Goal: Task Accomplishment & Management: Use online tool/utility

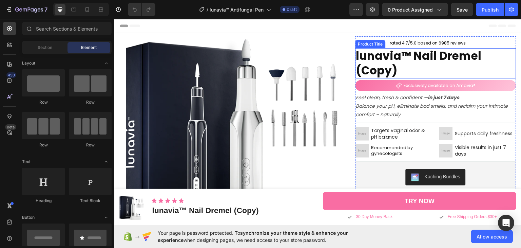
click at [402, 60] on h1 "lunavia™ Nail Dremel (Copy)" at bounding box center [436, 63] width 161 height 31
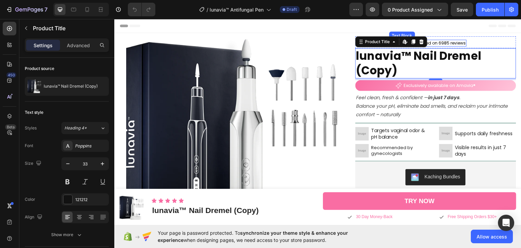
click at [446, 42] on p "rated 4.7/5.0 based on 6985 reviews" at bounding box center [428, 42] width 76 height 5
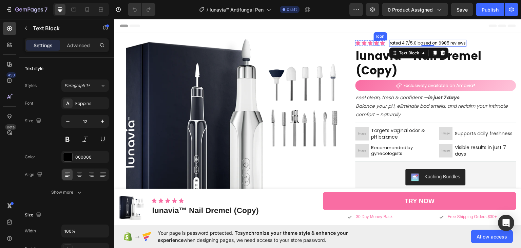
click at [375, 43] on icon at bounding box center [376, 42] width 5 height 4
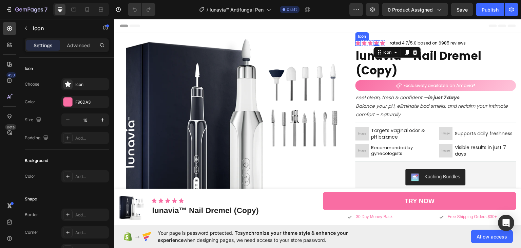
click at [356, 42] on div "Icon" at bounding box center [358, 42] width 5 height 5
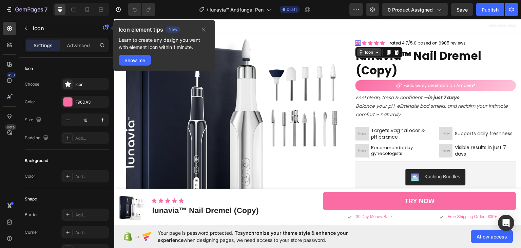
click at [377, 52] on icon at bounding box center [378, 51] width 2 height 1
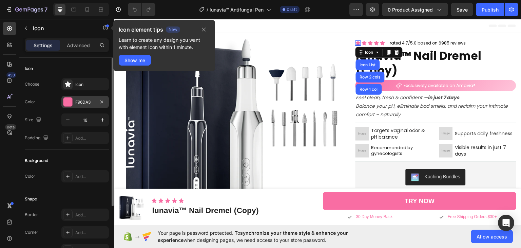
click at [67, 101] on div at bounding box center [67, 101] width 9 height 9
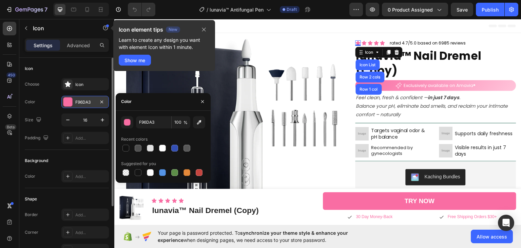
click at [79, 101] on div "F96DA3" at bounding box center [85, 102] width 20 height 6
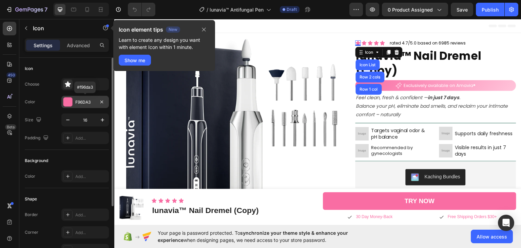
click at [81, 100] on div "F96DA3" at bounding box center [85, 102] width 20 height 6
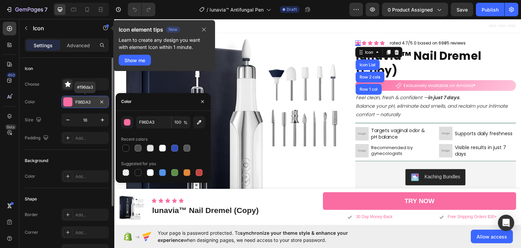
click at [81, 100] on div "F96DA3" at bounding box center [85, 102] width 20 height 6
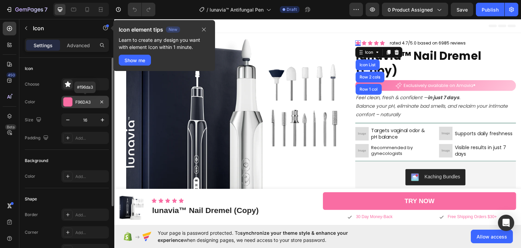
click at [81, 100] on div "F96DA3" at bounding box center [85, 102] width 20 height 6
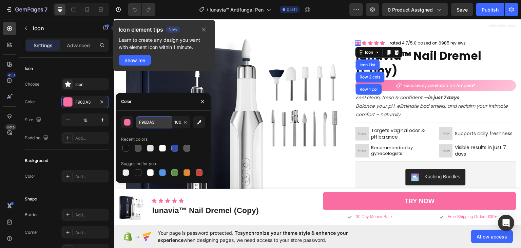
click at [145, 122] on input "F96DA3" at bounding box center [153, 122] width 35 height 12
paste input "28B40"
type input "F28B40"
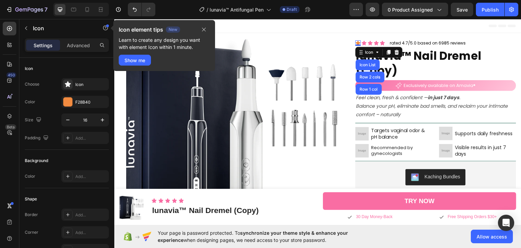
drag, startPoint x: 16, startPoint y: 151, endPoint x: 88, endPoint y: 117, distance: 79.2
click at [16, 151] on div "450 Beta" at bounding box center [9, 133] width 19 height 229
click at [362, 40] on icon at bounding box center [364, 42] width 5 height 4
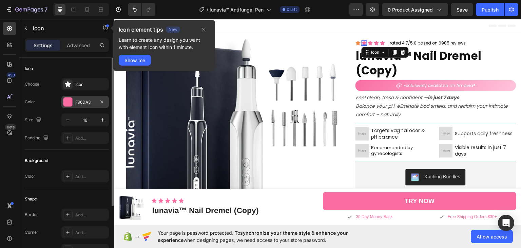
click at [81, 102] on div "F96DA3" at bounding box center [85, 102] width 20 height 6
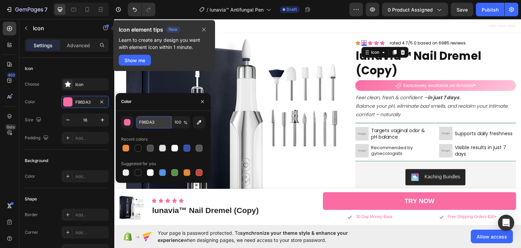
click at [158, 121] on input "F96DA3" at bounding box center [153, 122] width 35 height 12
paste input "28B40"
type input "F28B40"
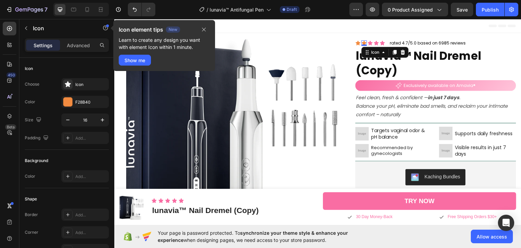
click at [3, 156] on div "450 Beta" at bounding box center [10, 110] width 14 height 177
click at [368, 43] on icon at bounding box center [370, 42] width 5 height 4
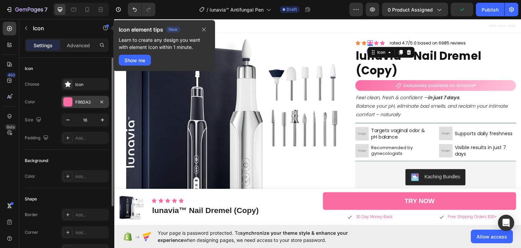
click at [78, 105] on div "F96DA3" at bounding box center [84, 102] width 47 height 12
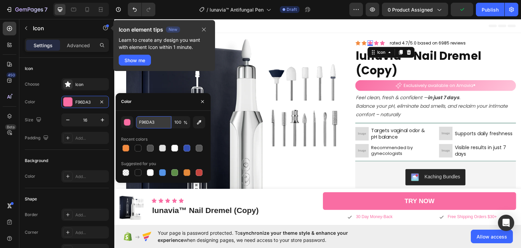
click at [151, 120] on input "F96DA3" at bounding box center [153, 122] width 35 height 12
paste input "28B40"
type input "F28B40"
click at [374, 42] on icon at bounding box center [376, 42] width 5 height 4
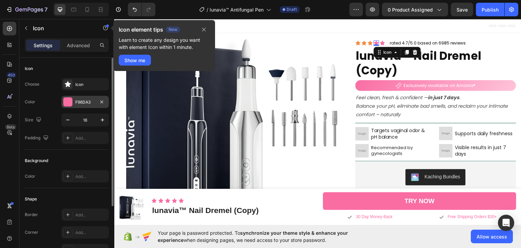
click at [82, 101] on div "F96DA3" at bounding box center [85, 102] width 20 height 6
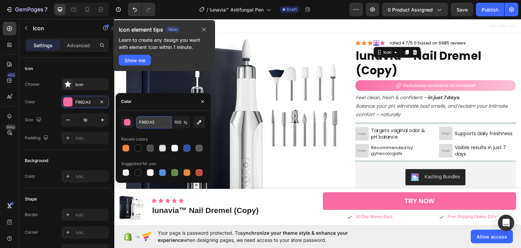
click at [150, 125] on input "F96DA3" at bounding box center [153, 122] width 35 height 12
paste input "28B40"
type input "F28B40"
click at [380, 43] on icon at bounding box center [382, 42] width 5 height 4
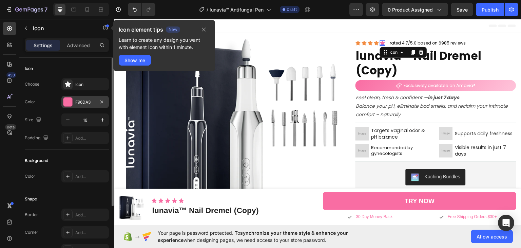
click at [80, 100] on div "F96DA3" at bounding box center [85, 102] width 20 height 6
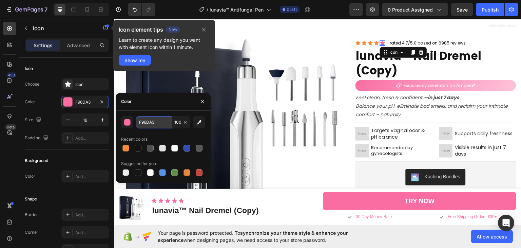
click at [149, 119] on input "F96DA3" at bounding box center [153, 122] width 35 height 12
paste input "28B40"
type input "F28B40"
click at [9, 153] on div "450 Beta" at bounding box center [10, 110] width 14 height 177
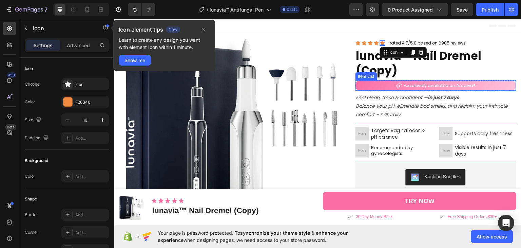
click at [500, 83] on div "Exclusively available on Amavia®" at bounding box center [436, 85] width 161 height 10
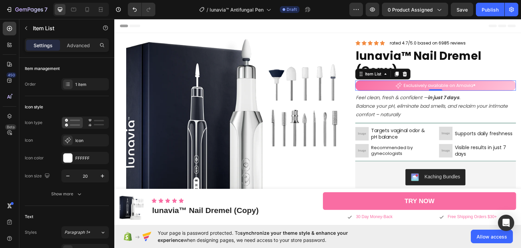
click at [498, 87] on div "Exclusively available on Amavia®" at bounding box center [436, 85] width 161 height 10
click at [385, 74] on icon at bounding box center [386, 73] width 2 height 1
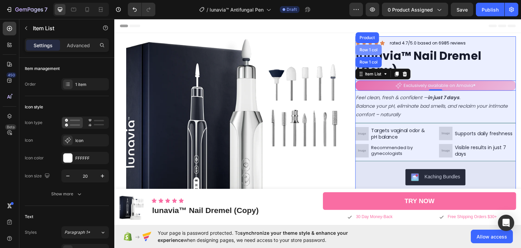
click at [366, 49] on div "Row 1 col" at bounding box center [369, 49] width 21 height 4
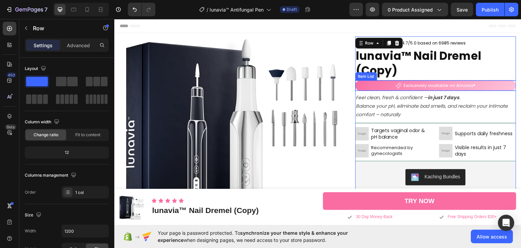
click at [374, 85] on div "Exclusively available on Amavia®" at bounding box center [436, 85] width 161 height 10
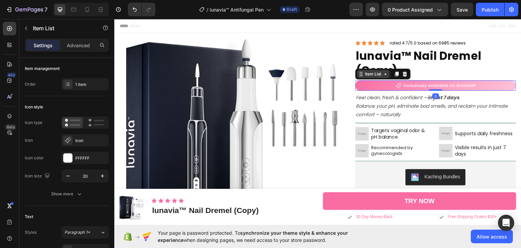
click at [385, 76] on icon at bounding box center [385, 73] width 5 height 5
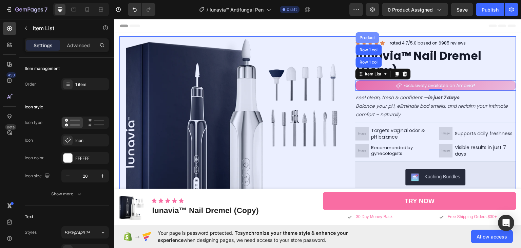
click at [368, 36] on div "Product" at bounding box center [368, 37] width 18 height 4
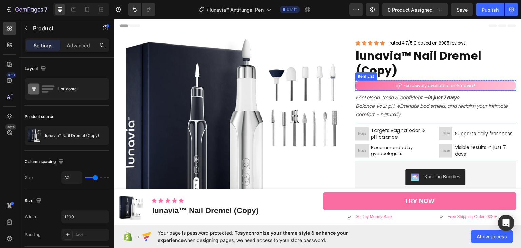
click at [378, 84] on div "Exclusively available on Amavia®" at bounding box center [436, 85] width 161 height 10
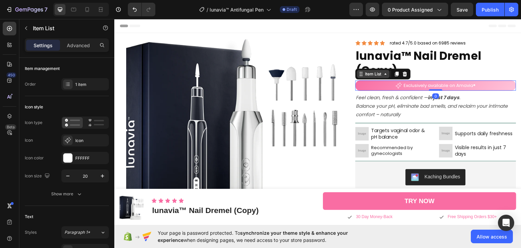
click at [383, 76] on icon at bounding box center [385, 73] width 5 height 5
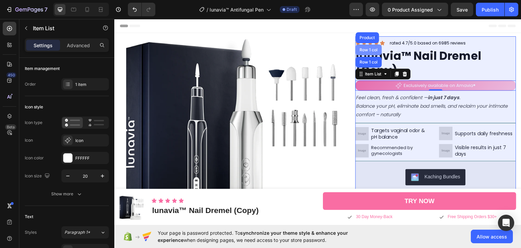
click at [373, 50] on div "Row 1 col" at bounding box center [369, 49] width 21 height 4
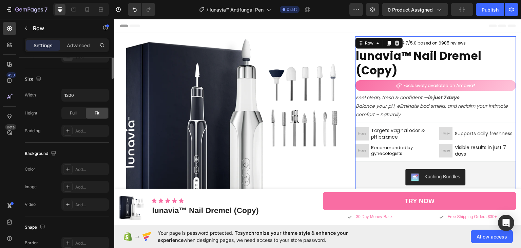
scroll to position [34, 0]
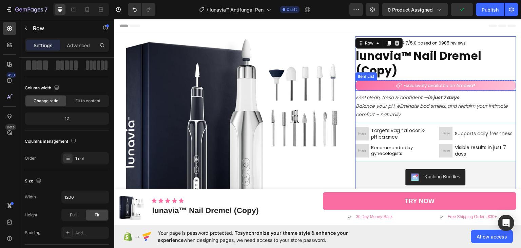
click at [365, 83] on div "Exclusively available on Amavia®" at bounding box center [436, 85] width 161 height 10
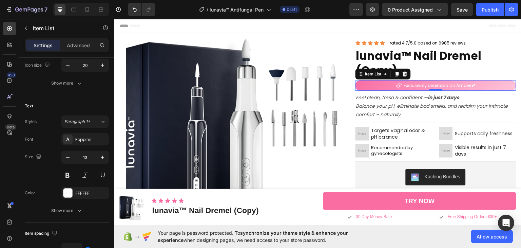
scroll to position [0, 0]
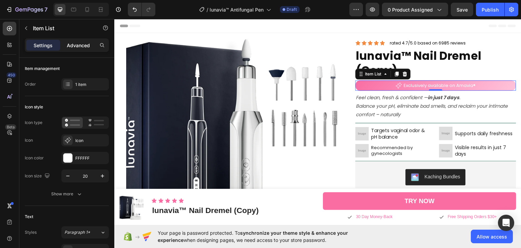
click at [79, 43] on p "Advanced" at bounding box center [78, 45] width 23 height 7
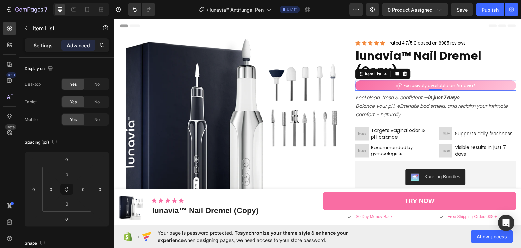
click at [38, 47] on p "Settings" at bounding box center [43, 45] width 19 height 7
type input "0"
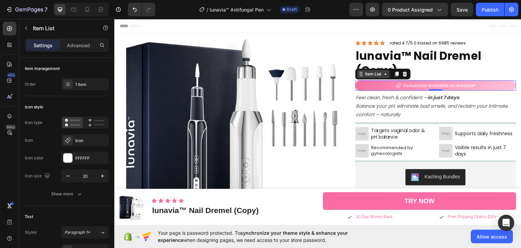
click at [383, 75] on icon at bounding box center [385, 73] width 5 height 5
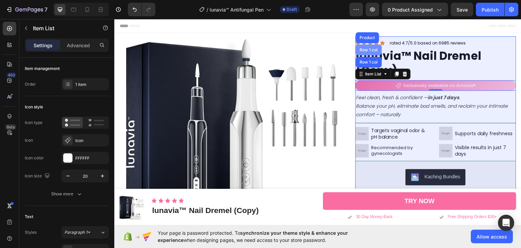
click at [365, 50] on div "Row 1 col" at bounding box center [369, 49] width 21 height 4
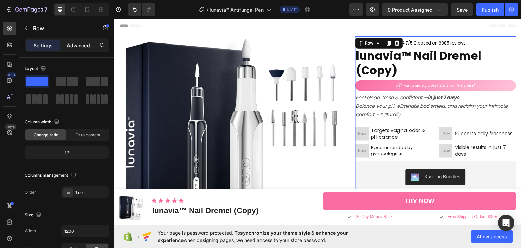
click at [79, 46] on p "Advanced" at bounding box center [78, 45] width 23 height 7
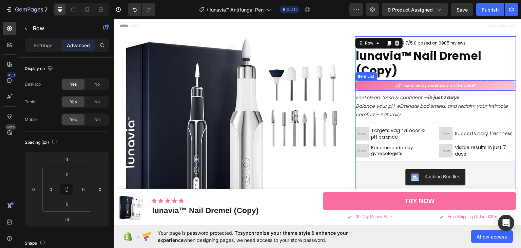
click at [369, 85] on div "Exclusively available on Amavia®" at bounding box center [436, 85] width 161 height 10
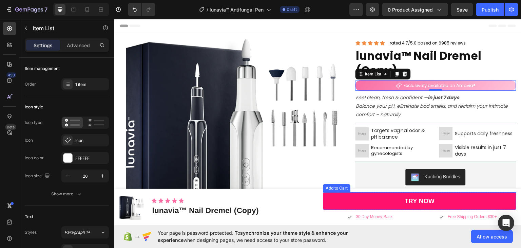
click at [346, 196] on button "TRY NOW" at bounding box center [419, 201] width 193 height 18
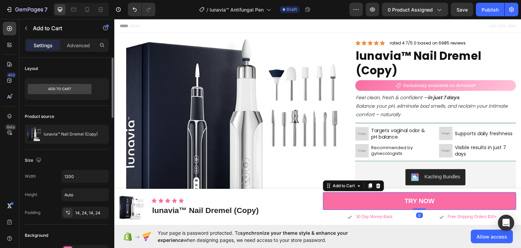
scroll to position [102, 0]
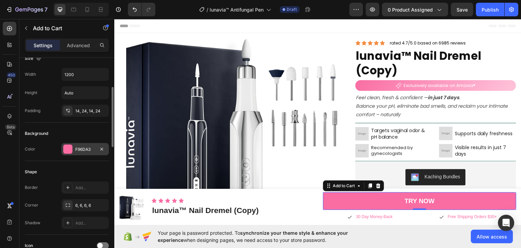
click at [81, 147] on div "F96DA3" at bounding box center [85, 149] width 20 height 6
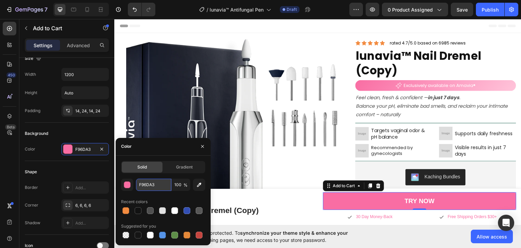
click at [146, 184] on input "F96DA3" at bounding box center [153, 184] width 35 height 12
paste input "0e2a77"
type input "0e2a77"
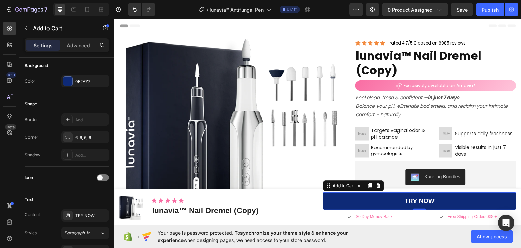
scroll to position [0, 0]
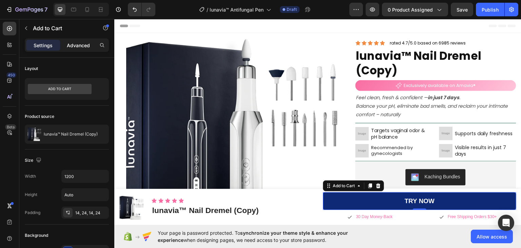
click at [73, 45] on p "Advanced" at bounding box center [78, 45] width 23 height 7
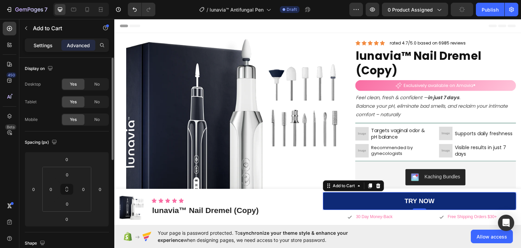
click at [44, 46] on p "Settings" at bounding box center [43, 45] width 19 height 7
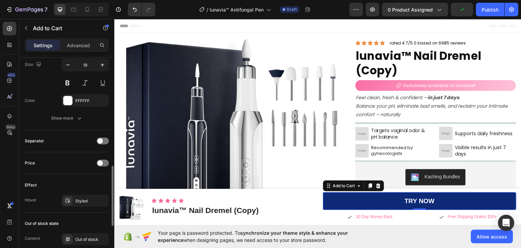
scroll to position [441, 0]
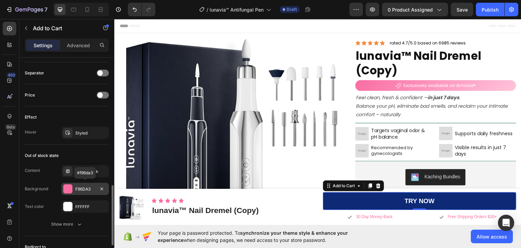
click at [77, 186] on div "F96DA3" at bounding box center [85, 189] width 20 height 6
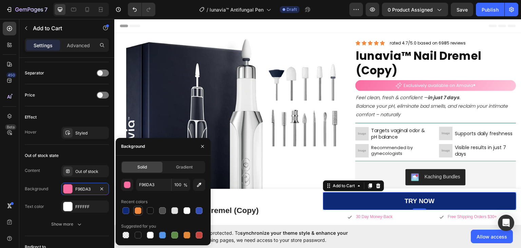
click at [138, 211] on div at bounding box center [138, 210] width 7 height 7
type input "F28B40"
click at [1, 174] on div "450 Beta" at bounding box center [9, 133] width 19 height 229
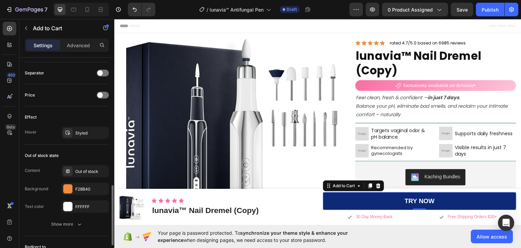
scroll to position [475, 0]
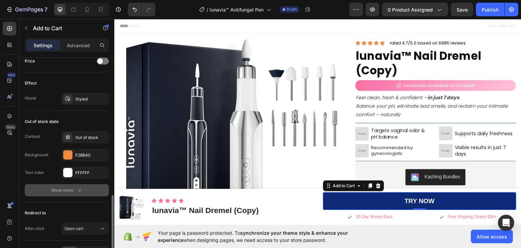
click at [80, 190] on icon "button" at bounding box center [79, 190] width 7 height 7
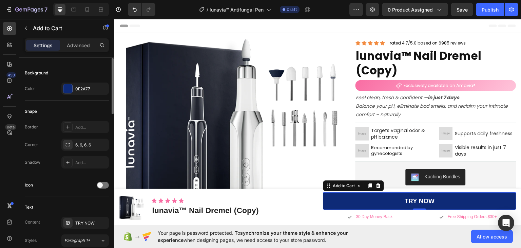
scroll to position [128, 0]
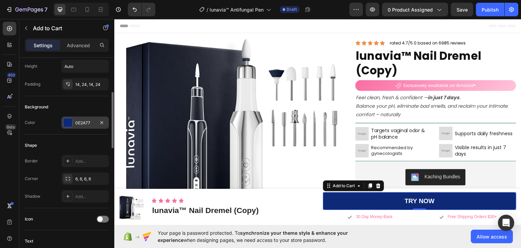
click at [69, 121] on div at bounding box center [67, 122] width 9 height 9
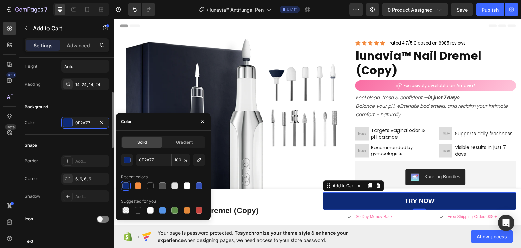
click at [55, 101] on div "Background" at bounding box center [67, 106] width 84 height 11
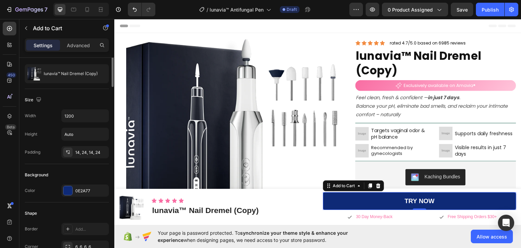
scroll to position [0, 0]
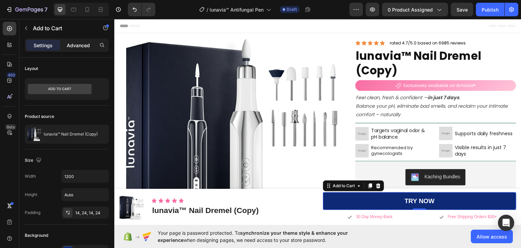
click at [73, 45] on p "Advanced" at bounding box center [78, 45] width 23 height 7
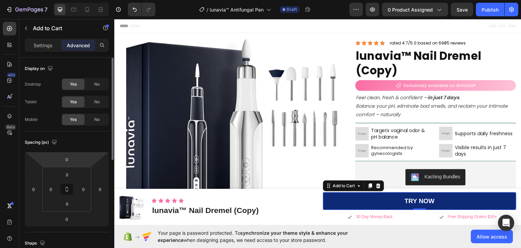
scroll to position [102, 0]
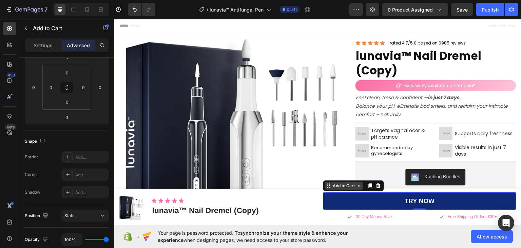
click at [357, 186] on icon at bounding box center [358, 185] width 5 height 5
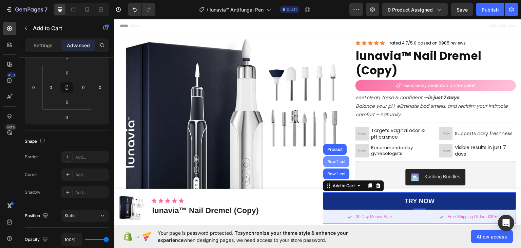
click at [331, 158] on div "Row 1 col" at bounding box center [336, 161] width 26 height 11
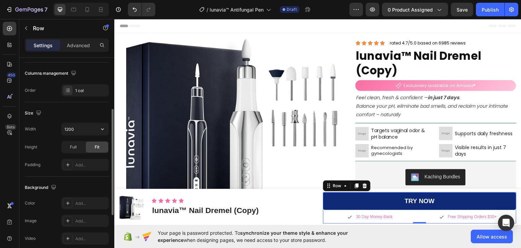
scroll to position [204, 0]
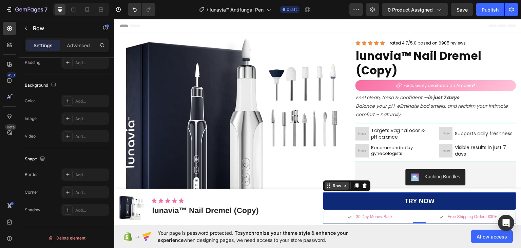
click at [343, 187] on icon at bounding box center [345, 185] width 5 height 5
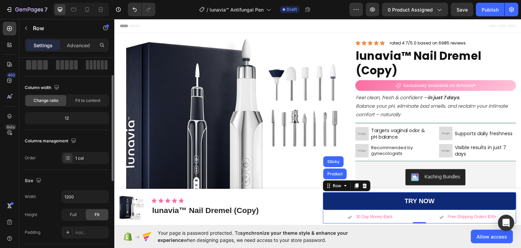
scroll to position [0, 0]
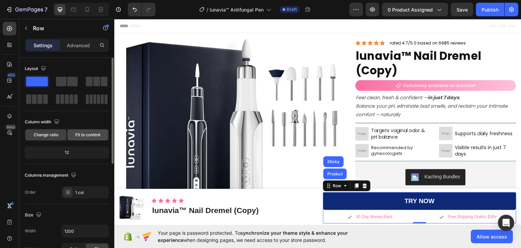
click at [80, 136] on span "Fit to content" at bounding box center [87, 135] width 25 height 6
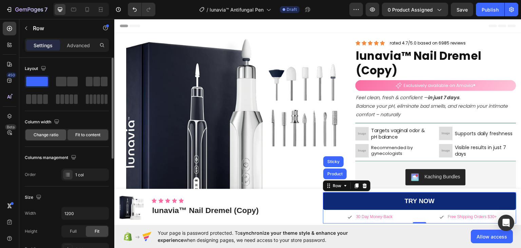
click at [41, 134] on span "Change ratio" at bounding box center [46, 135] width 25 height 6
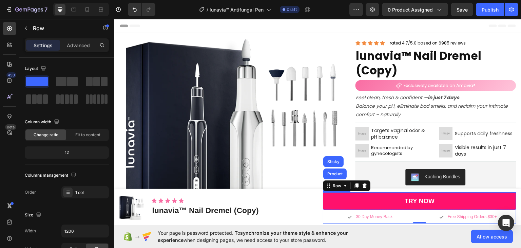
click at [369, 203] on button "TRY NOW" at bounding box center [419, 201] width 193 height 18
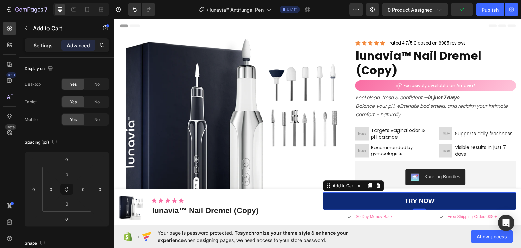
click at [49, 48] on p "Settings" at bounding box center [43, 45] width 19 height 7
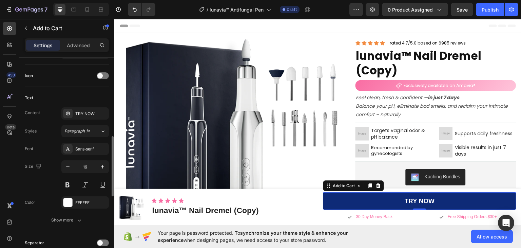
scroll to position [305, 0]
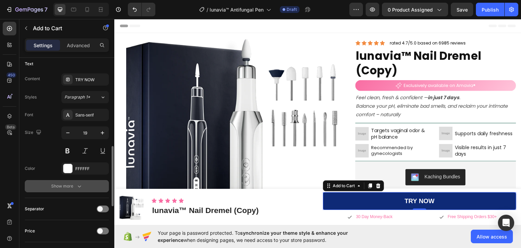
click at [78, 186] on icon "button" at bounding box center [79, 186] width 7 height 7
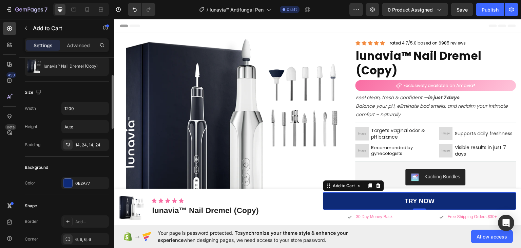
scroll to position [0, 0]
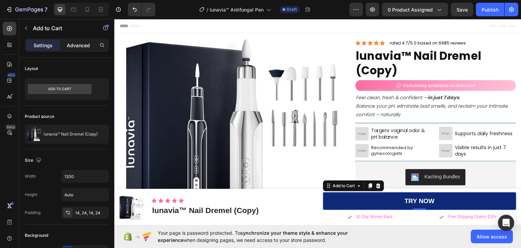
click at [80, 47] on p "Advanced" at bounding box center [78, 45] width 23 height 7
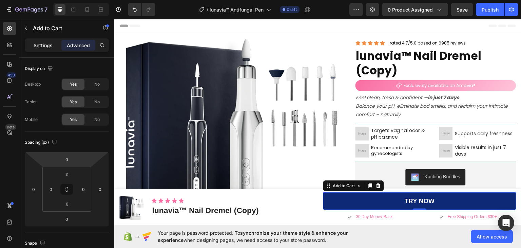
click at [42, 47] on p "Settings" at bounding box center [43, 45] width 19 height 7
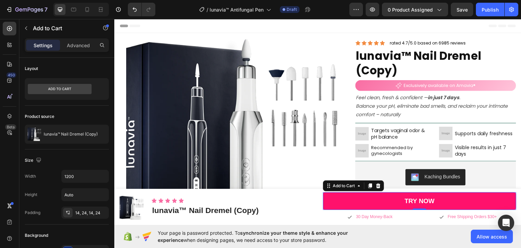
click at [391, 194] on button "TRY NOW" at bounding box center [419, 201] width 193 height 18
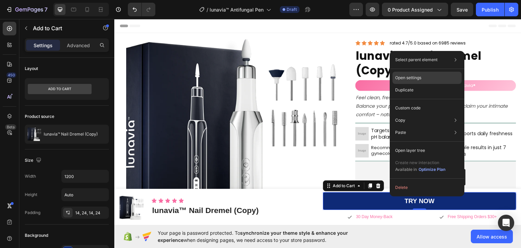
click at [413, 77] on p "Open settings" at bounding box center [408, 78] width 26 height 6
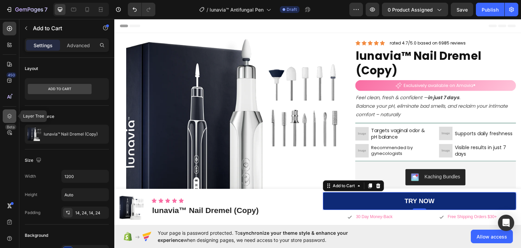
click at [11, 116] on icon at bounding box center [9, 116] width 7 height 7
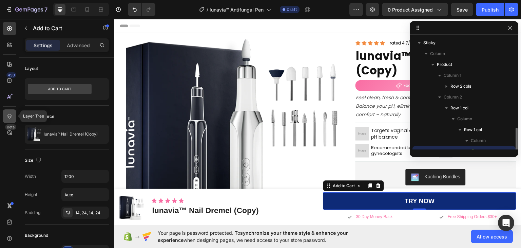
scroll to position [63, 0]
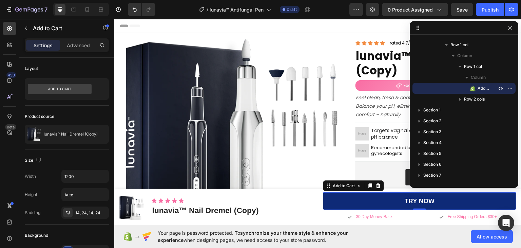
drag, startPoint x: 471, startPoint y: 155, endPoint x: 472, endPoint y: 186, distance: 30.9
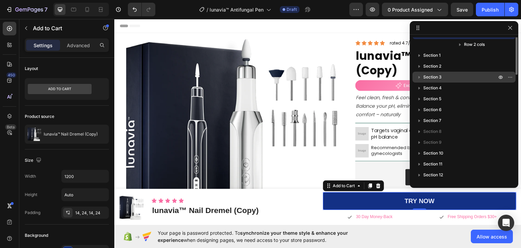
scroll to position [50, 0]
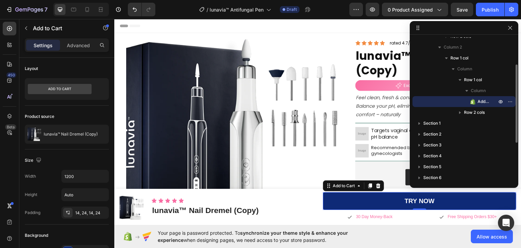
click at [481, 100] on span "Add to Cart" at bounding box center [484, 101] width 12 height 7
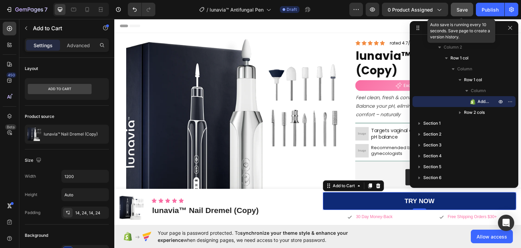
click at [461, 9] on span "Save" at bounding box center [462, 10] width 11 height 6
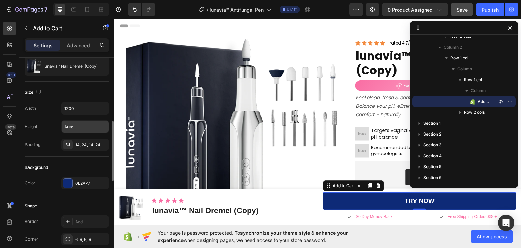
scroll to position [136, 0]
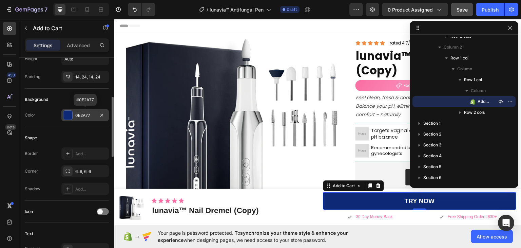
click at [67, 116] on div at bounding box center [67, 115] width 9 height 9
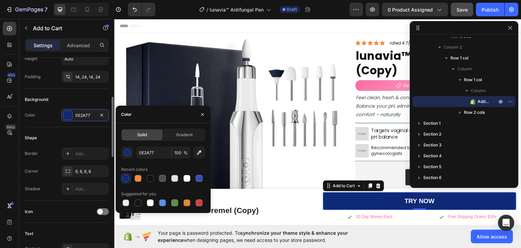
click at [74, 130] on div "Shape Border Add... Corner 6, 6, 6, 6 Shadow Add..." at bounding box center [67, 164] width 84 height 74
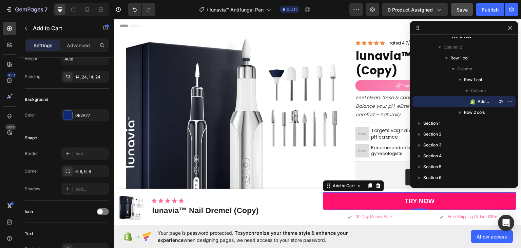
click at [362, 195] on button "TRY NOW" at bounding box center [419, 201] width 193 height 18
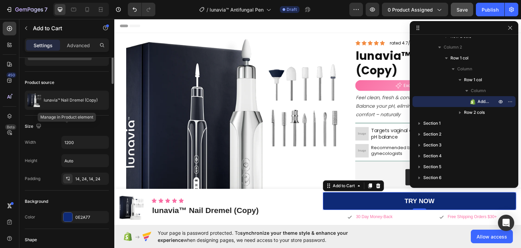
scroll to position [0, 0]
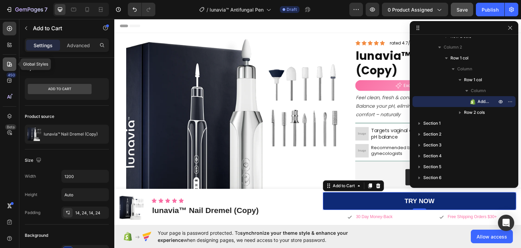
click at [5, 60] on div at bounding box center [10, 64] width 14 height 14
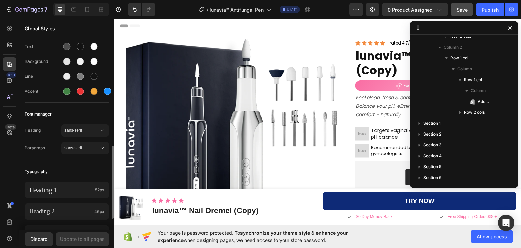
scroll to position [136, 0]
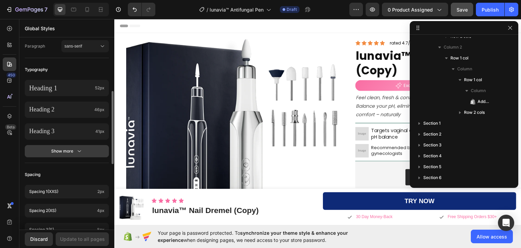
click at [79, 150] on icon "button" at bounding box center [79, 151] width 7 height 7
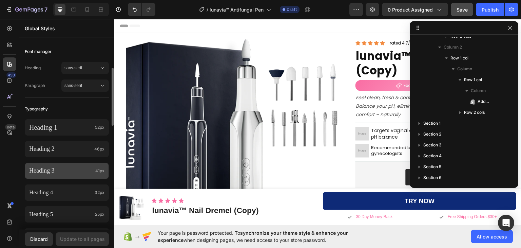
scroll to position [0, 0]
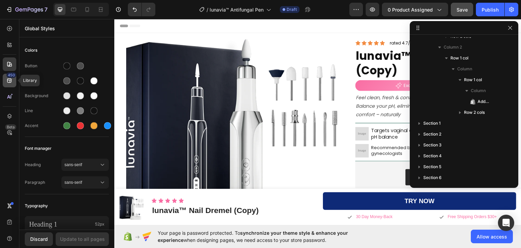
click at [8, 79] on icon at bounding box center [9, 80] width 7 height 7
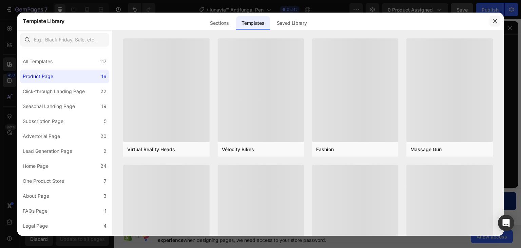
click at [497, 20] on icon "button" at bounding box center [494, 20] width 5 height 5
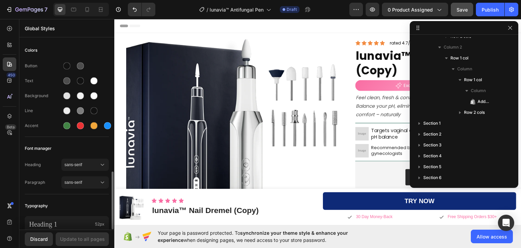
scroll to position [102, 0]
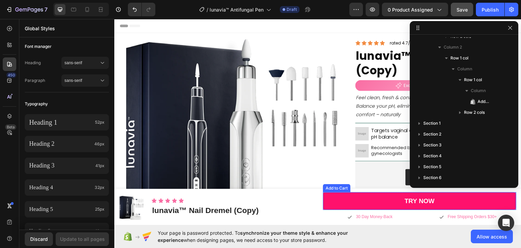
click at [374, 197] on button "TRY NOW" at bounding box center [419, 201] width 193 height 18
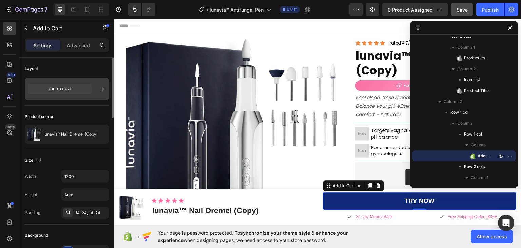
click at [94, 90] on div at bounding box center [67, 89] width 84 height 22
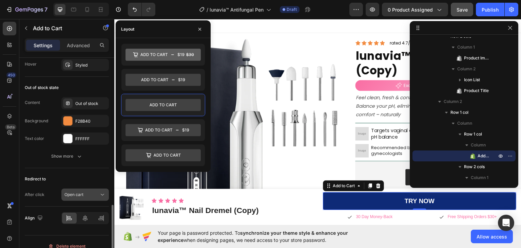
scroll to position [516, 0]
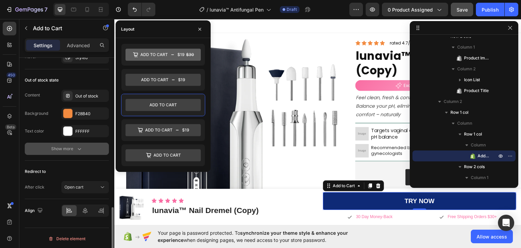
click at [80, 146] on icon "button" at bounding box center [79, 148] width 7 height 7
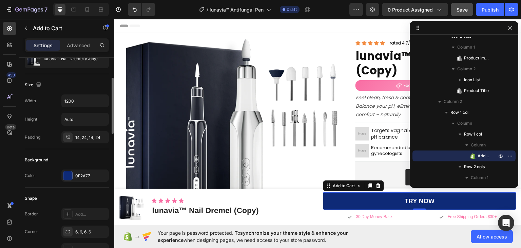
scroll to position [7, 0]
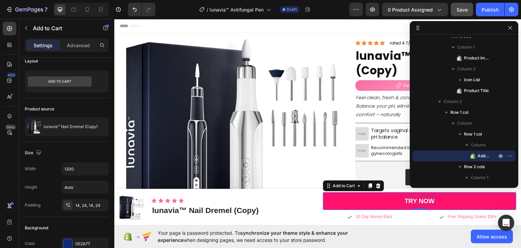
click at [422, 197] on div "TRY NOW" at bounding box center [420, 200] width 30 height 8
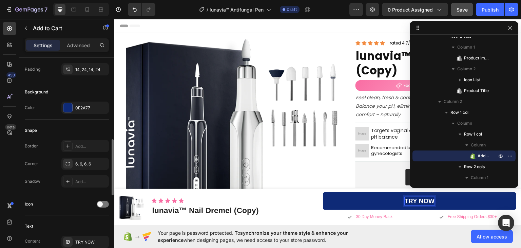
scroll to position [211, 0]
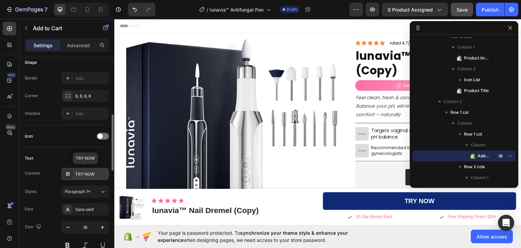
click at [87, 171] on div "TRY NOW" at bounding box center [91, 174] width 32 height 6
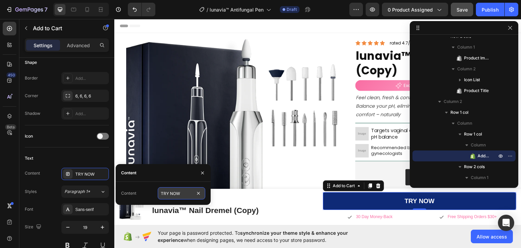
click at [164, 194] on input "TRY NOW" at bounding box center [181, 193] width 47 height 12
paste input "Add to cart"
type input "Add to cart"
click at [67, 156] on div "Text" at bounding box center [67, 158] width 84 height 11
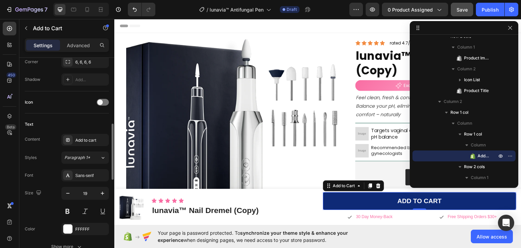
scroll to position [313, 0]
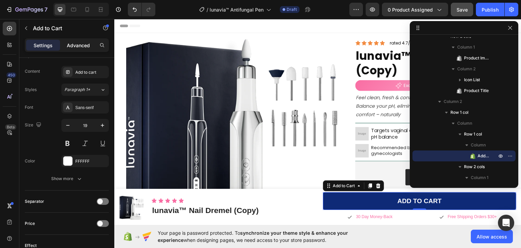
click at [76, 47] on p "Advanced" at bounding box center [78, 45] width 23 height 7
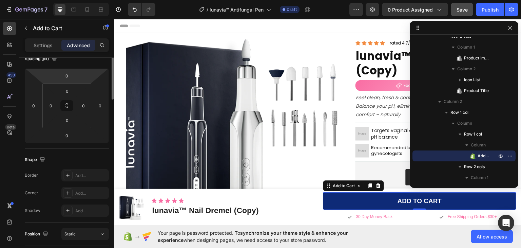
scroll to position [0, 0]
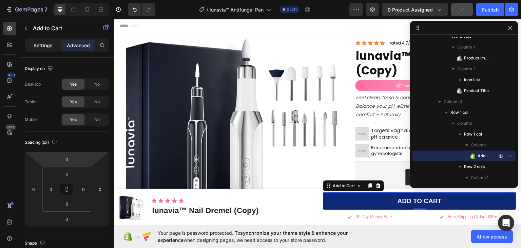
drag, startPoint x: 43, startPoint y: 44, endPoint x: 226, endPoint y: 139, distance: 206.4
click at [43, 44] on p "Settings" at bounding box center [43, 45] width 19 height 7
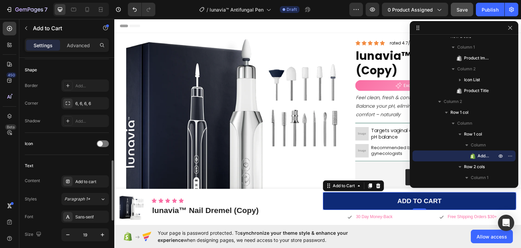
scroll to position [271, 0]
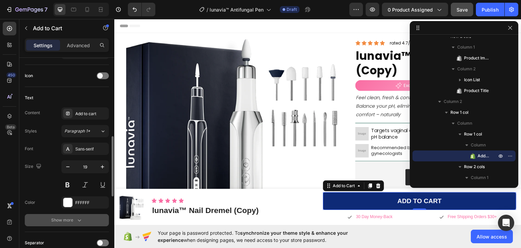
click at [75, 217] on div "Show more" at bounding box center [67, 219] width 32 height 7
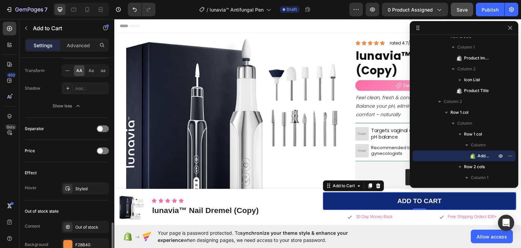
scroll to position [509, 0]
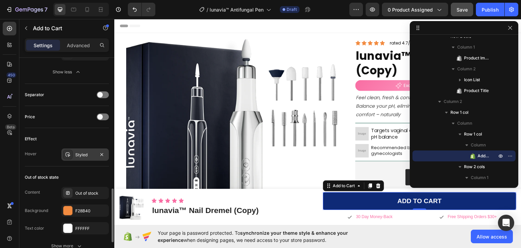
click at [81, 153] on div "Styled" at bounding box center [85, 155] width 20 height 6
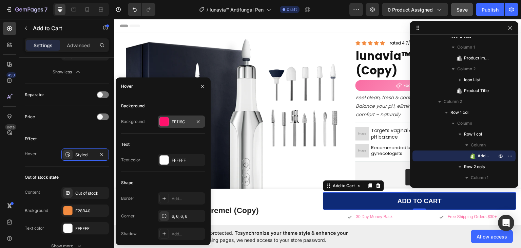
click at [176, 119] on div "FF116C" at bounding box center [182, 122] width 20 height 6
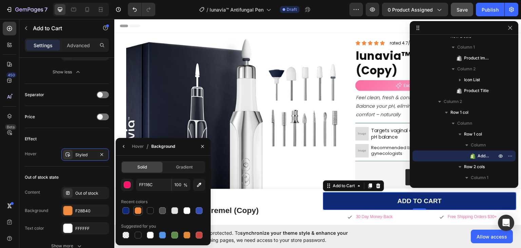
click at [140, 212] on div at bounding box center [138, 210] width 7 height 7
type input "F28B40"
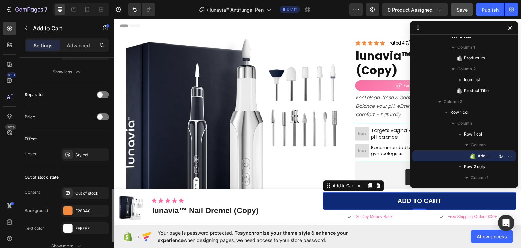
click at [77, 172] on div "Out of stock state" at bounding box center [67, 177] width 84 height 11
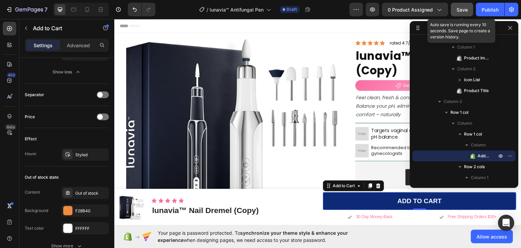
click at [461, 12] on div "Save" at bounding box center [462, 9] width 11 height 7
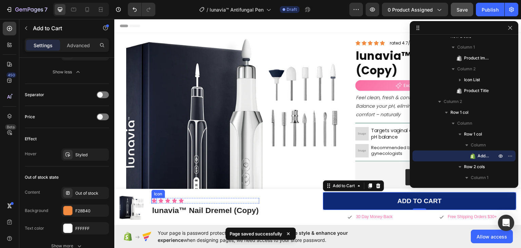
click at [155, 200] on icon at bounding box center [154, 200] width 5 height 4
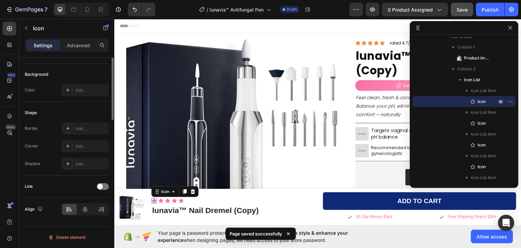
scroll to position [0, 0]
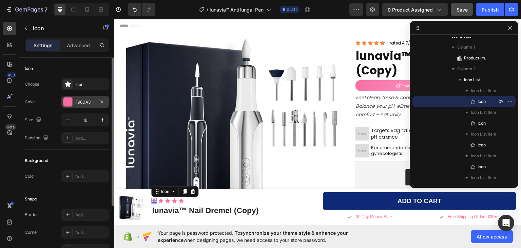
click at [81, 102] on div "F96DA3" at bounding box center [85, 102] width 20 height 6
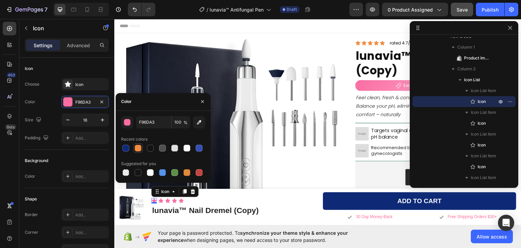
click at [137, 147] on div at bounding box center [138, 148] width 7 height 7
type input "F28B40"
click at [180, 200] on icon at bounding box center [181, 200] width 5 height 4
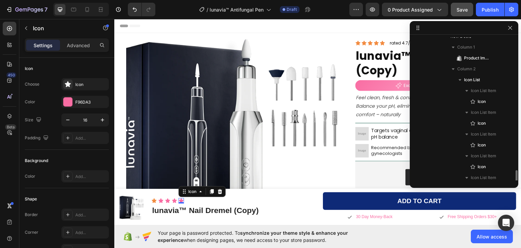
scroll to position [140, 0]
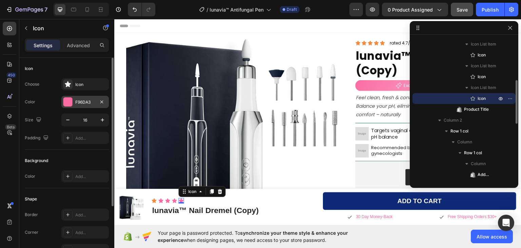
click at [72, 96] on div "F96DA3" at bounding box center [84, 102] width 47 height 12
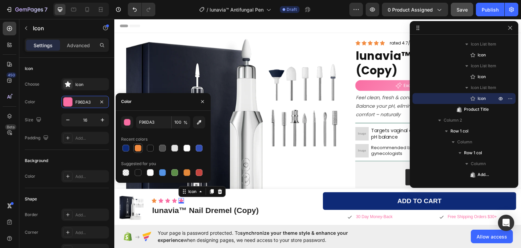
click at [138, 146] on div at bounding box center [138, 148] width 7 height 7
type input "F28B40"
click at [174, 200] on icon at bounding box center [174, 200] width 5 height 4
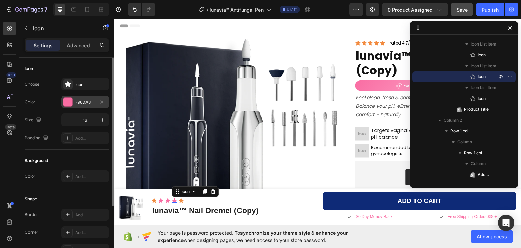
click at [70, 102] on div at bounding box center [67, 101] width 9 height 9
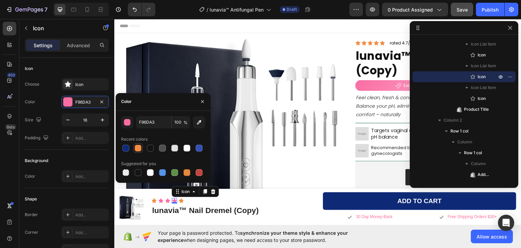
click at [140, 147] on div at bounding box center [138, 148] width 7 height 7
type input "F28B40"
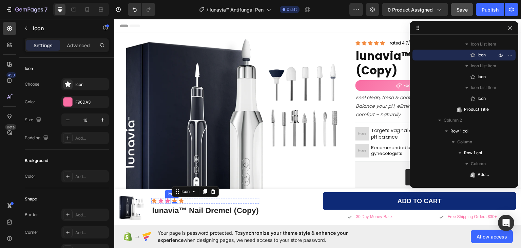
click at [167, 199] on icon at bounding box center [167, 200] width 5 height 4
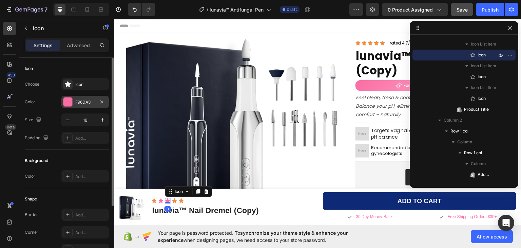
click at [66, 102] on div at bounding box center [67, 101] width 9 height 9
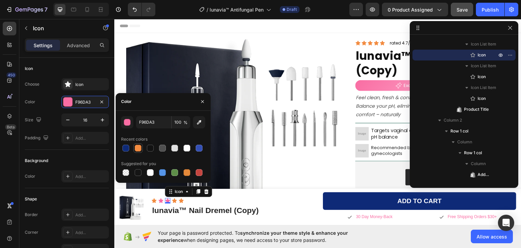
click at [136, 148] on div at bounding box center [138, 148] width 7 height 7
type input "F28B40"
click at [160, 200] on icon at bounding box center [160, 200] width 5 height 4
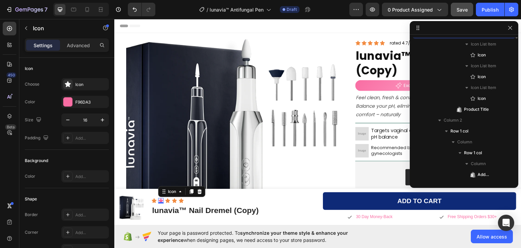
scroll to position [75, 0]
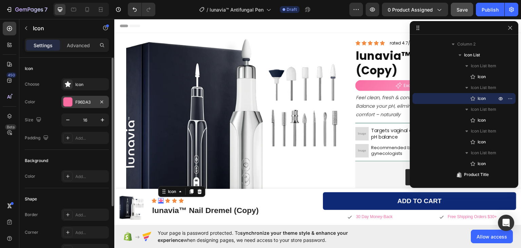
click at [66, 101] on div at bounding box center [67, 101] width 9 height 9
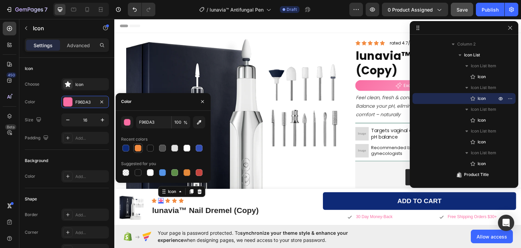
click at [138, 148] on div at bounding box center [138, 148] width 7 height 7
type input "F28B40"
click at [5, 156] on div "450 Beta" at bounding box center [10, 110] width 14 height 177
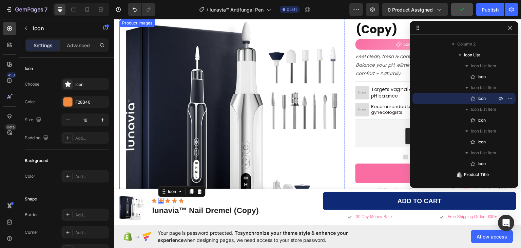
scroll to position [68, 0]
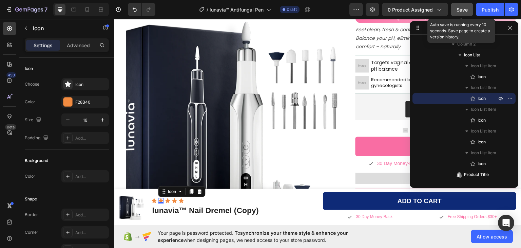
click at [463, 9] on span "Save" at bounding box center [462, 10] width 11 height 6
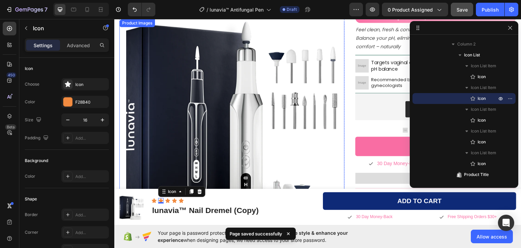
scroll to position [0, 0]
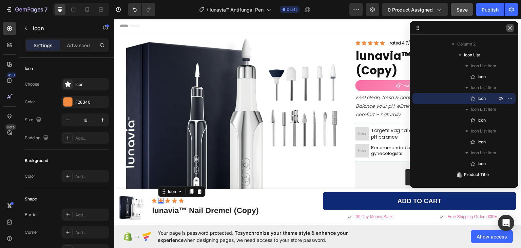
click at [510, 29] on icon "button" at bounding box center [509, 27] width 5 height 5
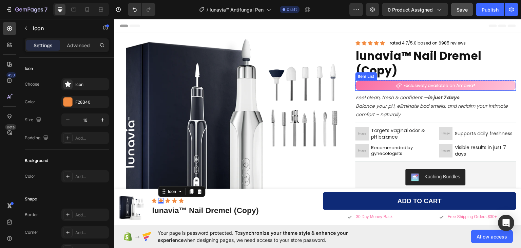
click at [373, 83] on div "Exclusively available on Amavia®" at bounding box center [436, 85] width 161 height 10
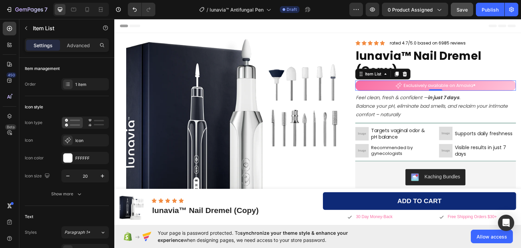
click at [379, 85] on div "Exclusively available on Amavia®" at bounding box center [436, 85] width 161 height 10
click at [74, 46] on p "Advanced" at bounding box center [78, 45] width 23 height 7
type input "100%"
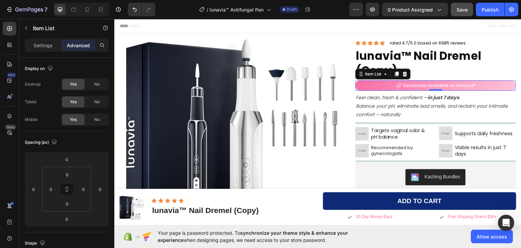
click at [372, 83] on div "Exclusively available on Amavia®" at bounding box center [436, 85] width 161 height 10
click at [414, 84] on p "Exclusively available on Amavia®" at bounding box center [440, 85] width 72 height 8
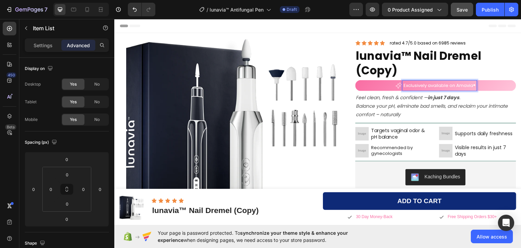
click at [384, 85] on div "Exclusively available on Amavia®" at bounding box center [436, 85] width 161 height 10
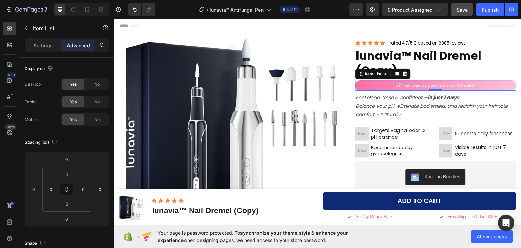
click at [372, 84] on div "Exclusively available on Amavia®" at bounding box center [436, 85] width 161 height 10
click at [384, 76] on div "Item List" at bounding box center [373, 74] width 33 height 8
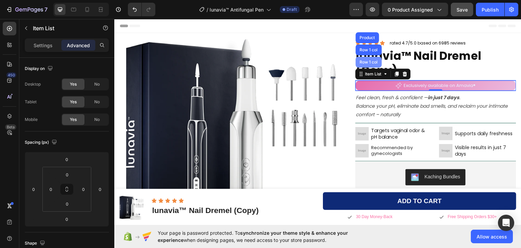
click at [367, 62] on div "Row 1 col" at bounding box center [369, 62] width 21 height 4
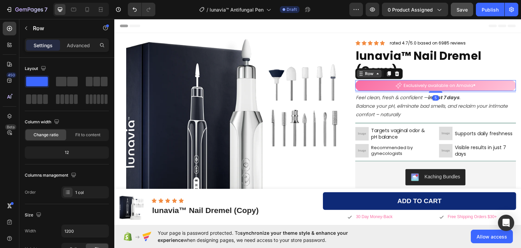
click at [377, 76] on icon at bounding box center [377, 73] width 5 height 5
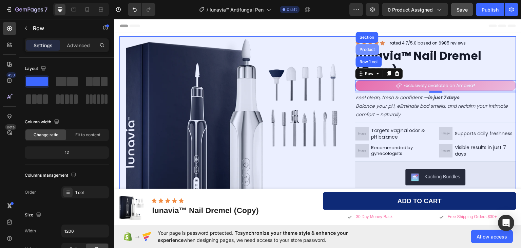
click at [368, 48] on div "Product" at bounding box center [368, 49] width 18 height 4
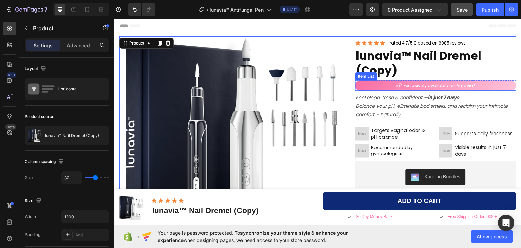
click at [373, 84] on div "Exclusively available on Amavia®" at bounding box center [436, 85] width 161 height 10
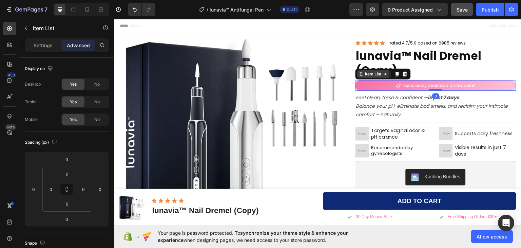
click at [383, 75] on icon at bounding box center [385, 73] width 5 height 5
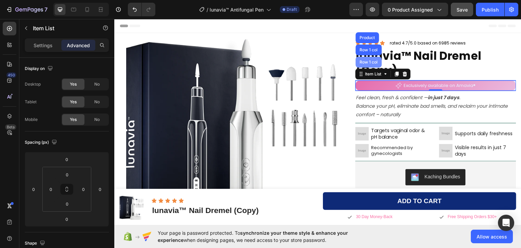
click at [370, 62] on div "Row 1 col" at bounding box center [369, 62] width 21 height 4
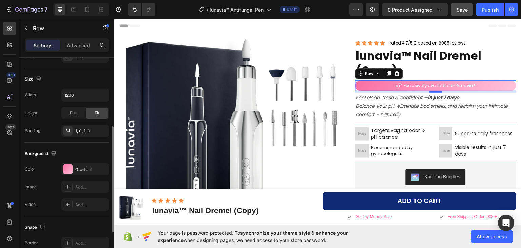
scroll to position [204, 0]
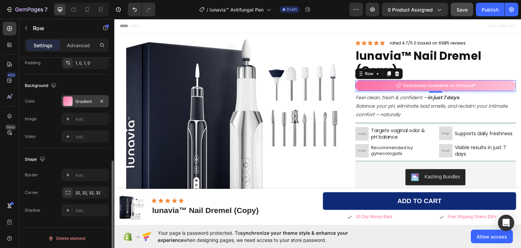
click at [65, 100] on div at bounding box center [67, 100] width 9 height 9
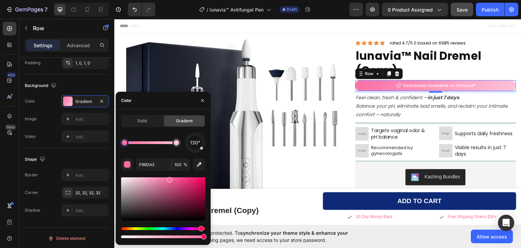
click at [123, 144] on div at bounding box center [124, 142] width 5 height 5
click at [129, 163] on div "button" at bounding box center [127, 164] width 7 height 7
click at [147, 163] on input "F96DA3" at bounding box center [153, 164] width 35 height 12
paste input "0e2a77"
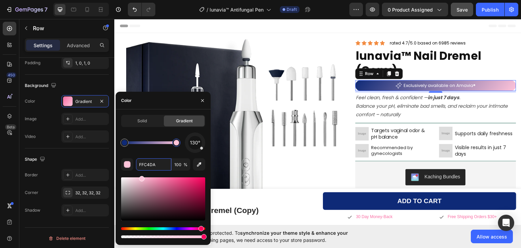
click at [178, 144] on div at bounding box center [176, 142] width 5 height 5
click at [144, 166] on input "FFC4DA" at bounding box center [153, 164] width 35 height 12
paste input "0e2a77"
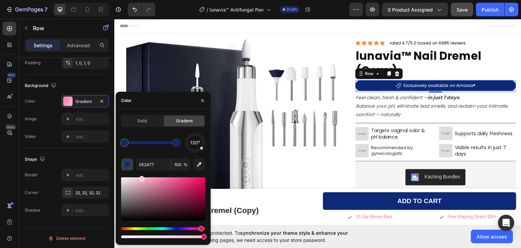
click at [128, 163] on div "button" at bounding box center [127, 164] width 7 height 7
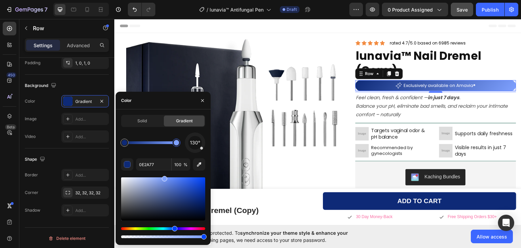
type input "7FA1FF"
drag, startPoint x: 197, startPoint y: 202, endPoint x: 162, endPoint y: 177, distance: 42.7
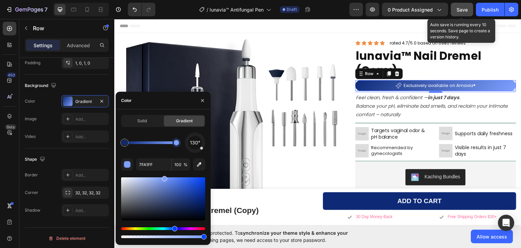
click at [464, 12] on div "Save" at bounding box center [462, 9] width 11 height 7
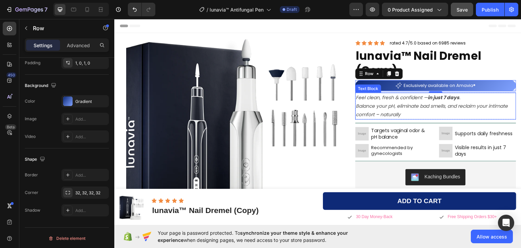
click at [386, 97] on icon "Feel clean, fresh & confident — in just 7 days ." at bounding box center [408, 97] width 104 height 7
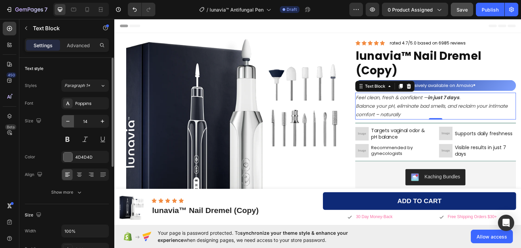
scroll to position [68, 0]
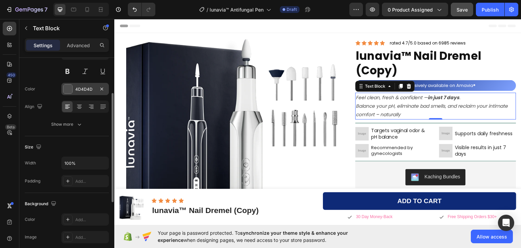
click at [68, 87] on div at bounding box center [67, 88] width 9 height 9
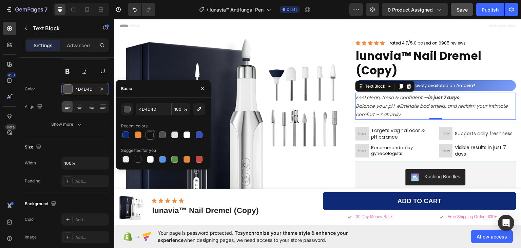
click at [151, 133] on div at bounding box center [150, 134] width 7 height 7
click at [144, 111] on input "121212" at bounding box center [153, 109] width 35 height 12
click at [125, 110] on div "button" at bounding box center [127, 109] width 7 height 7
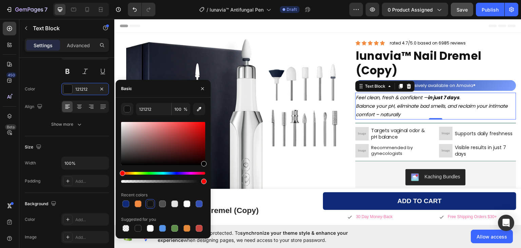
drag, startPoint x: 158, startPoint y: 150, endPoint x: 208, endPoint y: 169, distance: 52.9
click at [208, 169] on div "121212 100 % Recent colors Suggested for you" at bounding box center [163, 168] width 95 height 130
type input "000000"
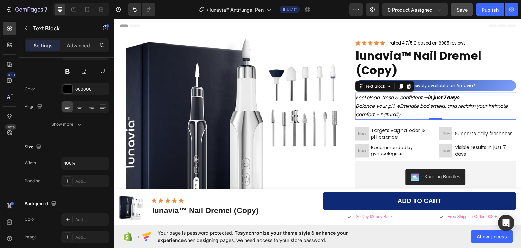
click at [6, 162] on div "450 Beta" at bounding box center [10, 110] width 14 height 177
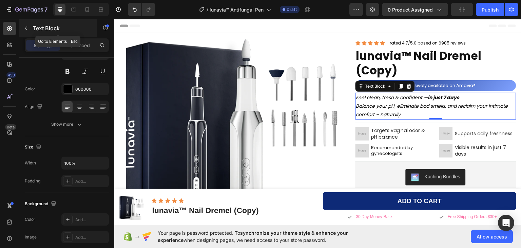
click at [26, 30] on icon "button" at bounding box center [25, 27] width 5 height 5
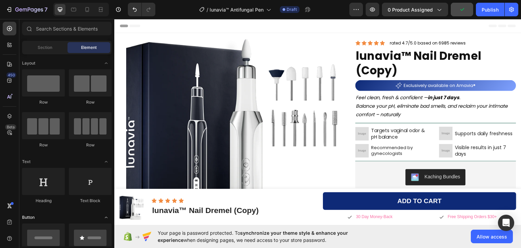
scroll to position [102, 0]
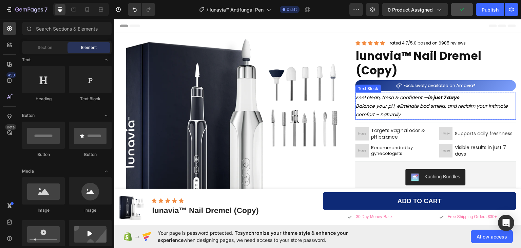
click at [424, 103] on icon "Balance your pH, eliminate bad smells, and reclaim your intimate comfort – natu…" at bounding box center [432, 109] width 152 height 15
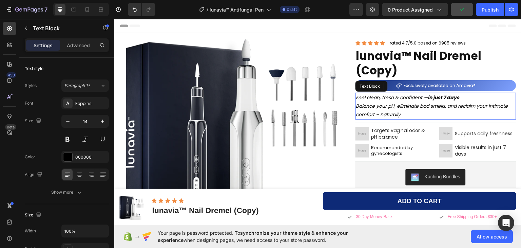
click at [424, 103] on icon "Balance your pH, eliminate bad smells, and reclaim your intimate comfort – natu…" at bounding box center [432, 109] width 152 height 15
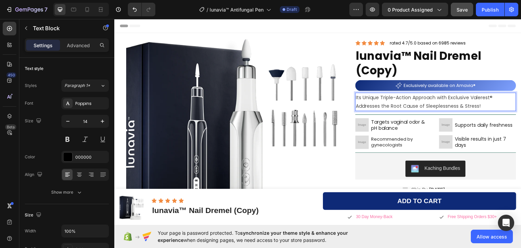
click at [449, 100] on span "Its Unique Triple-Action Approach with Exclusive Valerest® Addresses the Root C…" at bounding box center [424, 101] width 137 height 15
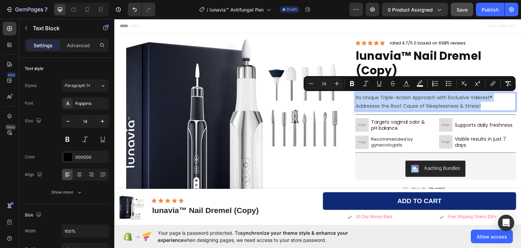
click at [449, 100] on span "Its Unique Triple-Action Approach with Exclusive Valerest® Addresses the Root C…" at bounding box center [424, 101] width 137 height 15
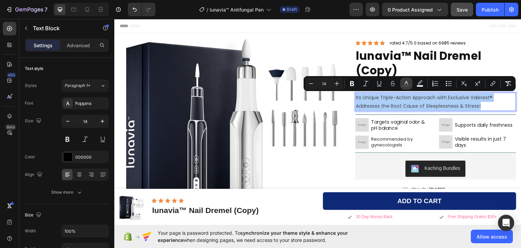
click at [408, 85] on rect "Editor contextual toolbar" at bounding box center [406, 86] width 6 height 2
type input "4D4D4D"
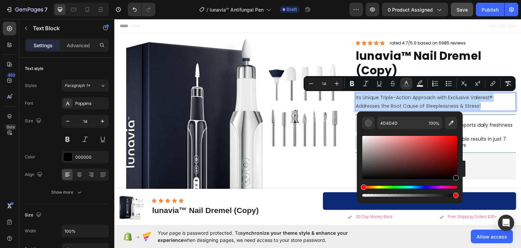
type input "000000"
drag, startPoint x: 387, startPoint y: 164, endPoint x: 458, endPoint y: 179, distance: 72.2
click at [458, 179] on div "000000 100 %" at bounding box center [410, 154] width 106 height 87
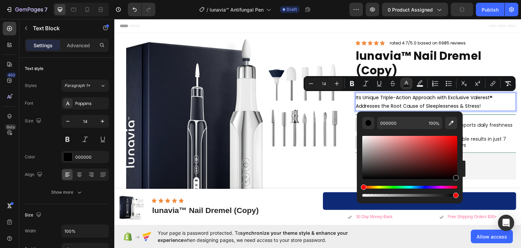
drag, startPoint x: 455, startPoint y: 174, endPoint x: 458, endPoint y: 185, distance: 11.2
click at [458, 185] on div "000000 100 %" at bounding box center [410, 154] width 106 height 87
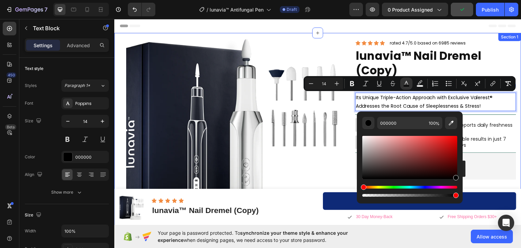
click at [512, 137] on div "Product Images Icon Icon Icon Icon Icon Icon List Row Row I never thought a sim…" at bounding box center [317, 240] width 407 height 414
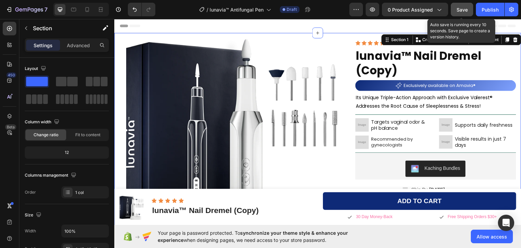
click at [464, 8] on span "Save" at bounding box center [462, 10] width 11 height 6
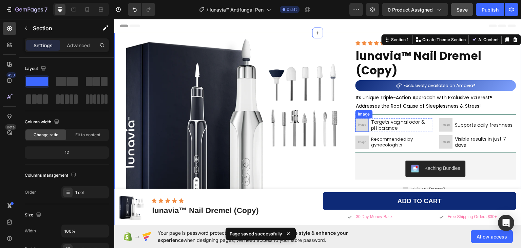
click at [358, 123] on img at bounding box center [363, 125] width 14 height 14
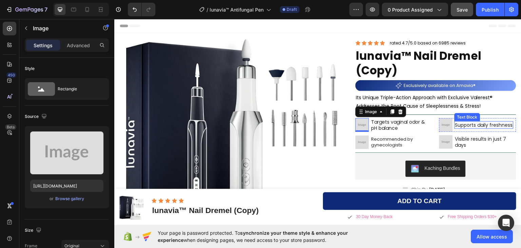
scroll to position [68, 0]
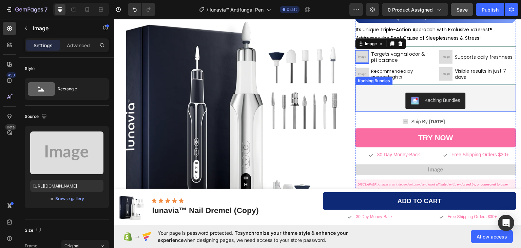
click at [492, 98] on div "Kaching Bundles" at bounding box center [435, 100] width 155 height 16
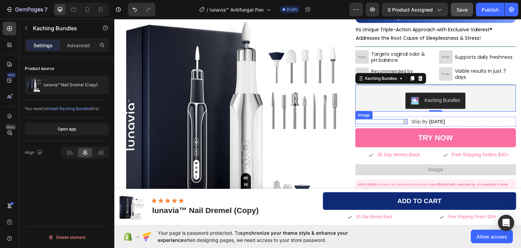
click at [403, 121] on img at bounding box center [405, 121] width 5 height 5
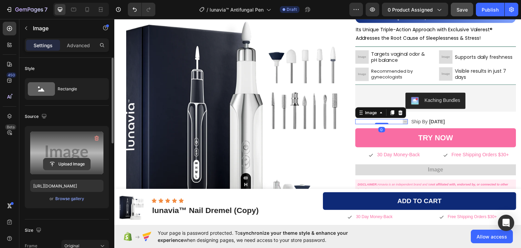
click at [72, 166] on input "file" at bounding box center [66, 164] width 47 height 12
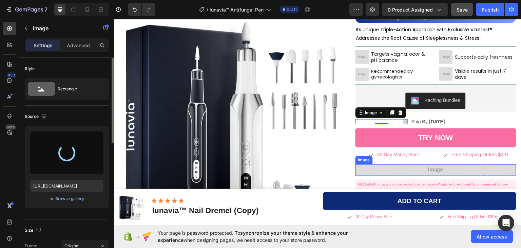
click at [394, 171] on img at bounding box center [436, 169] width 161 height 11
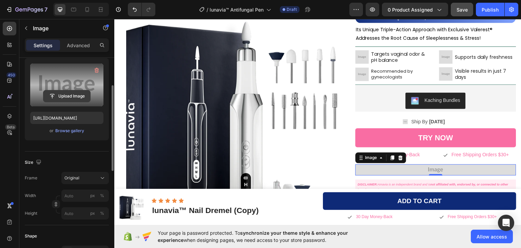
click at [70, 95] on input "file" at bounding box center [66, 96] width 47 height 12
type input "C:\fakepath\payment_icons.avif"
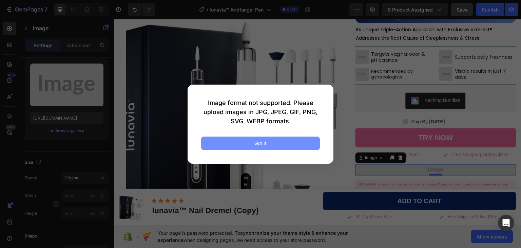
click at [222, 141] on button "Got it" at bounding box center [260, 143] width 119 height 14
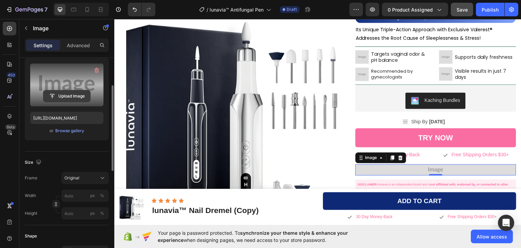
click at [69, 94] on input "file" at bounding box center [66, 96] width 47 height 12
click at [66, 97] on input "file" at bounding box center [66, 96] width 47 height 12
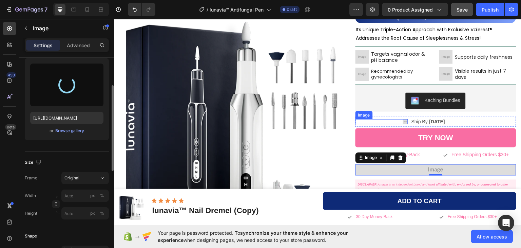
click at [403, 122] on img at bounding box center [405, 121] width 5 height 5
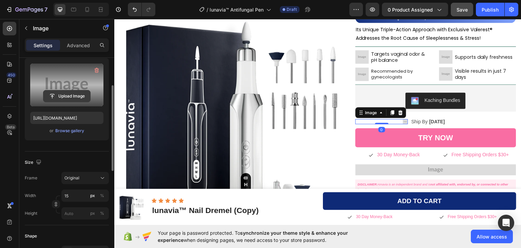
click at [62, 95] on input "file" at bounding box center [66, 96] width 47 height 12
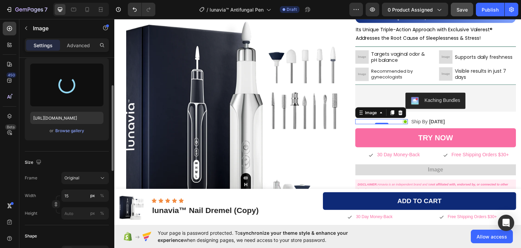
type input "https://cdn.shopify.com/s/files/1/0911/1712/5959/files/gempages_581651384412144…"
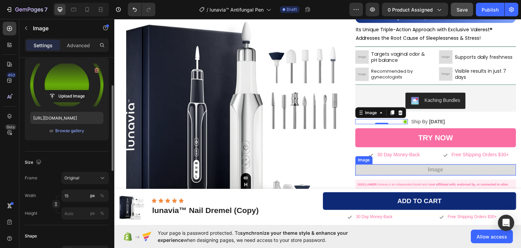
click at [398, 168] on img at bounding box center [436, 169] width 161 height 11
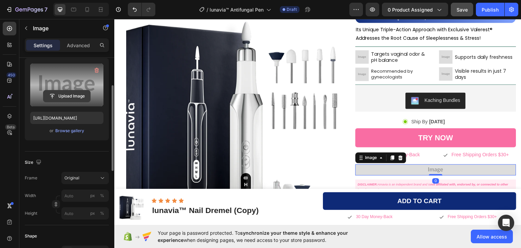
click at [76, 97] on input "file" at bounding box center [66, 96] width 47 height 12
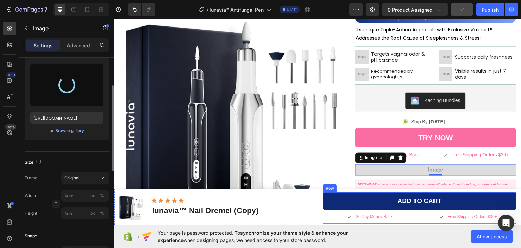
type input "https://cdn.shopify.com/s/files/1/0911/1712/5959/files/gempages_581651384412144…"
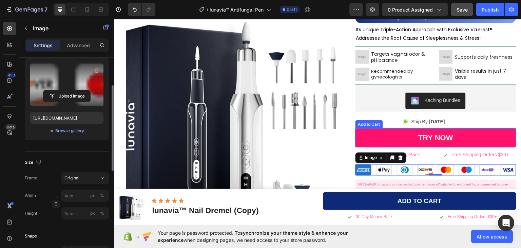
click at [480, 135] on button "Try Now" at bounding box center [436, 137] width 161 height 19
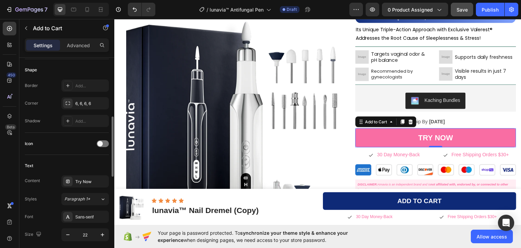
scroll to position [102, 0]
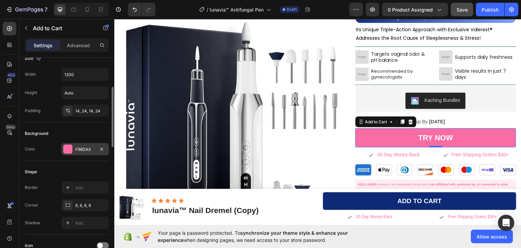
click at [73, 148] on div "F96DA3" at bounding box center [84, 149] width 47 height 12
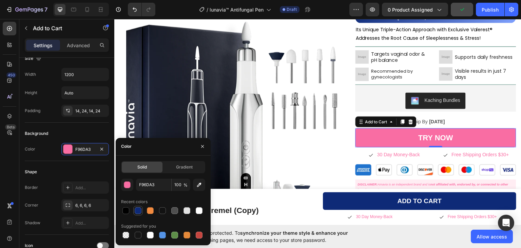
click at [137, 212] on div at bounding box center [138, 210] width 7 height 7
type input "0E2A77"
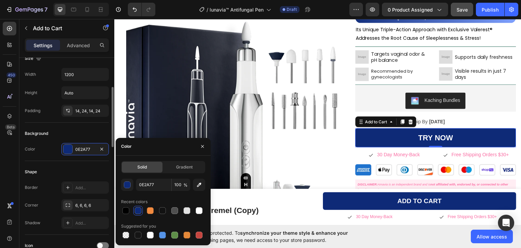
click at [62, 132] on div "Background" at bounding box center [67, 133] width 84 height 11
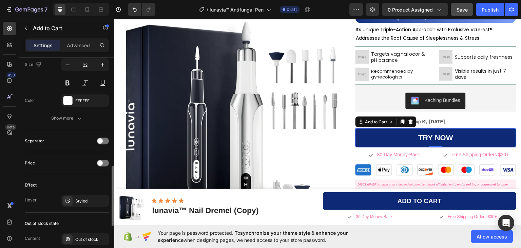
scroll to position [407, 0]
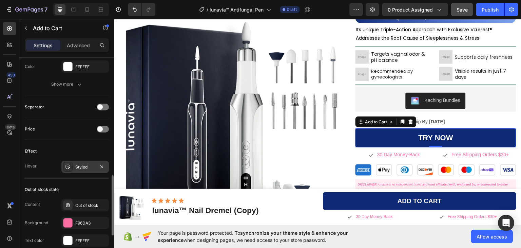
click at [81, 167] on div "Styled" at bounding box center [85, 167] width 20 height 6
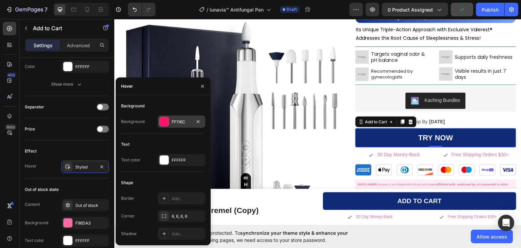
click at [164, 120] on div at bounding box center [164, 121] width 9 height 9
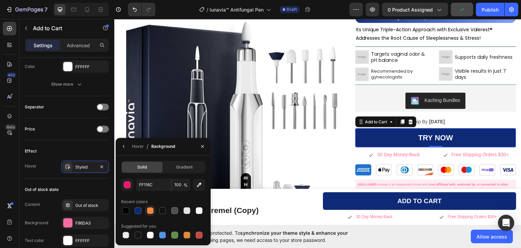
click at [152, 209] on div at bounding box center [150, 210] width 7 height 7
type input "F28B40"
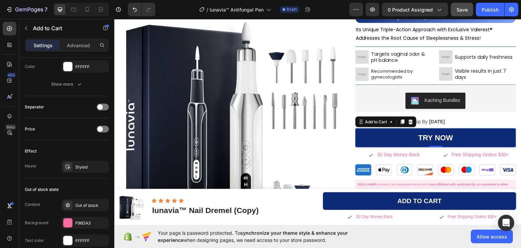
click at [8, 166] on div "450 Beta" at bounding box center [10, 110] width 14 height 177
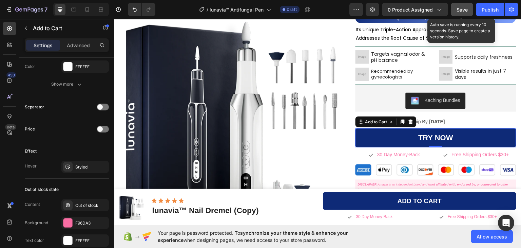
drag, startPoint x: 466, startPoint y: 9, endPoint x: 343, endPoint y: 7, distance: 123.2
click at [466, 9] on span "Save" at bounding box center [462, 10] width 11 height 6
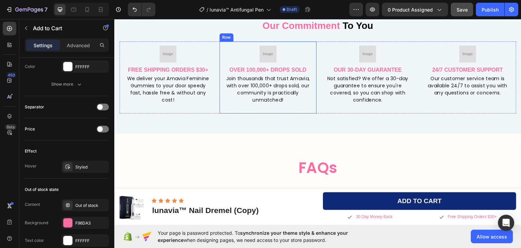
scroll to position [1730, 0]
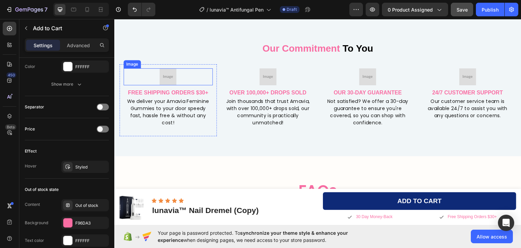
click at [164, 72] on img at bounding box center [167, 76] width 17 height 17
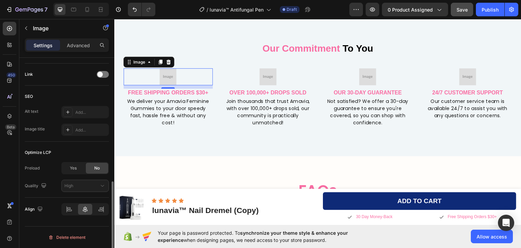
scroll to position [0, 0]
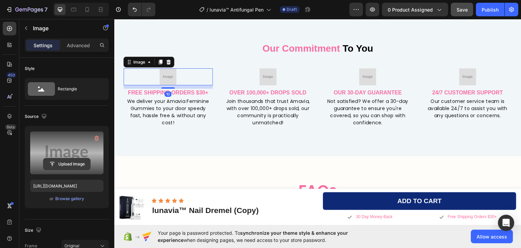
click at [67, 164] on input "file" at bounding box center [66, 164] width 47 height 12
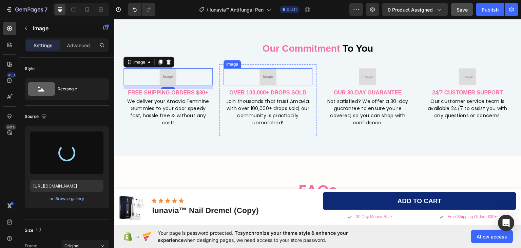
type input "https://cdn.shopify.com/s/files/1/0911/1712/5959/files/gempages_581651384412144…"
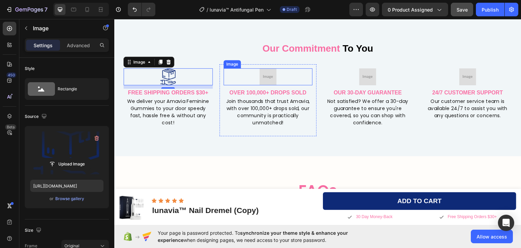
click at [265, 76] on img at bounding box center [268, 76] width 17 height 17
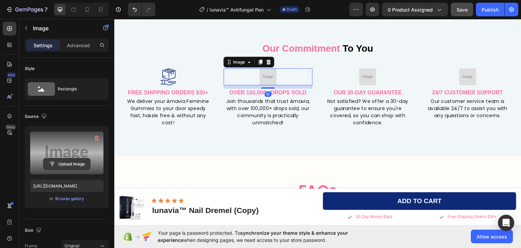
click at [66, 160] on input "file" at bounding box center [66, 164] width 47 height 12
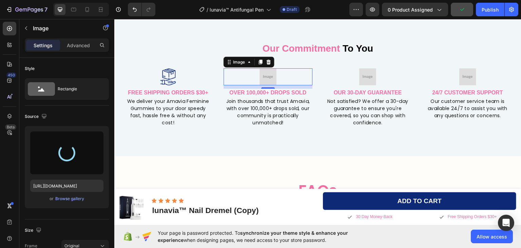
type input "https://cdn.shopify.com/s/files/1/0911/1712/5959/files/gempages_581651384412144…"
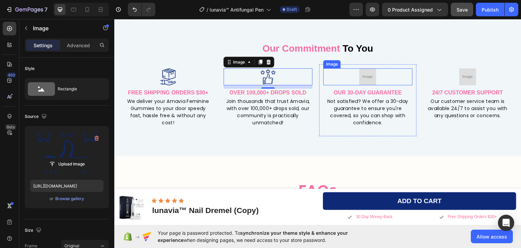
click at [367, 77] on img at bounding box center [367, 76] width 17 height 17
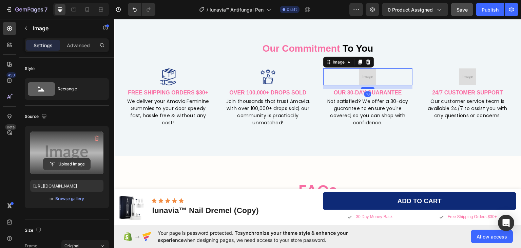
click at [63, 161] on input "file" at bounding box center [66, 164] width 47 height 12
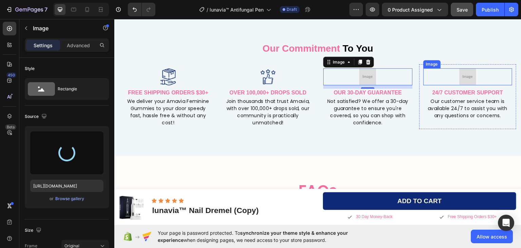
type input "https://cdn.shopify.com/s/files/1/0911/1712/5959/files/gempages_581651384412144…"
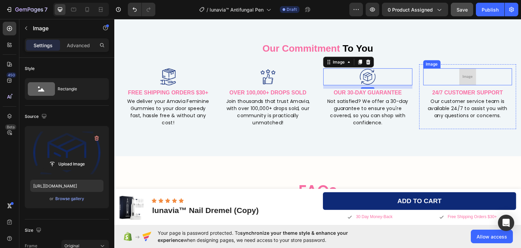
click at [462, 74] on img at bounding box center [467, 76] width 17 height 17
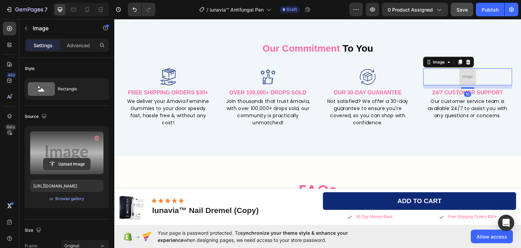
click at [77, 162] on input "file" at bounding box center [66, 164] width 47 height 12
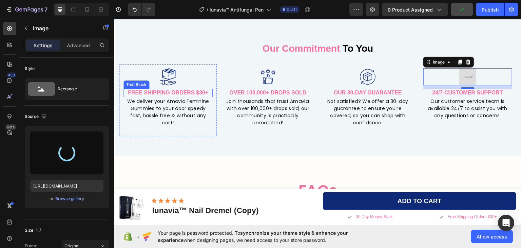
click at [201, 91] on p "FREE SHIPPING ORDERS $30+" at bounding box center [168, 92] width 88 height 7
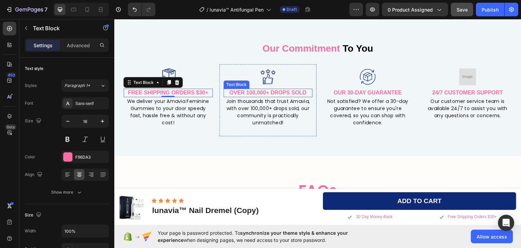
click at [266, 92] on p "OVER 100,000+ DROPS SOLD" at bounding box center [268, 92] width 88 height 7
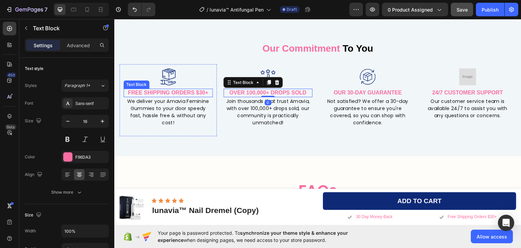
click at [188, 93] on p "FREE SHIPPING ORDERS $30+" at bounding box center [168, 92] width 88 height 7
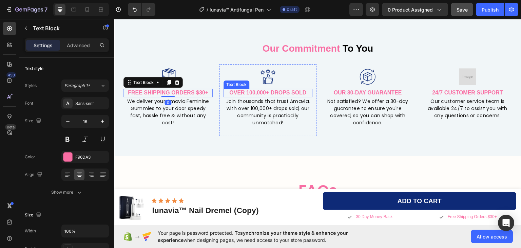
click at [288, 93] on p "OVER 100,000+ DROPS SOLD" at bounding box center [268, 92] width 88 height 7
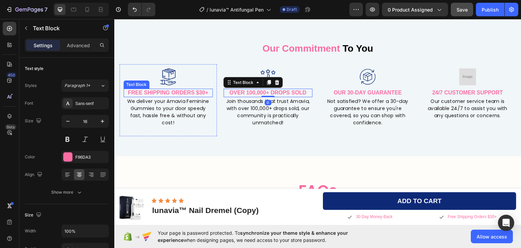
click at [189, 91] on p "FREE SHIPPING ORDERS $30+" at bounding box center [168, 92] width 88 height 7
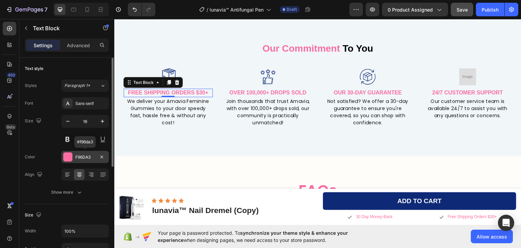
click at [80, 157] on div "F96DA3" at bounding box center [85, 157] width 20 height 6
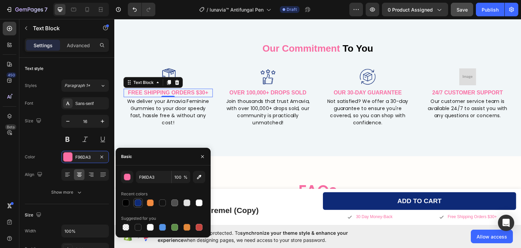
click at [138, 202] on div at bounding box center [138, 202] width 7 height 7
type input "0E2A77"
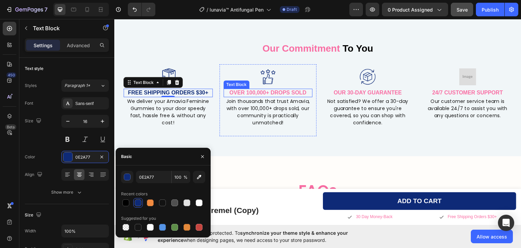
click at [298, 92] on p "OVER 100,000+ DROPS SOLD" at bounding box center [268, 92] width 88 height 7
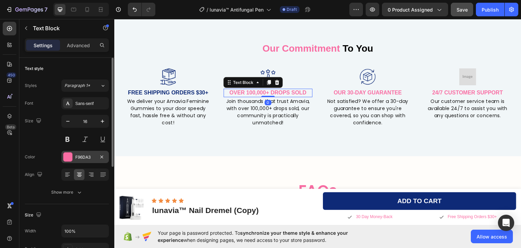
click at [68, 155] on div at bounding box center [67, 156] width 9 height 9
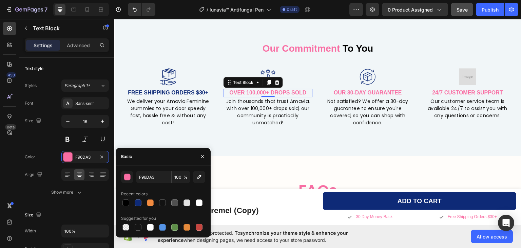
drag, startPoint x: 137, startPoint y: 204, endPoint x: 171, endPoint y: 188, distance: 37.3
click at [137, 204] on div at bounding box center [138, 202] width 7 height 7
type input "0E2A77"
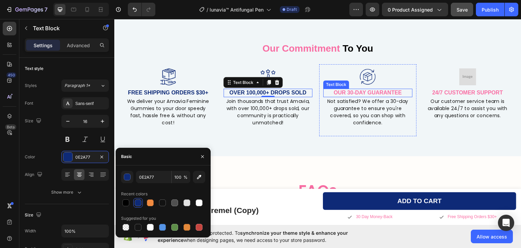
click at [386, 91] on p "OUR 30-DAY GUARANTEE" at bounding box center [368, 92] width 88 height 7
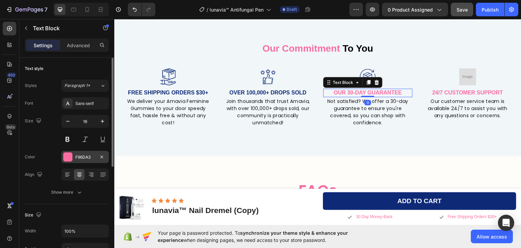
click at [66, 158] on div at bounding box center [67, 156] width 9 height 9
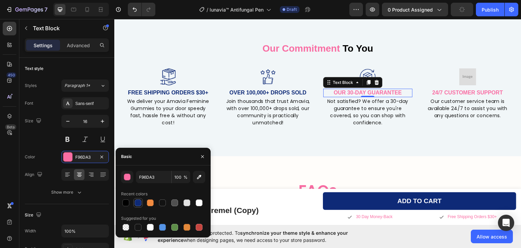
click at [134, 202] on div at bounding box center [138, 202] width 8 height 8
type input "0E2A77"
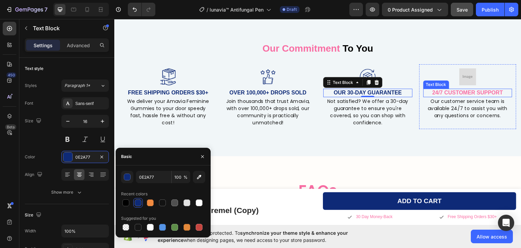
click at [478, 91] on p "24/7 CUSTOMER SUPPORT" at bounding box center [468, 92] width 88 height 7
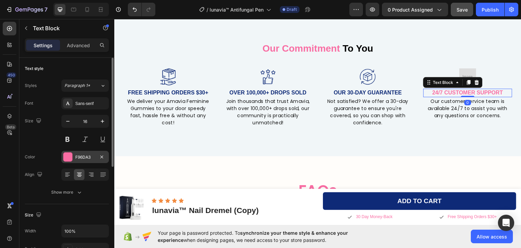
click at [65, 156] on div at bounding box center [67, 156] width 9 height 9
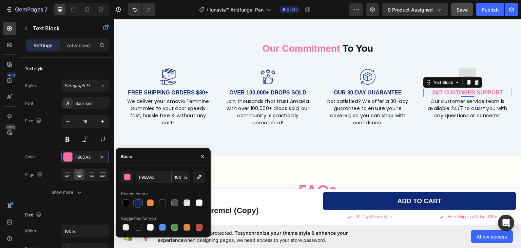
click at [137, 205] on div at bounding box center [138, 202] width 7 height 7
type input "0E2A77"
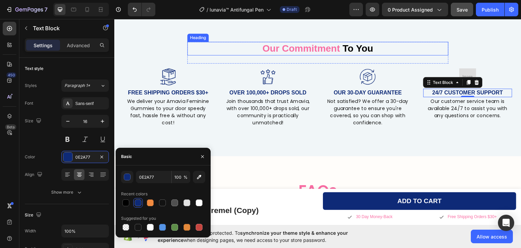
click at [287, 47] on span "Our Commitment" at bounding box center [302, 48] width 78 height 11
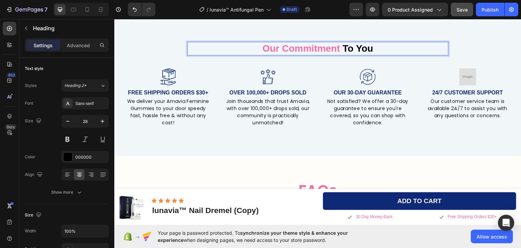
click at [287, 47] on span "Our Commitment" at bounding box center [302, 48] width 78 height 11
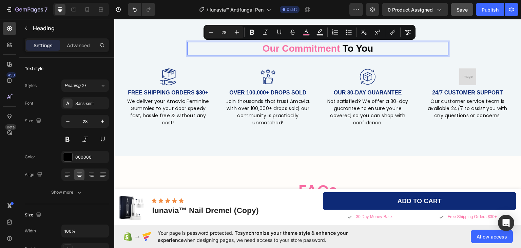
click at [276, 48] on span "Our Commitment" at bounding box center [302, 48] width 78 height 11
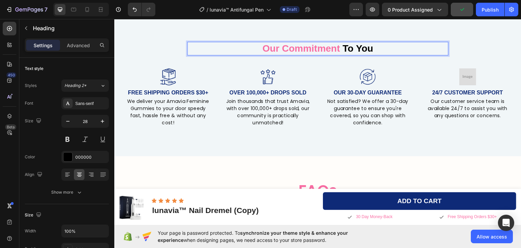
drag, startPoint x: 263, startPoint y: 48, endPoint x: 280, endPoint y: 47, distance: 17.3
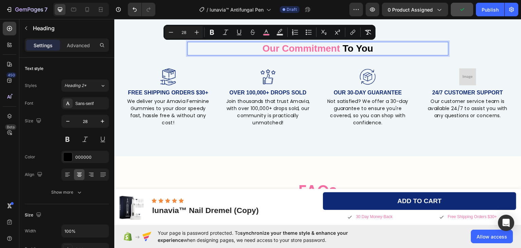
click at [290, 47] on span "Our Commitment" at bounding box center [302, 48] width 78 height 11
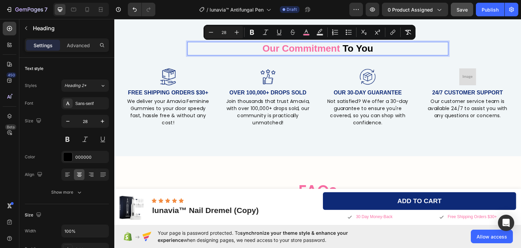
click at [269, 45] on span "Our Commitment" at bounding box center [302, 48] width 78 height 11
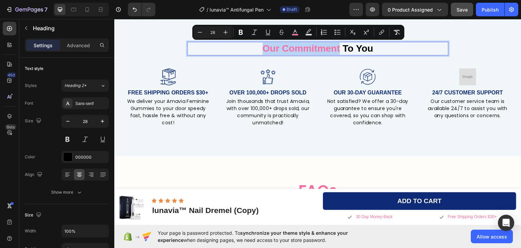
drag, startPoint x: 261, startPoint y: 45, endPoint x: 338, endPoint y: 50, distance: 77.5
click at [294, 34] on rect "Editor contextual toolbar" at bounding box center [295, 35] width 6 height 2
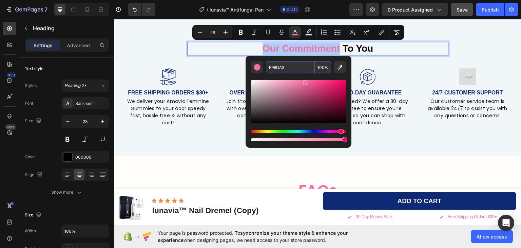
click at [278, 65] on input "F96DA3" at bounding box center [290, 67] width 49 height 12
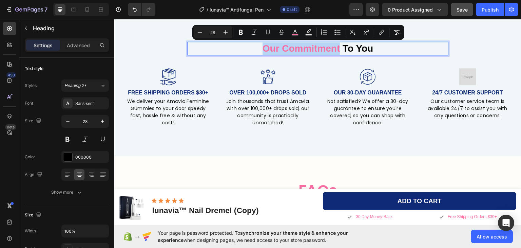
click at [298, 47] on span "Our Commitment" at bounding box center [302, 48] width 78 height 11
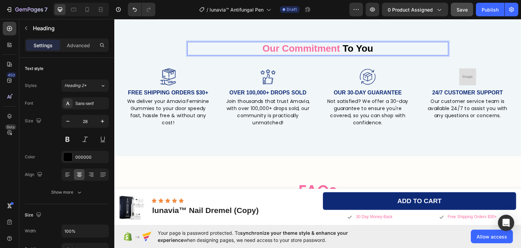
click at [298, 47] on span "Our Commitment" at bounding box center [302, 48] width 78 height 11
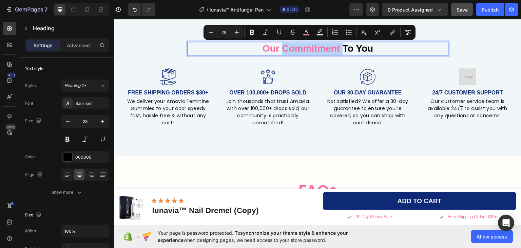
click at [340, 45] on span "Rich Text Editor. Editing area: main" at bounding box center [341, 48] width 3 height 11
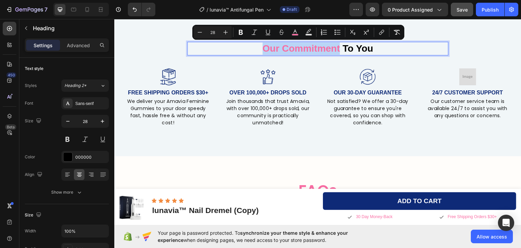
drag, startPoint x: 338, startPoint y: 46, endPoint x: 255, endPoint y: 49, distance: 82.5
click at [255, 49] on p "Our Commitment To You" at bounding box center [318, 48] width 260 height 12
click at [298, 32] on icon "Editor contextual toolbar" at bounding box center [295, 32] width 7 height 7
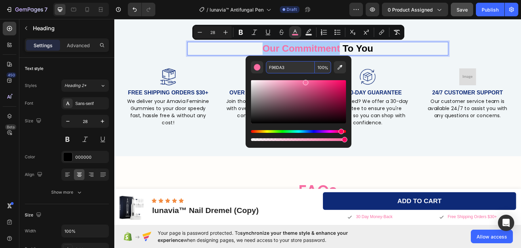
click at [280, 70] on input "F96DA3" at bounding box center [290, 67] width 49 height 12
paste input "0e2a77"
type input "0E2A77"
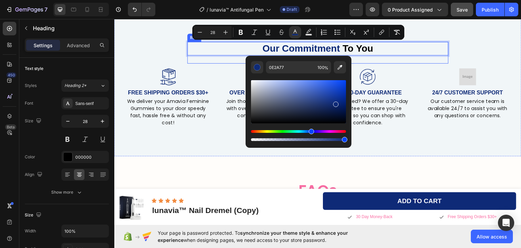
click at [217, 60] on div "Our Commitment To You Heading 24" at bounding box center [317, 52] width 261 height 22
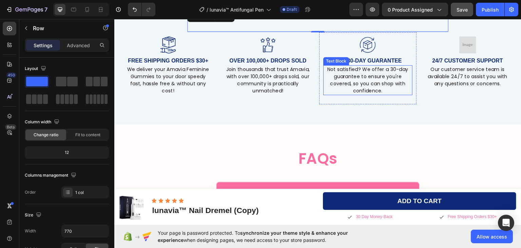
scroll to position [1697, 0]
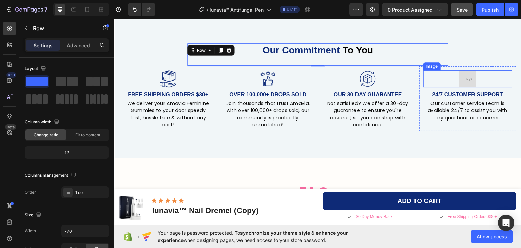
click at [465, 87] on img at bounding box center [467, 78] width 17 height 17
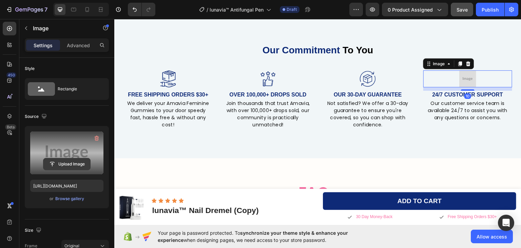
click at [65, 161] on input "file" at bounding box center [66, 164] width 47 height 12
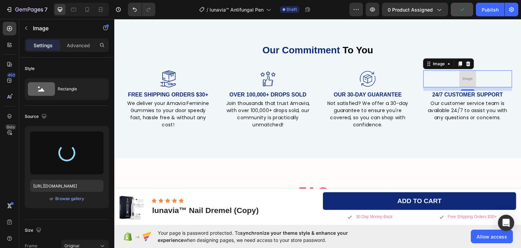
type input "https://cdn.shopify.com/s/files/1/0911/1712/5959/files/gempages_581651384412144…"
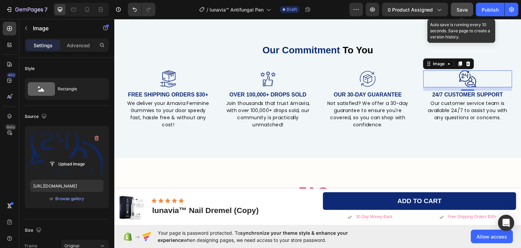
click at [460, 7] on span "Save" at bounding box center [462, 10] width 11 height 6
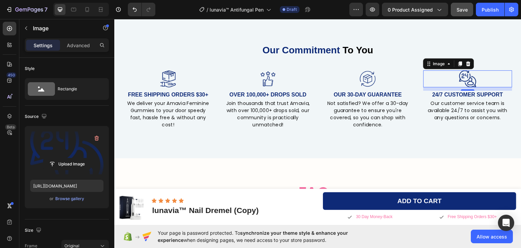
click at [462, 10] on span "Save" at bounding box center [462, 10] width 11 height 6
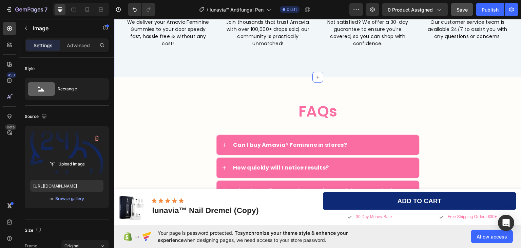
scroll to position [1832, 0]
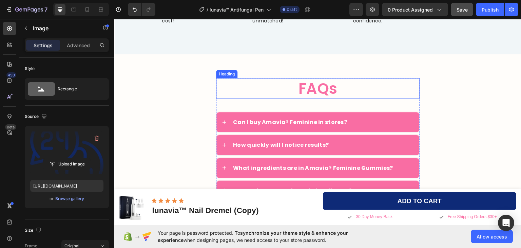
click at [320, 87] on h2 "FAQs" at bounding box center [318, 88] width 204 height 21
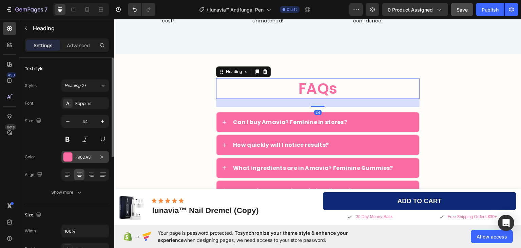
click at [72, 155] on div at bounding box center [67, 156] width 9 height 9
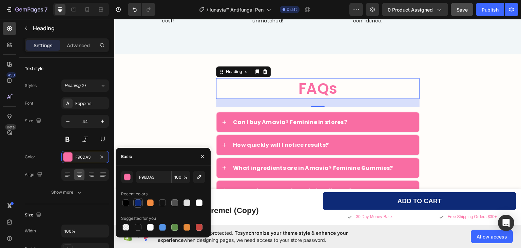
click at [140, 201] on div at bounding box center [138, 202] width 7 height 7
type input "0E2A77"
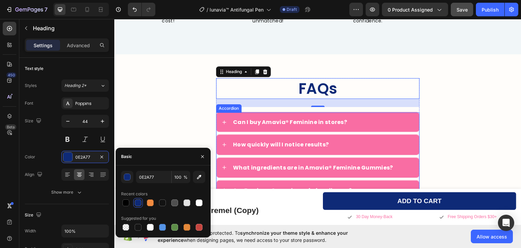
click at [363, 121] on div "Can I buy Amavia® Feminine in stores?" at bounding box center [323, 121] width 182 height 8
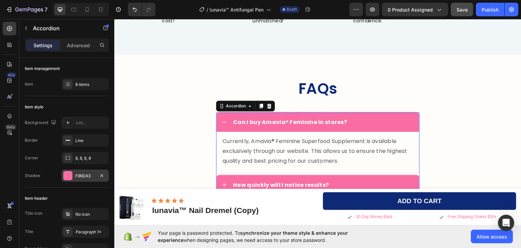
click at [66, 175] on div at bounding box center [67, 175] width 9 height 9
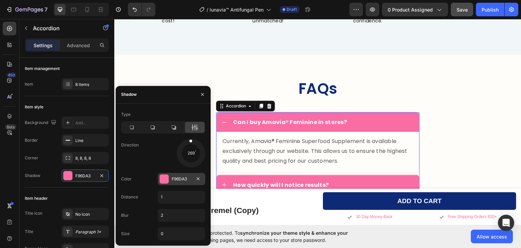
click at [163, 178] on div at bounding box center [164, 178] width 9 height 9
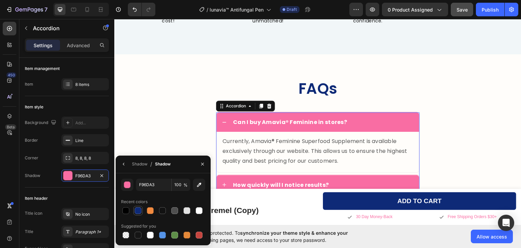
click at [140, 209] on div at bounding box center [138, 210] width 7 height 7
type input "0E2A77"
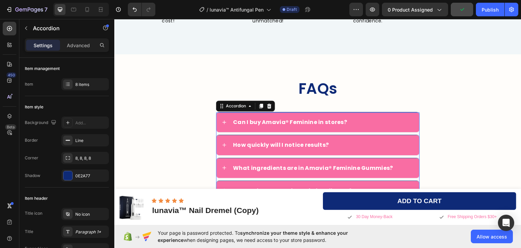
click at [8, 175] on div "450 Beta" at bounding box center [10, 110] width 14 height 177
click at [219, 112] on div "Can I buy Amavia® Feminine in stores?" at bounding box center [317, 121] width 203 height 19
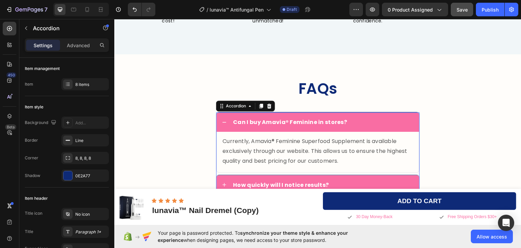
click at [219, 112] on div "Can I buy Amavia® Feminine in stores?" at bounding box center [317, 121] width 203 height 19
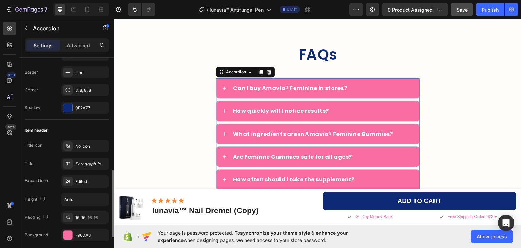
scroll to position [136, 0]
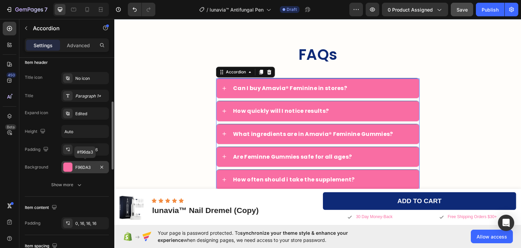
click at [68, 164] on div at bounding box center [67, 166] width 9 height 9
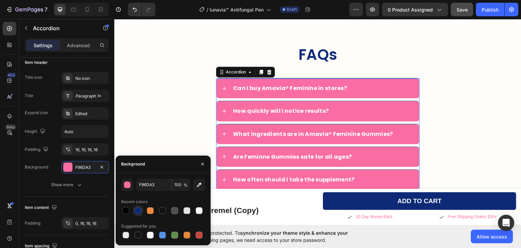
click at [138, 211] on div at bounding box center [138, 210] width 7 height 7
type input "0E2A77"
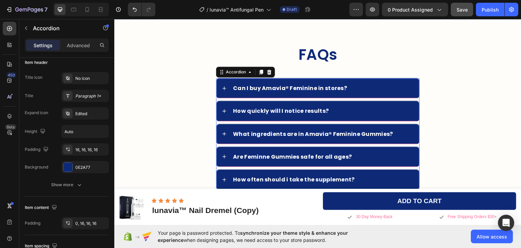
click at [10, 171] on div "450 Beta" at bounding box center [10, 110] width 14 height 177
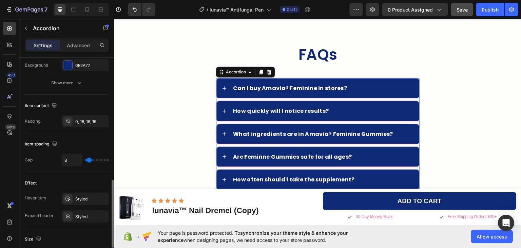
scroll to position [271, 0]
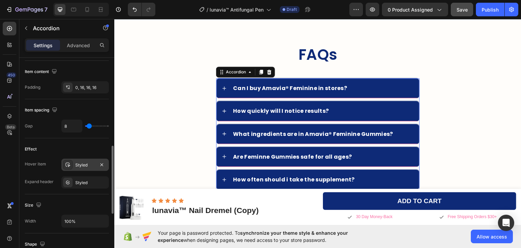
click at [81, 162] on div "Styled" at bounding box center [85, 165] width 20 height 6
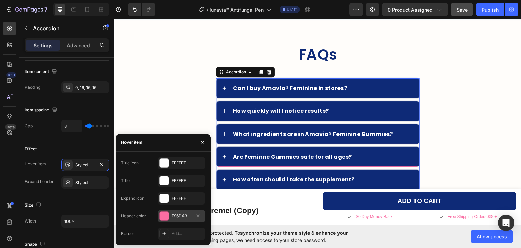
click at [163, 216] on div at bounding box center [164, 215] width 9 height 9
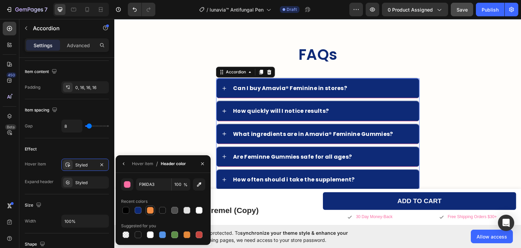
click at [150, 209] on div at bounding box center [150, 210] width 7 height 7
type input "F28B40"
click at [5, 173] on div "450 Beta" at bounding box center [10, 110] width 14 height 177
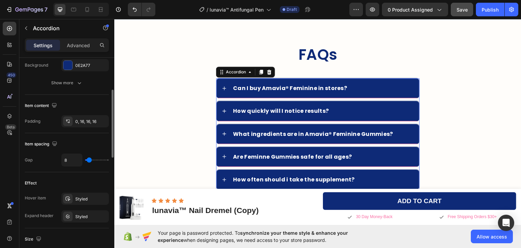
scroll to position [204, 0]
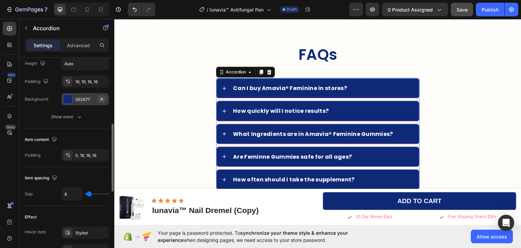
click at [103, 97] on icon "button" at bounding box center [101, 98] width 3 height 3
click at [70, 99] on div at bounding box center [67, 99] width 9 height 9
click at [0, 129] on div "450 Beta" at bounding box center [9, 133] width 19 height 229
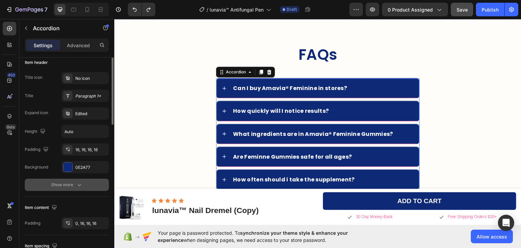
scroll to position [34, 0]
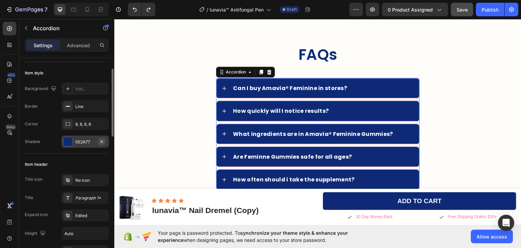
click at [101, 142] on icon "button" at bounding box center [101, 141] width 5 height 5
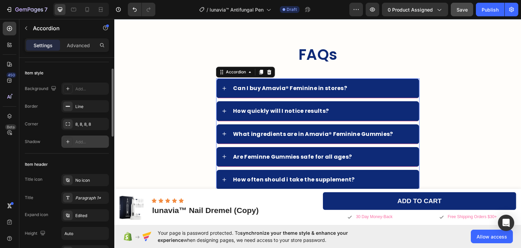
click at [4, 149] on div "450 Beta" at bounding box center [10, 110] width 14 height 177
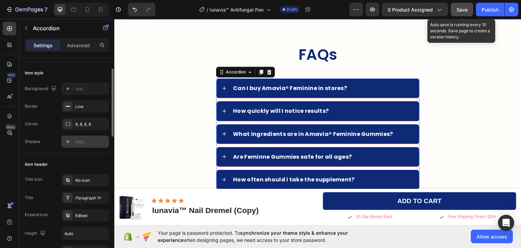
click at [461, 10] on span "Save" at bounding box center [462, 10] width 11 height 6
click at [464, 8] on span "Save" at bounding box center [462, 10] width 11 height 6
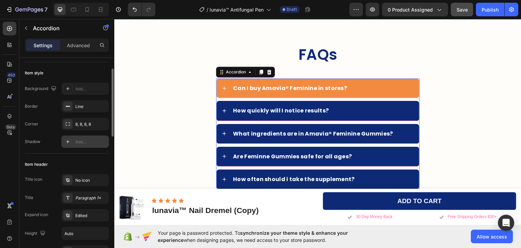
click at [261, 82] on div "Can I buy Amavia® Feminine in stores?" at bounding box center [317, 87] width 203 height 19
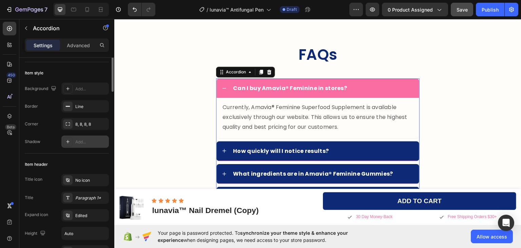
scroll to position [0, 0]
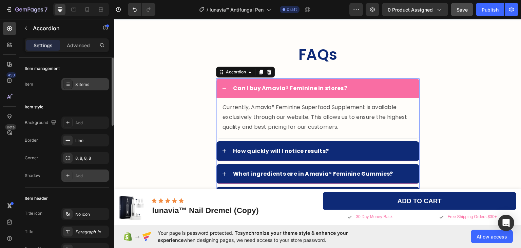
click at [82, 86] on div "8 items" at bounding box center [91, 84] width 32 height 6
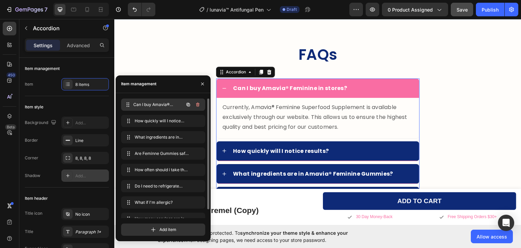
click at [142, 105] on span "Can I buy Amavia® Feminine in stores?" at bounding box center [158, 104] width 50 height 6
click at [133, 103] on div "Can I buy Amavia® Feminine in stores? Can I buy Amavia® Feminine in stores?" at bounding box center [154, 104] width 60 height 9
click at [149, 101] on div "Can I buy Amavia® Feminine in stores? Can I buy Amavia® Feminine in stores?" at bounding box center [154, 104] width 60 height 9
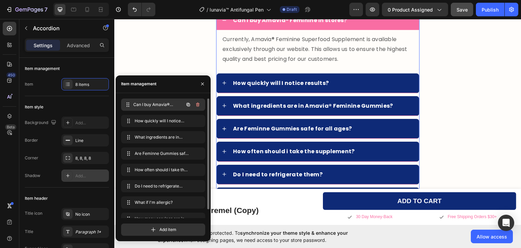
click at [155, 106] on span "Can I buy Amavia® Feminine in stores?" at bounding box center [158, 104] width 50 height 6
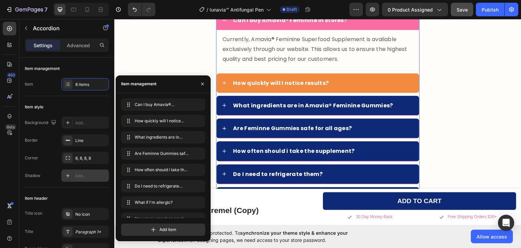
scroll to position [1900, 0]
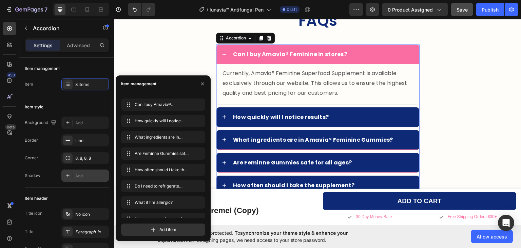
click at [263, 53] on strong "Can I buy Amavia® Feminine in stores?" at bounding box center [290, 54] width 114 height 8
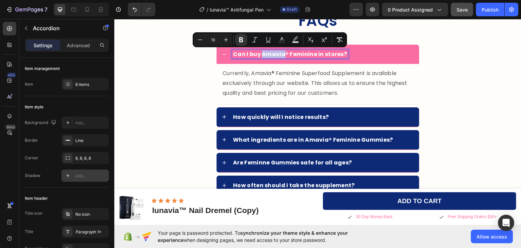
click at [263, 53] on strong "Can I buy Amavia® Feminine in stores?" at bounding box center [290, 54] width 114 height 8
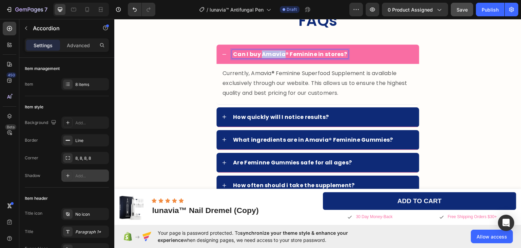
click at [263, 53] on strong "Can I buy Amavia® Feminine in stores?" at bounding box center [290, 54] width 114 height 8
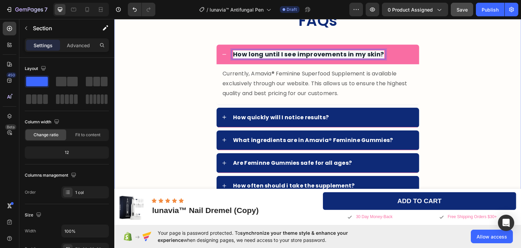
click at [433, 68] on div "FAQs Heading How long until I see improvements in my skin? Currently, Amavia® F…" at bounding box center [318, 142] width 394 height 265
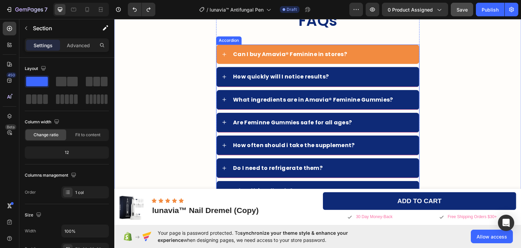
click at [266, 53] on strong "Can I buy Amavia® Feminine in stores?" at bounding box center [290, 54] width 114 height 8
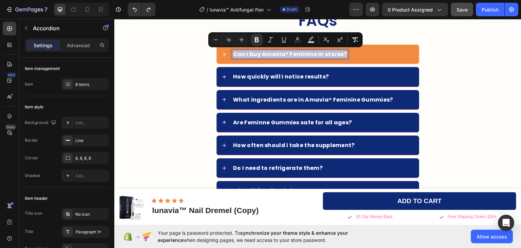
click at [266, 53] on strong "Can I buy Amavia® Feminine in stores?" at bounding box center [290, 54] width 114 height 8
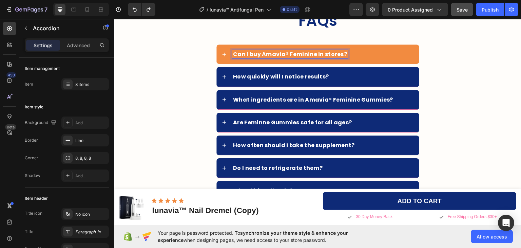
click at [270, 53] on strong "Can I buy Amavia® Feminine in stores?" at bounding box center [290, 54] width 114 height 8
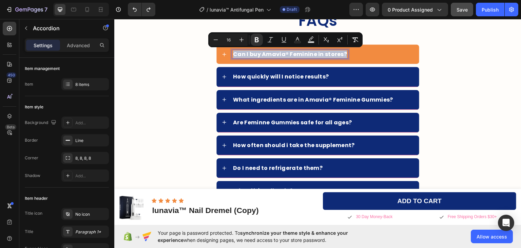
type input "18"
click at [447, 79] on div "FAQs Heading Can I buy Amavia® Feminine in stores? How quickly will I notice re…" at bounding box center [318, 122] width 394 height 225
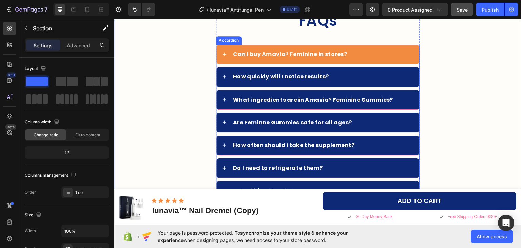
click at [367, 53] on div "Can I buy Amavia® Feminine in stores?" at bounding box center [323, 54] width 182 height 8
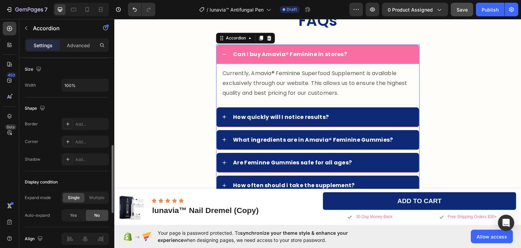
scroll to position [339, 0]
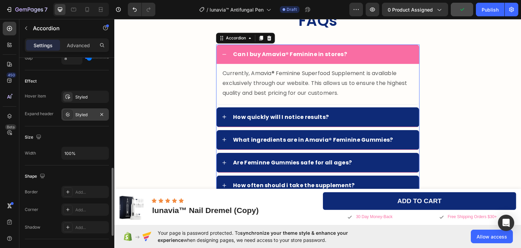
click at [78, 114] on div "Styled" at bounding box center [85, 115] width 20 height 6
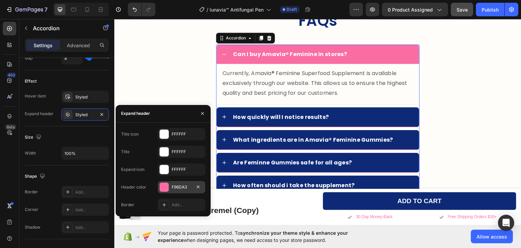
click at [163, 188] on div at bounding box center [164, 187] width 9 height 9
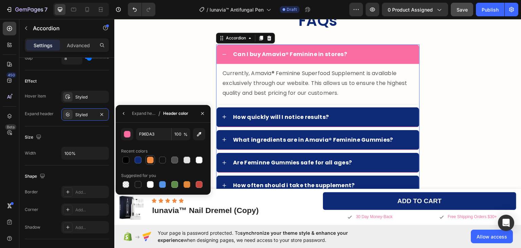
click at [148, 159] on div at bounding box center [150, 159] width 7 height 7
type input "F28B40"
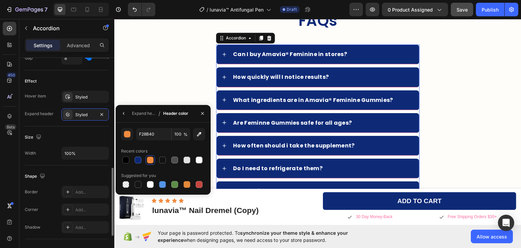
click at [76, 133] on div "Size" at bounding box center [67, 137] width 84 height 11
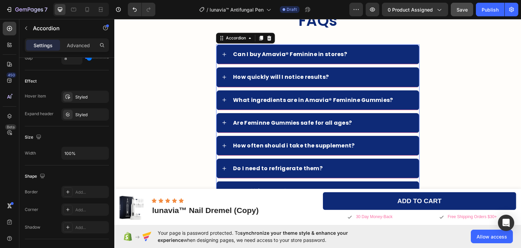
click at [261, 57] on div "Can I buy Amavia® Feminine in stores?" at bounding box center [290, 54] width 116 height 8
click at [350, 52] on div "Can I buy Amavia® Feminine in stores?" at bounding box center [323, 54] width 182 height 8
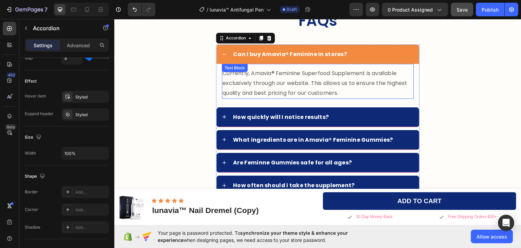
click at [255, 79] on p "Currently, Amavia® Feminine Superfood Supplement is available exclusively throu…" at bounding box center [318, 82] width 191 height 29
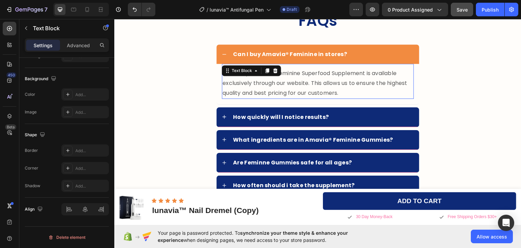
scroll to position [0, 0]
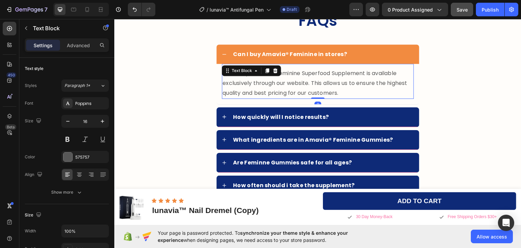
click at [255, 79] on p "Currently, Amavia® Feminine Superfood Supplement is available exclusively throu…" at bounding box center [318, 82] width 191 height 29
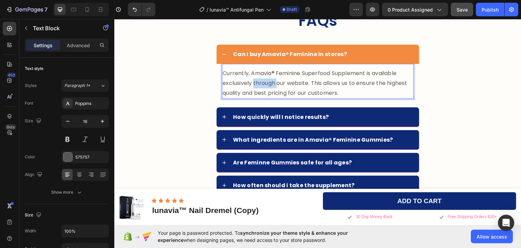
click at [255, 79] on p "Currently, Amavia® Feminine Superfood Supplement is available exclusively throu…" at bounding box center [318, 82] width 191 height 29
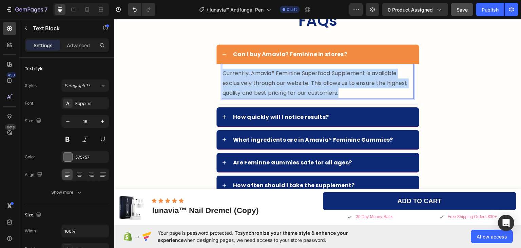
click at [255, 79] on p "Currently, Amavia® Feminine Superfood Supplement is available exclusively throu…" at bounding box center [318, 82] width 191 height 29
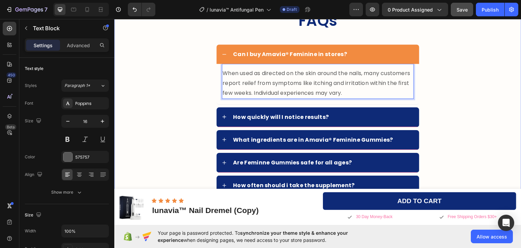
click at [462, 93] on div "FAQs Heading Can I buy Amavia® Feminine in stores? When used as directed on the…" at bounding box center [318, 142] width 394 height 265
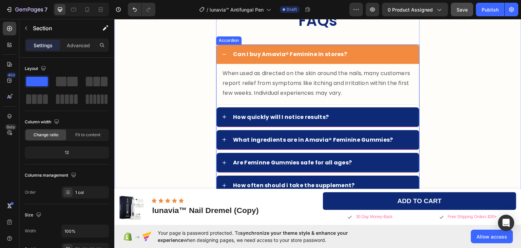
click at [273, 53] on strong "Can I buy Amavia® Feminine in stores?" at bounding box center [290, 54] width 114 height 8
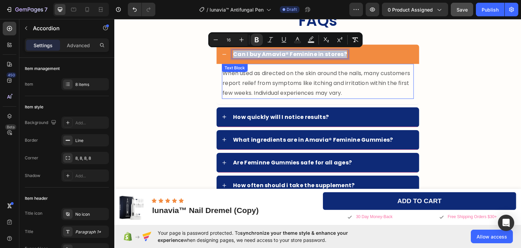
type input "18"
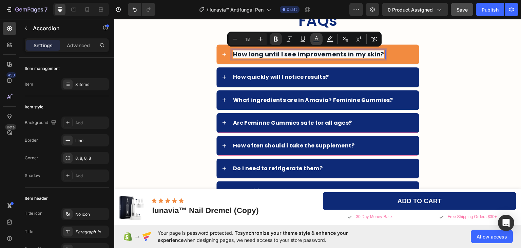
click at [319, 39] on icon "Editor contextual toolbar" at bounding box center [316, 39] width 7 height 7
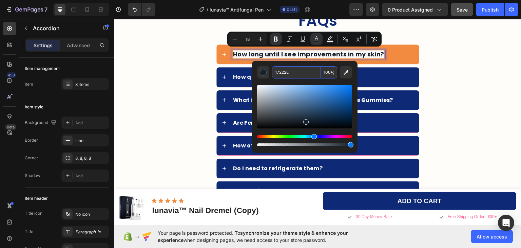
click at [295, 73] on input "17222E" at bounding box center [296, 72] width 49 height 12
click at [463, 80] on div "FAQs Heading How long until I see improvements in my skin? How quickly will I n…" at bounding box center [318, 122] width 394 height 225
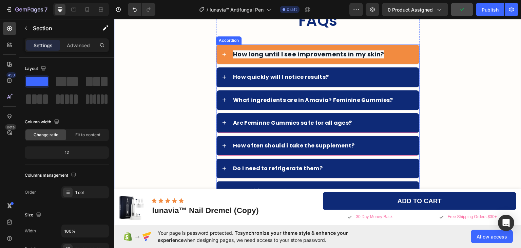
click at [387, 50] on div "How long until I see improvements in my skin?" at bounding box center [323, 54] width 182 height 9
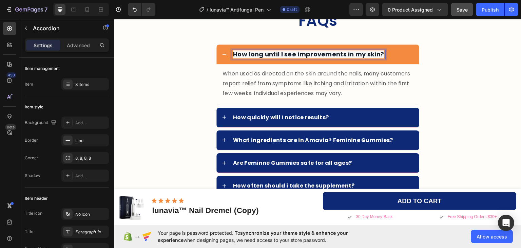
click at [363, 54] on strong "How long until I see improvements in my skin?" at bounding box center [308, 54] width 151 height 8
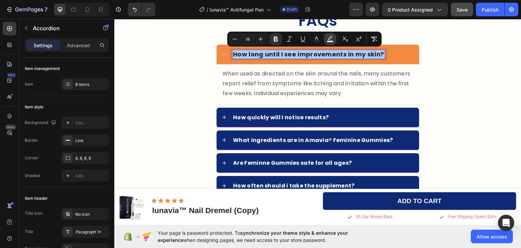
click at [330, 37] on icon "Editor contextual toolbar" at bounding box center [330, 39] width 7 height 7
type input "F7F7F7"
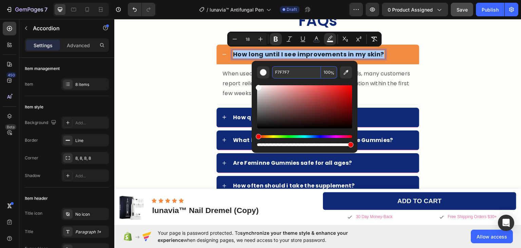
click at [293, 74] on input "F7F7F7" at bounding box center [296, 72] width 49 height 12
click at [432, 73] on div "FAQs Heading How long until I see improvements in my skin? When used as directe…" at bounding box center [318, 142] width 394 height 265
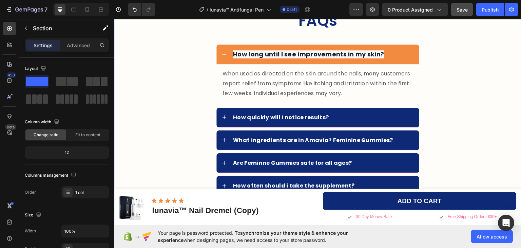
click at [432, 71] on div "FAQs Heading How long until I see improvements in my skin? When used as directe…" at bounding box center [318, 142] width 394 height 265
click at [328, 50] on strong "How long until I see improvements in my skin?" at bounding box center [308, 54] width 151 height 8
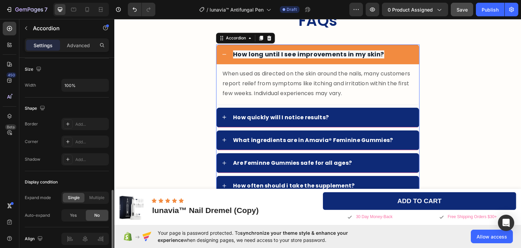
scroll to position [436, 0]
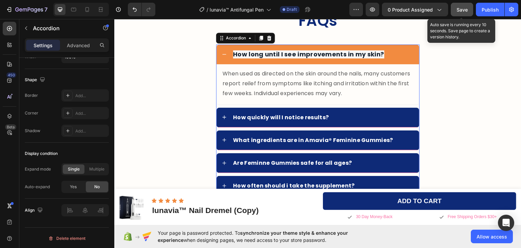
click at [459, 11] on span "Save" at bounding box center [462, 10] width 11 height 6
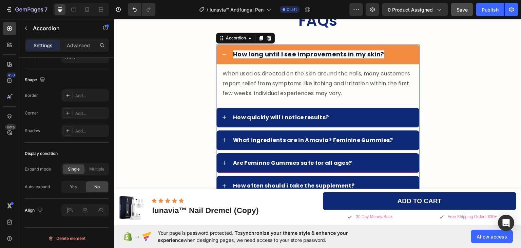
click at [391, 57] on div "How long until I see improvements in my skin?" at bounding box center [323, 54] width 182 height 9
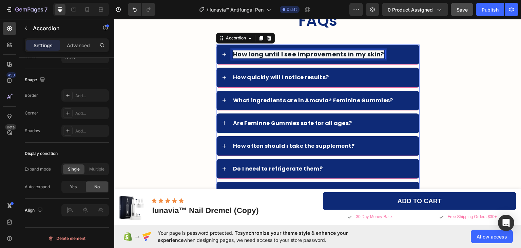
click at [369, 53] on strong "How long until I see improvements in my skin?" at bounding box center [308, 54] width 151 height 8
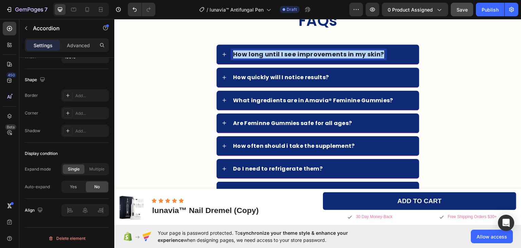
click at [369, 53] on strong "How long until I see improvements in my skin?" at bounding box center [308, 54] width 151 height 8
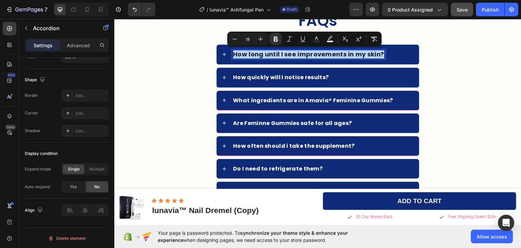
copy strong "How long until I see improvements in my skin?"
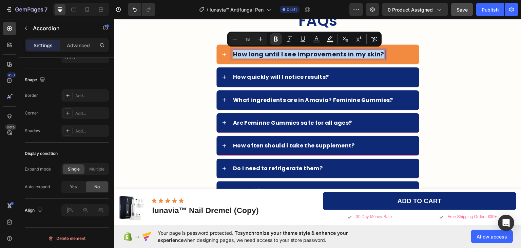
click at [290, 53] on strong "How long until I see improvements in my skin?" at bounding box center [308, 54] width 151 height 8
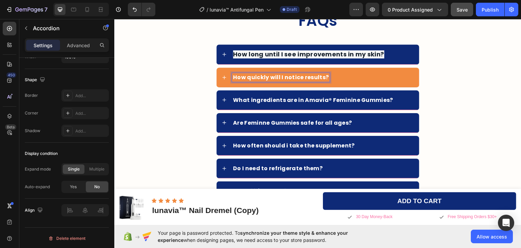
click at [289, 76] on strong "How quickly will I notice results?" at bounding box center [281, 77] width 96 height 8
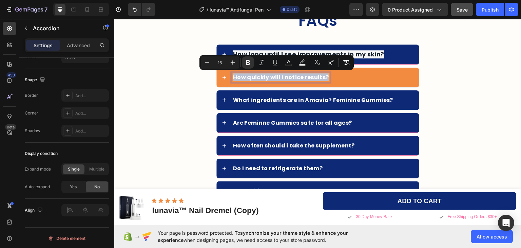
copy strong "How quickly will I notice results?"
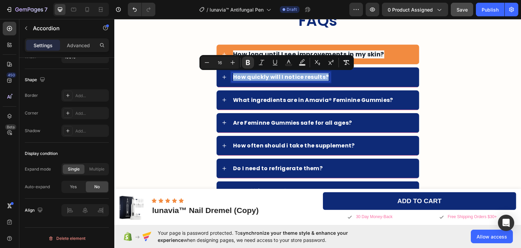
scroll to position [1900, 0]
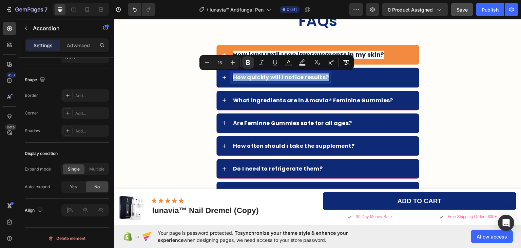
type input "18"
click at [296, 51] on strong "How long until I see improvements in my skin?" at bounding box center [308, 54] width 151 height 8
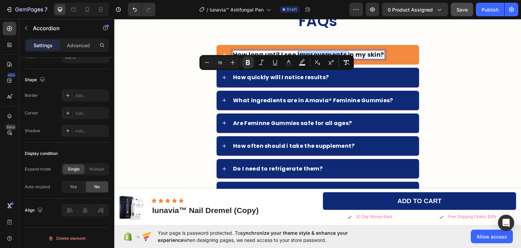
click at [296, 51] on strong "How long until I see improvements in my skin?" at bounding box center [308, 54] width 151 height 8
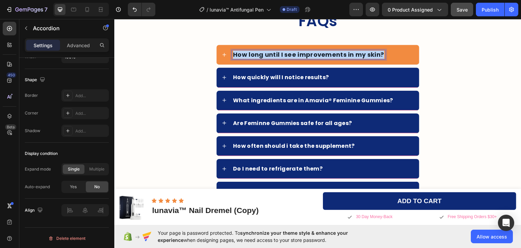
click at [296, 51] on strong "How long until I see improvements in my skin?" at bounding box center [308, 54] width 151 height 8
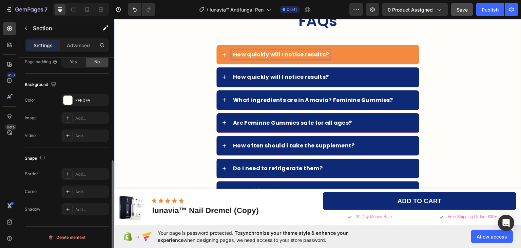
click at [443, 68] on div "FAQs Heading How quickly will I notice results? How quickly will I notice resul…" at bounding box center [318, 122] width 394 height 225
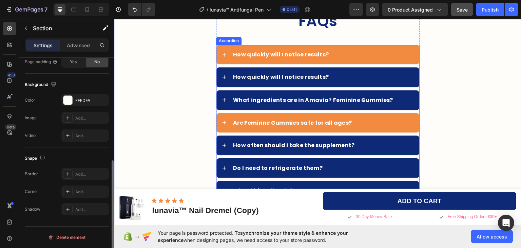
scroll to position [0, 0]
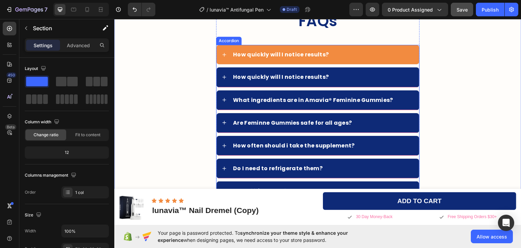
click at [263, 51] on strong "How quickly will I notice results?" at bounding box center [281, 54] width 96 height 8
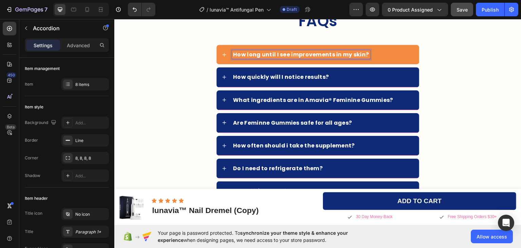
click at [459, 58] on div "FAQs Heading How long until I see improvements in my skin? How quickly will I n…" at bounding box center [318, 122] width 394 height 225
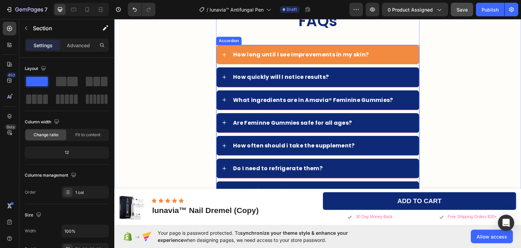
click at [366, 53] on div "How long until I see improvements in my skin?" at bounding box center [323, 54] width 182 height 8
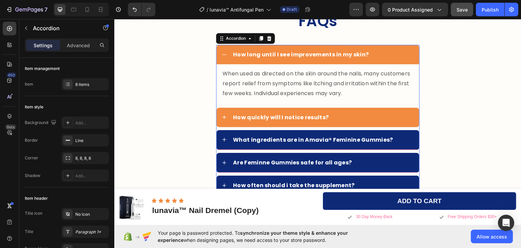
click at [342, 115] on div "How quickly will I notice results?" at bounding box center [323, 117] width 182 height 8
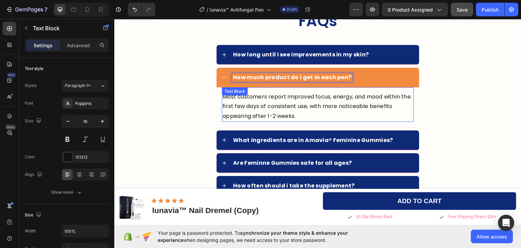
click at [291, 103] on p "Most customers report improved focus, energy, and mood within the first few day…" at bounding box center [318, 106] width 191 height 29
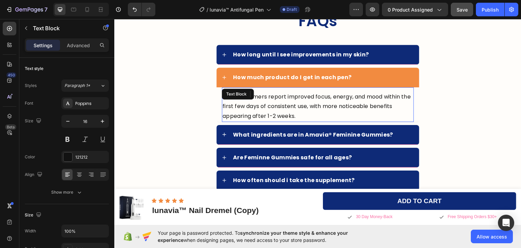
click at [291, 103] on p "Most customers report improved focus, energy, and mood within the first few day…" at bounding box center [318, 106] width 191 height 29
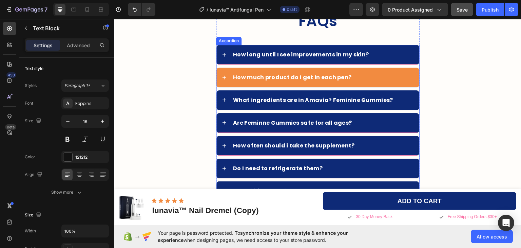
click at [270, 75] on strong "How much product do I get in each pen?" at bounding box center [292, 77] width 118 height 8
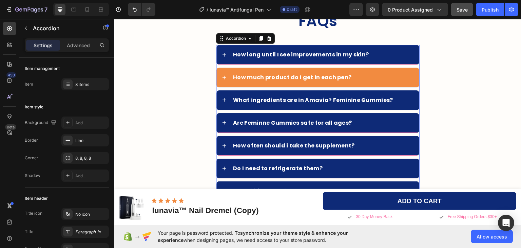
click at [363, 74] on div "How much product do I get in each pen?" at bounding box center [323, 77] width 182 height 8
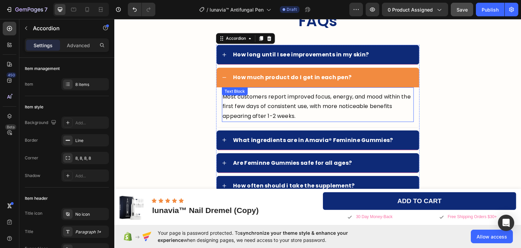
click at [311, 100] on p "Most customers report improved focus, energy, and mood within the first few day…" at bounding box center [318, 106] width 191 height 29
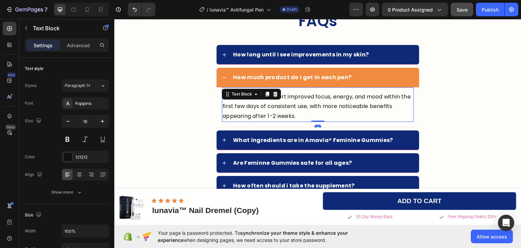
click at [311, 100] on p "Most customers report improved focus, energy, and mood within the first few day…" at bounding box center [318, 106] width 191 height 29
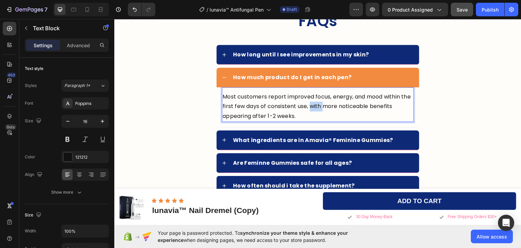
click at [311, 100] on p "Most customers report improved focus, energy, and mood within the first few day…" at bounding box center [318, 106] width 191 height 29
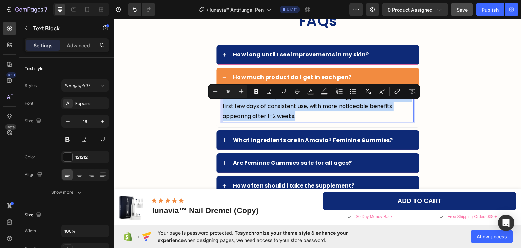
click at [311, 100] on p "Most customers report improved focus, energy, and mood within the first few day…" at bounding box center [318, 106] width 191 height 29
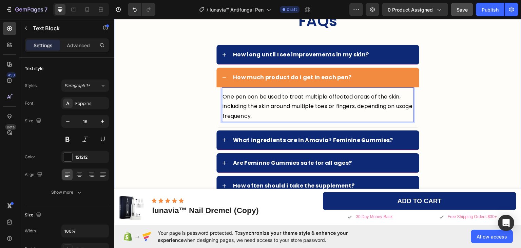
click at [442, 98] on div "FAQs Heading How long until I see improvements in my skin? How much product do …" at bounding box center [318, 142] width 394 height 265
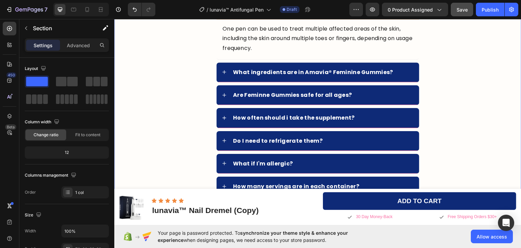
scroll to position [1900, 0]
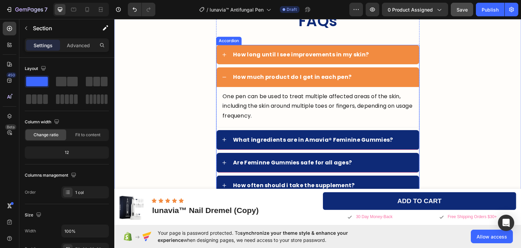
click at [384, 56] on div "How long until I see improvements in my skin?" at bounding box center [323, 54] width 182 height 8
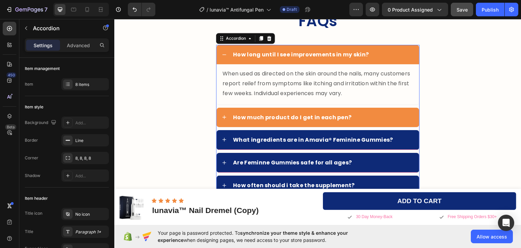
click at [367, 115] on div "How much product do I get in each pen?" at bounding box center [323, 117] width 182 height 8
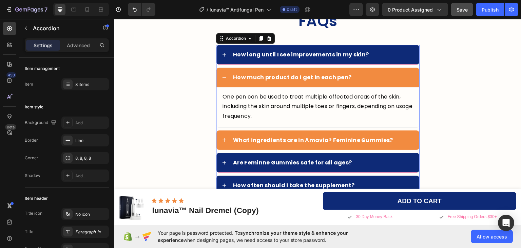
click at [388, 137] on div "What ingredients are in Amavia® Feminine Gummies?" at bounding box center [323, 139] width 182 height 8
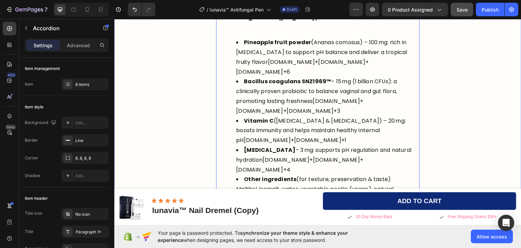
scroll to position [1934, 0]
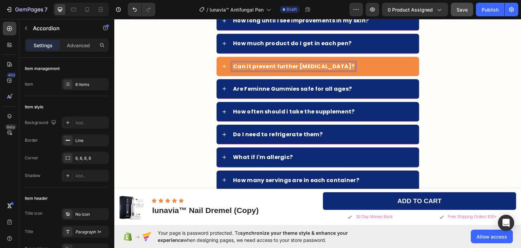
click at [368, 66] on div "Can it prevent further fungal infections?" at bounding box center [323, 66] width 182 height 8
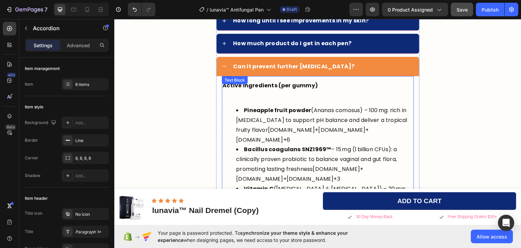
click at [291, 88] on strong "Active ingredients (per gummy)" at bounding box center [270, 85] width 95 height 8
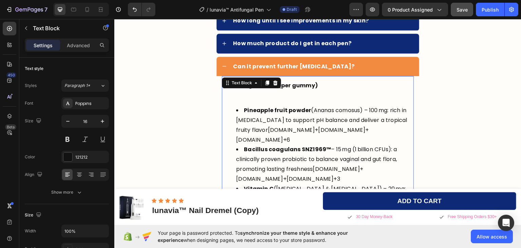
click at [302, 96] on p "Active ingredients (per gummy)" at bounding box center [318, 90] width 191 height 20
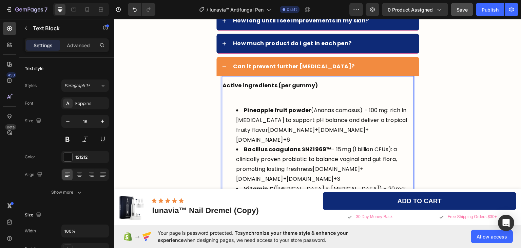
click at [302, 96] on p "Active ingredients (per gummy)" at bounding box center [318, 90] width 191 height 20
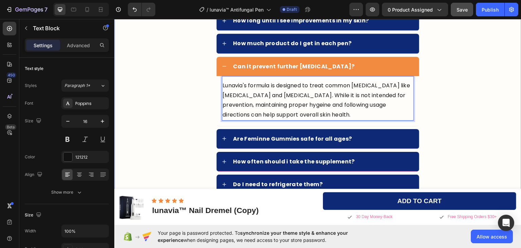
click at [451, 100] on div "FAQs Heading How long until I see improvements in my skin? How much product do …" at bounding box center [318, 113] width 394 height 274
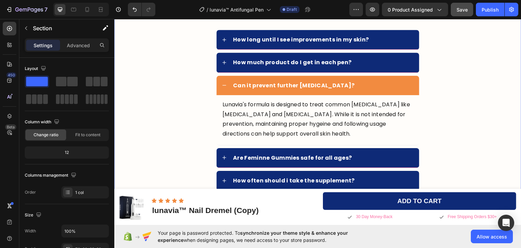
scroll to position [1900, 0]
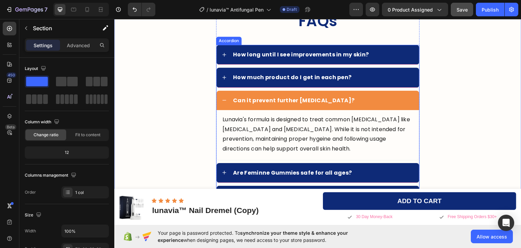
click at [366, 97] on div "Can it prevent further fungal infections?" at bounding box center [323, 100] width 182 height 8
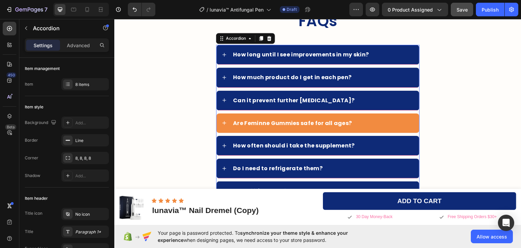
click at [359, 119] on div "Are Feminne Gummies safe for all ages?" at bounding box center [323, 122] width 182 height 8
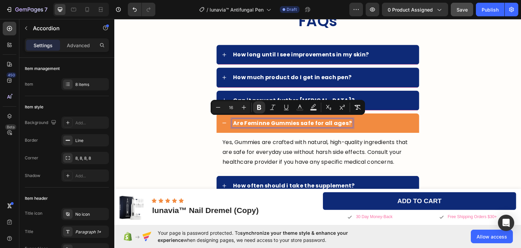
type input "18"
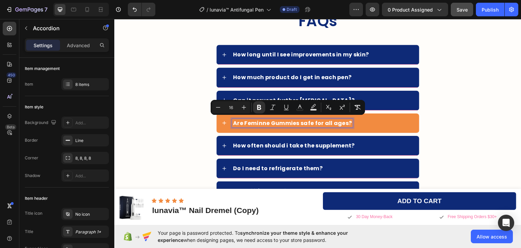
click at [264, 121] on strong "Are Feminne Gummies safe for all ages?" at bounding box center [292, 123] width 119 height 8
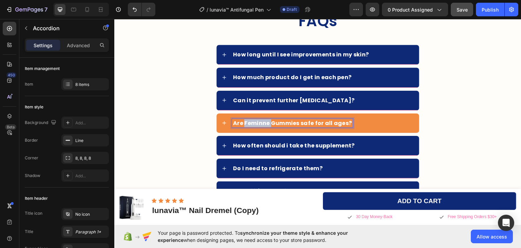
click at [264, 121] on strong "Are Feminne Gummies safe for all ages?" at bounding box center [292, 123] width 119 height 8
click at [355, 123] on div "What’s the standard shipping time?" at bounding box center [323, 122] width 182 height 8
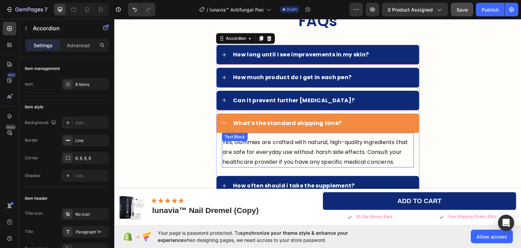
click at [268, 141] on p "Yes, Gummies are crafted with natural, high-quality ingredients that are safe f…" at bounding box center [318, 151] width 191 height 29
click at [268, 141] on div "Yes, Gummies are crafted with natural, high-quality ingredients that are safe f…" at bounding box center [318, 149] width 192 height 35
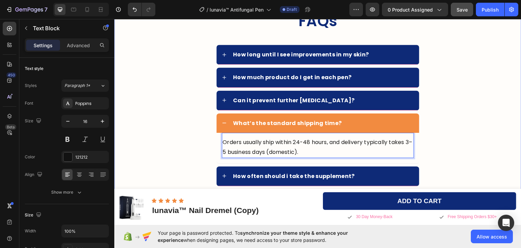
click at [436, 140] on div "FAQs Heading How long until I see improvements in my skin? How much product do …" at bounding box center [318, 137] width 394 height 255
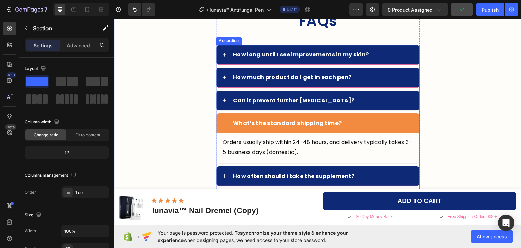
click at [354, 121] on div "What’s the standard shipping time?" at bounding box center [323, 122] width 182 height 8
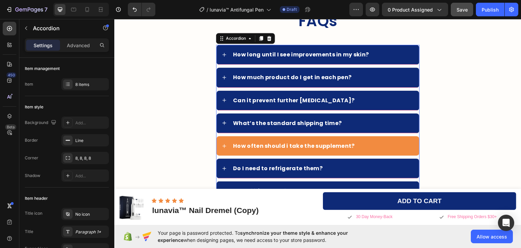
click at [356, 141] on div "How often should i take the supplement?" at bounding box center [323, 145] width 182 height 8
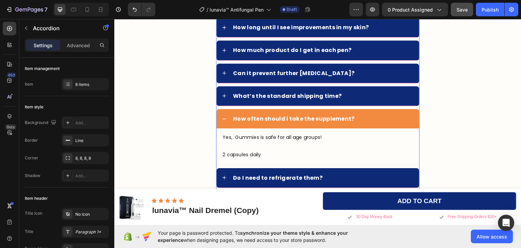
scroll to position [1934, 0]
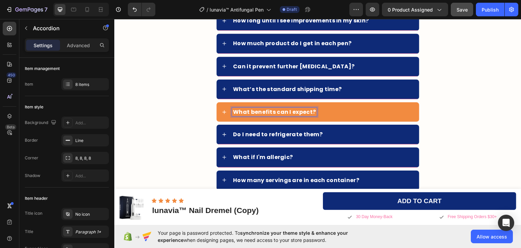
click at [347, 112] on div "What benefits can I expect?" at bounding box center [323, 111] width 182 height 8
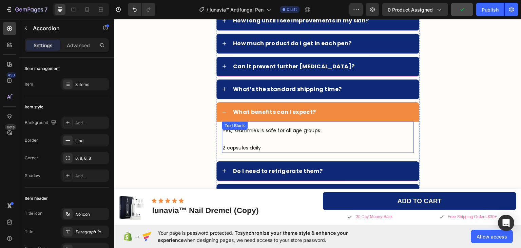
click at [257, 128] on p "Yes, Gummies is safe for all age groups!" at bounding box center [318, 130] width 191 height 8
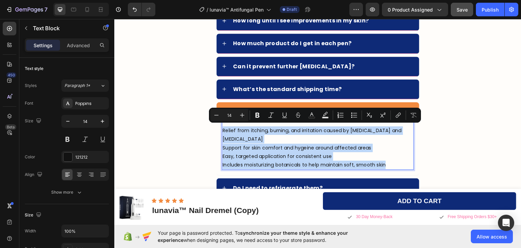
drag, startPoint x: 386, startPoint y: 161, endPoint x: 220, endPoint y: 128, distance: 169.9
click at [222, 128] on div "Relief from itching, burning, and irritation caused by athlete's foot and ringw…" at bounding box center [318, 147] width 192 height 44
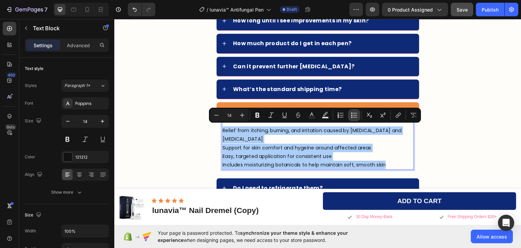
click at [357, 113] on icon "Editor contextual toolbar" at bounding box center [354, 115] width 7 height 7
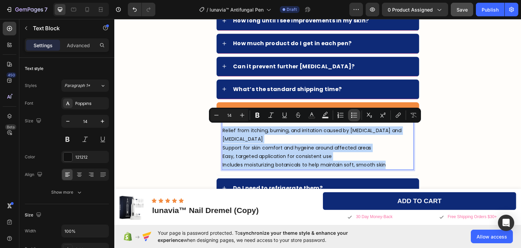
type input "14"
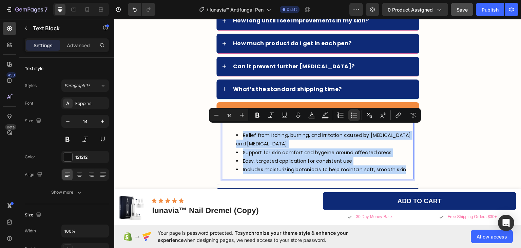
click at [252, 142] on li "Relief from itching, burning, and irritation caused by athlete's foot and ringw…" at bounding box center [324, 139] width 177 height 17
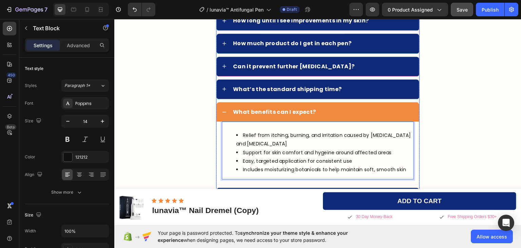
click at [341, 108] on div "What benefits can I expect?" at bounding box center [323, 111] width 182 height 8
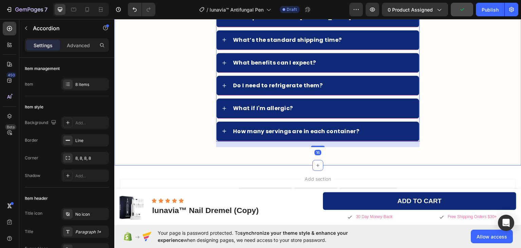
scroll to position [2001, 0]
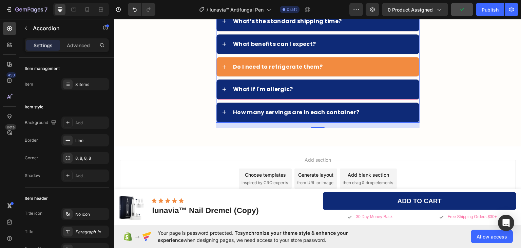
click at [337, 62] on div "Do I need to refrigerate them?" at bounding box center [323, 66] width 182 height 8
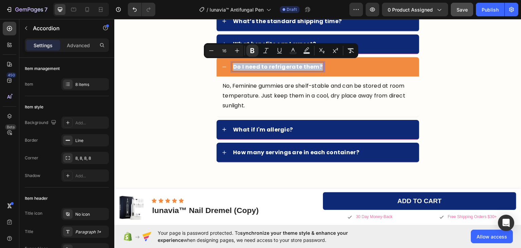
click at [271, 63] on strong "Do I need to refrigerate them?" at bounding box center [278, 66] width 90 height 8
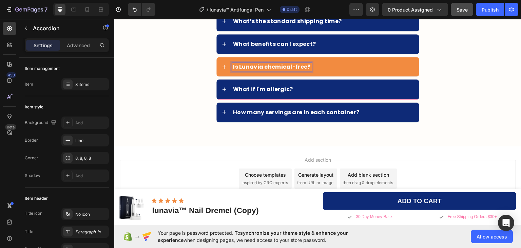
click at [320, 62] on div "Is Lunavia chemical-free?" at bounding box center [323, 66] width 182 height 8
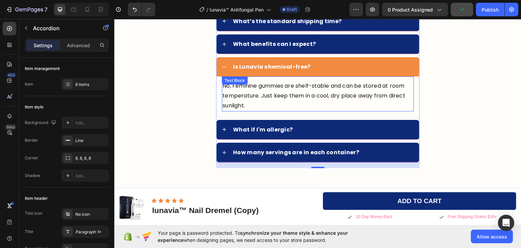
click at [242, 90] on p "No, Feminine gummies are shelf-stable and can be stored at room temperature. Ju…" at bounding box center [318, 95] width 191 height 29
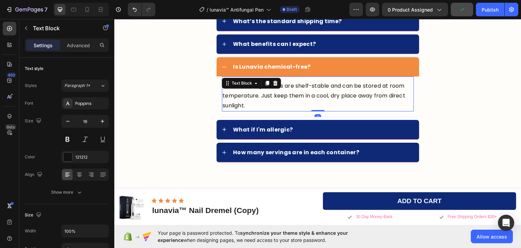
click at [243, 92] on p "No, Feminine gummies are shelf-stable and can be stored at room temperature. Ju…" at bounding box center [318, 95] width 191 height 29
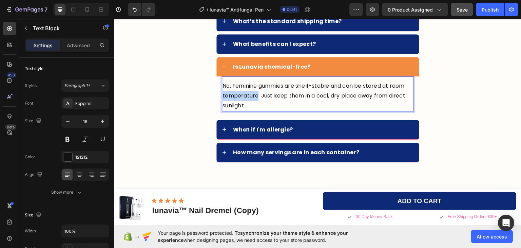
click at [243, 92] on p "No, Feminine gummies are shelf-stable and can be stored at room temperature. Ju…" at bounding box center [318, 95] width 191 height 29
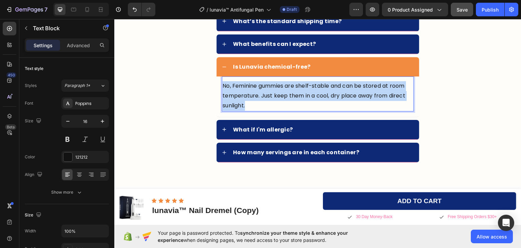
click at [243, 92] on p "No, Feminine gummies are shelf-stable and can be stored at room temperature. Ju…" at bounding box center [318, 95] width 191 height 29
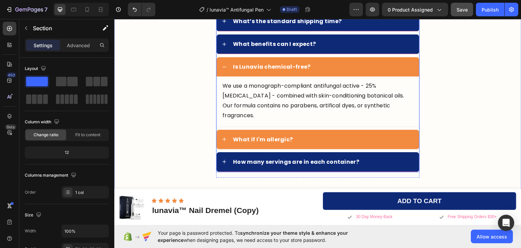
click at [288, 135] on div "What if I'm allergic?" at bounding box center [323, 139] width 182 height 8
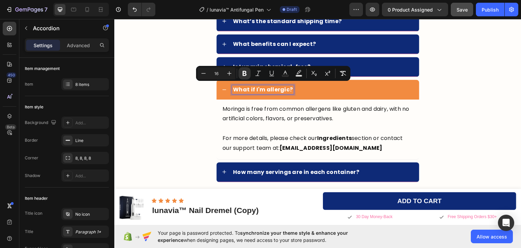
click at [283, 87] on strong "What if I'm allergic?" at bounding box center [263, 89] width 60 height 8
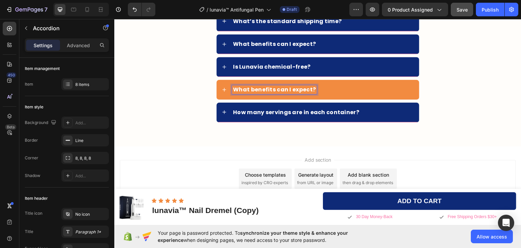
click at [361, 85] on div "What benefits can I expect?" at bounding box center [323, 89] width 182 height 8
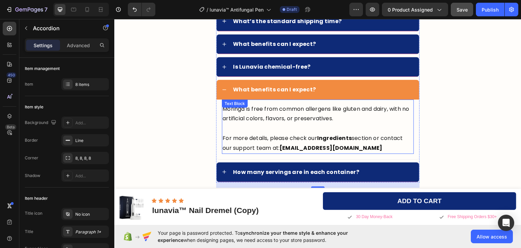
click at [273, 111] on p "Moringa is free from common allergens like gluten and dairy, with no artificial…" at bounding box center [318, 114] width 191 height 20
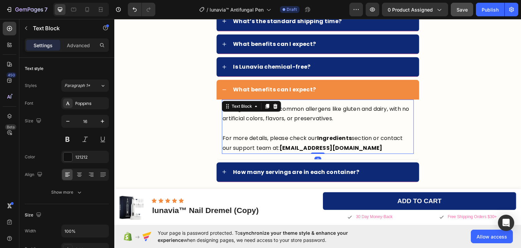
click at [280, 116] on p "Moringa is free from common allergens like gluten and dairy, with no artificial…" at bounding box center [318, 114] width 191 height 20
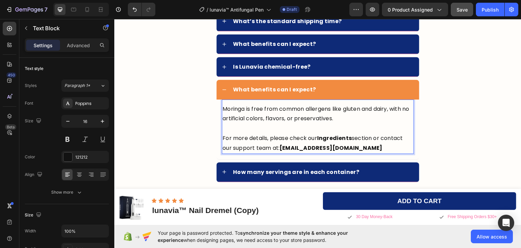
click at [280, 116] on p "Moringa is free from common allergens like gluten and dairy, with no artificial…" at bounding box center [318, 114] width 191 height 20
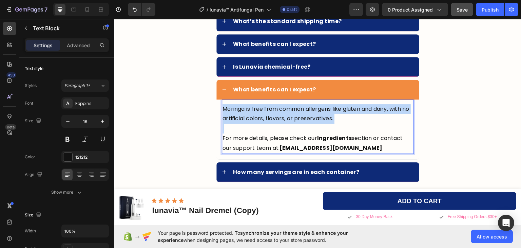
click at [280, 116] on p "Moringa is free from common allergens like gluten and dairy, with no artificial…" at bounding box center [318, 114] width 191 height 20
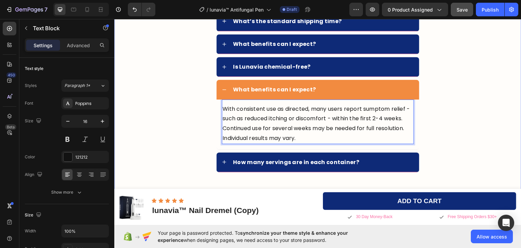
click at [434, 122] on div "FAQs Heading How long until I see improvements in my skin? How much product do …" at bounding box center [318, 45] width 394 height 274
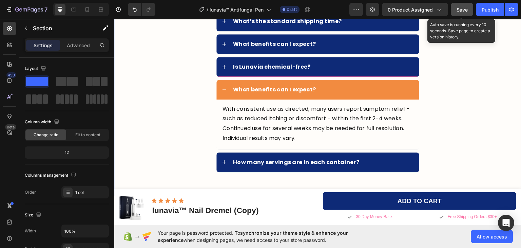
drag, startPoint x: 458, startPoint y: 9, endPoint x: 338, endPoint y: 14, distance: 119.8
click at [458, 9] on span "Save" at bounding box center [462, 10] width 11 height 6
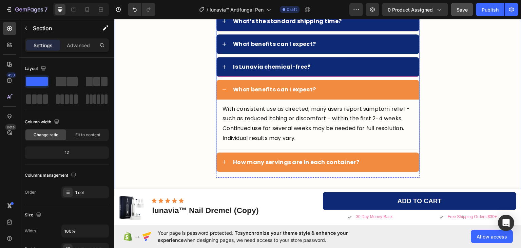
click at [345, 159] on strong "How many servings are in each container?" at bounding box center [296, 162] width 126 height 8
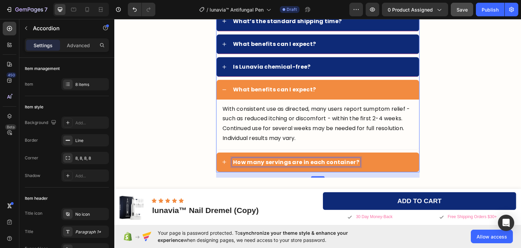
click at [291, 159] on strong "How many servings are in each container?" at bounding box center [296, 162] width 126 height 8
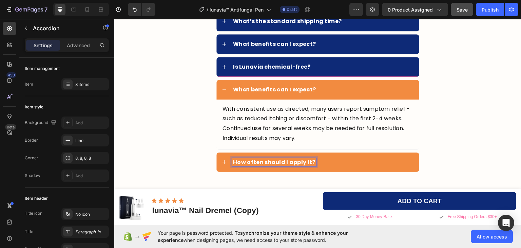
click at [353, 158] on div "How often should I apply it?" at bounding box center [323, 161] width 182 height 8
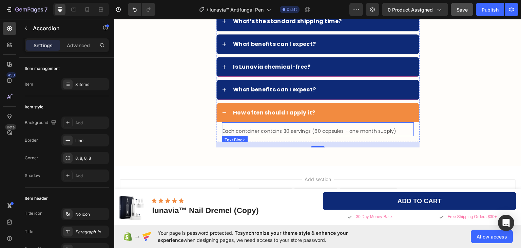
click at [352, 128] on p "Each container contains 30 servings (60 capsules - one month supply)" at bounding box center [318, 131] width 191 height 8
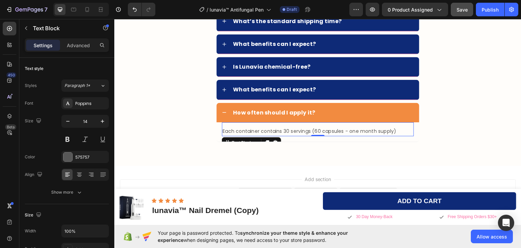
click at [257, 129] on p "Each container contains 30 servings (60 capsules - one month supply)" at bounding box center [318, 131] width 191 height 8
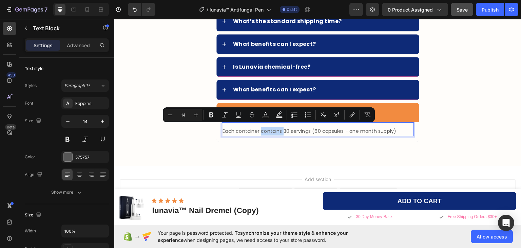
click at [257, 129] on p "Each container contains 30 servings (60 capsules - one month supply)" at bounding box center [318, 131] width 191 height 8
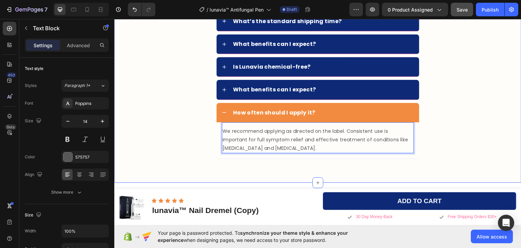
click at [451, 131] on div "FAQs Heading How long until I see improvements in my skin? How much product do …" at bounding box center [318, 38] width 394 height 261
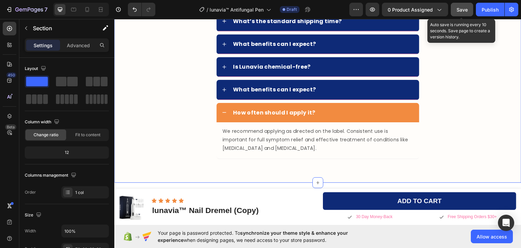
click at [458, 9] on span "Save" at bounding box center [462, 10] width 11 height 6
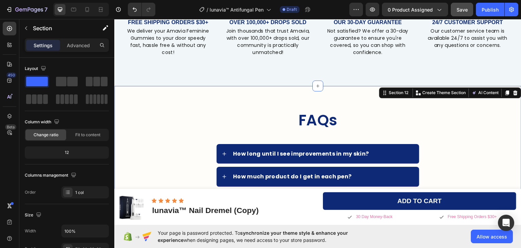
scroll to position [1733, 0]
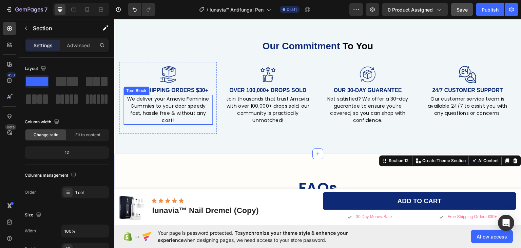
click at [183, 100] on span "We deliver your Amavia Feminine Gummies to your door speedy fast, hassle free &…" at bounding box center [168, 109] width 82 height 28
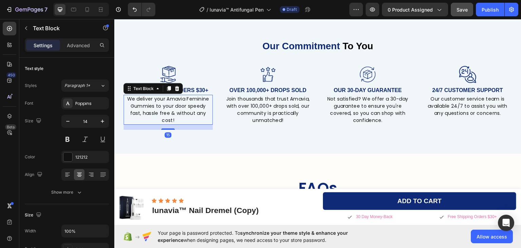
click at [176, 100] on span "We deliver your Amavia Feminine Gummies to your door speedy fast, hassle free &…" at bounding box center [168, 109] width 82 height 28
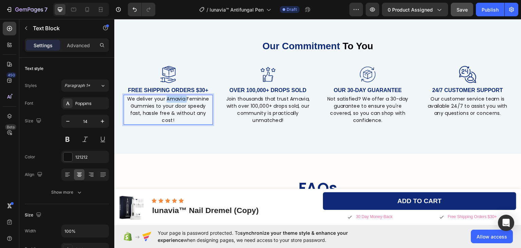
click at [176, 100] on span "We deliver your Amavia Feminine Gummies to your door speedy fast, hassle free &…" at bounding box center [168, 109] width 82 height 28
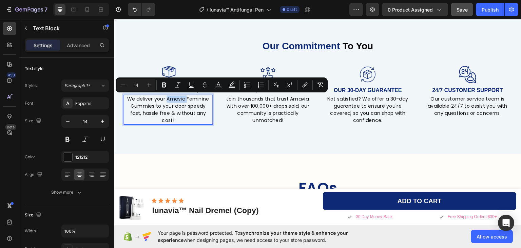
click at [182, 99] on span "We deliver your Amavia Feminine Gummies to your door speedy fast, hassle free &…" at bounding box center [168, 109] width 82 height 28
drag, startPoint x: 185, startPoint y: 98, endPoint x: 167, endPoint y: 98, distance: 18.3
click at [167, 98] on span "We deliver your Amavia Feminine Gummies to your door speedy fast, hassle free &…" at bounding box center [168, 109] width 82 height 28
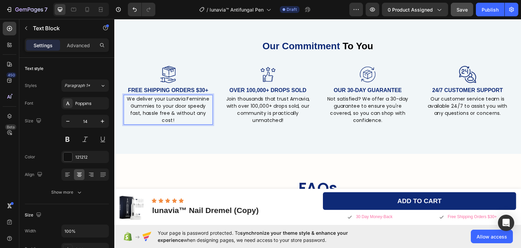
click at [174, 99] on span "We deliver your Lunavia Feminine Gummies to your door speedy fast, hassle free …" at bounding box center [168, 109] width 82 height 28
click at [173, 99] on span "We deliver your Lunavia Feminine Gummies to your door speedy fast, hassle free …" at bounding box center [168, 109] width 82 height 28
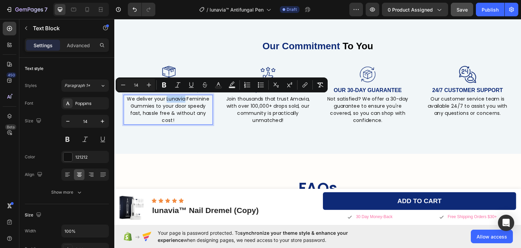
copy span "Lunavia"
click at [294, 97] on p "Join thousands that trust Amavia, with over 100,000+ drops sold, our community …" at bounding box center [268, 109] width 88 height 28
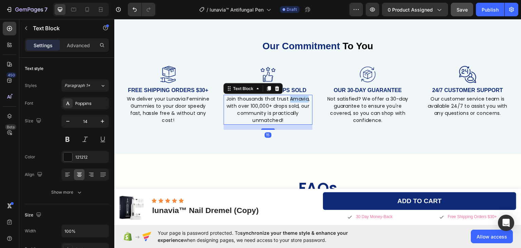
click at [294, 97] on p "Join thousands that trust Amavia, with over 100,000+ drops sold, our community …" at bounding box center [268, 109] width 88 height 28
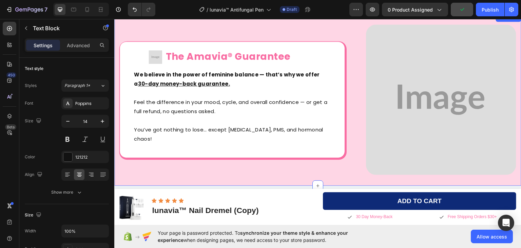
scroll to position [1563, 0]
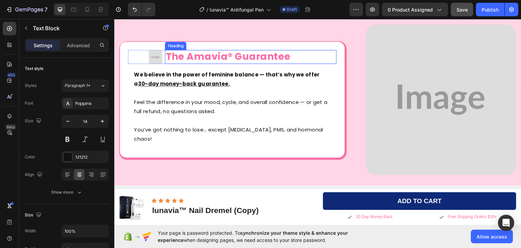
click at [212, 60] on h2 "The Amavia® Guarantee" at bounding box center [251, 57] width 172 height 14
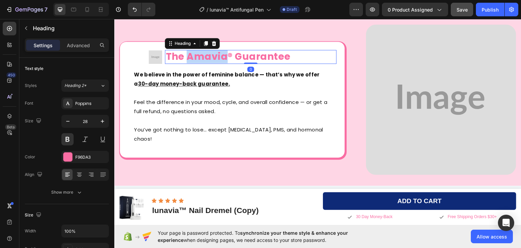
click at [212, 60] on h2 "The Amavia® Guarantee" at bounding box center [251, 57] width 172 height 14
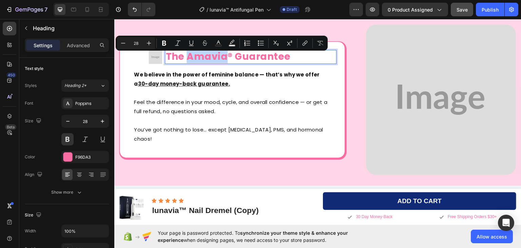
click at [223, 60] on p "The Amavia® Guarantee" at bounding box center [251, 56] width 170 height 12
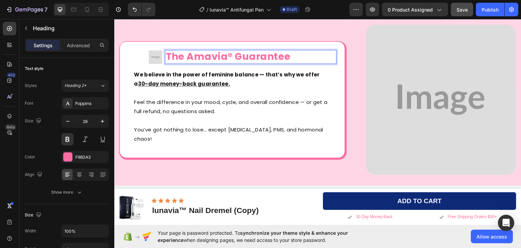
click at [229, 58] on p "The Amavia® Guarantee" at bounding box center [251, 56] width 170 height 12
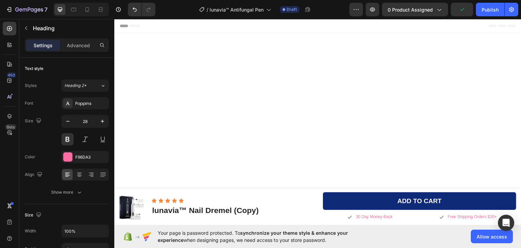
scroll to position [1563, 0]
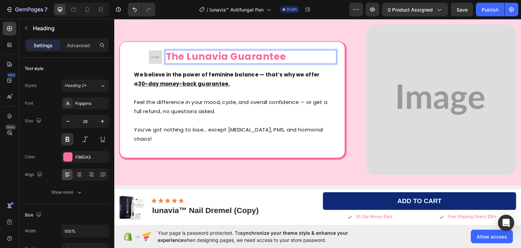
click at [203, 59] on p "The Lunavia Guarantee" at bounding box center [251, 56] width 170 height 12
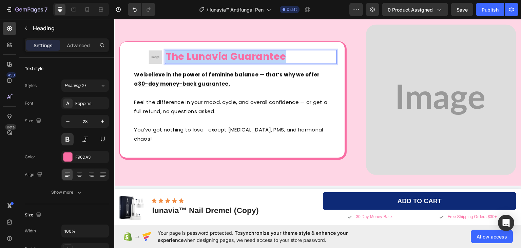
click at [203, 59] on p "The Lunavia Guarantee" at bounding box center [251, 56] width 170 height 12
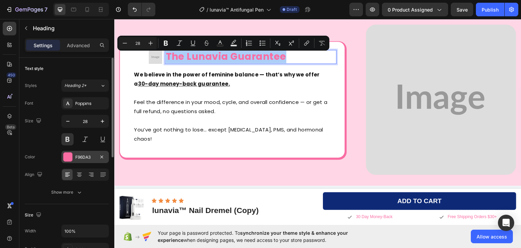
click at [68, 157] on div at bounding box center [67, 156] width 9 height 9
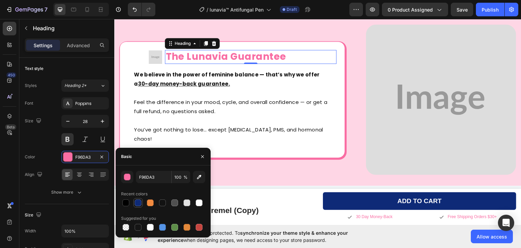
click at [138, 204] on div at bounding box center [138, 202] width 7 height 7
type input "0E2A77"
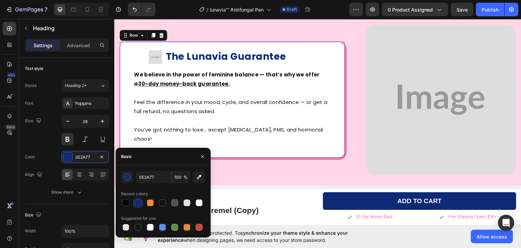
click at [335, 148] on div "Image The Lunavia Guarantee Heading Row Row We believe in the power of feminine…" at bounding box center [232, 99] width 226 height 116
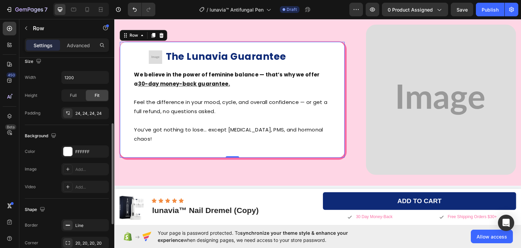
scroll to position [225, 0]
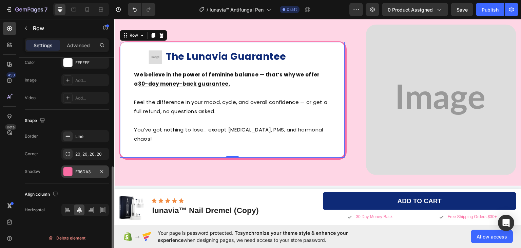
click at [65, 169] on div at bounding box center [67, 171] width 9 height 9
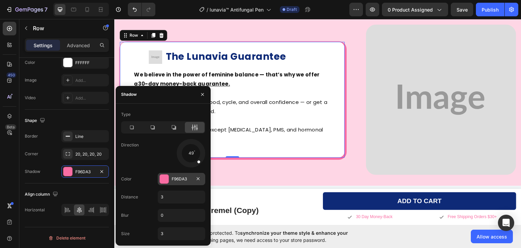
click at [162, 179] on div at bounding box center [164, 178] width 9 height 9
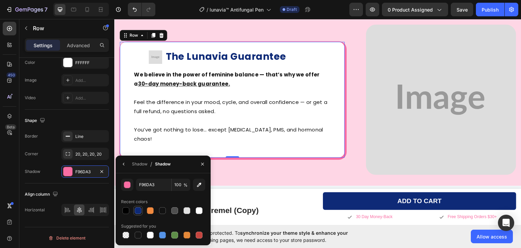
click at [137, 209] on div at bounding box center [138, 210] width 7 height 7
type input "0E2A77"
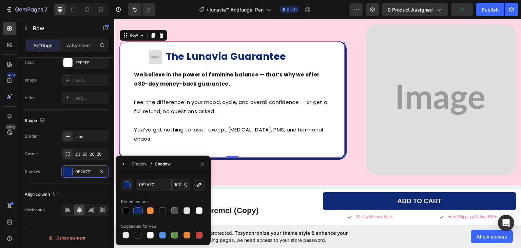
click at [7, 170] on div "450 Beta" at bounding box center [10, 110] width 14 height 177
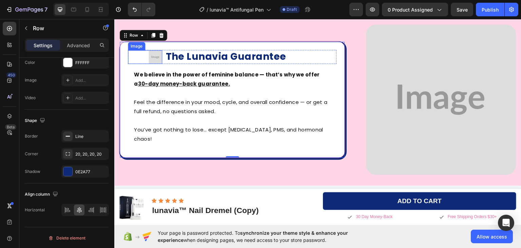
click at [154, 61] on img at bounding box center [156, 57] width 14 height 14
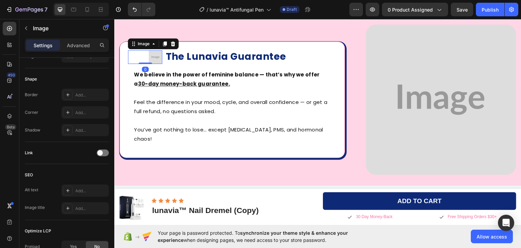
scroll to position [0, 0]
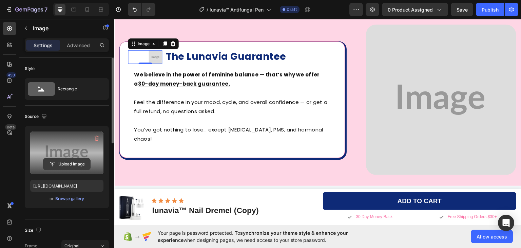
click at [69, 163] on input "file" at bounding box center [66, 164] width 47 height 12
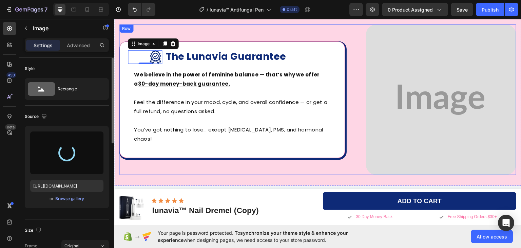
type input "[URL][DOMAIN_NAME]"
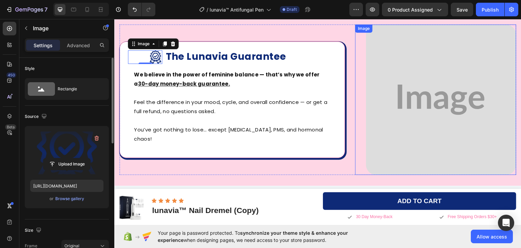
click at [470, 113] on img at bounding box center [441, 99] width 150 height 150
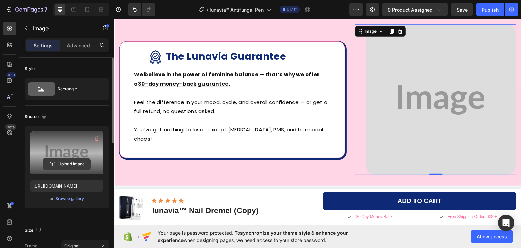
click at [65, 162] on input "file" at bounding box center [66, 164] width 47 height 12
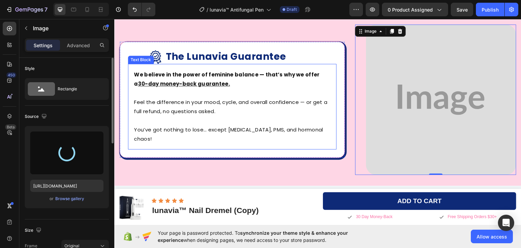
type input "[URL][DOMAIN_NAME]"
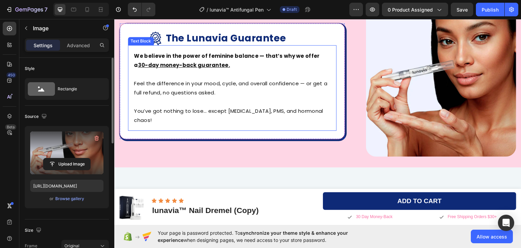
scroll to position [1490, 0]
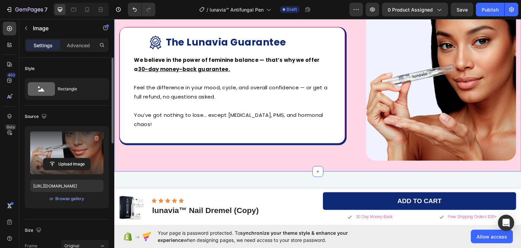
click at [267, 84] on div "Image The Lunavia Guarantee Heading Row Row We believe in the power of feminine…" at bounding box center [317, 85] width 407 height 172
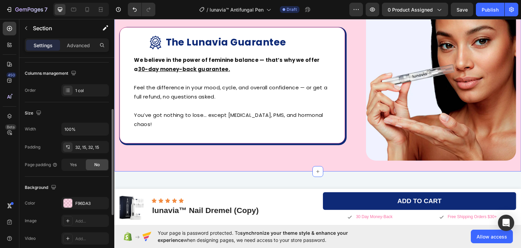
scroll to position [170, 0]
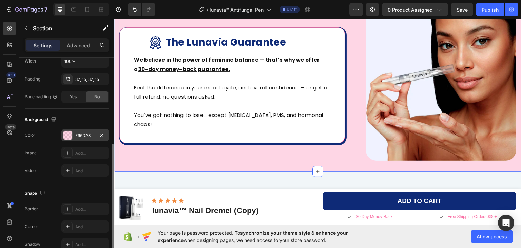
click at [66, 136] on div at bounding box center [67, 135] width 9 height 9
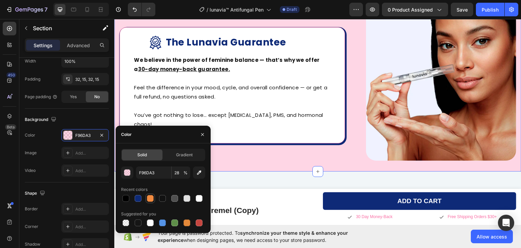
click at [150, 198] on div at bounding box center [150, 198] width 7 height 7
type input "F28B40"
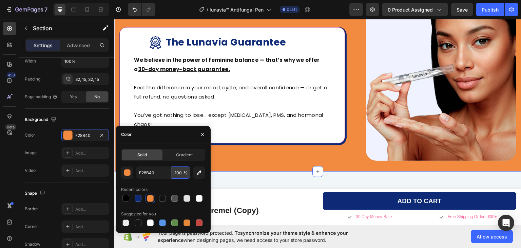
click at [177, 172] on input "100" at bounding box center [181, 172] width 19 height 12
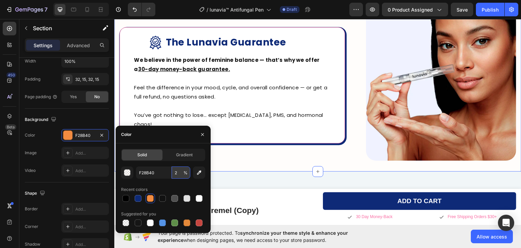
type input "20"
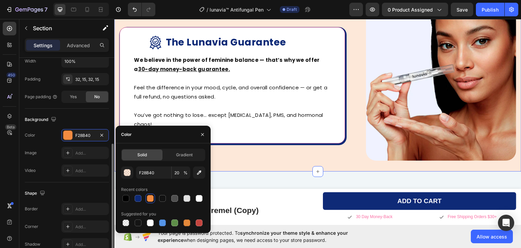
click at [79, 192] on div "Shape" at bounding box center [67, 193] width 84 height 11
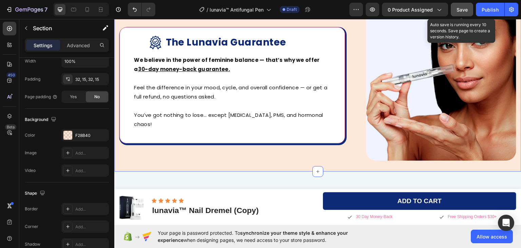
click at [460, 7] on span "Save" at bounding box center [462, 10] width 11 height 6
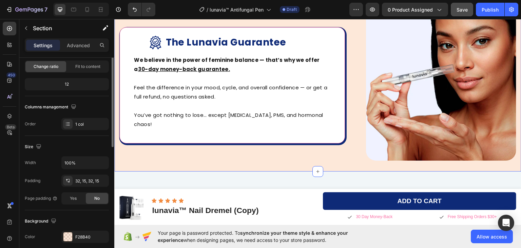
scroll to position [0, 0]
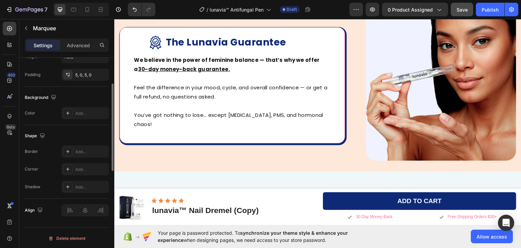
scroll to position [156, 0]
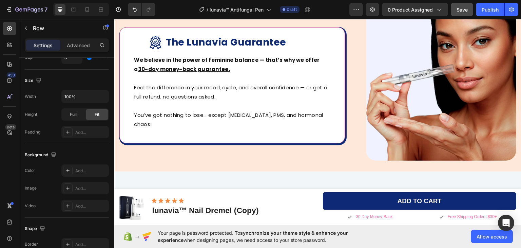
scroll to position [0, 0]
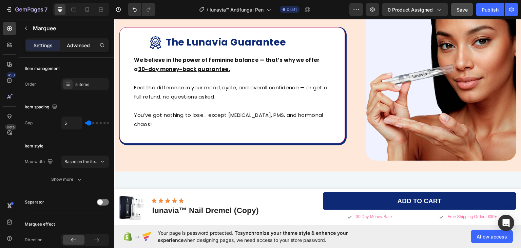
click at [75, 46] on p "Advanced" at bounding box center [78, 45] width 23 height 7
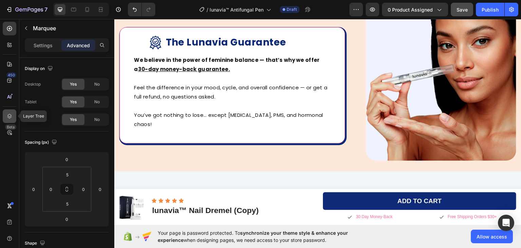
click at [8, 116] on icon at bounding box center [9, 116] width 4 height 5
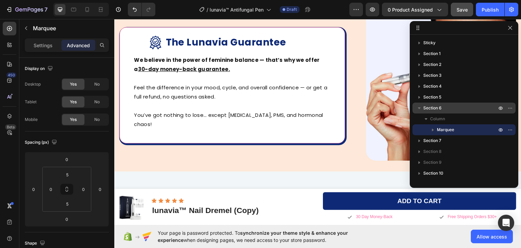
click at [441, 107] on span "Section 6" at bounding box center [432, 107] width 18 height 7
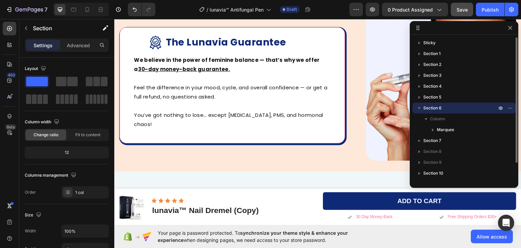
click at [441, 107] on span "Section 6" at bounding box center [432, 107] width 18 height 7
click at [439, 119] on span "Column" at bounding box center [437, 118] width 15 height 7
click at [435, 109] on span "Section 6" at bounding box center [432, 107] width 18 height 7
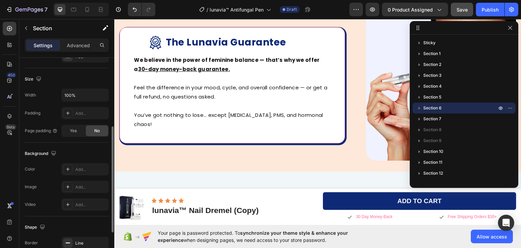
scroll to position [204, 0]
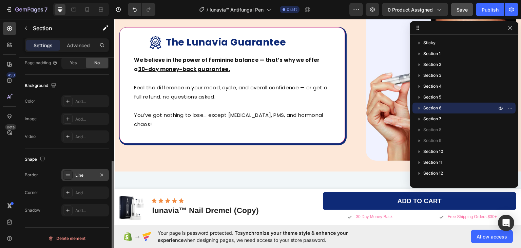
click at [76, 173] on div "Line" at bounding box center [85, 175] width 20 height 6
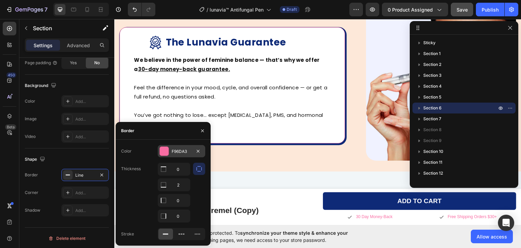
click at [166, 150] on div at bounding box center [164, 151] width 9 height 9
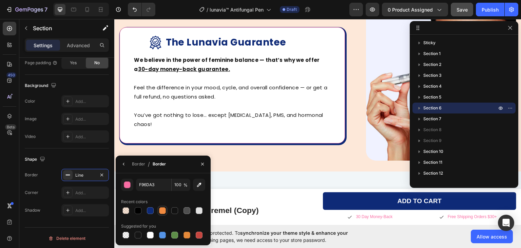
click at [161, 211] on div at bounding box center [162, 210] width 7 height 7
type input "F28B40"
click at [3, 173] on div "450 Beta" at bounding box center [10, 110] width 14 height 177
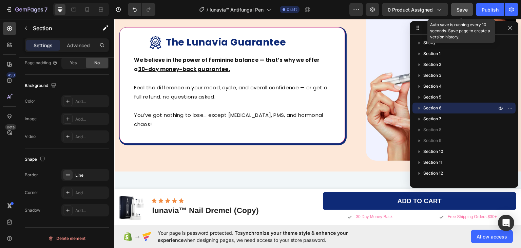
click at [462, 7] on span "Save" at bounding box center [462, 10] width 11 height 6
click at [501, 107] on icon "button" at bounding box center [500, 107] width 5 height 5
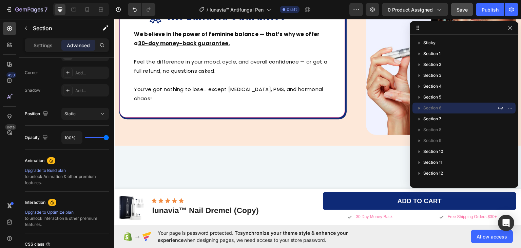
scroll to position [1388, 0]
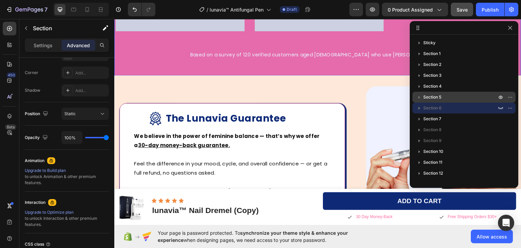
click at [438, 97] on span "Section 5" at bounding box center [432, 97] width 18 height 7
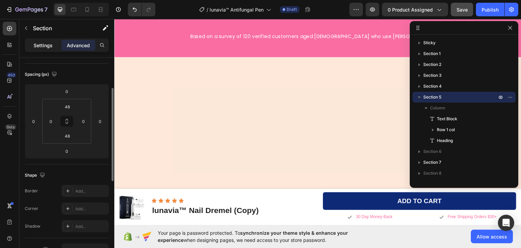
scroll to position [1008, 0]
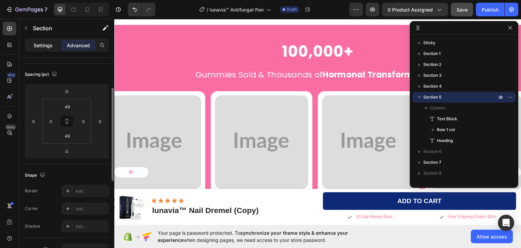
click at [44, 44] on p "Settings" at bounding box center [43, 45] width 19 height 7
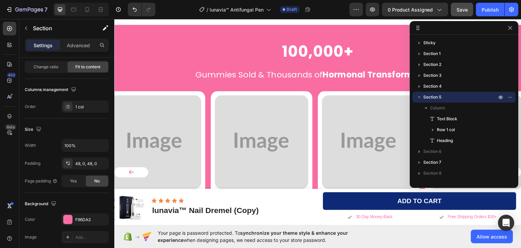
scroll to position [102, 0]
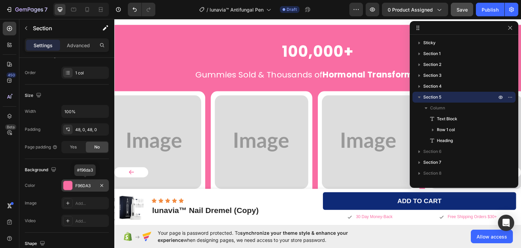
click at [66, 184] on div at bounding box center [67, 185] width 9 height 9
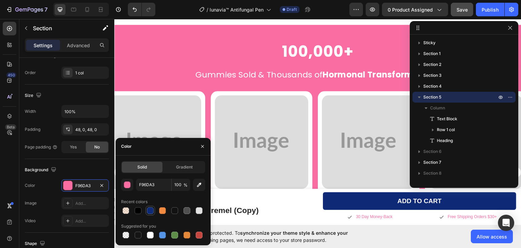
click at [149, 211] on div at bounding box center [150, 210] width 7 height 7
type input "0E2A77"
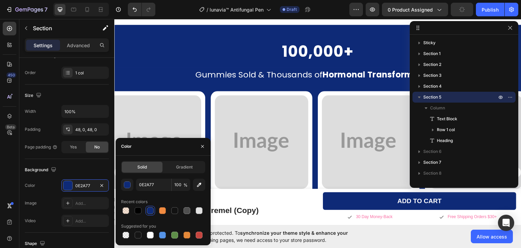
click at [2, 169] on div "450 Beta" at bounding box center [9, 133] width 19 height 229
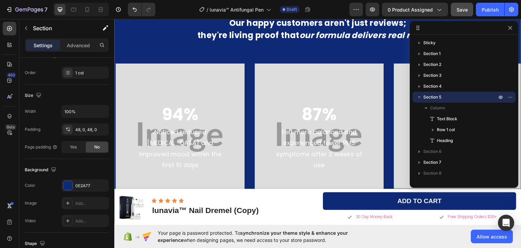
scroll to position [1313, 0]
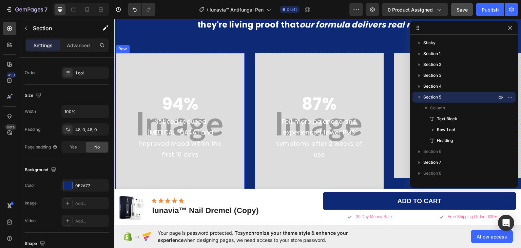
click at [215, 60] on div "94% Text Block Noticed reduced [MEDICAL_DATA] and improved mood within the firs…" at bounding box center [180, 126] width 129 height 147
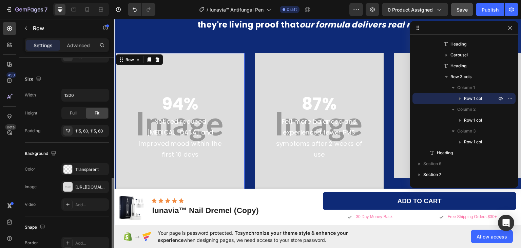
scroll to position [170, 0]
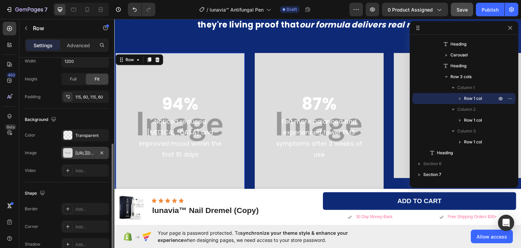
click at [67, 153] on div at bounding box center [67, 152] width 9 height 9
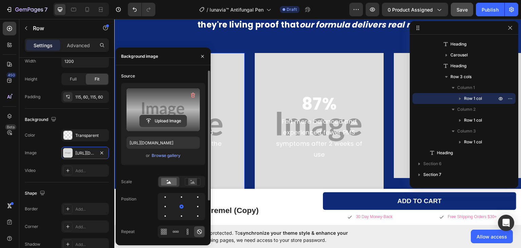
click at [160, 122] on input "file" at bounding box center [163, 121] width 47 height 12
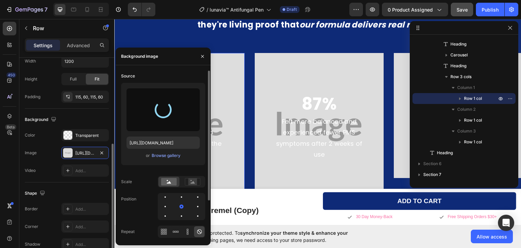
type input "[URL][DOMAIN_NAME]"
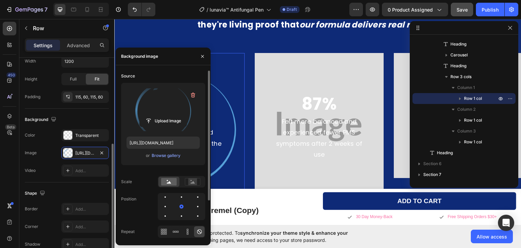
click at [77, 114] on div "Background" at bounding box center [67, 119] width 84 height 11
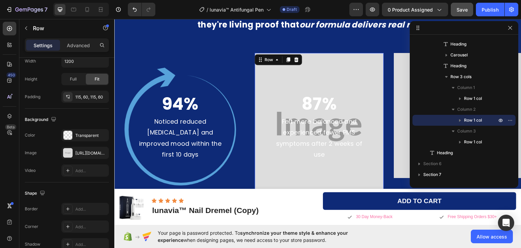
click at [285, 53] on div "87% Text Block Felt more balanced and experienced fewer PMS symptoms after 2 we…" at bounding box center [319, 126] width 129 height 147
click at [69, 154] on div at bounding box center [67, 152] width 9 height 9
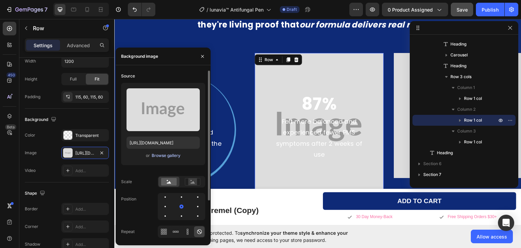
click at [161, 155] on div "Browse gallery" at bounding box center [166, 155] width 29 height 6
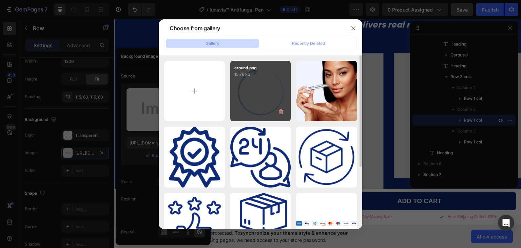
click at [251, 89] on div "around.png 15.76 kb" at bounding box center [260, 91] width 61 height 61
type input "https://cdn.shopify.com/s/files/1/0911/1712/5959/files/gempages_581651384412144…"
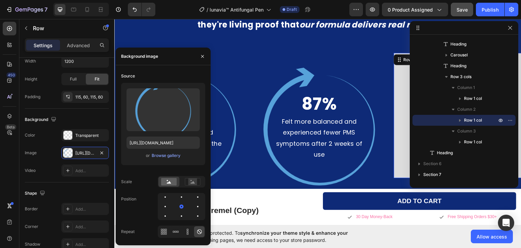
click at [399, 83] on div "0% Text Block Reported side effects after daily, consistent use Text Block Row 0" at bounding box center [458, 115] width 129 height 125
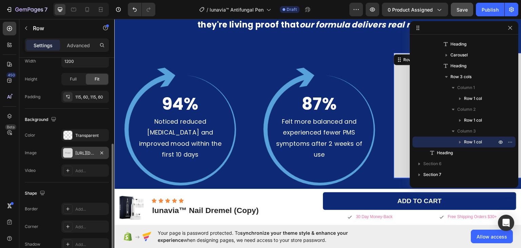
click at [68, 150] on div at bounding box center [67, 152] width 9 height 9
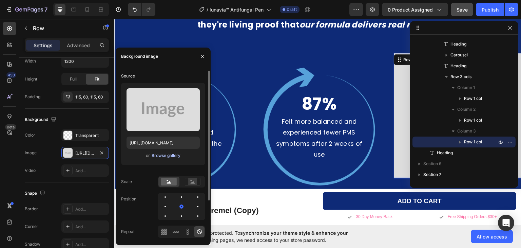
click at [166, 154] on div "Browse gallery" at bounding box center [166, 155] width 29 height 6
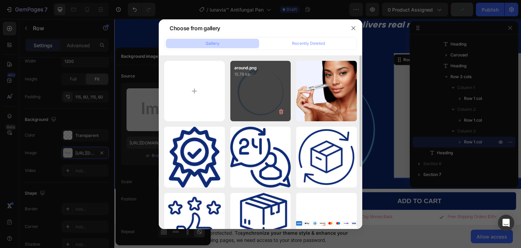
click at [248, 89] on div "around.png 15.76 kb" at bounding box center [260, 91] width 61 height 61
type input "https://cdn.shopify.com/s/files/1/0911/1712/5959/files/gempages_581651384412144…"
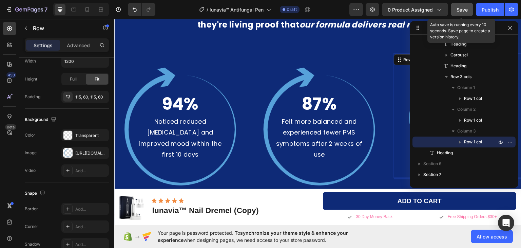
click at [462, 9] on span "Save" at bounding box center [462, 10] width 11 height 6
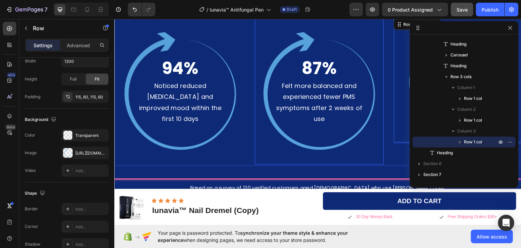
scroll to position [1381, 0]
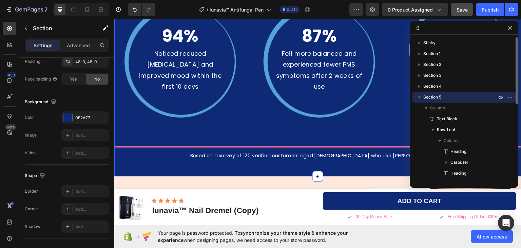
scroll to position [0, 0]
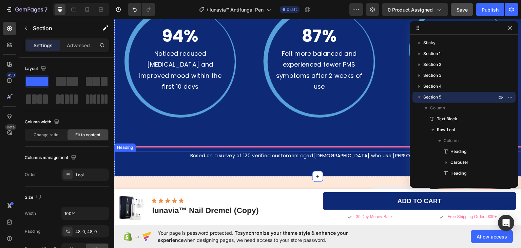
click at [239, 151] on h2 "Based on a survey of 120 verified customers aged 20–65 who use Amavia Feminine …" at bounding box center [318, 155] width 326 height 8
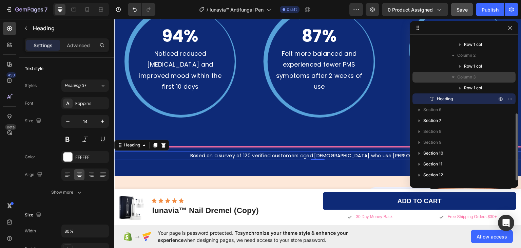
scroll to position [127, 0]
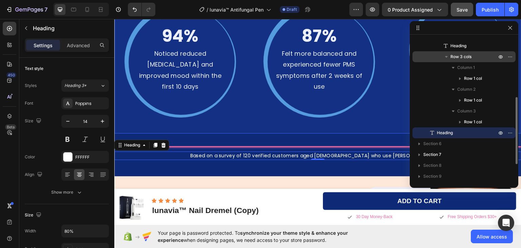
click at [445, 57] on icon "button" at bounding box center [446, 56] width 7 height 7
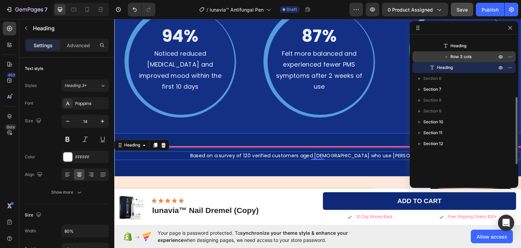
click at [462, 56] on span "Row 3 cols" at bounding box center [461, 56] width 21 height 7
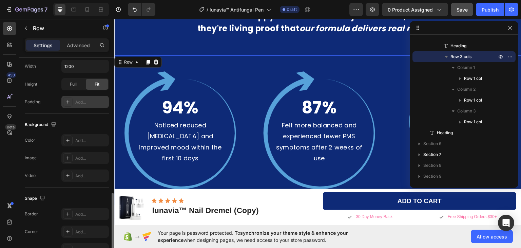
scroll to position [271, 0]
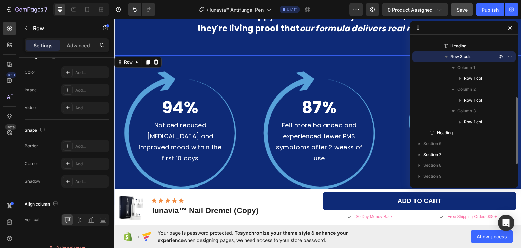
click at [446, 56] on icon "button" at bounding box center [446, 57] width 3 height 2
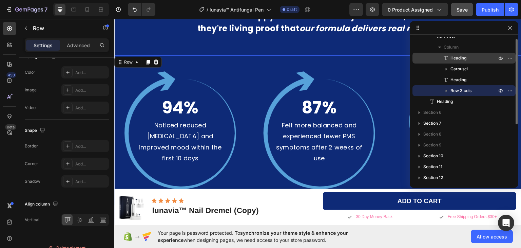
scroll to position [59, 0]
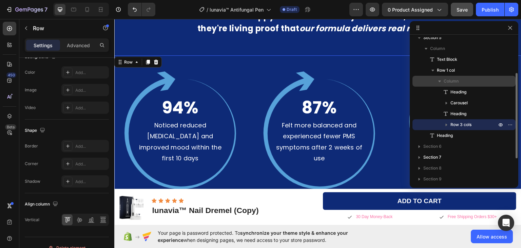
click at [440, 82] on icon "button" at bounding box center [439, 81] width 3 height 2
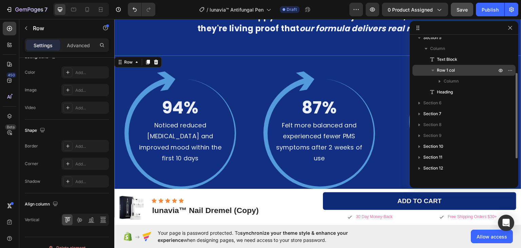
click at [434, 70] on icon "button" at bounding box center [433, 71] width 3 height 2
click at [444, 71] on span "Row 1 col" at bounding box center [446, 70] width 18 height 7
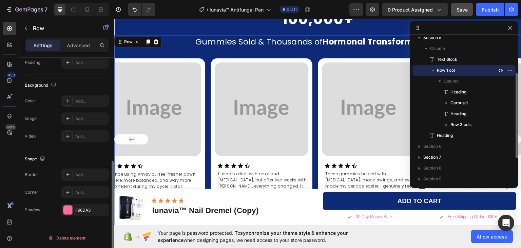
scroll to position [1051, 0]
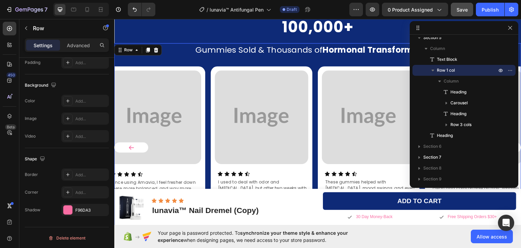
click at [433, 70] on icon "button" at bounding box center [433, 71] width 3 height 2
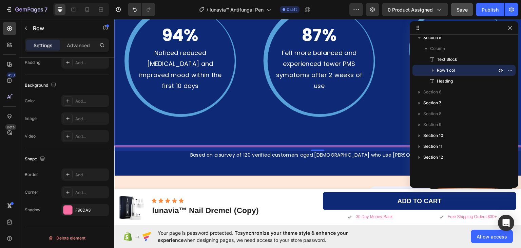
scroll to position [1390, 0]
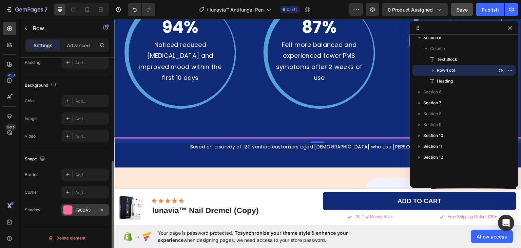
click at [69, 209] on div at bounding box center [67, 209] width 9 height 9
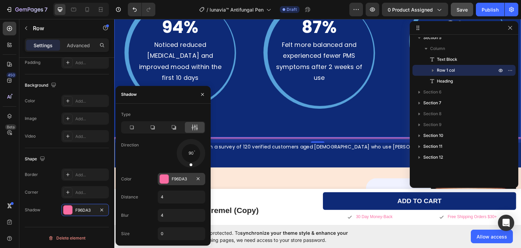
click at [165, 178] on div at bounding box center [164, 178] width 9 height 9
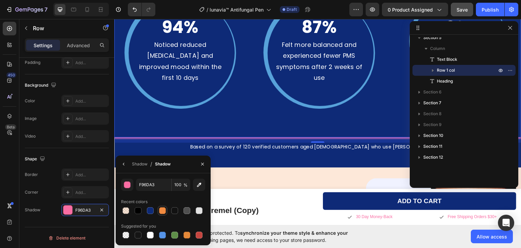
click at [162, 211] on div at bounding box center [162, 210] width 7 height 7
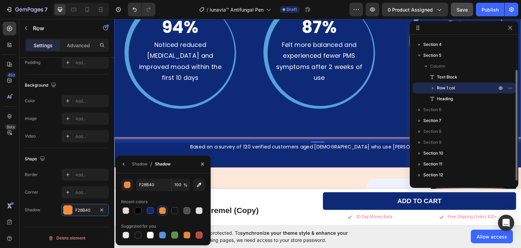
scroll to position [42, 0]
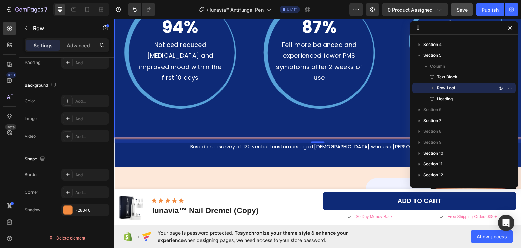
click at [8, 176] on div "450 Beta" at bounding box center [10, 110] width 14 height 177
click at [462, 10] on span "Save" at bounding box center [462, 10] width 11 height 6
click at [67, 210] on div at bounding box center [67, 209] width 9 height 9
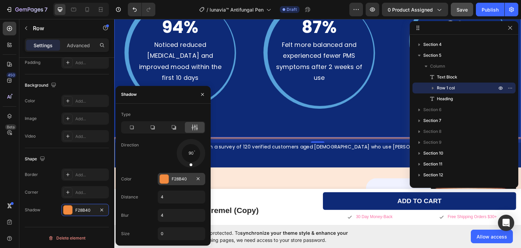
click at [163, 178] on div at bounding box center [164, 178] width 9 height 9
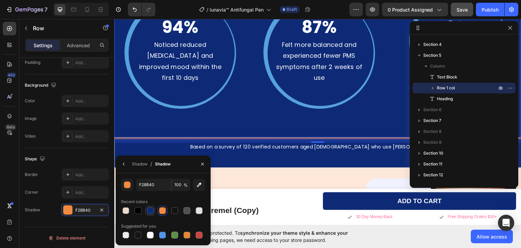
click at [148, 211] on div at bounding box center [150, 210] width 7 height 7
type input "0E2A77"
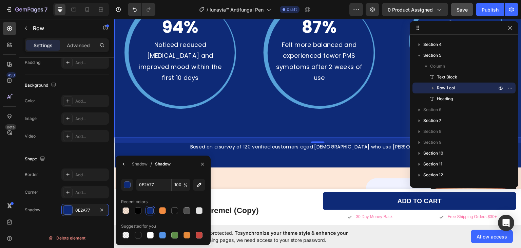
click at [5, 171] on div "450 Beta" at bounding box center [10, 110] width 14 height 177
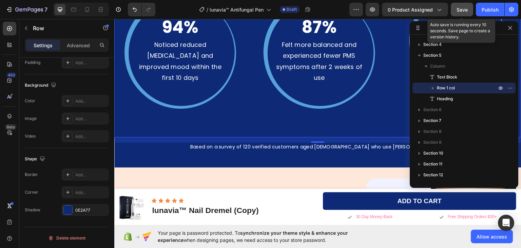
click at [458, 11] on span "Save" at bounding box center [462, 10] width 11 height 6
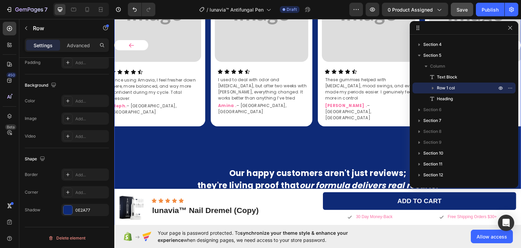
scroll to position [1152, 0]
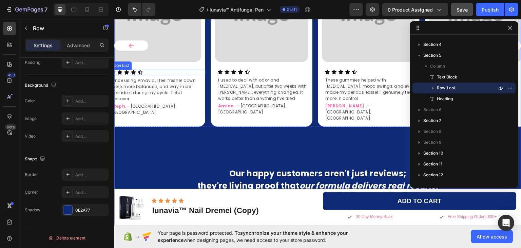
click at [191, 72] on div "Icon Icon Icon Icon Icon" at bounding box center [157, 71] width 95 height 5
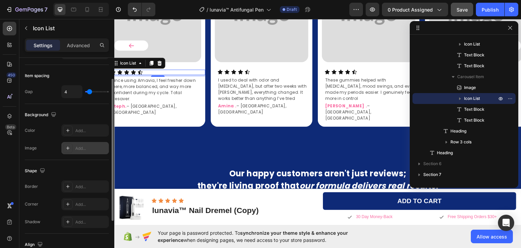
scroll to position [0, 0]
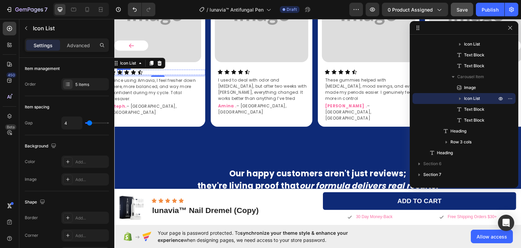
click at [119, 72] on icon at bounding box center [119, 72] width 5 height 4
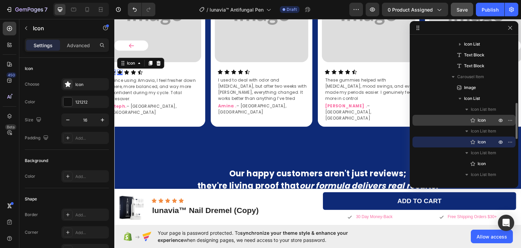
click at [482, 121] on span "Icon" at bounding box center [482, 120] width 8 height 7
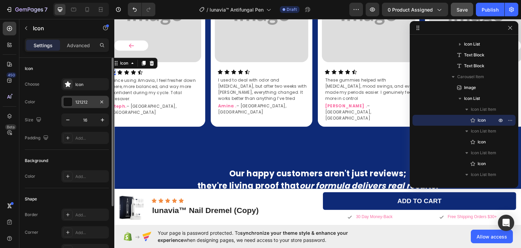
click at [67, 101] on div at bounding box center [67, 101] width 9 height 9
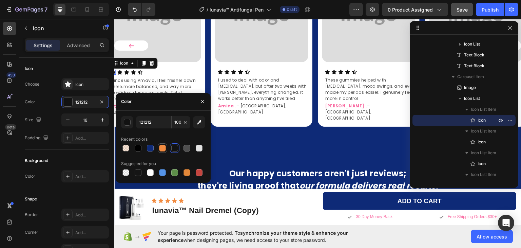
click at [161, 147] on div at bounding box center [162, 148] width 7 height 7
type input "F28B40"
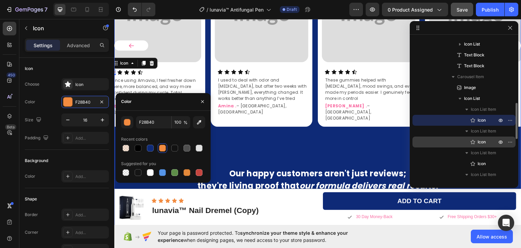
click at [482, 143] on span "Icon" at bounding box center [482, 141] width 8 height 7
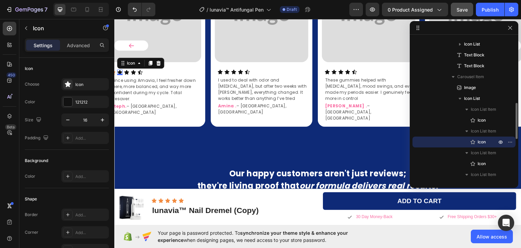
click at [480, 139] on span "Icon" at bounding box center [482, 141] width 8 height 7
click at [70, 101] on div at bounding box center [67, 101] width 9 height 9
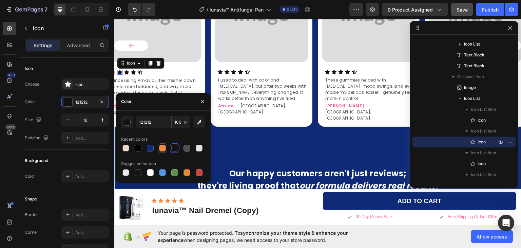
click at [160, 148] on div at bounding box center [162, 148] width 7 height 7
type input "F28B40"
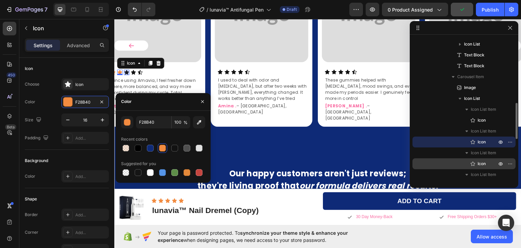
click at [487, 165] on p "Icon" at bounding box center [480, 163] width 20 height 7
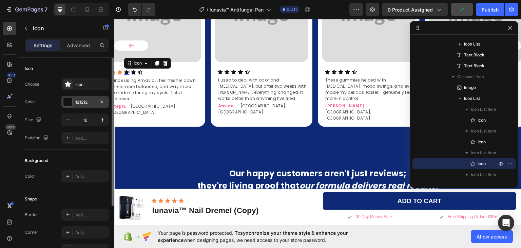
click at [66, 102] on div at bounding box center [67, 101] width 9 height 9
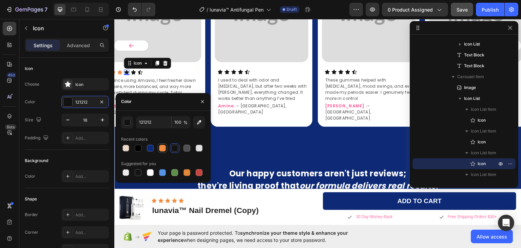
click at [160, 147] on div at bounding box center [162, 148] width 7 height 7
type input "F28B40"
click at [133, 71] on icon at bounding box center [133, 72] width 5 height 4
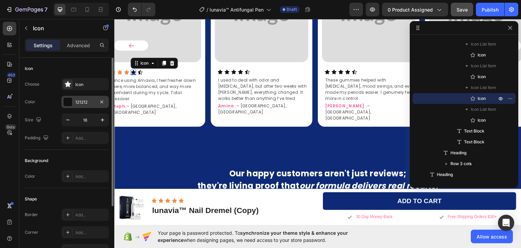
click at [68, 103] on div at bounding box center [67, 101] width 9 height 9
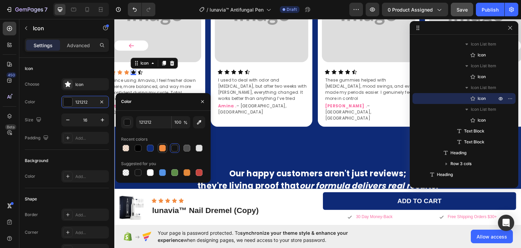
click at [164, 146] on div at bounding box center [162, 148] width 7 height 7
type input "F28B40"
click at [141, 72] on icon at bounding box center [139, 71] width 5 height 5
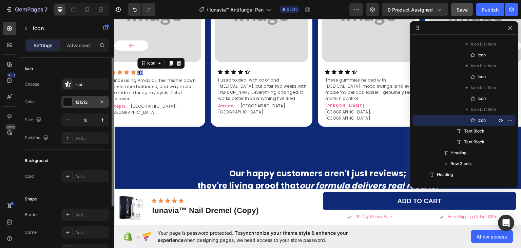
click at [70, 101] on div at bounding box center [67, 101] width 9 height 9
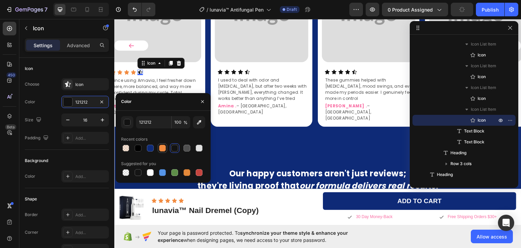
click at [163, 146] on div at bounding box center [162, 148] width 7 height 7
type input "F28B40"
click at [220, 72] on icon at bounding box center [220, 71] width 5 height 4
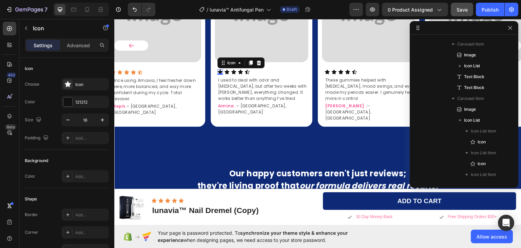
scroll to position [118, 0]
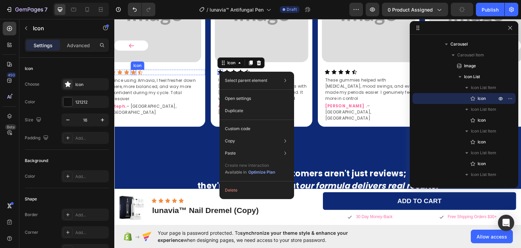
click at [133, 71] on icon at bounding box center [133, 72] width 5 height 4
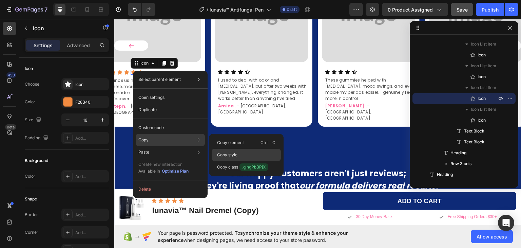
click at [232, 154] on p "Copy style" at bounding box center [227, 155] width 20 height 6
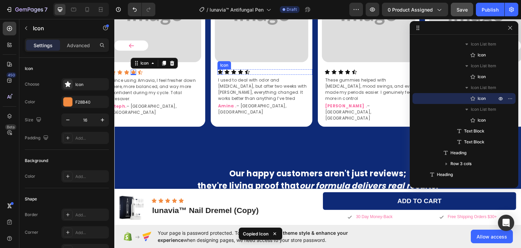
click at [221, 71] on icon at bounding box center [220, 71] width 5 height 4
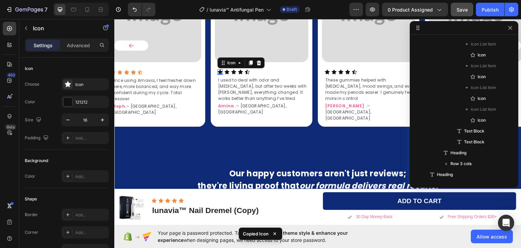
scroll to position [118, 0]
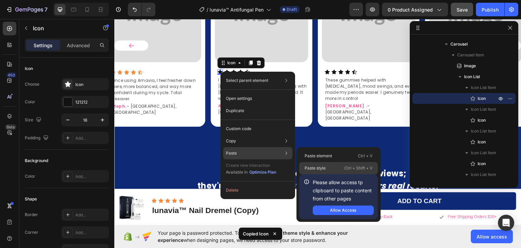
click at [311, 168] on p "Paste style" at bounding box center [315, 168] width 21 height 6
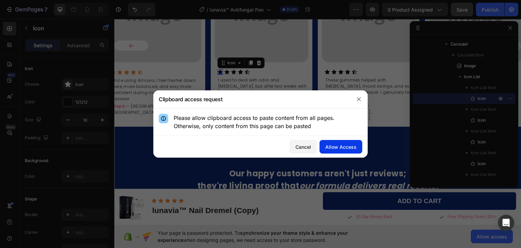
click at [323, 146] on button "Allow Access" at bounding box center [341, 147] width 43 height 14
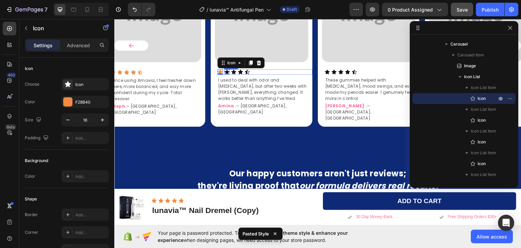
click at [227, 72] on icon at bounding box center [227, 71] width 5 height 4
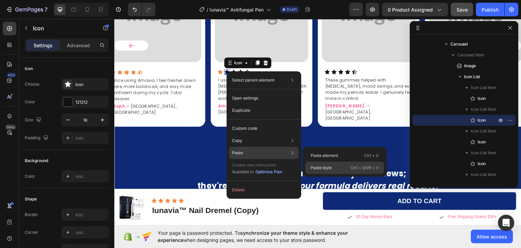
click at [323, 168] on p "Paste style" at bounding box center [321, 168] width 21 height 6
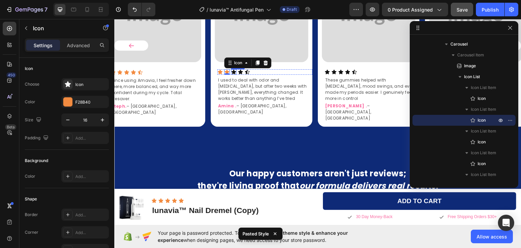
click at [234, 71] on icon at bounding box center [233, 71] width 5 height 4
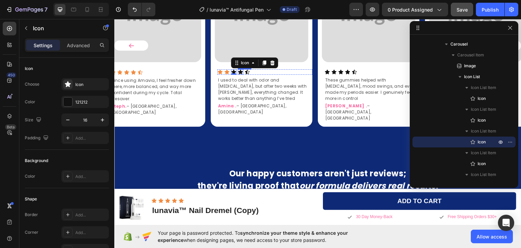
click at [241, 72] on icon at bounding box center [240, 71] width 5 height 4
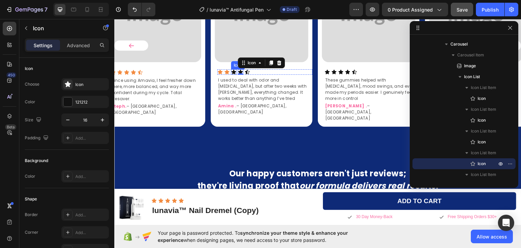
click at [233, 71] on icon at bounding box center [233, 71] width 5 height 4
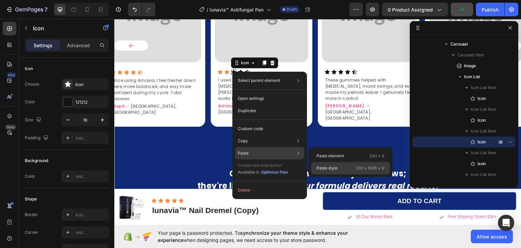
click at [332, 166] on p "Paste style" at bounding box center [327, 168] width 21 height 6
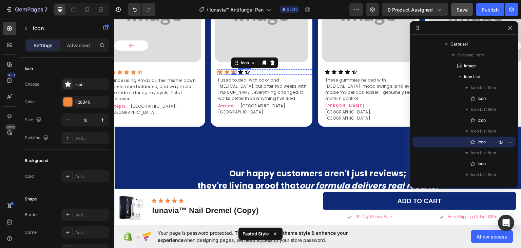
click at [240, 71] on icon at bounding box center [240, 71] width 5 height 4
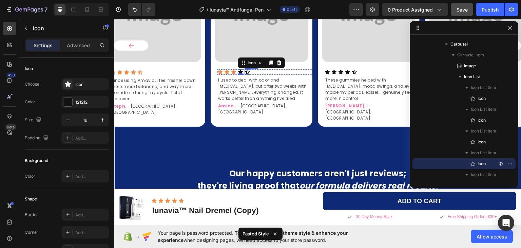
click at [247, 71] on icon at bounding box center [247, 71] width 5 height 4
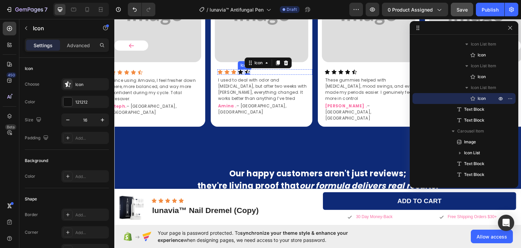
click at [241, 70] on icon at bounding box center [240, 71] width 5 height 4
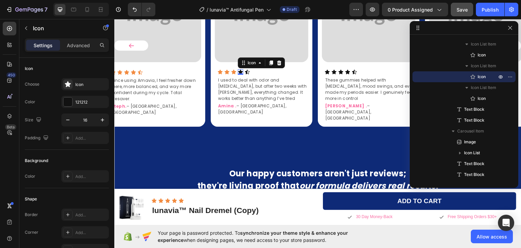
click at [241, 70] on icon at bounding box center [240, 71] width 5 height 4
click at [248, 71] on icon at bounding box center [247, 71] width 5 height 5
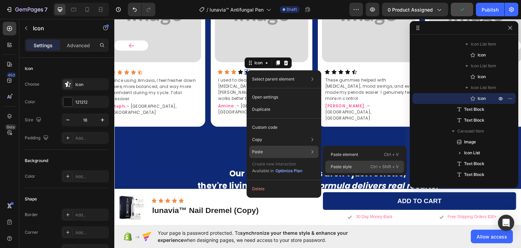
click at [339, 166] on p "Paste style" at bounding box center [341, 167] width 21 height 6
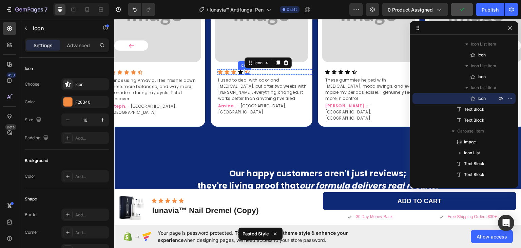
click at [240, 71] on icon at bounding box center [240, 71] width 5 height 4
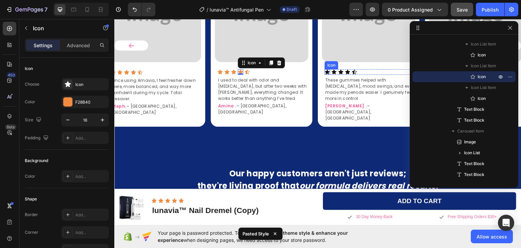
click at [328, 71] on icon at bounding box center [327, 71] width 5 height 4
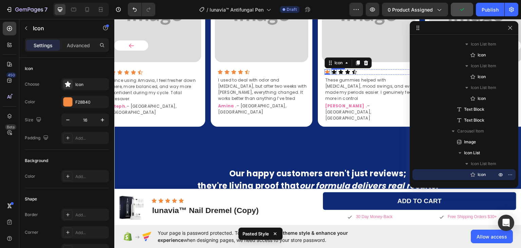
click at [336, 72] on icon at bounding box center [333, 71] width 5 height 5
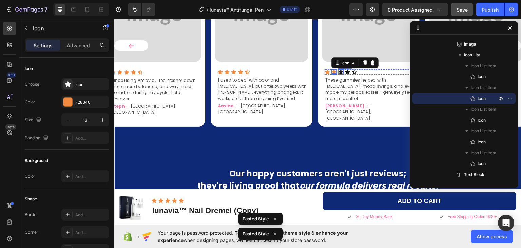
click at [343, 70] on icon at bounding box center [340, 71] width 5 height 5
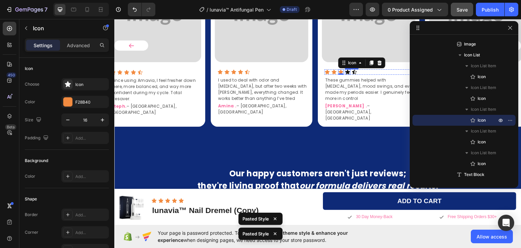
click at [349, 72] on icon at bounding box center [347, 71] width 5 height 4
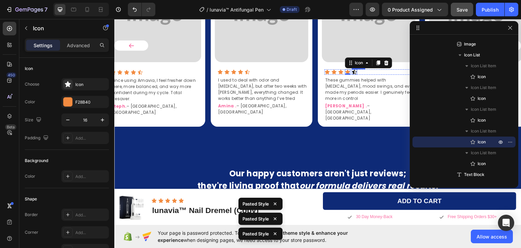
click at [356, 71] on icon at bounding box center [354, 71] width 5 height 5
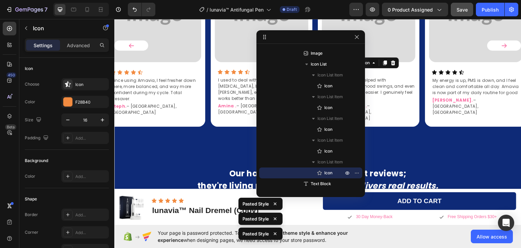
drag, startPoint x: 456, startPoint y: 28, endPoint x: 300, endPoint y: 37, distance: 156.6
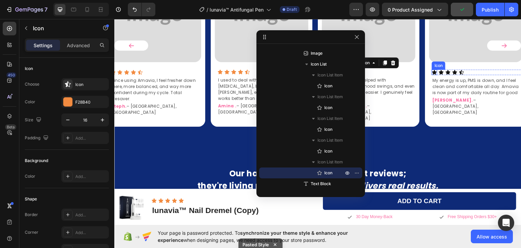
click at [435, 72] on div "Icon" at bounding box center [434, 71] width 5 height 5
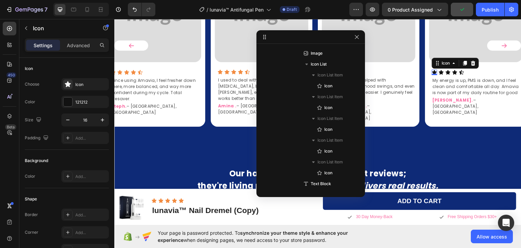
scroll to position [444, 0]
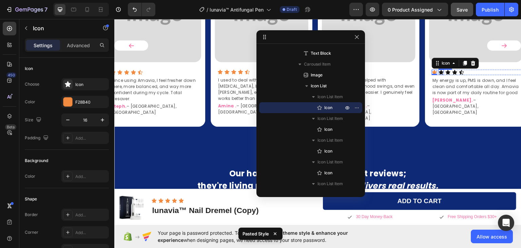
click at [442, 71] on icon at bounding box center [441, 71] width 5 height 5
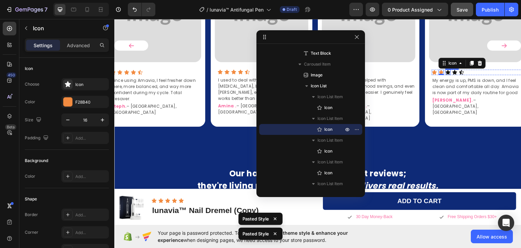
click at [448, 72] on icon at bounding box center [448, 72] width 5 height 4
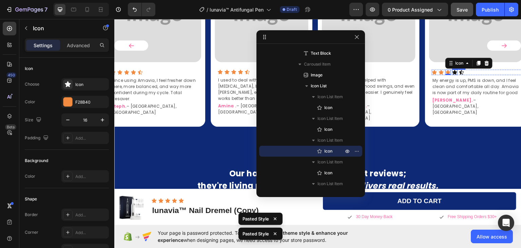
click at [456, 70] on icon at bounding box center [455, 72] width 5 height 4
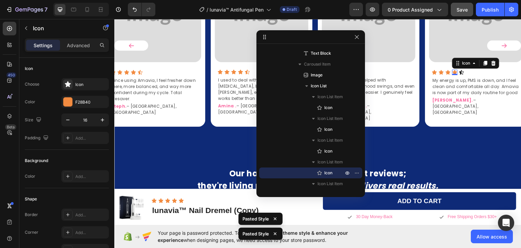
click at [460, 72] on icon at bounding box center [461, 72] width 5 height 4
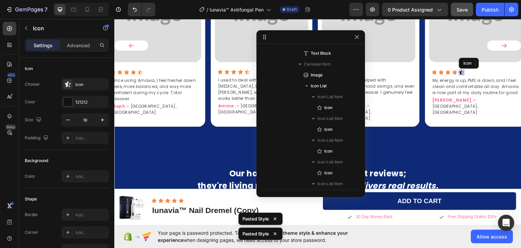
scroll to position [531, 0]
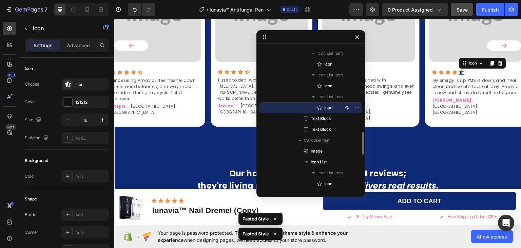
click at [461, 72] on div "0" at bounding box center [461, 74] width 7 height 5
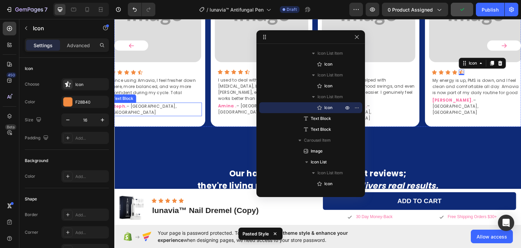
click at [122, 103] on strong "Steph." at bounding box center [119, 106] width 16 height 6
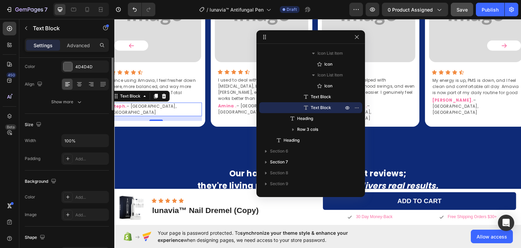
scroll to position [0, 0]
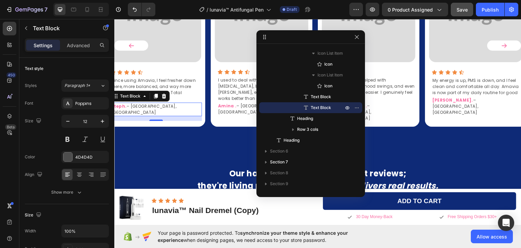
click at [120, 103] on strong "Steph." at bounding box center [119, 106] width 16 height 6
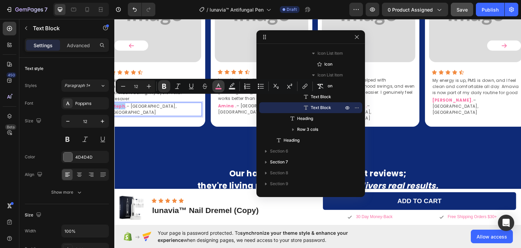
click at [218, 87] on icon "Editor contextual toolbar" at bounding box center [218, 86] width 7 height 7
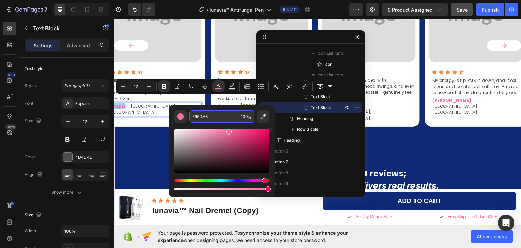
click at [201, 118] on input "F96DA3" at bounding box center [213, 116] width 49 height 12
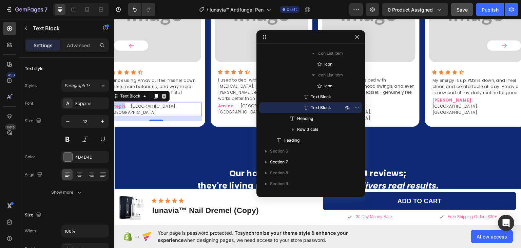
click at [120, 103] on strong "Steph." at bounding box center [119, 106] width 16 height 6
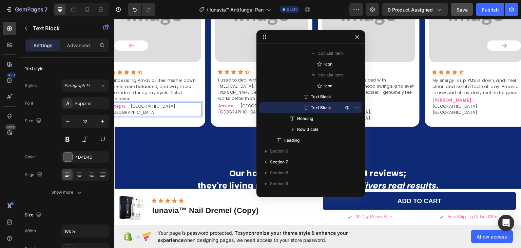
click at [120, 103] on strong "Steph." at bounding box center [119, 106] width 16 height 6
click at [124, 103] on p "Steph. – London, UK" at bounding box center [156, 109] width 90 height 12
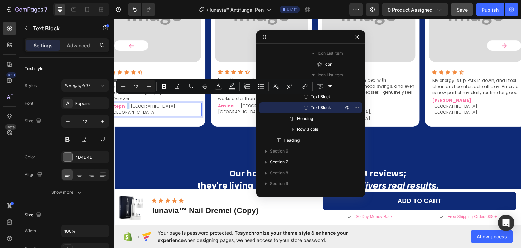
click at [125, 103] on p "Steph. – London, UK" at bounding box center [156, 109] width 90 height 12
drag, startPoint x: 125, startPoint y: 100, endPoint x: 217, endPoint y: 122, distance: 94.8
click at [217, 86] on icon "Editor contextual toolbar" at bounding box center [218, 86] width 7 height 7
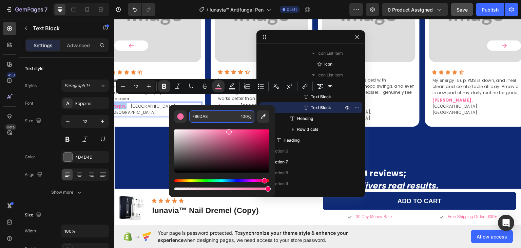
click at [212, 118] on input "F96DA3" at bounding box center [213, 116] width 49 height 12
paste input "0e2a77"
type input "0E2A77"
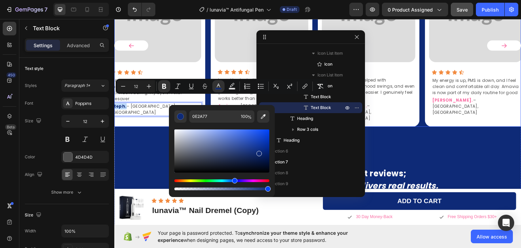
click at [145, 111] on div "Image Icon Icon Icon Icon Icon Icon List Since using Amavia, I feel fresher dow…" at bounding box center [154, 45] width 102 height 162
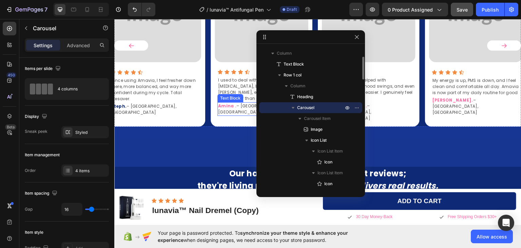
click at [225, 106] on strong "Amina ." at bounding box center [227, 105] width 18 height 6
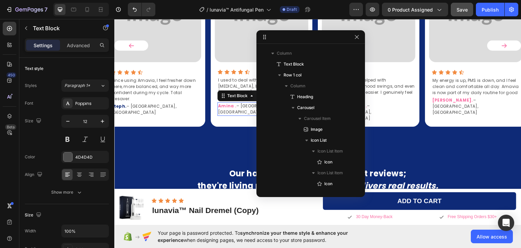
click at [225, 106] on strong "Amina ." at bounding box center [227, 105] width 18 height 6
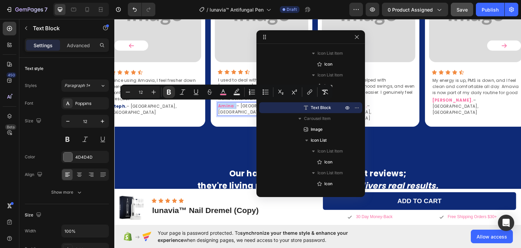
drag, startPoint x: 235, startPoint y: 106, endPoint x: 219, endPoint y: 106, distance: 15.6
click at [219, 106] on p "Amina . – Los Angeles, US" at bounding box center [263, 108] width 90 height 12
click at [224, 93] on icon "Editor contextual toolbar" at bounding box center [223, 92] width 7 height 7
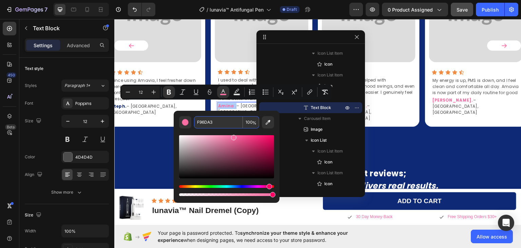
click at [215, 124] on input "F96DA3" at bounding box center [218, 122] width 49 height 12
paste input "0e2a77"
type input "0E2A77"
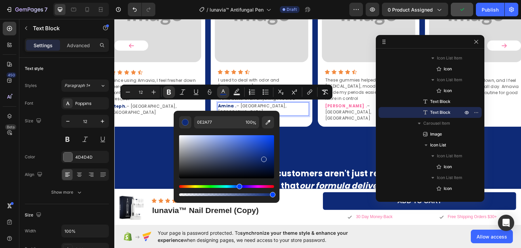
drag, startPoint x: 313, startPoint y: 38, endPoint x: 435, endPoint y: 43, distance: 121.2
click at [341, 102] on p "Lana . – San Diego, US" at bounding box center [370, 111] width 90 height 18
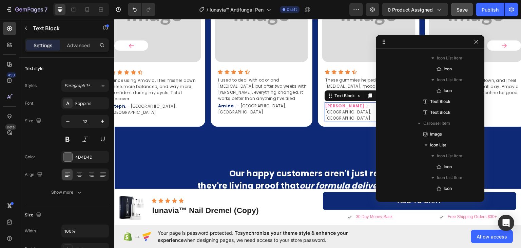
scroll to position [389, 0]
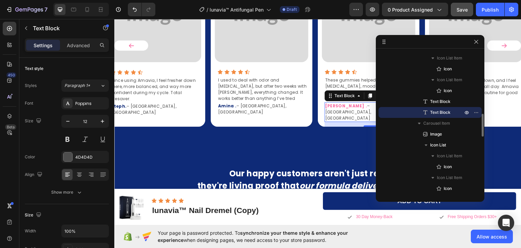
click at [332, 102] on strong "Lana ." at bounding box center [346, 105] width 42 height 6
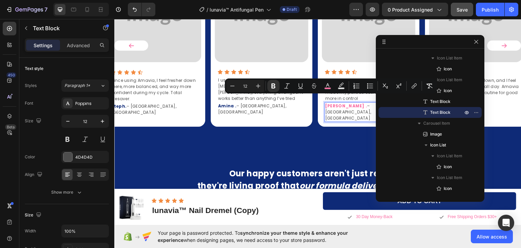
click at [338, 102] on strong "Lana ." at bounding box center [346, 105] width 42 height 6
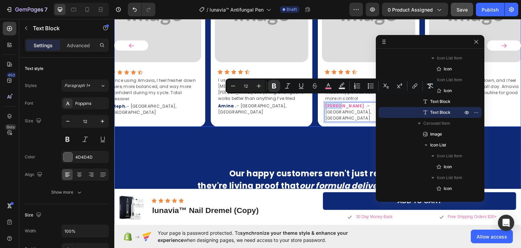
drag, startPoint x: 338, startPoint y: 99, endPoint x: 320, endPoint y: 97, distance: 18.1
click at [320, 97] on div "Image Icon Icon Icon Icon Icon Icon List These gummies helped with bloating, mo…" at bounding box center [369, 45] width 102 height 162
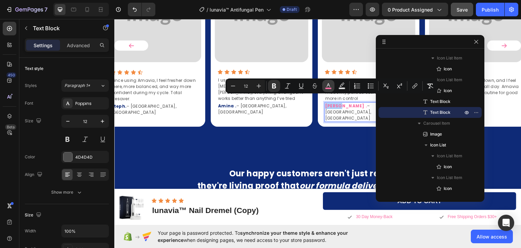
click at [328, 85] on icon "Editor contextual toolbar" at bounding box center [328, 85] width 3 height 4
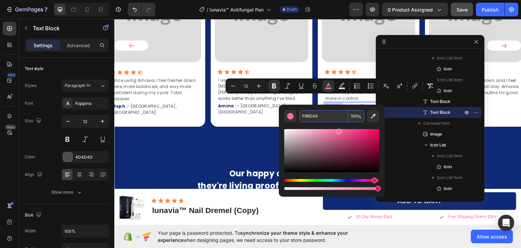
click at [318, 117] on input "F96DA3" at bounding box center [323, 116] width 49 height 12
paste input "0e2a77"
type input "0E2A77"
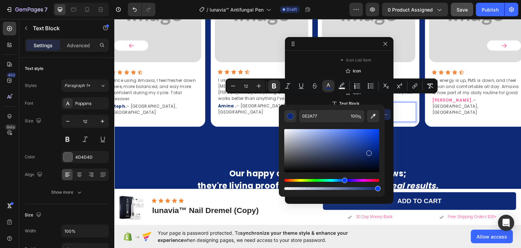
drag, startPoint x: 430, startPoint y: 41, endPoint x: 337, endPoint y: 43, distance: 93.7
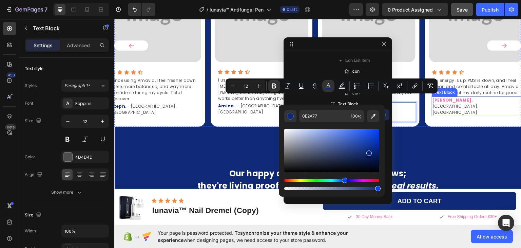
click at [441, 99] on strong "Sandy." at bounding box center [453, 100] width 41 height 6
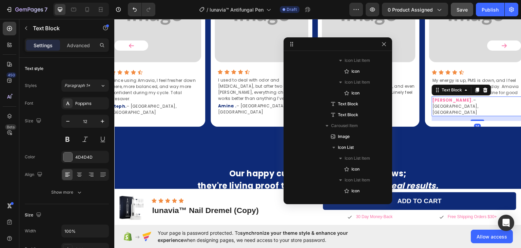
scroll to position [552, 0]
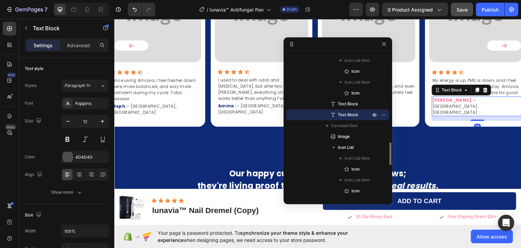
click at [441, 99] on strong "Sandy." at bounding box center [453, 100] width 41 height 6
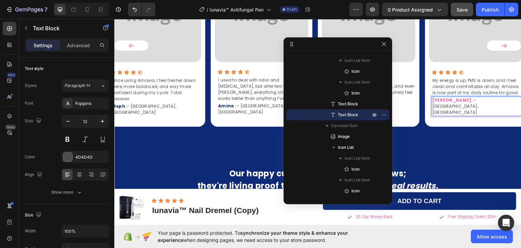
drag, startPoint x: 448, startPoint y: 100, endPoint x: 433, endPoint y: 100, distance: 14.6
click at [433, 100] on p "Sandy. – San Diego, US" at bounding box center [478, 106] width 90 height 18
click at [447, 100] on p "Sandy. – San Diego, US" at bounding box center [478, 106] width 90 height 18
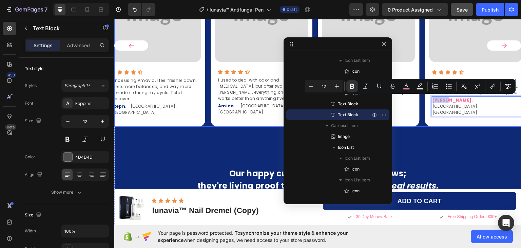
drag, startPoint x: 448, startPoint y: 100, endPoint x: 426, endPoint y: 100, distance: 22.1
click at [426, 100] on div "Image Icon Icon Icon Icon Icon Icon List My energy is up, PMS is down, and I fe…" at bounding box center [476, 45] width 102 height 162
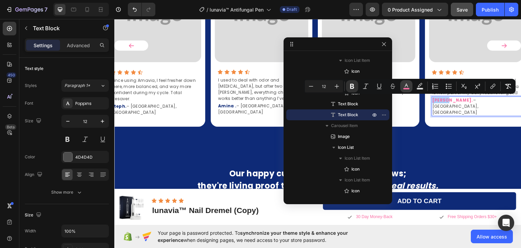
click at [407, 84] on icon "Editor contextual toolbar" at bounding box center [406, 86] width 7 height 7
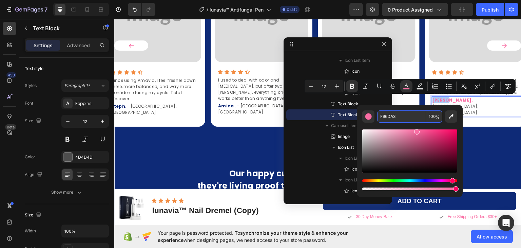
click at [391, 117] on input "F96DA3" at bounding box center [401, 116] width 49 height 12
paste input "0e2a77"
type input "0E2A77"
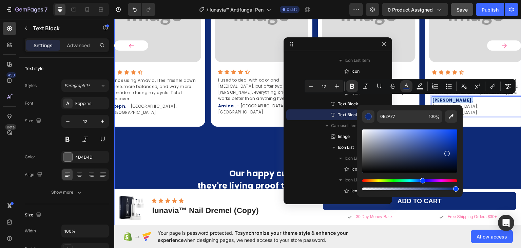
click at [241, 131] on div "Image Icon Icon Icon Icon Icon Icon List I used to deal with odor and dryness, …" at bounding box center [317, 65] width 407 height 202
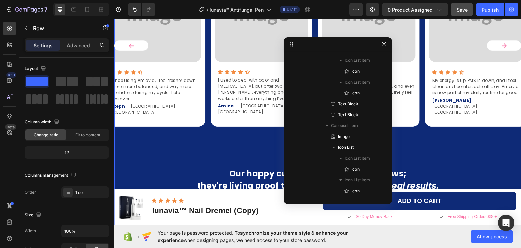
scroll to position [31, 0]
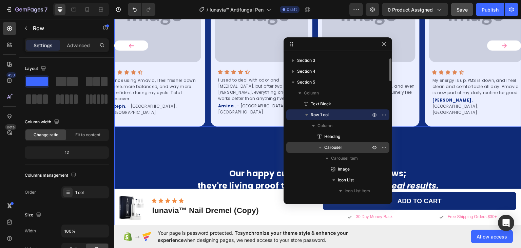
click at [322, 148] on icon "button" at bounding box center [320, 147] width 7 height 7
click at [333, 148] on span "Carousel" at bounding box center [332, 147] width 17 height 7
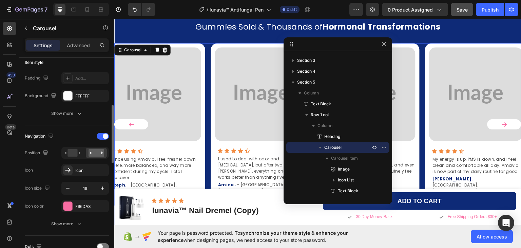
scroll to position [204, 0]
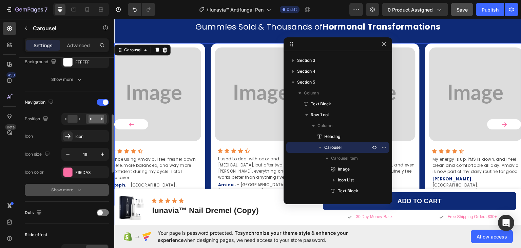
click at [77, 191] on icon "button" at bounding box center [79, 189] width 7 height 7
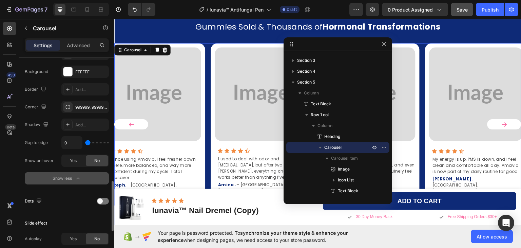
scroll to position [373, 0]
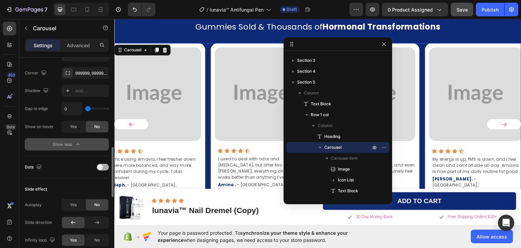
click at [104, 168] on div at bounding box center [103, 167] width 12 height 7
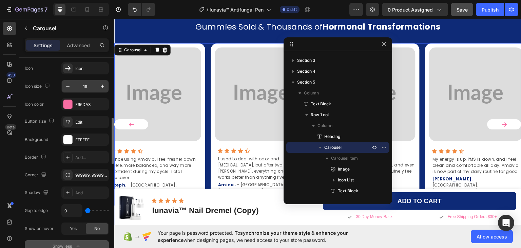
scroll to position [204, 0]
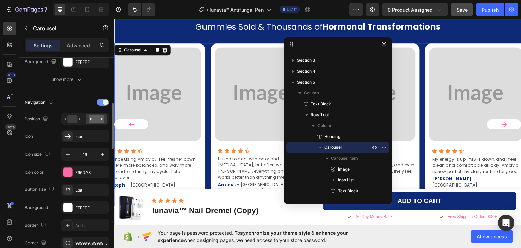
click at [101, 101] on div at bounding box center [103, 102] width 12 height 7
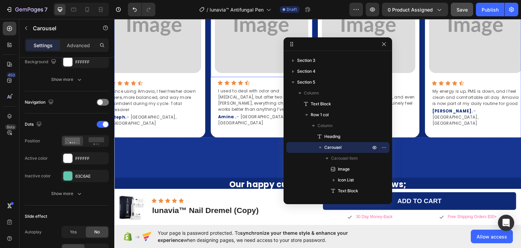
scroll to position [1175, 0]
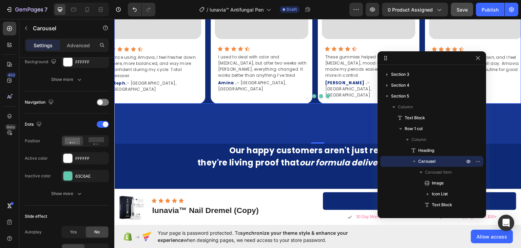
drag, startPoint x: 337, startPoint y: 45, endPoint x: 432, endPoint y: 60, distance: 96.8
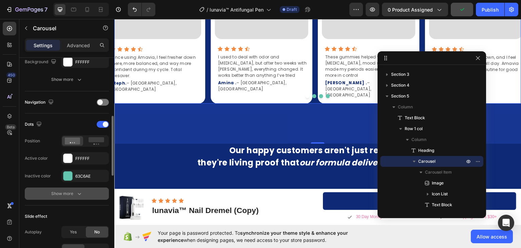
click at [77, 194] on icon "button" at bounding box center [79, 193] width 7 height 7
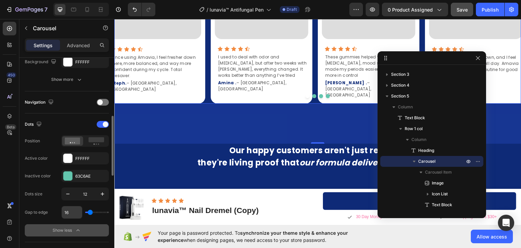
scroll to position [237, 0]
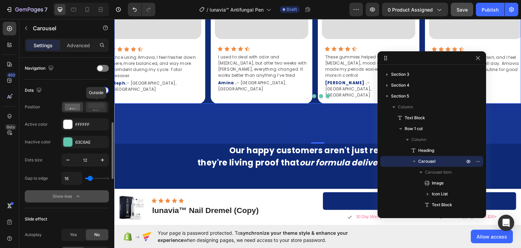
click at [94, 104] on rect at bounding box center [97, 105] width 16 height 5
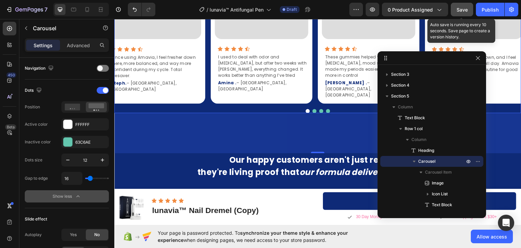
click at [465, 11] on span "Save" at bounding box center [462, 10] width 11 height 6
click at [461, 8] on span "Save" at bounding box center [462, 10] width 11 height 6
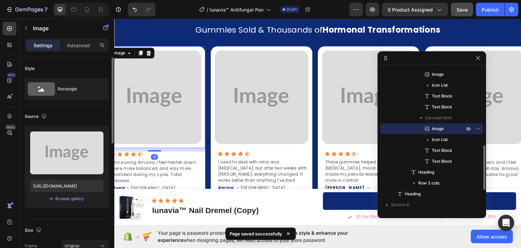
scroll to position [1040, 0]
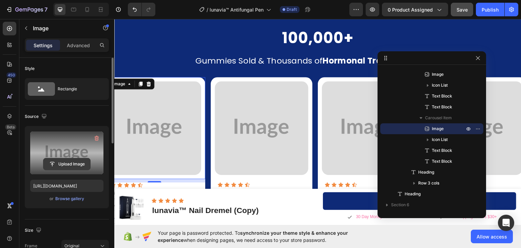
click at [63, 165] on input "file" at bounding box center [66, 164] width 47 height 12
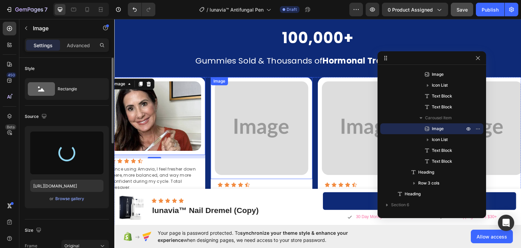
type input "https://cdn.shopify.com/s/files/1/0911/1712/5959/files/gempages_581651384412144…"
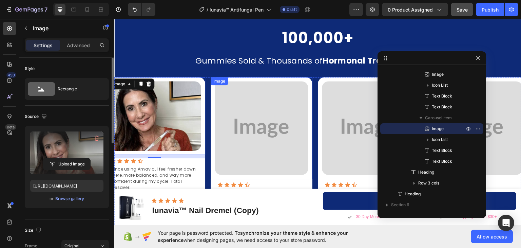
click at [273, 123] on img at bounding box center [262, 128] width 94 height 94
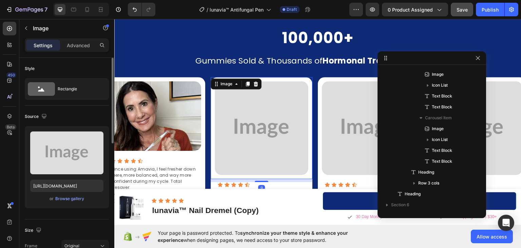
scroll to position [85, 0]
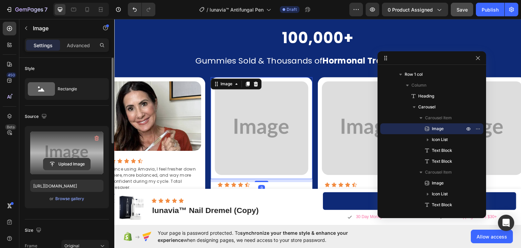
click at [69, 161] on input "file" at bounding box center [66, 164] width 47 height 12
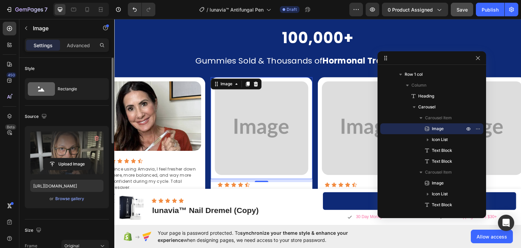
type input "https://cdn.shopify.com/s/files/1/0911/1712/5959/files/gempages_581651384412144…"
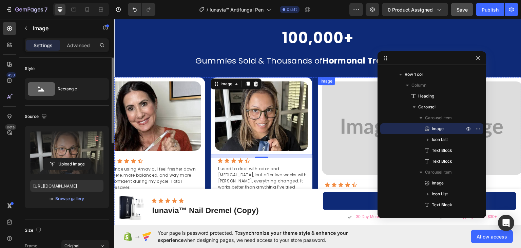
click at [348, 116] on img at bounding box center [369, 128] width 94 height 94
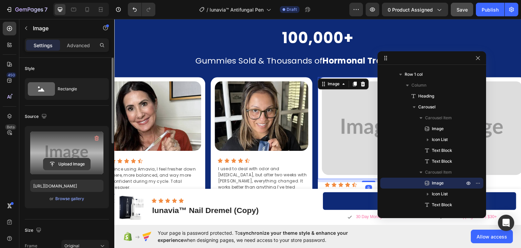
click at [62, 164] on input "file" at bounding box center [66, 164] width 47 height 12
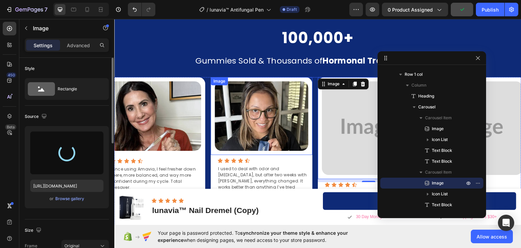
type input "https://cdn.shopify.com/s/files/1/0911/1712/5959/files/gempages_581651384412144…"
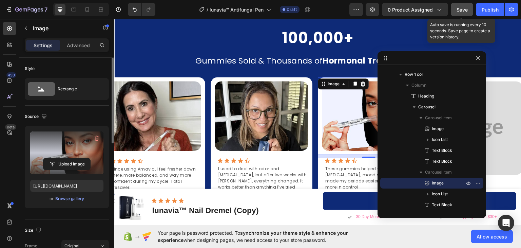
click at [459, 10] on span "Save" at bounding box center [462, 10] width 11 height 6
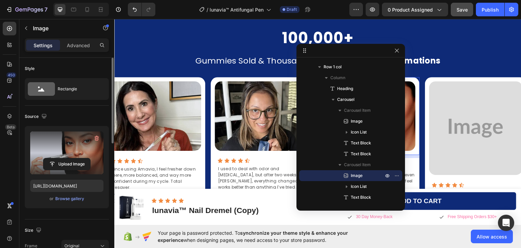
drag, startPoint x: 429, startPoint y: 56, endPoint x: 346, endPoint y: 48, distance: 83.1
click at [471, 100] on img at bounding box center [476, 128] width 94 height 94
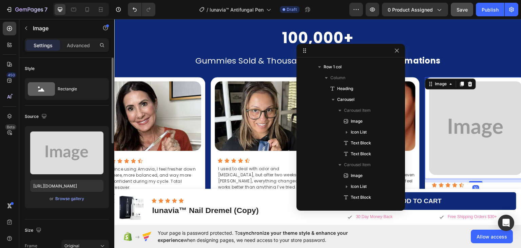
scroll to position [194, 0]
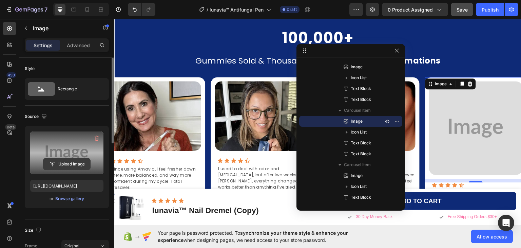
click at [65, 163] on input "file" at bounding box center [66, 164] width 47 height 12
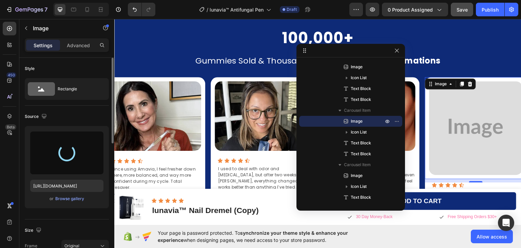
type input "https://cdn.shopify.com/s/files/1/0911/1712/5959/files/gempages_581651384412144…"
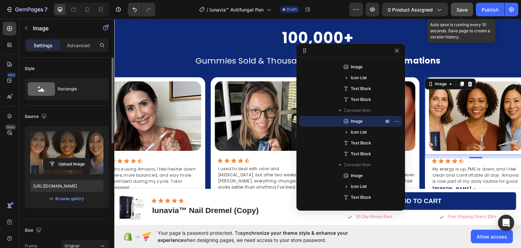
click at [460, 9] on span "Save" at bounding box center [462, 10] width 11 height 6
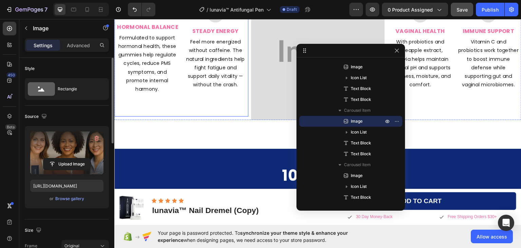
scroll to position [870, 0]
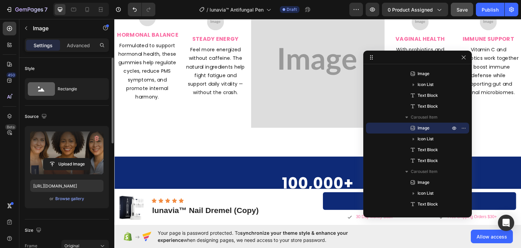
drag, startPoint x: 342, startPoint y: 50, endPoint x: 409, endPoint y: 57, distance: 67.8
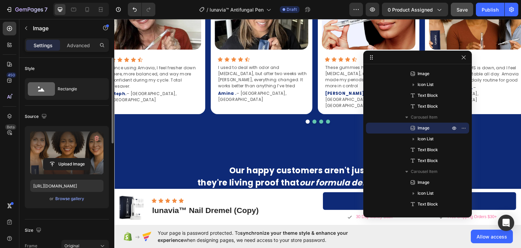
scroll to position [1142, 0]
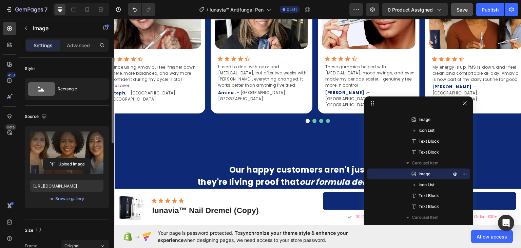
drag, startPoint x: 403, startPoint y: 59, endPoint x: 404, endPoint y: 106, distance: 46.8
click at [159, 66] on p "Since using Amavia, I feel fresher down there, more balanced, and way more conf…" at bounding box center [156, 76] width 90 height 24
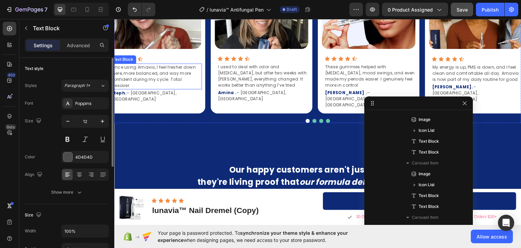
click at [159, 66] on p "Since using Amavia, I feel fresher down there, more balanced, and way more conf…" at bounding box center [156, 76] width 90 height 24
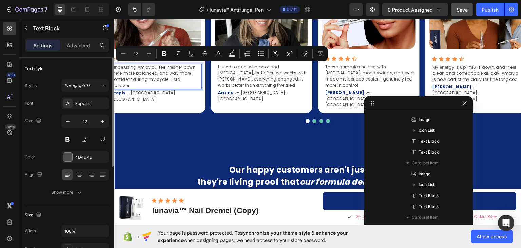
click at [148, 67] on p "Since using Amavia, I feel fresher down there, more balanced, and way more conf…" at bounding box center [156, 76] width 90 height 24
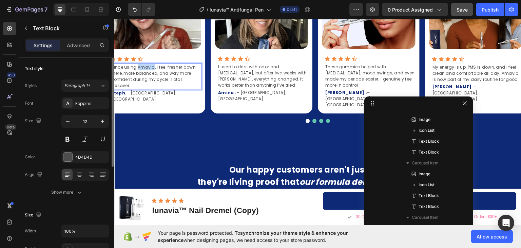
click at [148, 67] on p "Since using Amavia, I feel fresher down there, more balanced, and way more conf…" at bounding box center [156, 76] width 90 height 24
click at [272, 71] on p "I used to deal with odor and dryness, but after two weeks with Amavia, everythi…" at bounding box center [263, 75] width 90 height 24
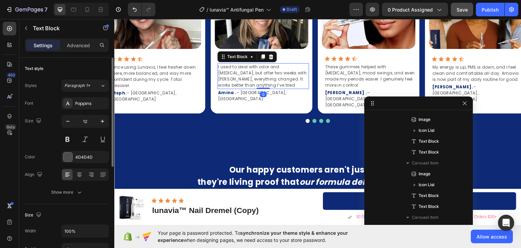
click at [272, 71] on p "I used to deal with odor and dryness, but after two weeks with Amavia, everythi…" at bounding box center [263, 75] width 90 height 24
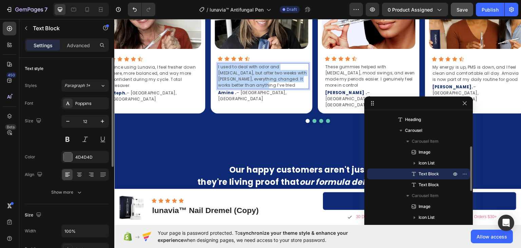
click at [272, 71] on p "I used to deal with odor and dryness, but after two weeks with Amavia, everythi…" at bounding box center [263, 75] width 90 height 24
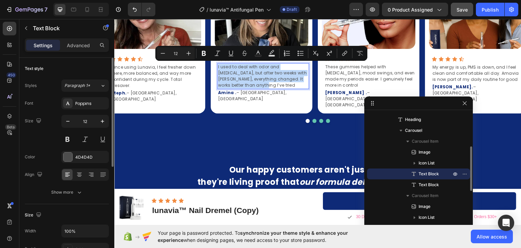
click at [269, 71] on p "I used to deal with odor and dryness, but after two weeks with Amavia, everythi…" at bounding box center [263, 75] width 90 height 24
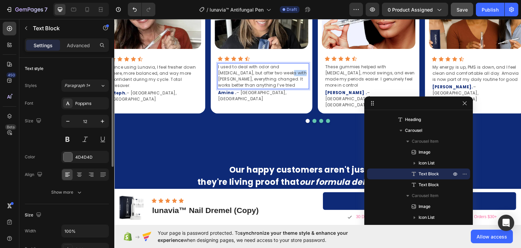
click at [269, 71] on p "I used to deal with odor and dryness, but after two weeks with Amavia, everythi…" at bounding box center [263, 75] width 90 height 24
click at [505, 74] on p "My energy is up, PMS is down, and I feel clean and comfortable all day. Amavia …" at bounding box center [478, 73] width 90 height 18
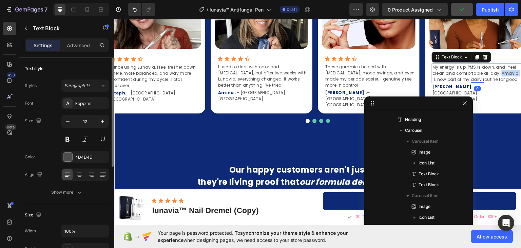
scroll to position [216, 0]
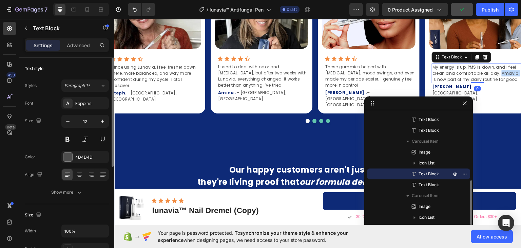
click at [505, 74] on p "My energy is up, PMS is down, and I feel clean and comfortable all day. Amavia …" at bounding box center [478, 73] width 90 height 18
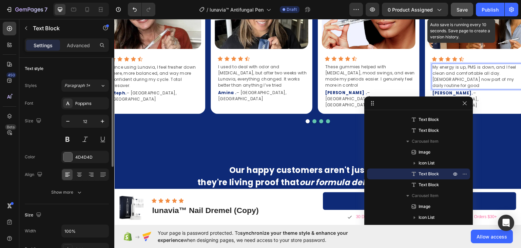
click at [462, 9] on span "Save" at bounding box center [462, 10] width 11 height 6
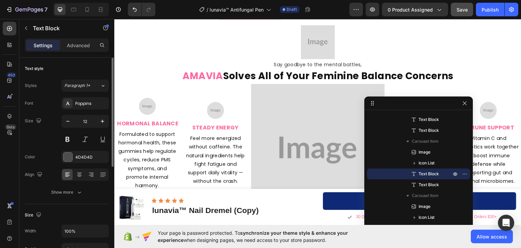
scroll to position [802, 0]
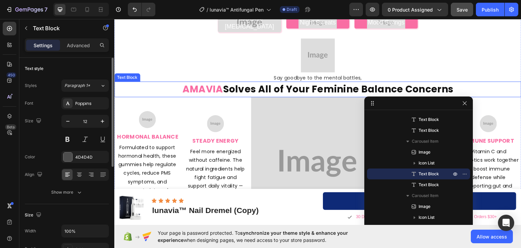
click at [212, 82] on span "AMAVIA" at bounding box center [202, 88] width 41 height 13
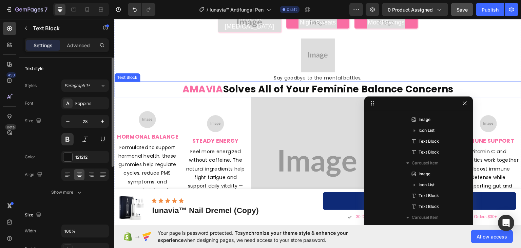
click at [212, 82] on span "AMAVIA" at bounding box center [202, 88] width 41 height 13
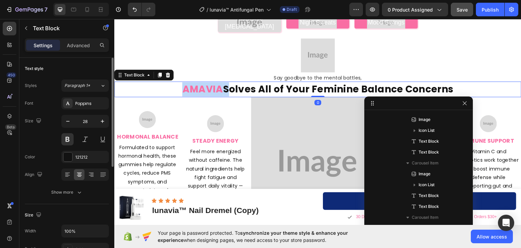
scroll to position [42, 0]
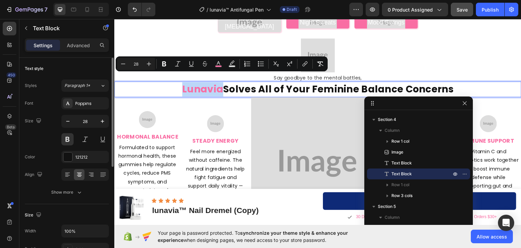
drag, startPoint x: 221, startPoint y: 79, endPoint x: 183, endPoint y: 80, distance: 37.7
click at [183, 82] on span "Lunavia" at bounding box center [202, 88] width 41 height 13
click at [219, 63] on icon "Editor contextual toolbar" at bounding box center [218, 63] width 7 height 7
click at [200, 82] on span "Lunavia" at bounding box center [202, 88] width 41 height 13
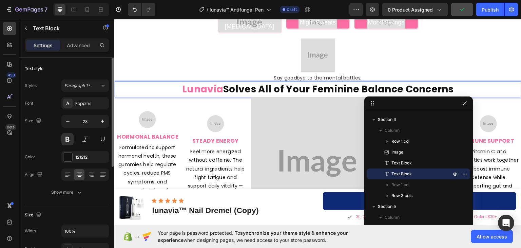
click at [200, 82] on span "Lunavia" at bounding box center [202, 88] width 41 height 13
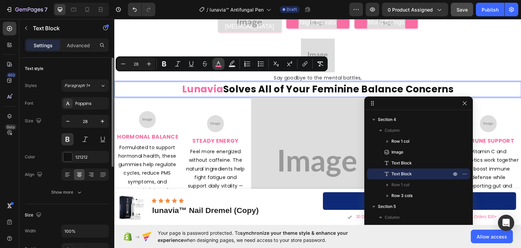
click at [221, 65] on icon "Editor contextual toolbar" at bounding box center [218, 63] width 7 height 7
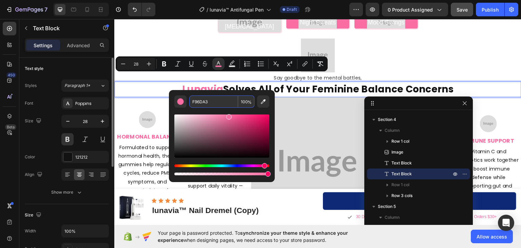
click at [206, 102] on input "F96DA3" at bounding box center [213, 101] width 49 height 12
paste input "0e2a77"
type input "0E2A77"
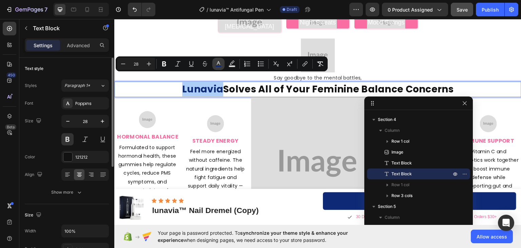
click at [220, 63] on icon "Editor contextual toolbar" at bounding box center [218, 63] width 7 height 7
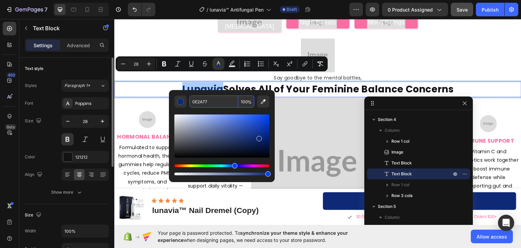
click at [202, 102] on input "0E2A77" at bounding box center [213, 101] width 49 height 12
paste input "F28B40"
type input "F28B40"
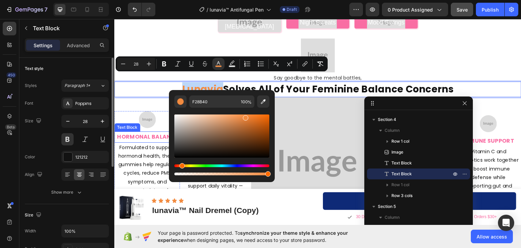
click at [144, 132] on strong "HORMONAL BALANCE" at bounding box center [147, 136] width 61 height 8
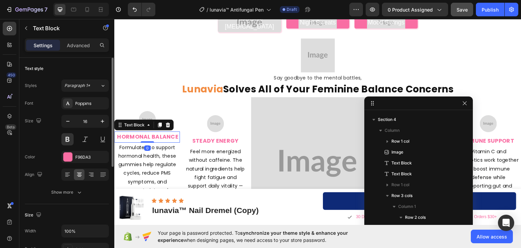
scroll to position [140, 0]
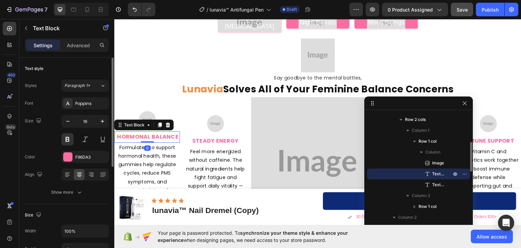
click at [145, 132] on strong "HORMONAL BALANCE" at bounding box center [147, 136] width 61 height 8
click at [68, 156] on div at bounding box center [67, 156] width 9 height 9
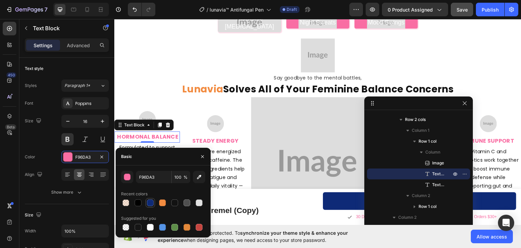
click at [149, 203] on div at bounding box center [150, 202] width 7 height 7
type input "0E2A77"
click at [218, 136] on p "STEADY ENERGY" at bounding box center [215, 141] width 64 height 10
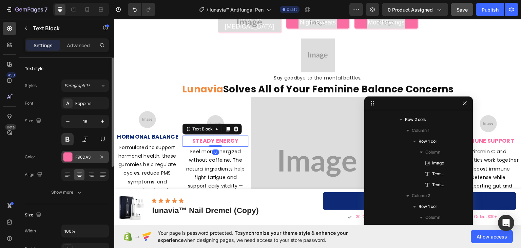
click at [64, 155] on div at bounding box center [67, 156] width 9 height 9
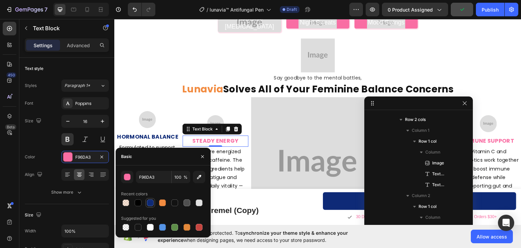
click at [152, 203] on div at bounding box center [150, 202] width 7 height 7
type input "0E2A77"
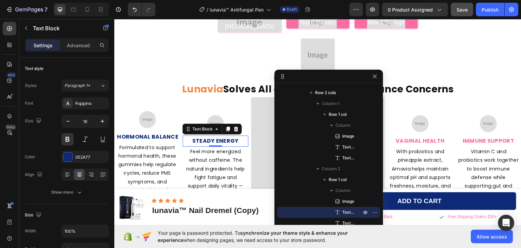
drag, startPoint x: 425, startPoint y: 107, endPoint x: 333, endPoint y: 77, distance: 96.7
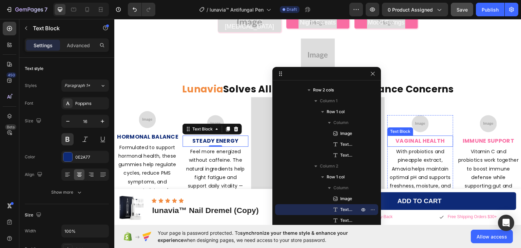
click at [430, 136] on span "VAGINAL HEALTH" at bounding box center [420, 140] width 49 height 8
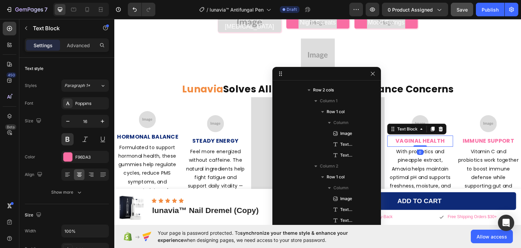
scroll to position [313, 0]
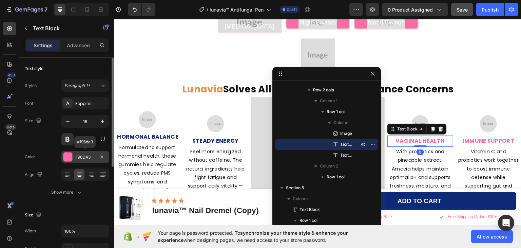
click at [69, 159] on div at bounding box center [67, 156] width 9 height 9
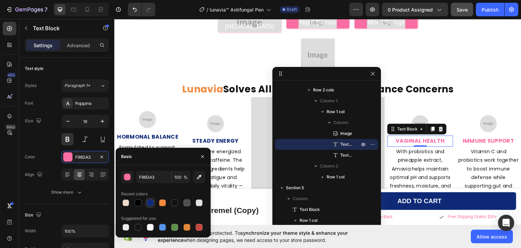
click at [152, 203] on div at bounding box center [150, 202] width 7 height 7
type input "0E2A77"
click at [483, 136] on p "IMMUNE SUPPORT" at bounding box center [489, 141] width 64 height 10
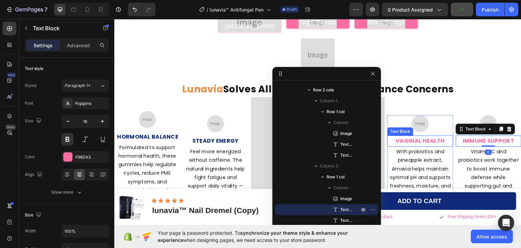
click at [422, 136] on span "VAGINAL HEALTH" at bounding box center [420, 140] width 49 height 8
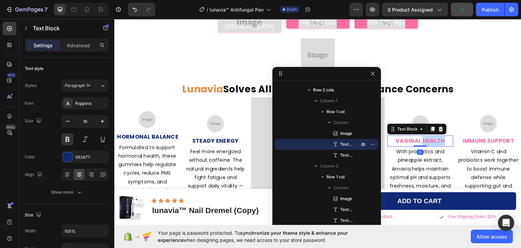
click at [422, 136] on span "VAGINAL HEALTH" at bounding box center [420, 140] width 49 height 8
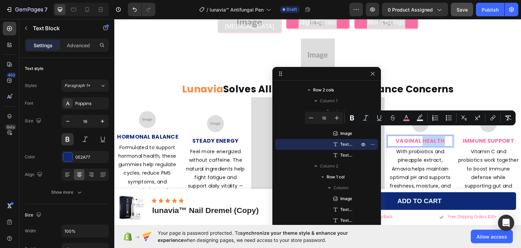
click at [422, 136] on span "VAGINAL HEALTH" at bounding box center [420, 140] width 49 height 8
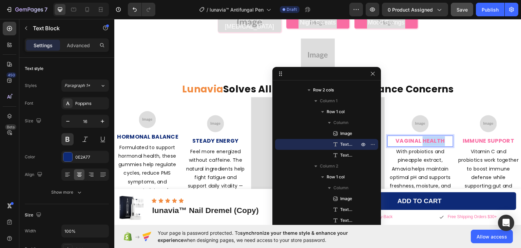
click at [422, 136] on span "VAGINAL HEALTH" at bounding box center [420, 140] width 49 height 8
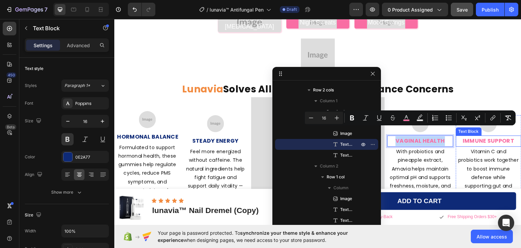
click at [471, 136] on p "IMMUNE SUPPORT" at bounding box center [489, 141] width 64 height 10
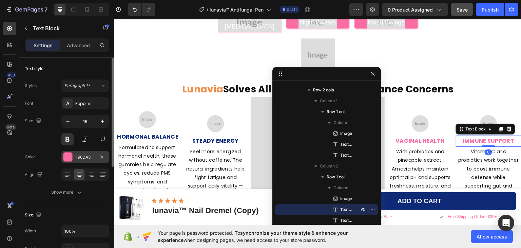
click at [69, 156] on div at bounding box center [67, 156] width 9 height 9
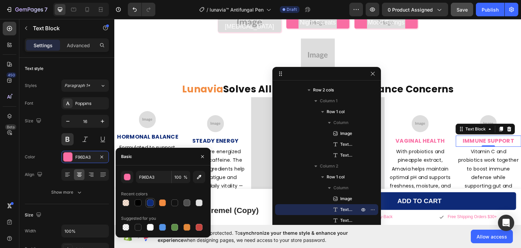
click at [151, 202] on div at bounding box center [150, 202] width 7 height 7
type input "0E2A77"
click at [441, 136] on p "VAGINAL HEALTH" at bounding box center [420, 141] width 64 height 10
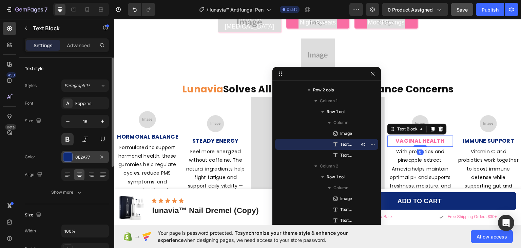
click at [70, 158] on div at bounding box center [67, 156] width 9 height 9
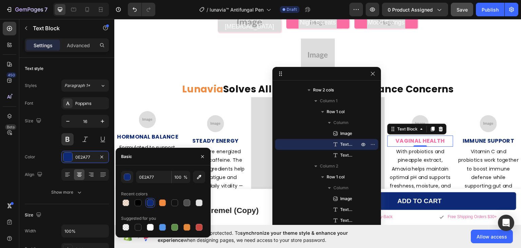
click at [152, 202] on div at bounding box center [150, 202] width 7 height 7
click at [13, 160] on div "450 Beta" at bounding box center [10, 110] width 14 height 177
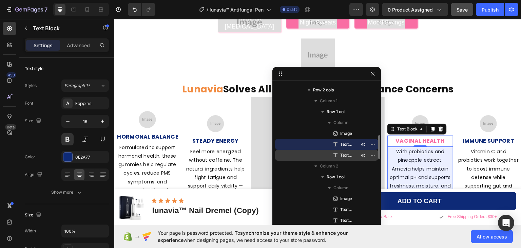
click at [345, 154] on span "Text Block" at bounding box center [346, 155] width 12 height 7
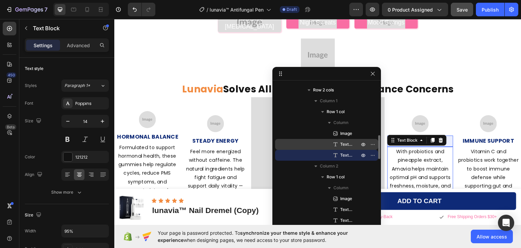
click at [345, 146] on span "Text Block" at bounding box center [346, 144] width 12 height 7
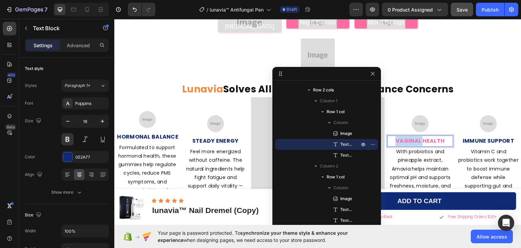
click at [414, 136] on span "VAGINAL HEALTH" at bounding box center [420, 140] width 49 height 8
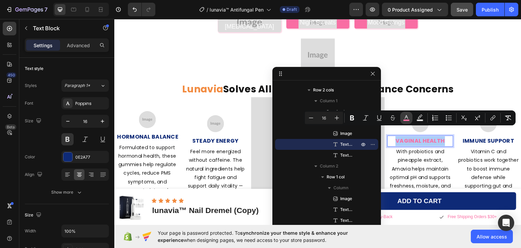
click at [407, 117] on icon "Editor contextual toolbar" at bounding box center [406, 117] width 3 height 4
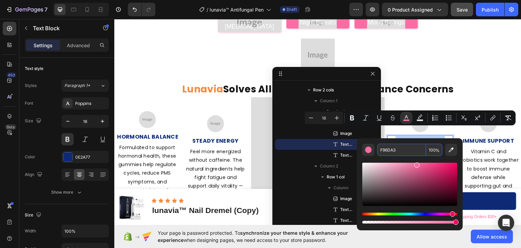
click at [403, 148] on input "F96DA3" at bounding box center [401, 149] width 49 height 12
paste input "F28B40"
type input "F28B40"
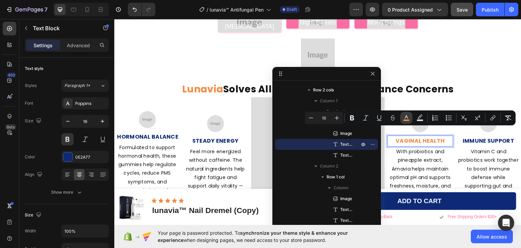
click at [409, 119] on icon "Editor contextual toolbar" at bounding box center [406, 117] width 7 height 7
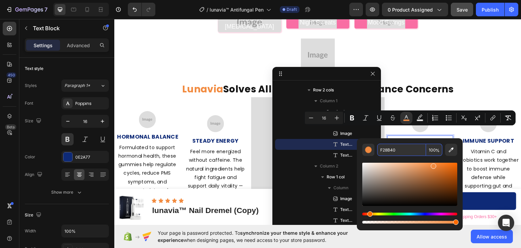
click at [399, 152] on input "F28B40" at bounding box center [401, 149] width 49 height 12
paste input "0e2a77"
type input "0E2A77"
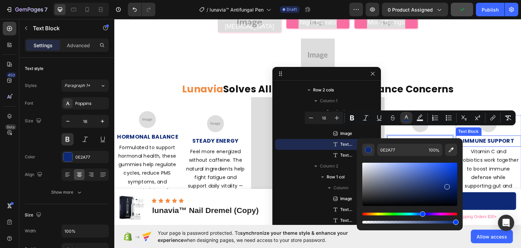
click at [487, 136] on p "IMMUNE SUPPORT" at bounding box center [489, 141] width 64 height 10
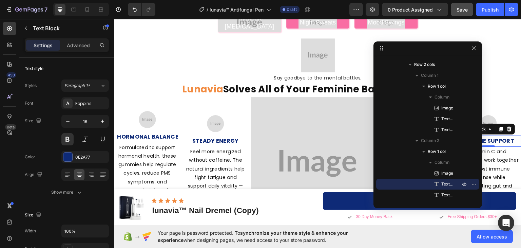
drag, startPoint x: 329, startPoint y: 72, endPoint x: 434, endPoint y: 46, distance: 108.6
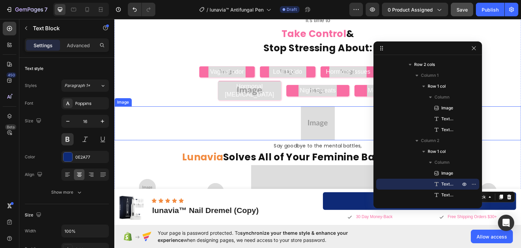
click at [310, 110] on img at bounding box center [318, 123] width 34 height 34
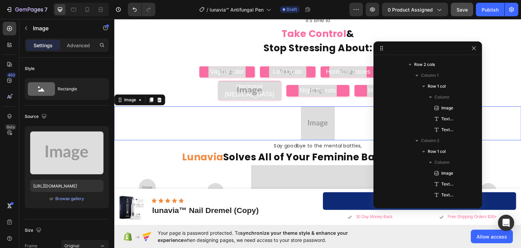
scroll to position [20, 0]
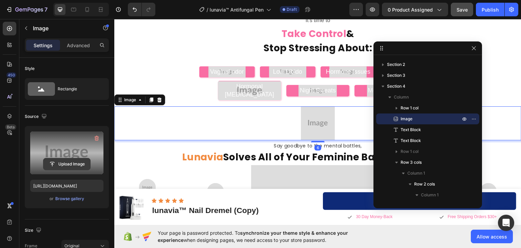
click at [61, 160] on input "file" at bounding box center [66, 164] width 47 height 12
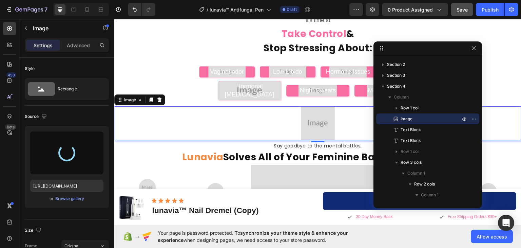
type input "https://cdn.shopify.com/s/files/1/0911/1712/5959/files/gempages_581651384412144…"
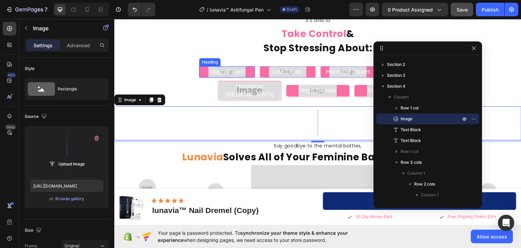
click at [248, 70] on h2 "Vaginal odor" at bounding box center [227, 71] width 56 height 11
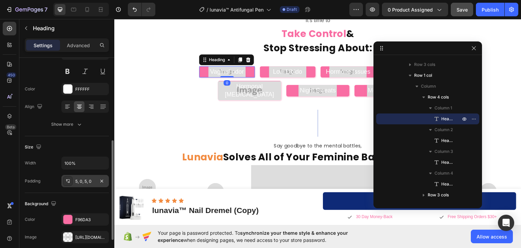
scroll to position [102, 0]
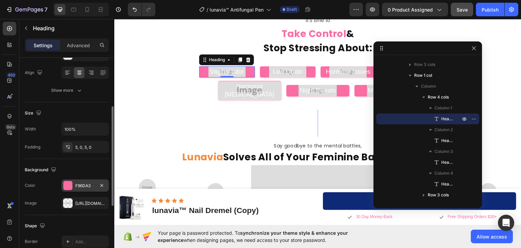
click at [70, 183] on div at bounding box center [67, 185] width 9 height 9
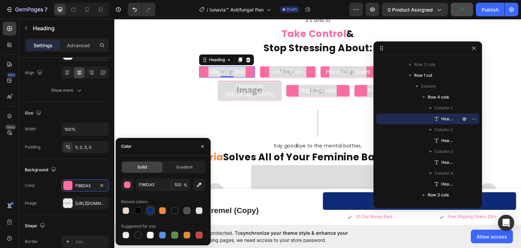
click at [150, 209] on div at bounding box center [150, 210] width 7 height 7
type input "0E2A77"
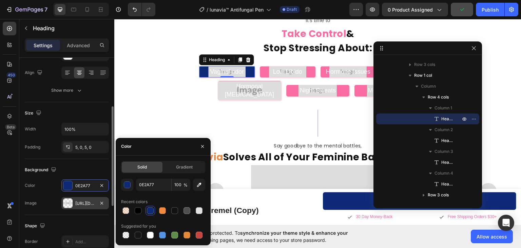
click at [68, 204] on div at bounding box center [67, 202] width 9 height 9
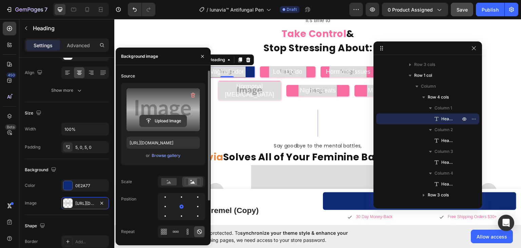
click at [165, 118] on input "file" at bounding box center [163, 121] width 47 height 12
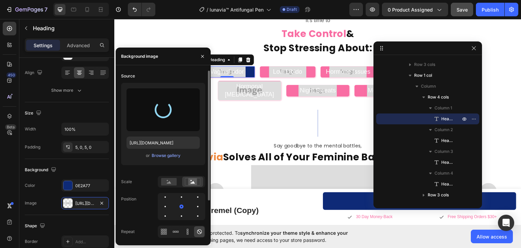
type input "https://cdn.shopify.com/s/files/1/0911/1712/5959/files/gempages_581651384412144…"
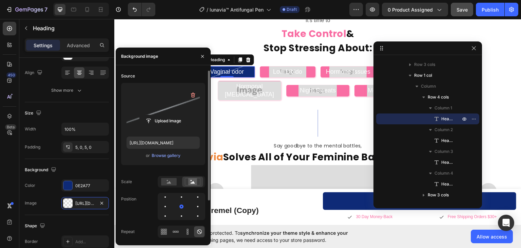
click at [9, 173] on div "450 Beta" at bounding box center [10, 110] width 14 height 177
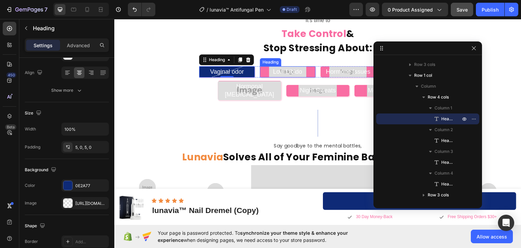
click at [262, 70] on h2 "Low Libido" at bounding box center [288, 71] width 56 height 11
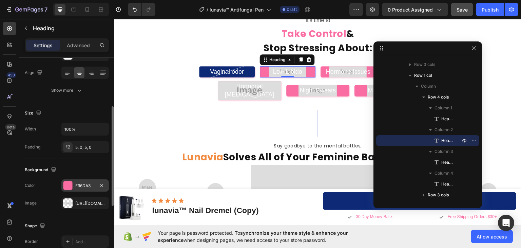
click at [70, 185] on div at bounding box center [67, 185] width 9 height 9
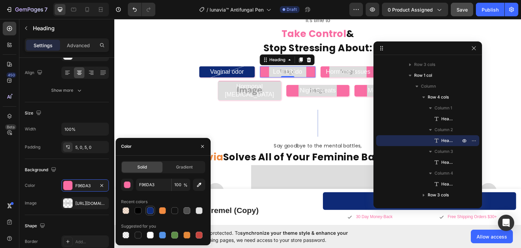
click at [151, 211] on div at bounding box center [150, 210] width 7 height 7
type input "0E2A77"
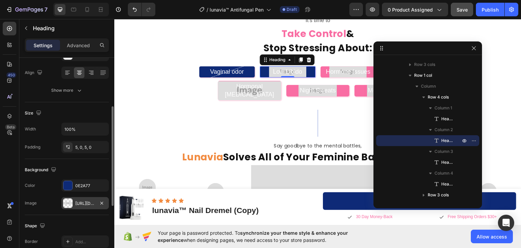
click at [68, 200] on div at bounding box center [67, 202] width 9 height 9
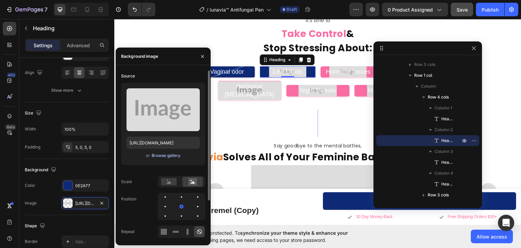
click at [170, 156] on div "Browse gallery" at bounding box center [166, 155] width 29 height 6
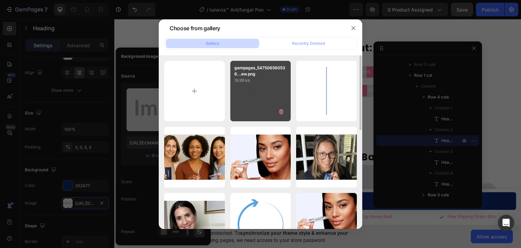
click at [255, 86] on div "gempages_547506560536...ew.png 19.99 kb" at bounding box center [260, 91] width 61 height 61
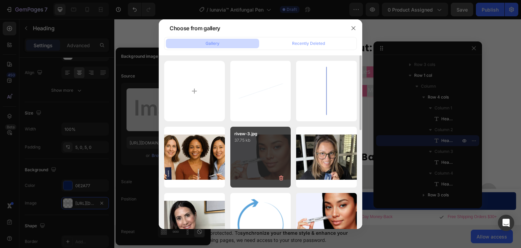
type input "https://cdn.shopify.com/s/files/1/0911/1712/5959/files/gempages_581651384412144…"
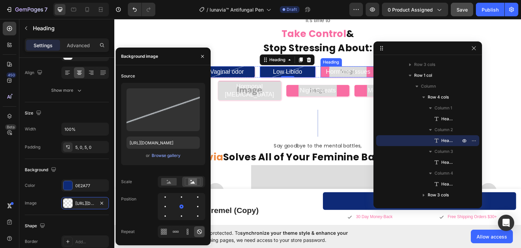
click at [321, 75] on h2 "Hormone Issues" at bounding box center [349, 71] width 56 height 11
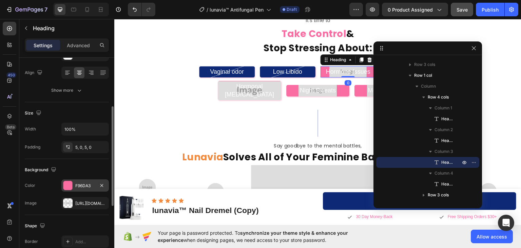
click at [68, 185] on div at bounding box center [67, 185] width 9 height 9
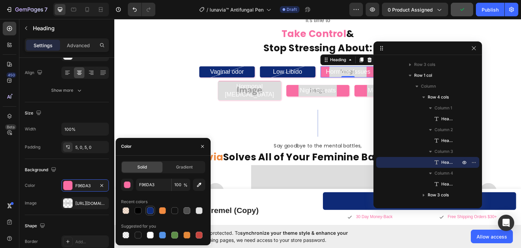
click at [148, 209] on div at bounding box center [150, 210] width 7 height 7
type input "0E2A77"
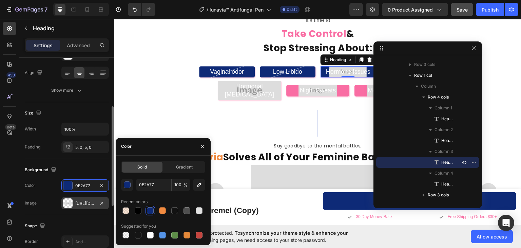
click at [68, 204] on div at bounding box center [67, 202] width 9 height 9
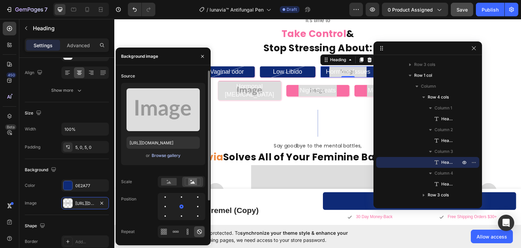
click at [159, 154] on div "Browse gallery" at bounding box center [166, 155] width 29 height 6
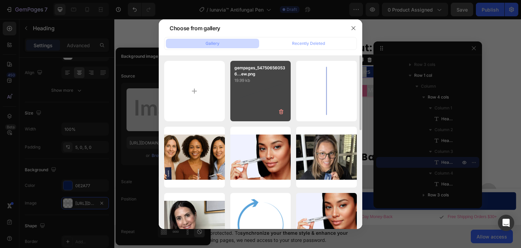
click at [254, 99] on div "gempages_547506560536...ew.png 19.99 kb" at bounding box center [260, 91] width 61 height 61
type input "https://cdn.shopify.com/s/files/1/0911/1712/5959/files/gempages_581651384412144…"
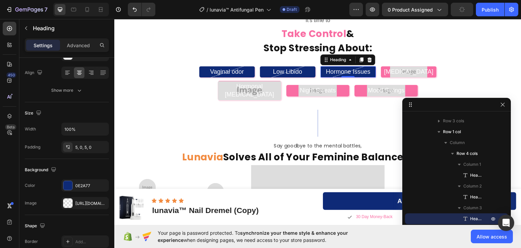
click at [428, 72] on h2 "[MEDICAL_DATA]" at bounding box center [409, 71] width 56 height 11
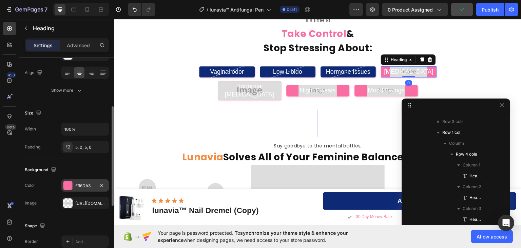
click at [66, 187] on div at bounding box center [67, 185] width 9 height 9
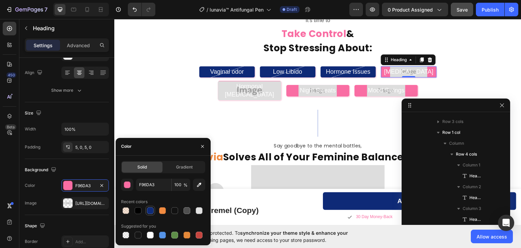
click at [147, 209] on div at bounding box center [150, 210] width 7 height 7
type input "0E2A77"
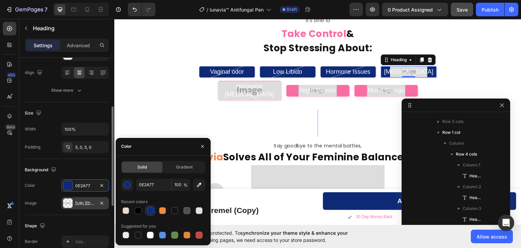
click at [67, 203] on div at bounding box center [67, 202] width 9 height 9
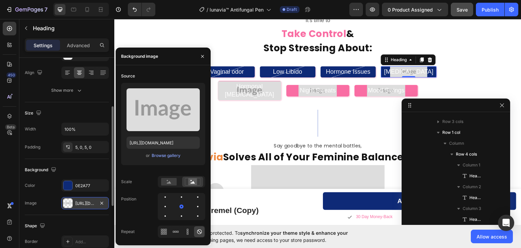
click at [70, 203] on div at bounding box center [67, 202] width 9 height 9
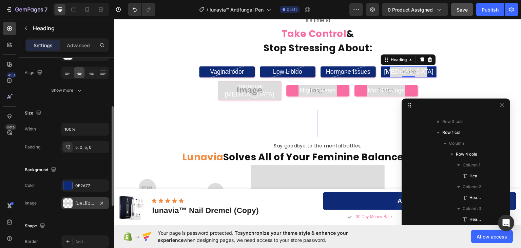
click at [66, 201] on div at bounding box center [67, 202] width 9 height 9
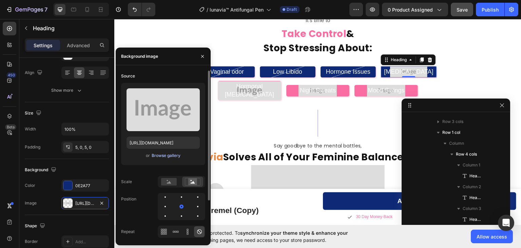
click at [171, 156] on div "Browse gallery" at bounding box center [166, 155] width 29 height 6
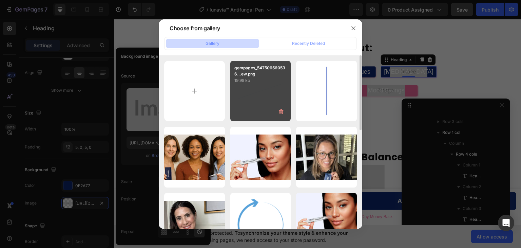
click at [256, 97] on div "gempages_547506560536...ew.png 19.99 kb" at bounding box center [260, 91] width 61 height 61
type input "https://cdn.shopify.com/s/files/1/0911/1712/5959/files/gempages_581651384412144…"
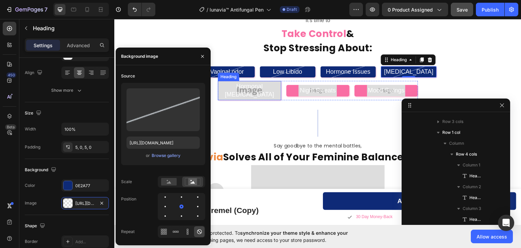
click at [277, 83] on h2 "Hormonal [MEDICAL_DATA]" at bounding box center [249, 89] width 63 height 19
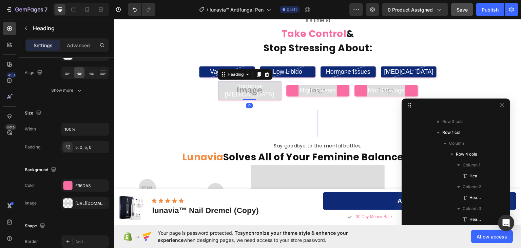
scroll to position [205, 0]
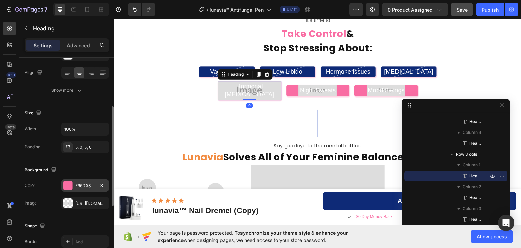
click at [66, 186] on div at bounding box center [67, 185] width 9 height 9
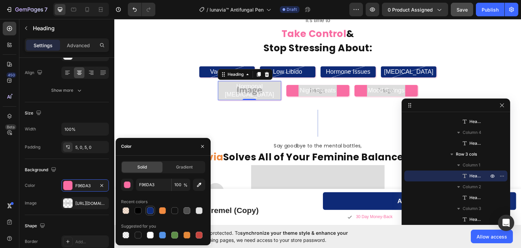
click at [152, 208] on div at bounding box center [150, 210] width 7 height 7
type input "0E2A77"
click at [69, 202] on div at bounding box center [67, 202] width 9 height 9
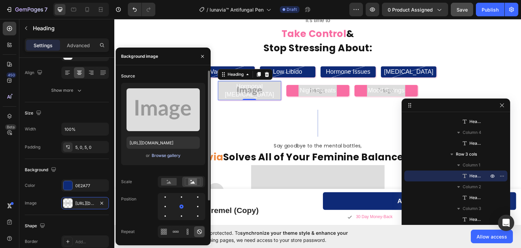
click at [167, 155] on div "Browse gallery" at bounding box center [166, 155] width 29 height 6
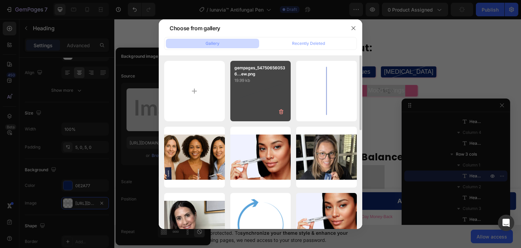
click at [259, 82] on p "19.99 kb" at bounding box center [260, 80] width 53 height 7
type input "https://cdn.shopify.com/s/files/1/0911/1712/5959/files/gempages_581651384412144…"
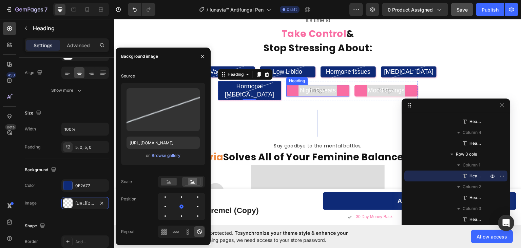
click at [288, 84] on h2 "Night Sweats" at bounding box center [317, 89] width 63 height 11
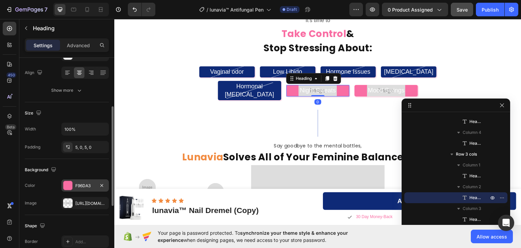
click at [71, 183] on div at bounding box center [67, 185] width 9 height 9
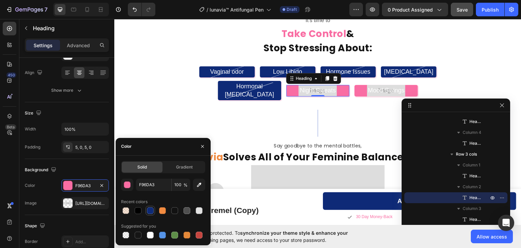
click at [149, 211] on div at bounding box center [150, 210] width 7 height 7
type input "0E2A77"
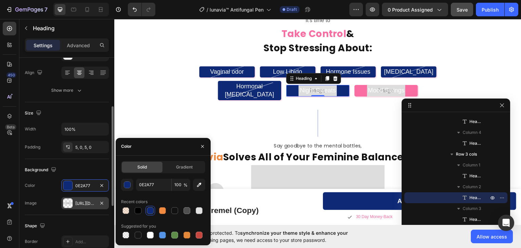
click at [67, 201] on div at bounding box center [67, 202] width 9 height 9
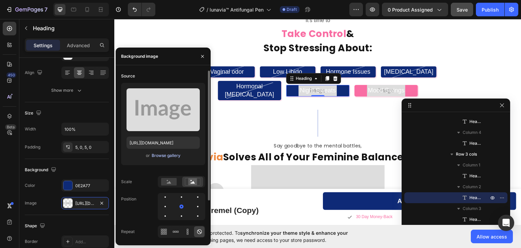
click at [168, 157] on div "Browse gallery" at bounding box center [166, 155] width 29 height 6
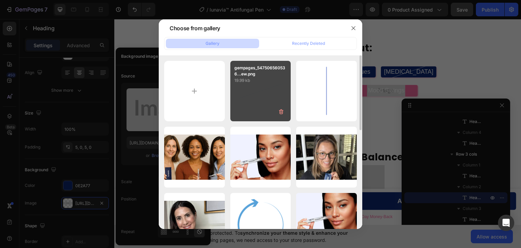
click at [253, 98] on div "gempages_547506560536...ew.png 19.99 kb" at bounding box center [260, 91] width 61 height 61
type input "https://cdn.shopify.com/s/files/1/0911/1712/5959/files/gempages_581651384412144…"
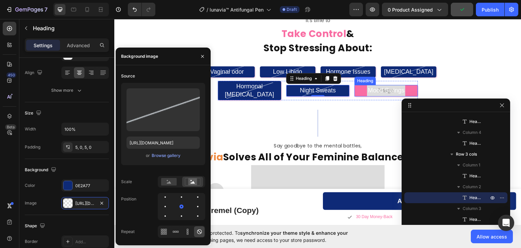
click at [356, 85] on h2 "Mood Swings" at bounding box center [386, 89] width 63 height 11
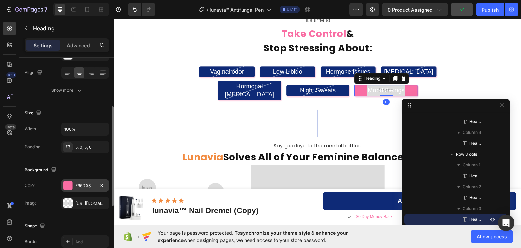
click at [66, 184] on div at bounding box center [67, 185] width 9 height 9
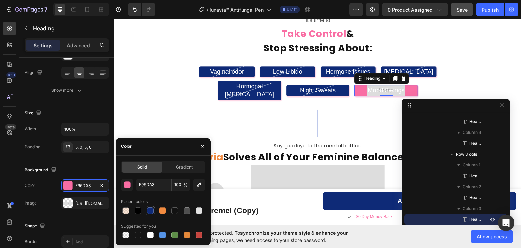
click at [153, 213] on div at bounding box center [150, 210] width 7 height 7
type input "0E2A77"
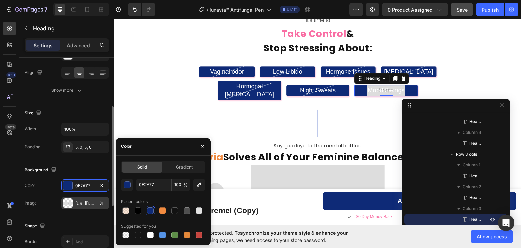
click at [67, 200] on div at bounding box center [67, 202] width 9 height 9
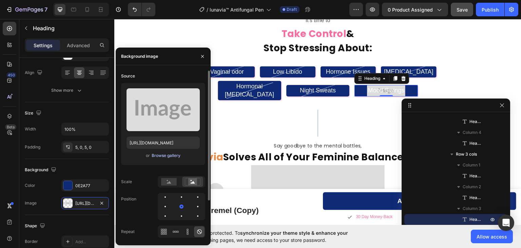
click at [160, 154] on div "Browse gallery" at bounding box center [166, 155] width 29 height 6
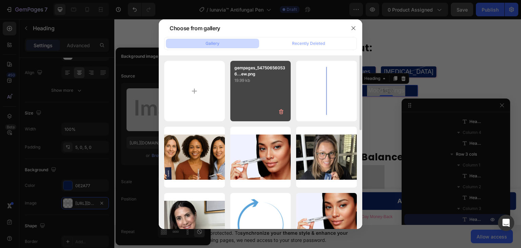
click at [250, 104] on div "gempages_547506560536...ew.png 19.99 kb" at bounding box center [260, 91] width 61 height 61
type input "https://cdn.shopify.com/s/files/1/0911/1712/5959/files/gempages_581651384412144…"
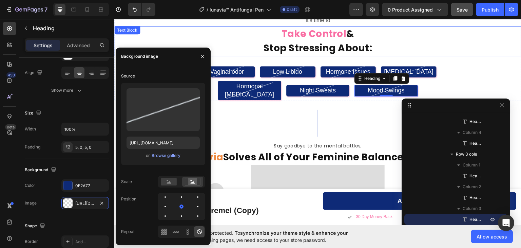
click at [313, 35] on span "Take Control" at bounding box center [314, 33] width 65 height 13
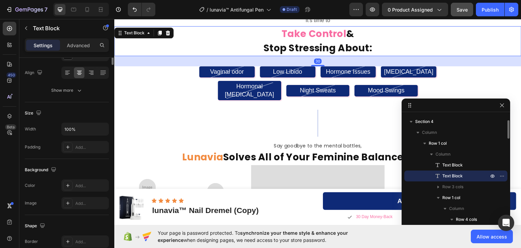
scroll to position [0, 0]
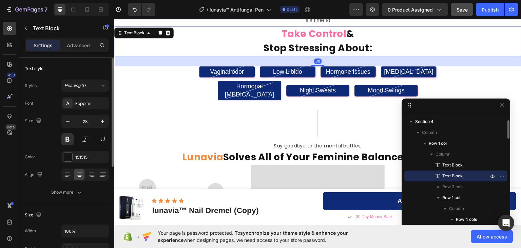
click at [315, 33] on span "Take Control" at bounding box center [314, 33] width 65 height 13
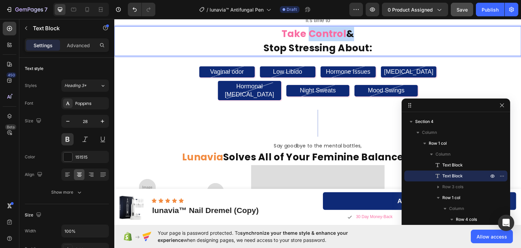
click at [315, 33] on span "Take Control" at bounding box center [314, 33] width 65 height 13
click at [300, 39] on span "Take Control" at bounding box center [314, 33] width 65 height 13
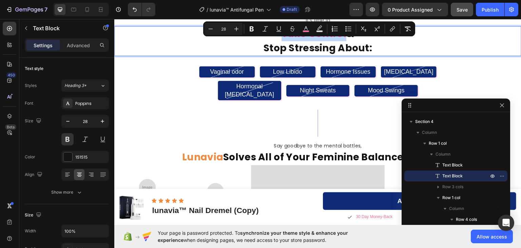
drag, startPoint x: 341, startPoint y: 31, endPoint x: 280, endPoint y: 32, distance: 60.7
click at [282, 32] on span "Take Control" at bounding box center [314, 33] width 65 height 13
click at [305, 30] on icon "Editor contextual toolbar" at bounding box center [306, 28] width 7 height 7
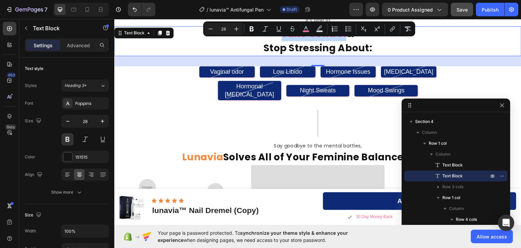
click at [299, 35] on span "Take Control" at bounding box center [314, 33] width 65 height 13
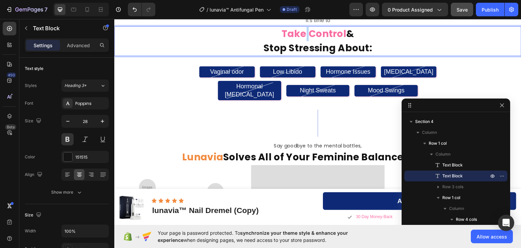
click at [299, 35] on span "Take Control" at bounding box center [314, 33] width 65 height 13
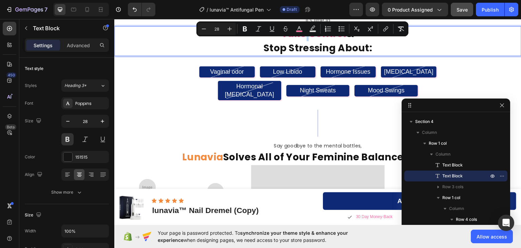
click at [299, 35] on div "Minus 28 Plus Bold Italic Underline Strikethrough color Text Background Color N…" at bounding box center [302, 28] width 212 height 15
click at [306, 38] on span "Take Control" at bounding box center [314, 33] width 65 height 13
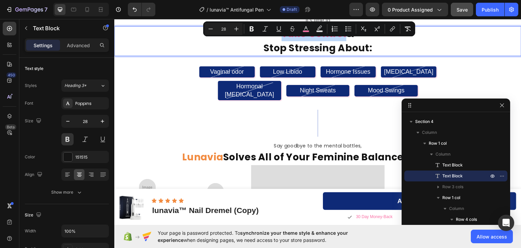
drag, startPoint x: 341, startPoint y: 31, endPoint x: 394, endPoint y: 53, distance: 56.8
click at [279, 34] on p "Take Control &" at bounding box center [318, 33] width 406 height 14
click at [308, 30] on icon "Editor contextual toolbar" at bounding box center [306, 28] width 7 height 7
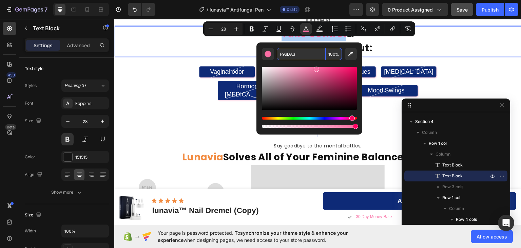
click at [291, 56] on input "F96DA3" at bounding box center [301, 54] width 49 height 12
paste input "28B40"
type input "F28B40"
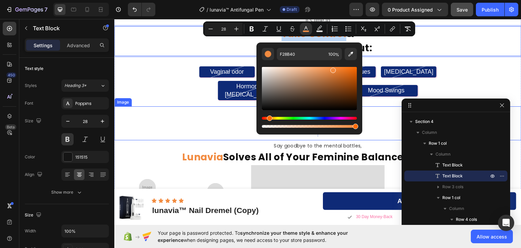
click at [204, 109] on div at bounding box center [317, 123] width 407 height 34
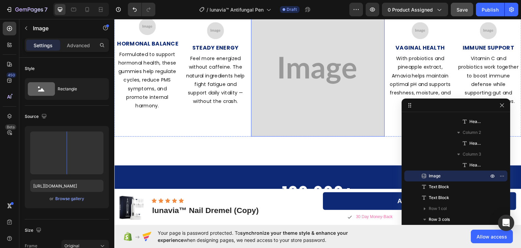
scroll to position [836, 0]
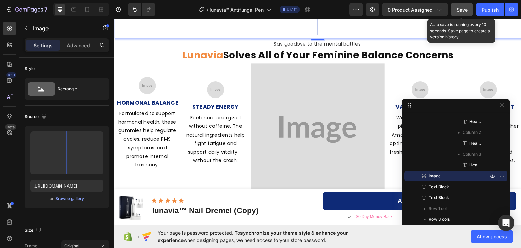
click at [461, 8] on span "Save" at bounding box center [462, 10] width 11 height 6
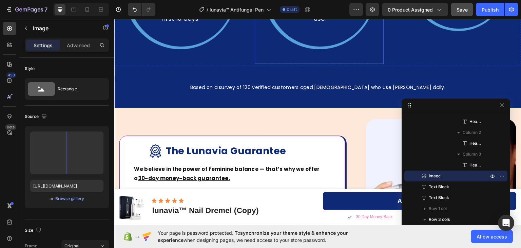
scroll to position [1447, 0]
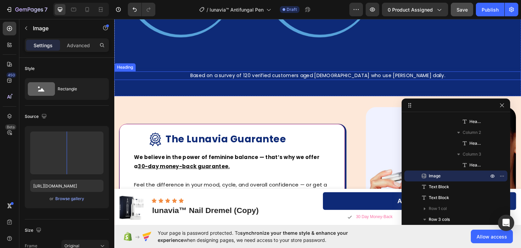
click at [364, 71] on h2 "Based on a survey of 120 verified customers aged 20–65 who use Amavia Feminine …" at bounding box center [318, 75] width 326 height 8
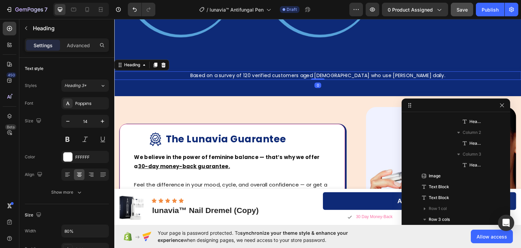
scroll to position [1453, 0]
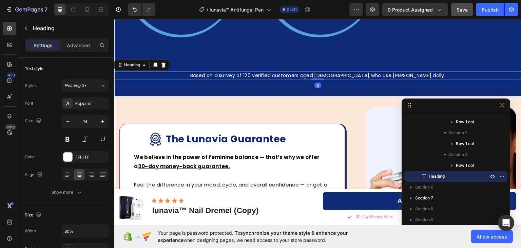
click at [367, 71] on h2 "Based on a survey of 120 verified customers aged 20–65 who use Amavia Feminine …" at bounding box center [318, 75] width 326 height 8
click at [367, 72] on p "Based on a survey of 120 verified customers aged 20–65 who use Amavia Feminine …" at bounding box center [318, 75] width 324 height 7
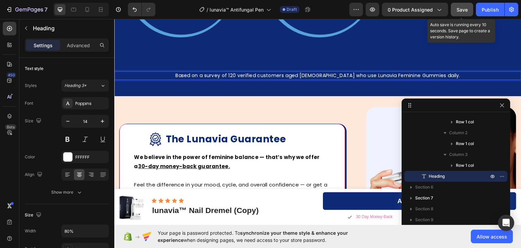
click at [463, 12] on span "Save" at bounding box center [462, 10] width 11 height 6
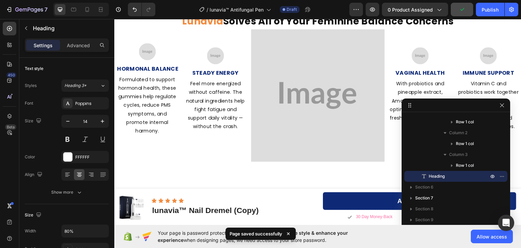
scroll to position [836, 0]
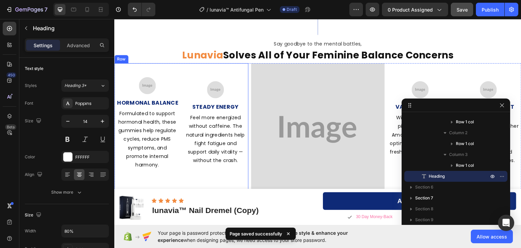
click at [126, 63] on div "Image HORMONAL BALANCE Text Block Formulated to support hormonal health, these …" at bounding box center [146, 127] width 65 height 129
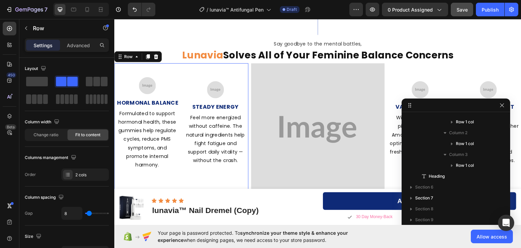
scroll to position [324, 0]
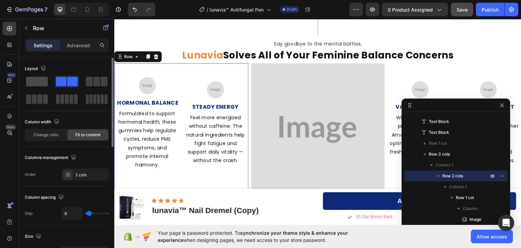
click at [41, 82] on span at bounding box center [37, 81] width 22 height 9
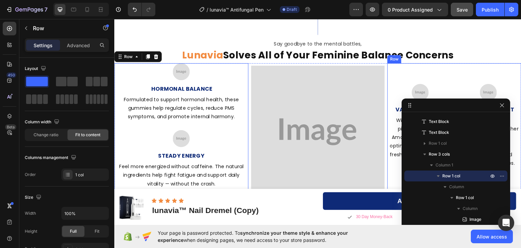
click at [408, 64] on div "Image VAGINAL HEALTH Text Block With probiotics and pineapple extract, Amavia h…" at bounding box center [419, 130] width 65 height 134
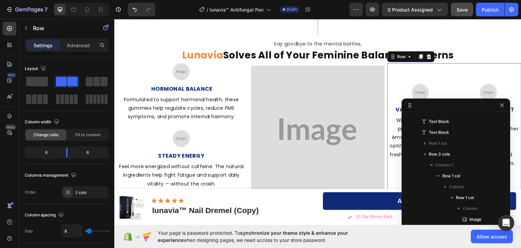
scroll to position [444, 0]
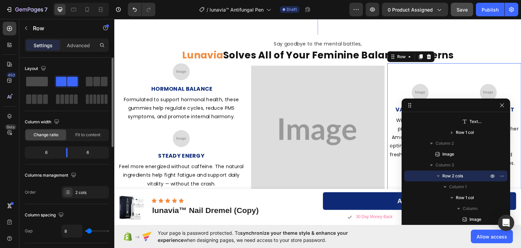
click at [37, 81] on span at bounding box center [37, 81] width 22 height 9
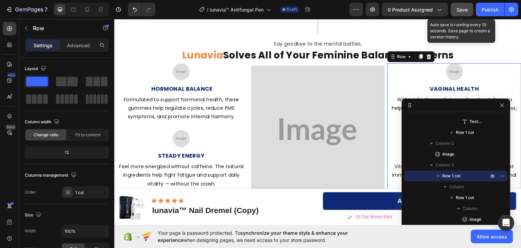
click at [463, 9] on span "Save" at bounding box center [462, 10] width 11 height 6
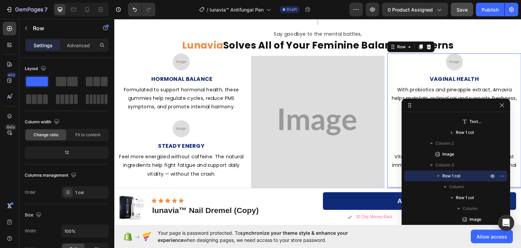
scroll to position [870, 0]
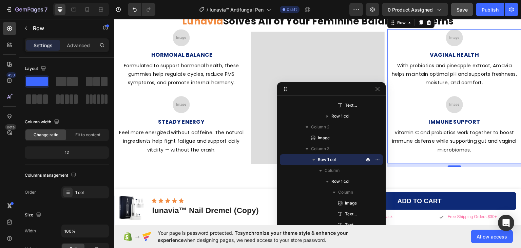
drag, startPoint x: 440, startPoint y: 105, endPoint x: 315, endPoint y: 89, distance: 125.9
click at [493, 61] on p "With probiotics and pineapple extract, Amavia helps maintain optimal pH and sup…" at bounding box center [454, 74] width 126 height 26
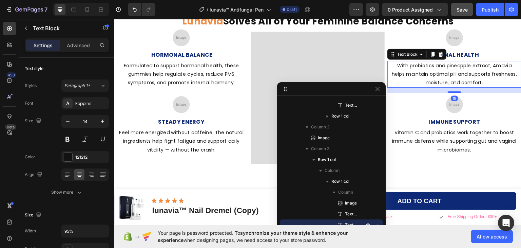
click at [493, 61] on p "With probiotics and pineapple extract, Amavia helps maintain optimal pH and sup…" at bounding box center [454, 74] width 126 height 26
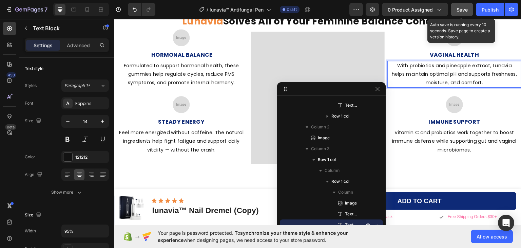
click at [459, 8] on span "Save" at bounding box center [462, 10] width 11 height 6
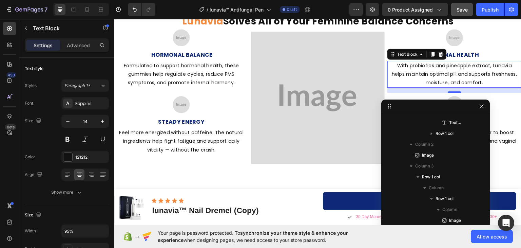
drag, startPoint x: 332, startPoint y: 89, endPoint x: 437, endPoint y: 106, distance: 105.9
click at [450, 34] on img at bounding box center [454, 37] width 17 height 17
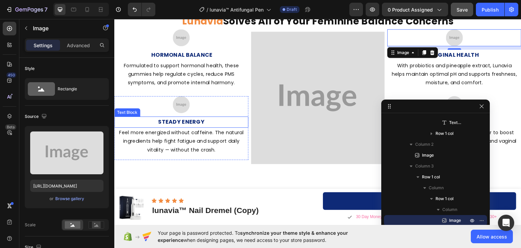
click at [188, 117] on p "STEADY ENERGY" at bounding box center [181, 122] width 133 height 10
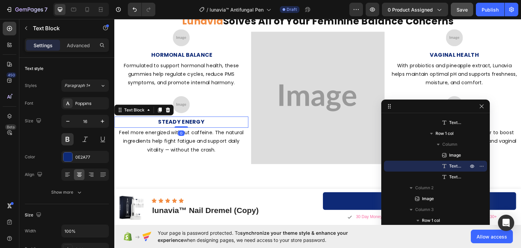
click at [188, 117] on p "STEADY ENERGY" at bounding box center [181, 122] width 133 height 10
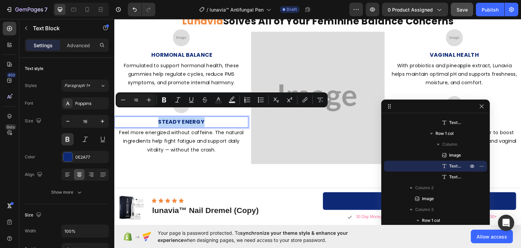
copy p "STEADY ENERGY"
click at [178, 31] on img at bounding box center [181, 37] width 17 height 17
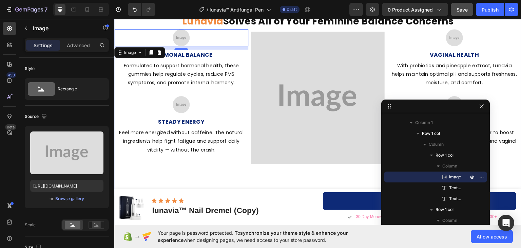
scroll to position [836, 0]
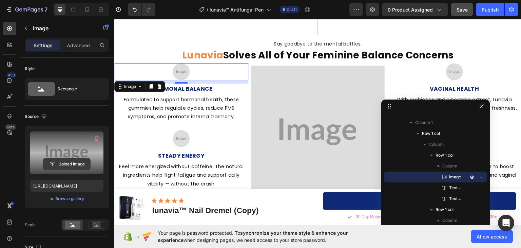
click at [64, 162] on input "file" at bounding box center [66, 164] width 47 height 12
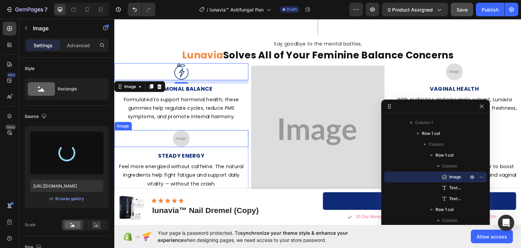
type input "https://cdn.shopify.com/s/files/1/0911/1712/5959/files/gempages_581651384412144…"
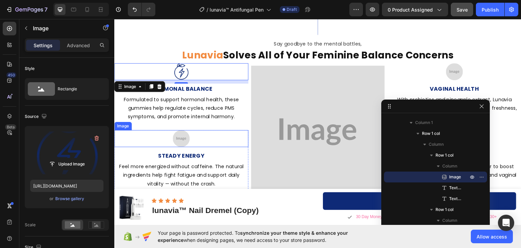
click at [183, 132] on img at bounding box center [181, 138] width 17 height 17
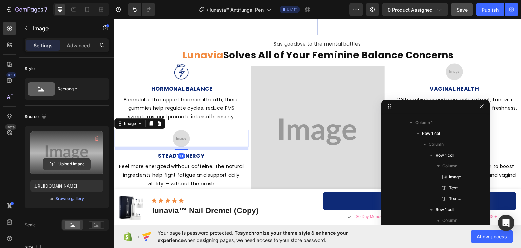
click at [66, 162] on input "file" at bounding box center [66, 164] width 47 height 12
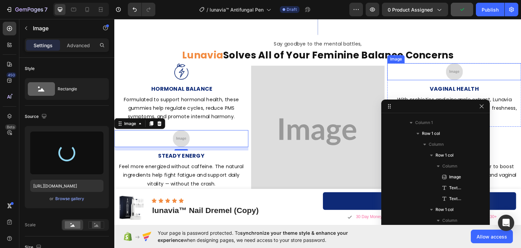
type input "https://cdn.shopify.com/s/files/1/0911/1712/5959/files/gempages_581651384412144…"
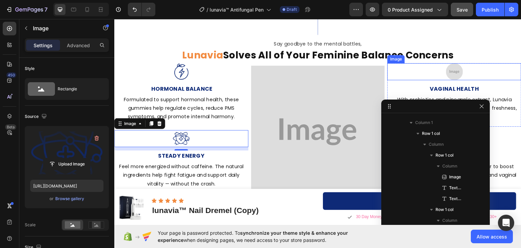
click at [455, 63] on img at bounding box center [454, 71] width 17 height 17
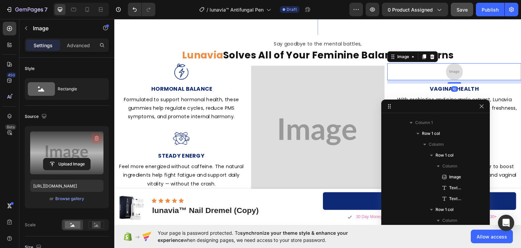
scroll to position [531, 0]
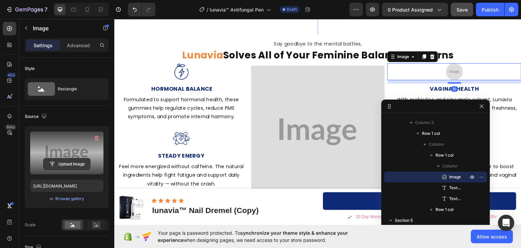
click at [69, 162] on input "file" at bounding box center [66, 164] width 47 height 12
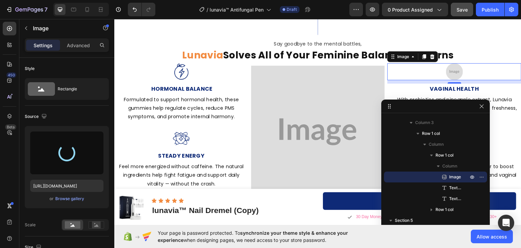
type input "https://cdn.shopify.com/s/files/1/0911/1712/5959/files/gempages_581651384412144…"
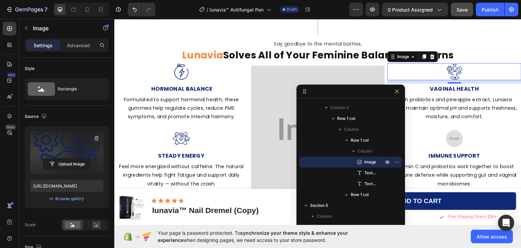
drag, startPoint x: 445, startPoint y: 109, endPoint x: 360, endPoint y: 94, distance: 86.8
click at [448, 130] on img at bounding box center [454, 138] width 17 height 17
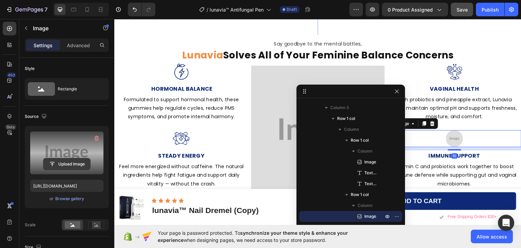
click at [66, 162] on input "file" at bounding box center [66, 164] width 47 height 12
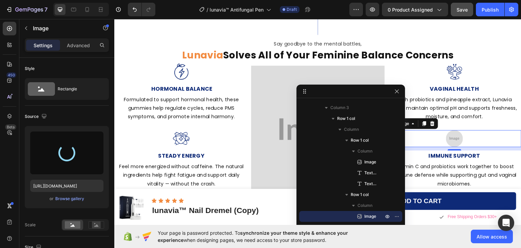
type input "https://cdn.shopify.com/s/files/1/0911/1712/5959/files/gempages_581651384412144…"
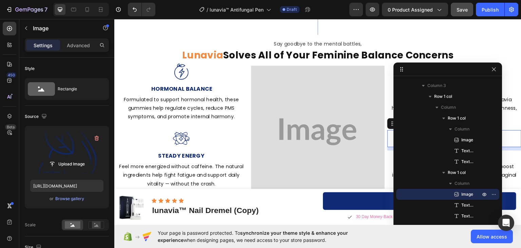
drag, startPoint x: 342, startPoint y: 91, endPoint x: 440, endPoint y: 69, distance: 100.5
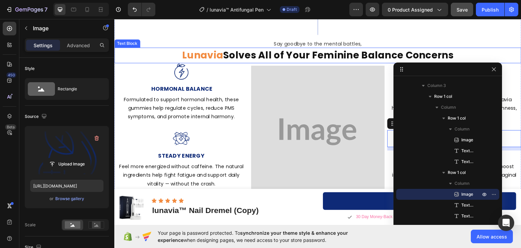
click at [207, 48] on span "Lunavia" at bounding box center [202, 54] width 41 height 13
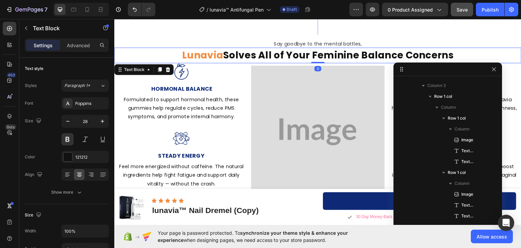
scroll to position [281, 0]
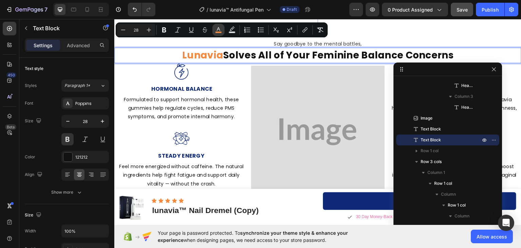
click at [219, 32] on rect "Editor contextual toolbar" at bounding box center [218, 33] width 6 height 2
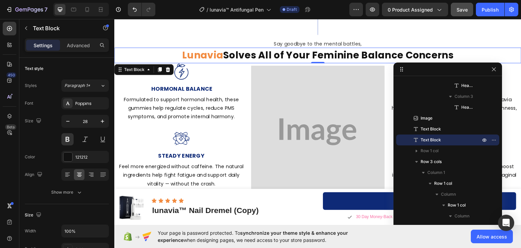
click at [200, 48] on span "Lunavia" at bounding box center [202, 54] width 41 height 13
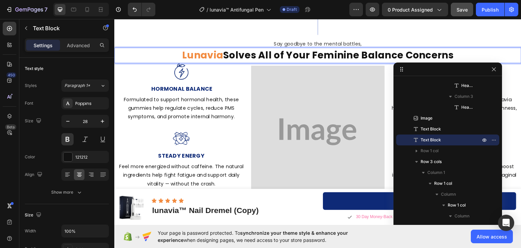
click at [200, 48] on span "Lunavia" at bounding box center [202, 54] width 41 height 13
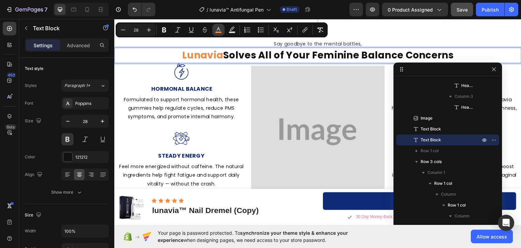
click at [218, 29] on icon "Editor contextual toolbar" at bounding box center [218, 29] width 7 height 7
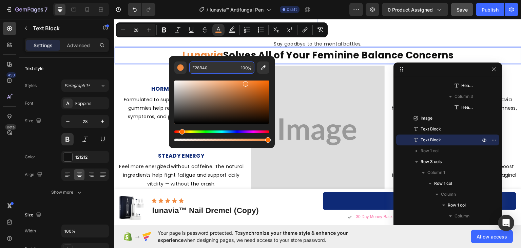
click at [200, 68] on input "F28B40" at bounding box center [213, 67] width 49 height 12
paste input "0e2a77"
type input "0E2A77"
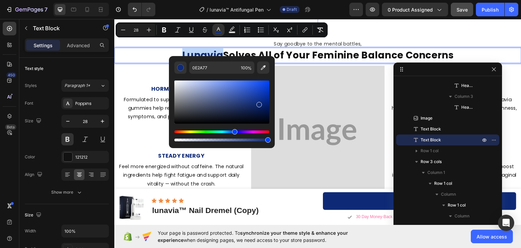
click at [143, 49] on p "Lunavia Solves All of Your Feminine Balance Concerns" at bounding box center [318, 55] width 406 height 14
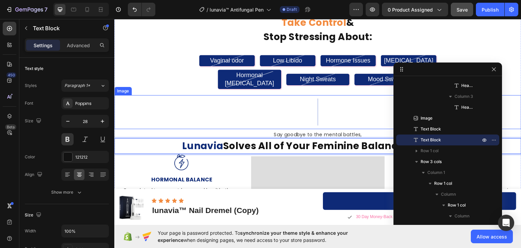
scroll to position [701, 0]
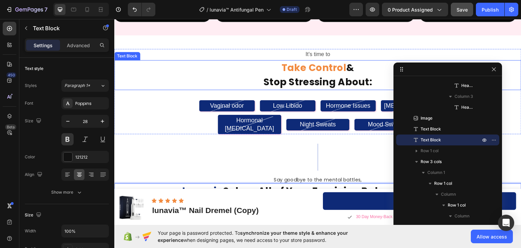
click at [301, 69] on span "Take Control" at bounding box center [314, 67] width 65 height 13
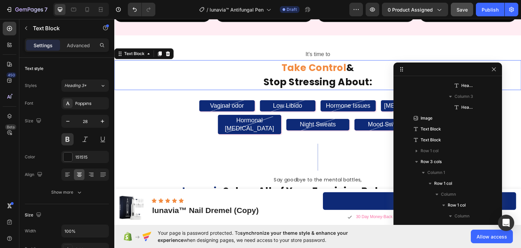
scroll to position [42, 0]
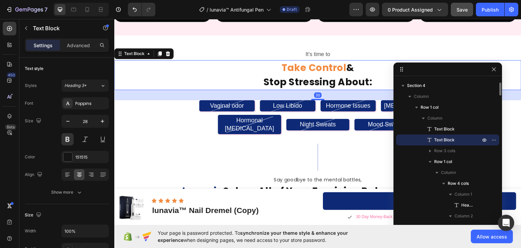
click at [305, 67] on span "Take Control" at bounding box center [314, 67] width 65 height 13
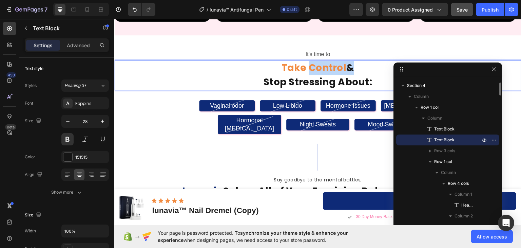
click at [305, 67] on span "Take Control" at bounding box center [314, 67] width 65 height 13
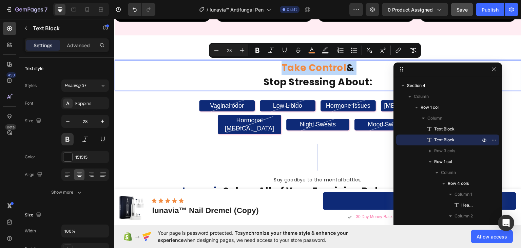
click at [318, 65] on span "Take Control" at bounding box center [314, 67] width 65 height 13
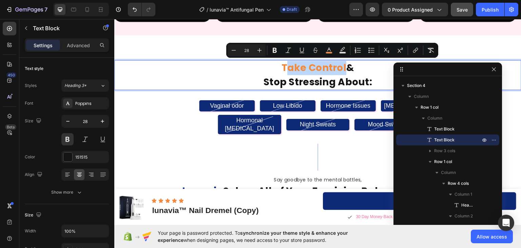
drag, startPoint x: 342, startPoint y: 65, endPoint x: 281, endPoint y: 64, distance: 61.1
click at [281, 64] on p "Take Control &" at bounding box center [318, 67] width 406 height 14
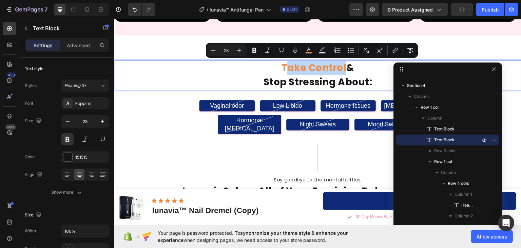
click at [282, 65] on span "Take Control" at bounding box center [314, 67] width 65 height 13
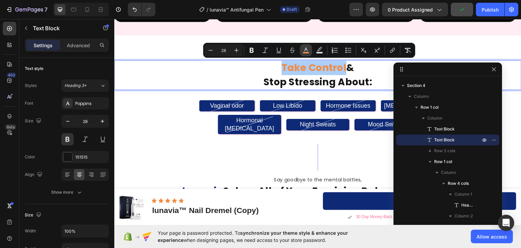
click at [305, 52] on icon "Editor contextual toolbar" at bounding box center [306, 50] width 7 height 7
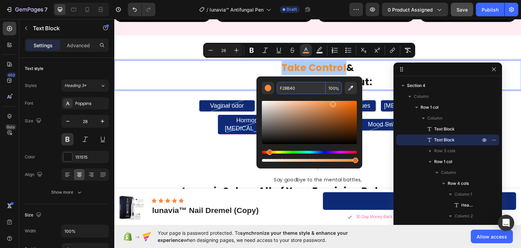
click at [285, 87] on input "F28B40" at bounding box center [301, 88] width 49 height 12
paste input "0e2a77"
type input "0E2A77"
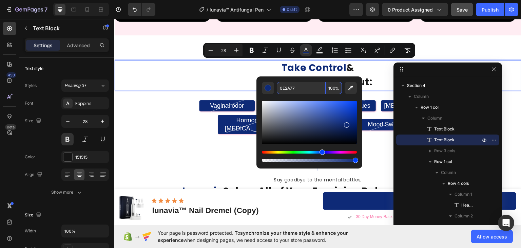
click at [147, 109] on div "Vaginal odor Heading Low Libido Heading Hormone Issues Heading Hot Flashes Head…" at bounding box center [317, 117] width 407 height 34
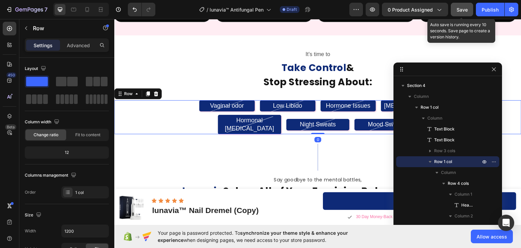
click at [459, 10] on span "Save" at bounding box center [462, 10] width 11 height 6
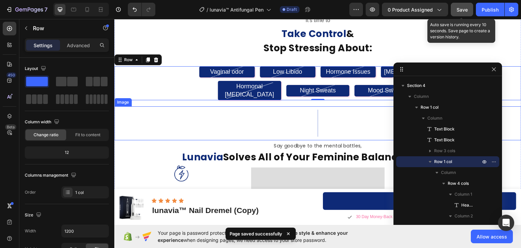
scroll to position [802, 0]
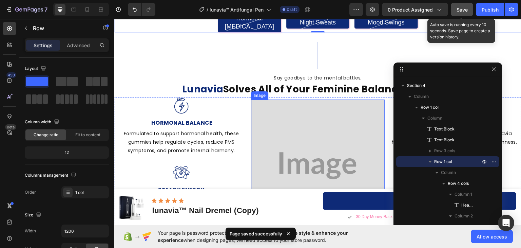
click at [307, 99] on img at bounding box center [318, 165] width 134 height 132
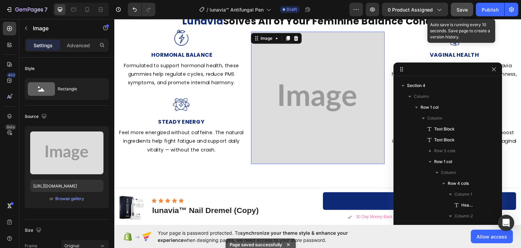
scroll to position [465, 0]
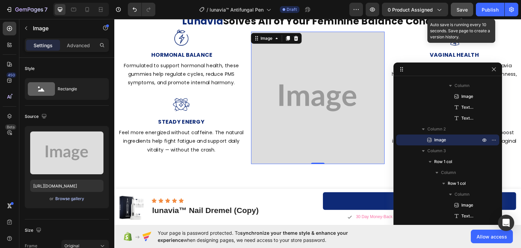
click at [69, 198] on div "Browse gallery" at bounding box center [69, 198] width 29 height 6
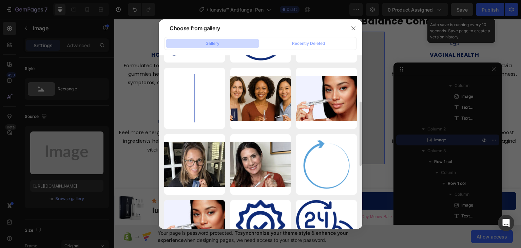
scroll to position [0, 0]
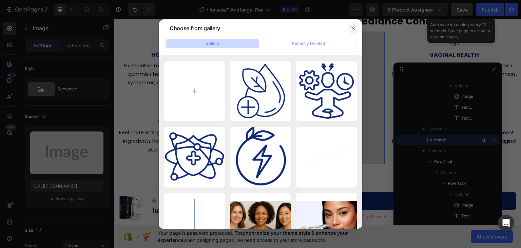
click at [353, 27] on icon "button" at bounding box center [353, 27] width 5 height 5
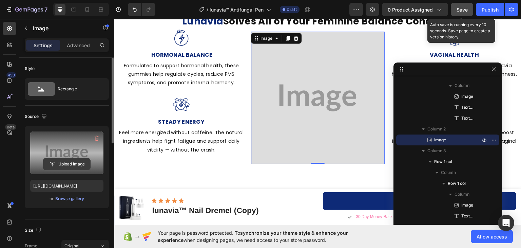
click at [65, 162] on input "file" at bounding box center [66, 164] width 47 height 12
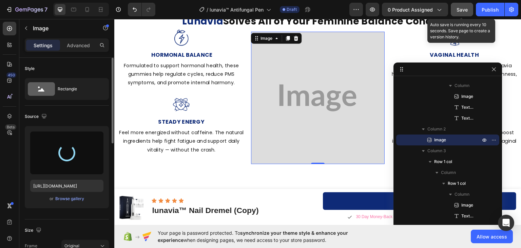
type input "https://cdn.shopify.com/s/files/1/0911/1712/5959/files/gempages_581651384412144…"
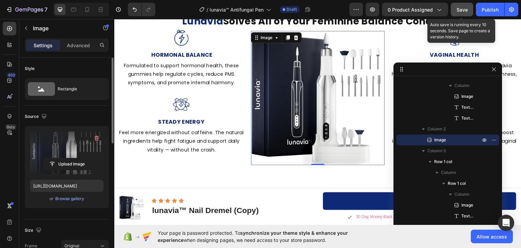
click at [463, 7] on span "Save" at bounding box center [462, 10] width 11 height 6
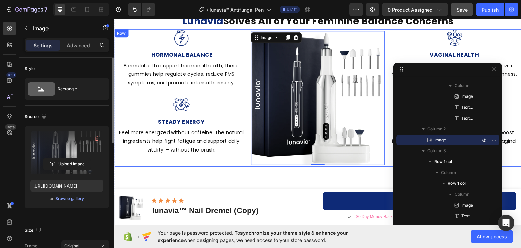
scroll to position [802, 0]
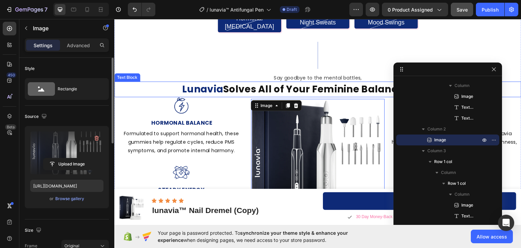
click at [227, 82] on p "Lunavia Solves All of Your Feminine Balance Concerns" at bounding box center [318, 89] width 406 height 14
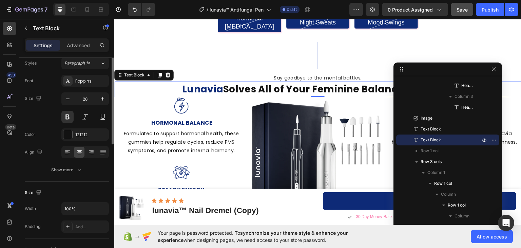
scroll to position [0, 0]
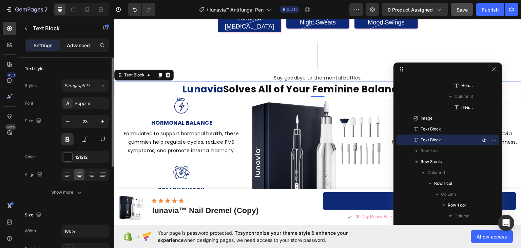
click at [73, 47] on p "Advanced" at bounding box center [78, 45] width 23 height 7
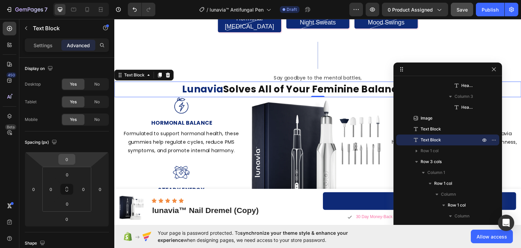
click at [70, 155] on input "0" at bounding box center [67, 159] width 14 height 10
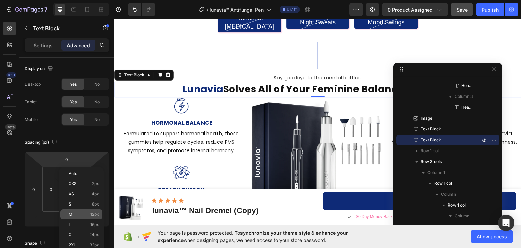
click at [94, 217] on div "M 12px" at bounding box center [81, 214] width 42 height 10
type input "12"
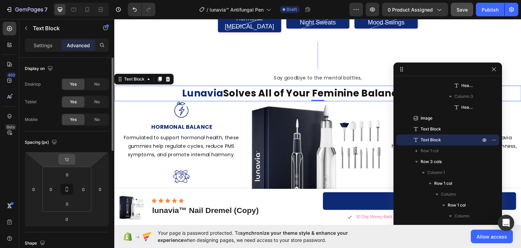
click at [68, 158] on input "12" at bounding box center [67, 159] width 14 height 10
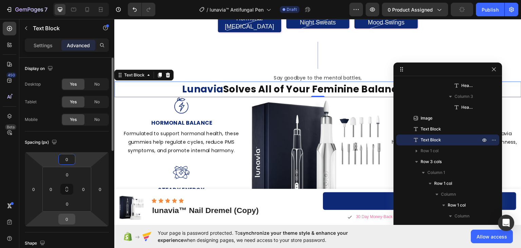
type input "0"
click at [69, 218] on input "0" at bounding box center [67, 219] width 14 height 10
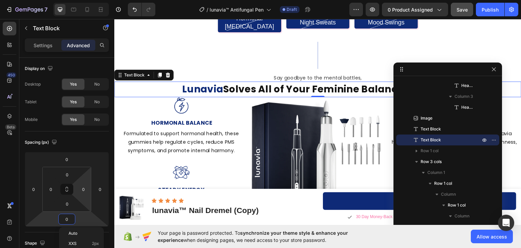
scroll to position [34, 0]
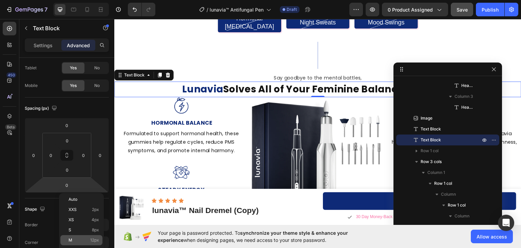
click at [82, 238] on p "M 12px" at bounding box center [84, 239] width 31 height 5
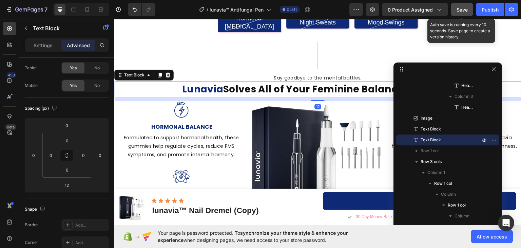
click at [460, 7] on span "Save" at bounding box center [462, 10] width 11 height 6
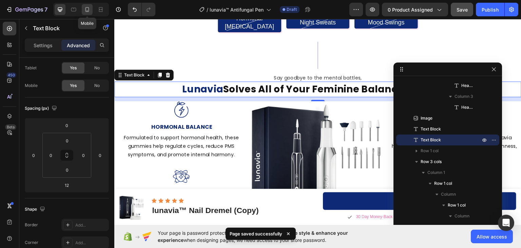
click at [86, 10] on icon at bounding box center [87, 9] width 7 height 7
type input "0"
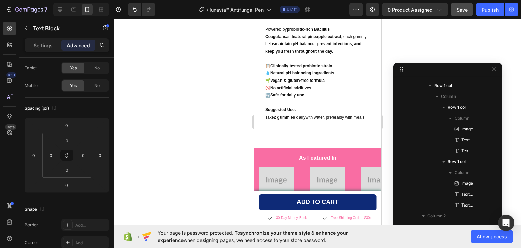
scroll to position [1471, 0]
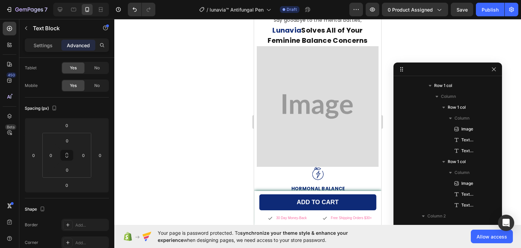
scroll to position [951, 0]
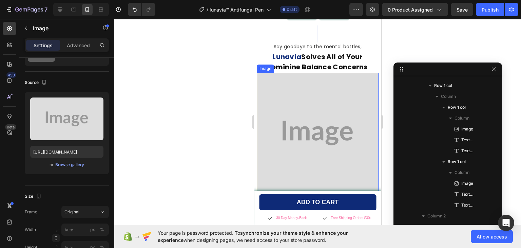
click at [324, 94] on img at bounding box center [318, 133] width 122 height 120
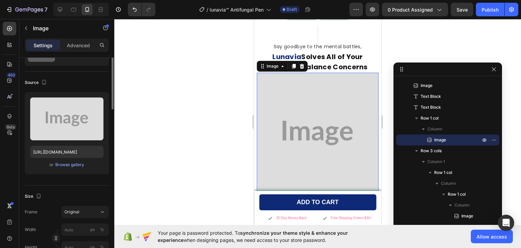
scroll to position [0, 0]
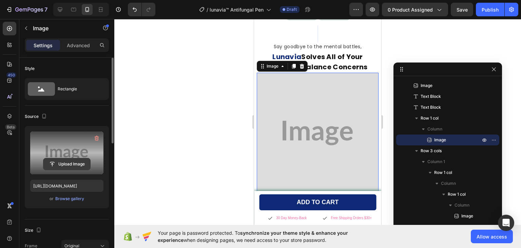
click at [60, 163] on input "file" at bounding box center [66, 164] width 47 height 12
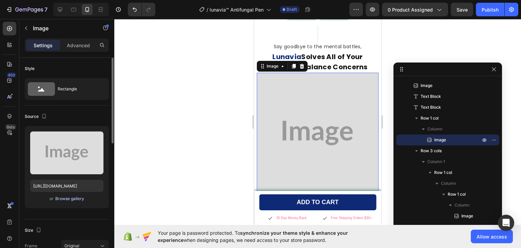
click at [67, 198] on div "Browse gallery" at bounding box center [69, 198] width 29 height 6
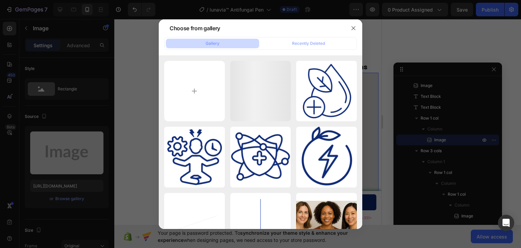
click at [74, 196] on div at bounding box center [260, 124] width 521 height 248
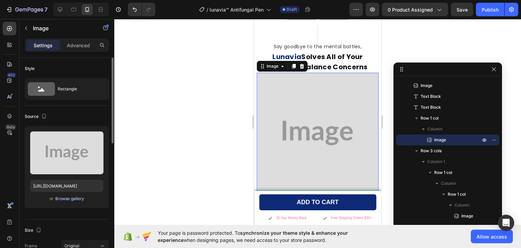
click at [69, 197] on div "Browse gallery" at bounding box center [69, 198] width 29 height 6
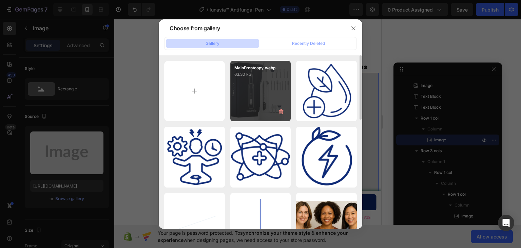
click at [275, 81] on div "MainFrontcopy.webp 63.30 kb" at bounding box center [260, 91] width 61 height 61
type input "[URL][DOMAIN_NAME]"
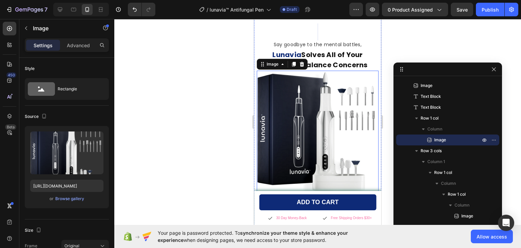
scroll to position [951, 0]
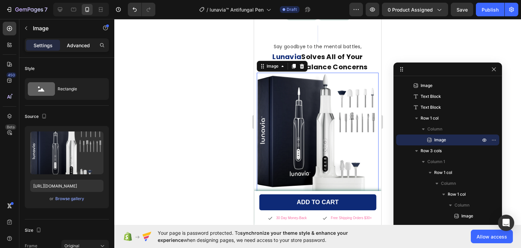
click at [79, 42] on p "Advanced" at bounding box center [78, 45] width 23 height 7
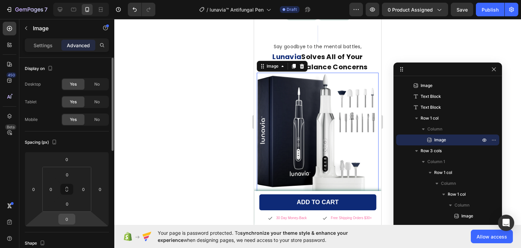
click at [66, 218] on input "0" at bounding box center [67, 219] width 14 height 10
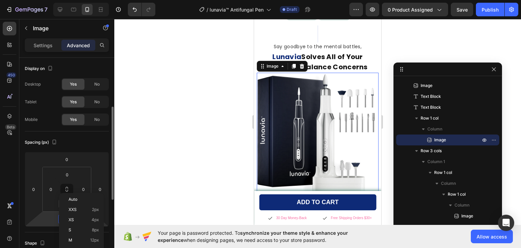
scroll to position [34, 0]
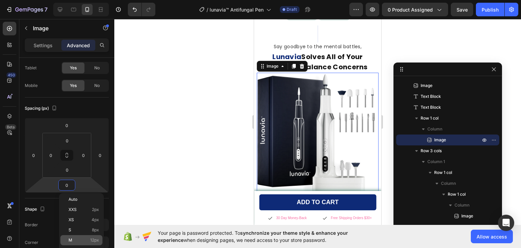
click at [73, 238] on p "M 12px" at bounding box center [84, 239] width 31 height 5
type input "12"
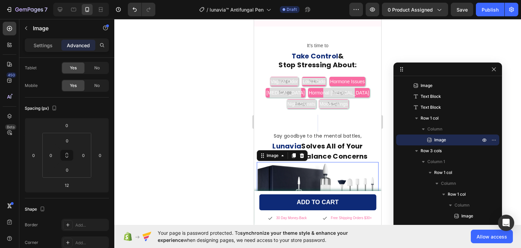
scroll to position [849, 0]
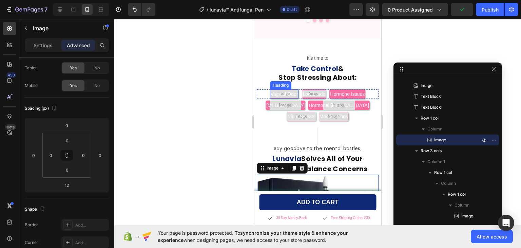
click at [284, 91] on h2 "Vaginal Odor" at bounding box center [284, 93] width 29 height 9
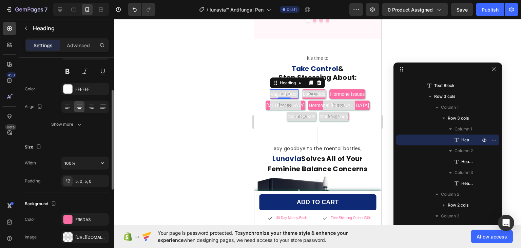
scroll to position [102, 0]
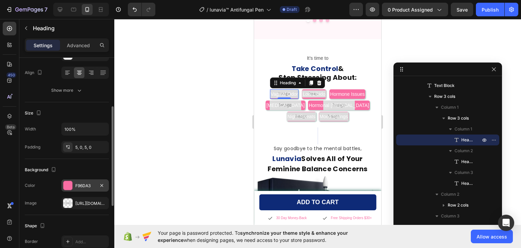
click at [65, 184] on div at bounding box center [67, 185] width 9 height 9
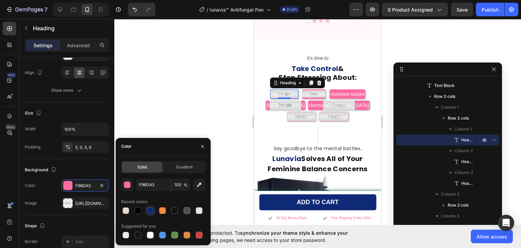
click at [149, 211] on div at bounding box center [150, 210] width 7 height 7
type input "0E2A77"
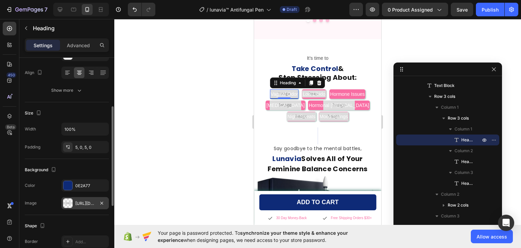
click at [66, 202] on div at bounding box center [67, 202] width 9 height 9
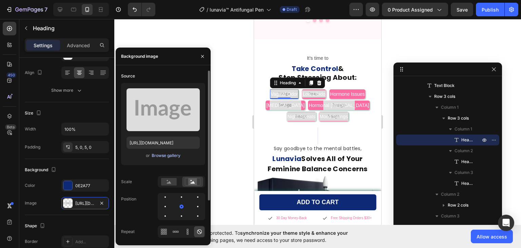
click at [160, 155] on div "Browse gallery" at bounding box center [166, 155] width 29 height 6
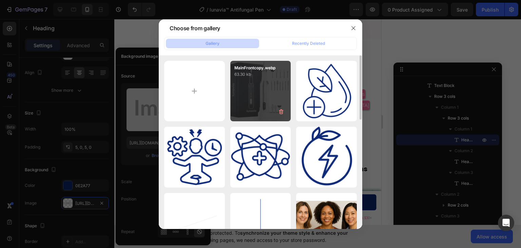
scroll to position [68, 0]
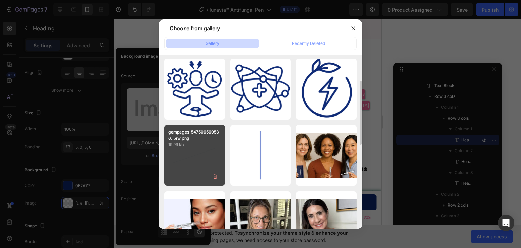
click at [198, 155] on div "gempages_547506560536...ew.png 19.99 kb" at bounding box center [194, 155] width 61 height 61
type input "[URL][DOMAIN_NAME]"
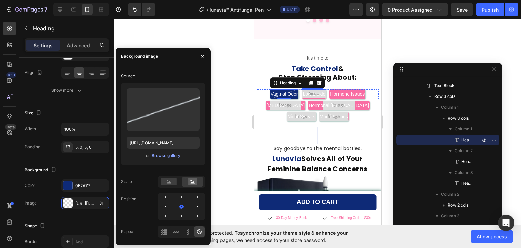
click at [317, 93] on h2 "Low Libido" at bounding box center [314, 93] width 24 height 9
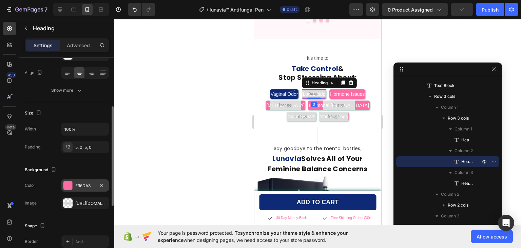
click at [69, 186] on div at bounding box center [67, 185] width 9 height 9
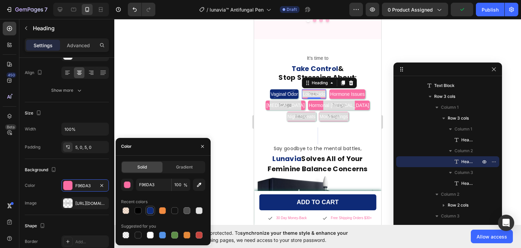
click at [150, 208] on div at bounding box center [150, 210] width 7 height 7
type input "0E2A77"
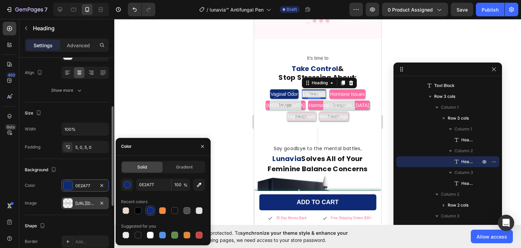
click at [65, 204] on div at bounding box center [67, 202] width 9 height 9
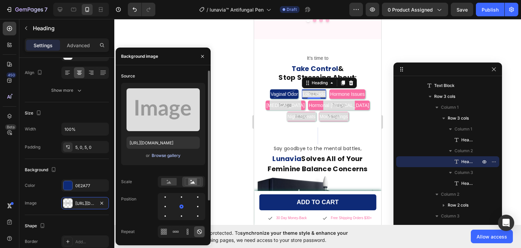
click at [164, 156] on div "Browse gallery" at bounding box center [166, 155] width 29 height 6
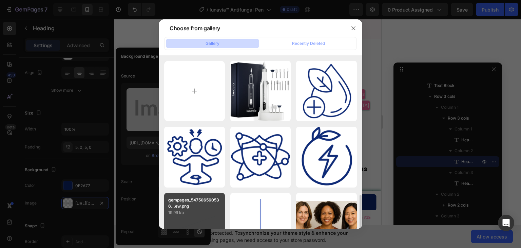
scroll to position [102, 0]
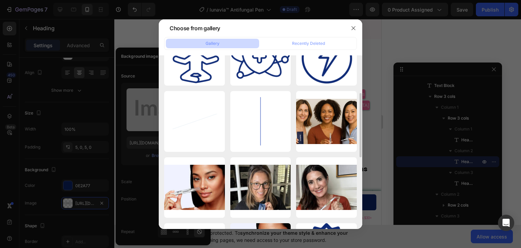
click at [180, 154] on div "MainFrontcopy.webp 63.30 kb icon-4.png 14.35 kb icon-3.png 16.21 kb icon-2.png …" at bounding box center [260, 187] width 193 height 457
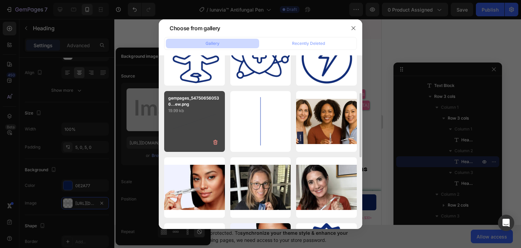
click at [187, 128] on div "gempages_547506560536...ew.png 19.99 kb" at bounding box center [194, 121] width 61 height 61
type input "[URL][DOMAIN_NAME]"
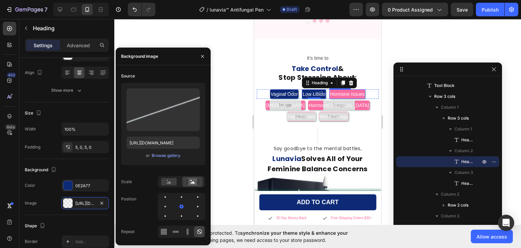
click at [359, 90] on h2 "Hormone Issues" at bounding box center [347, 93] width 36 height 9
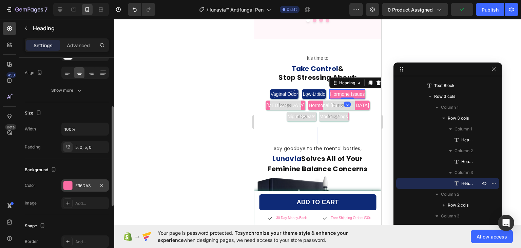
click at [69, 182] on div at bounding box center [67, 185] width 9 height 9
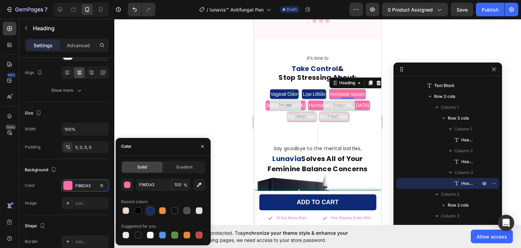
click at [150, 209] on div at bounding box center [150, 210] width 7 height 7
type input "0E2A77"
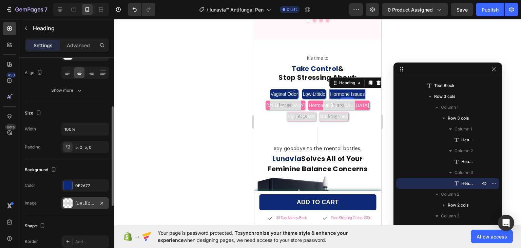
click at [68, 201] on div at bounding box center [67, 202] width 9 height 9
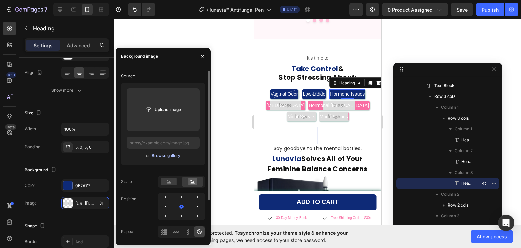
click at [165, 155] on div "Browse gallery" at bounding box center [166, 155] width 29 height 6
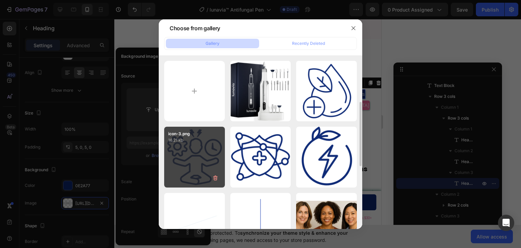
scroll to position [34, 0]
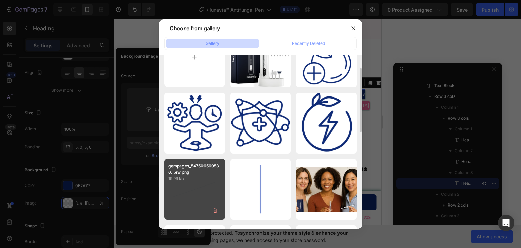
click at [191, 183] on div "gempages_547506560536...ew.png 19.99 kb" at bounding box center [194, 189] width 61 height 61
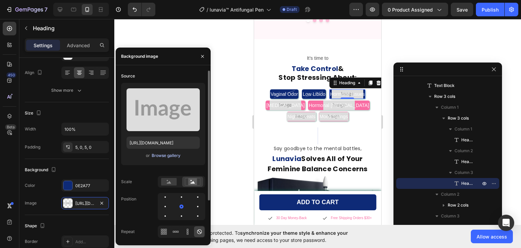
click at [165, 154] on div "Browse gallery" at bounding box center [166, 155] width 29 height 6
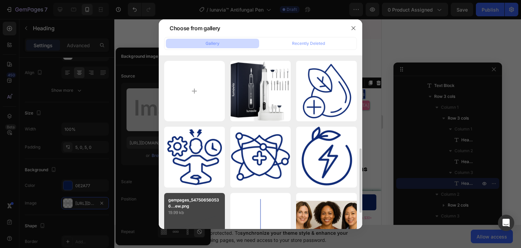
scroll to position [68, 0]
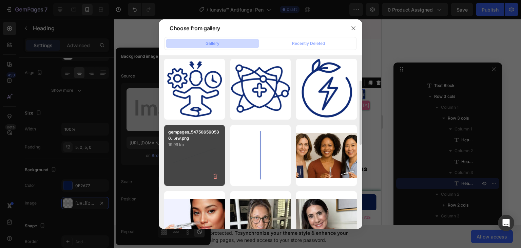
click at [196, 149] on div "gempages_547506560536...ew.png 19.99 kb" at bounding box center [194, 155] width 61 height 61
type input "[URL][DOMAIN_NAME]"
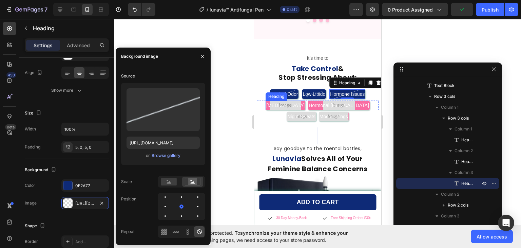
click at [294, 105] on h2 "[MEDICAL_DATA]" at bounding box center [286, 104] width 40 height 9
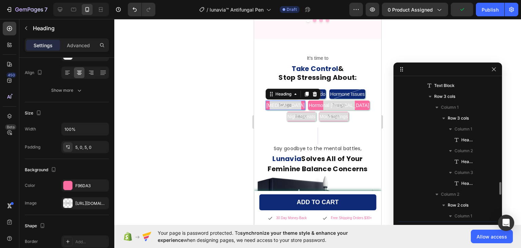
scroll to position [183, 0]
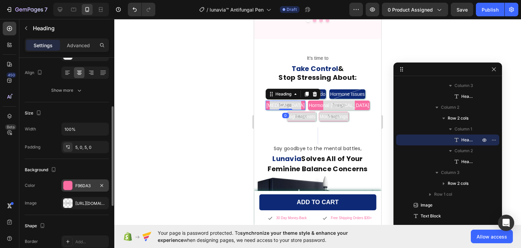
click at [68, 186] on div at bounding box center [67, 185] width 9 height 9
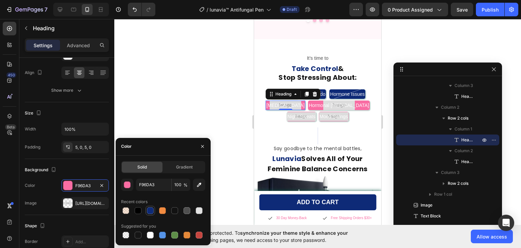
click at [147, 209] on div at bounding box center [150, 210] width 7 height 7
type input "0E2A77"
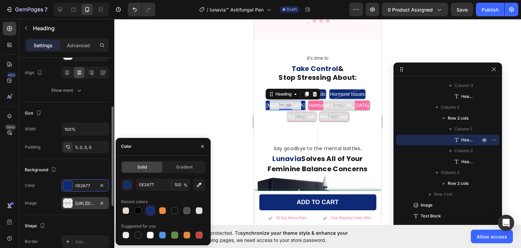
click at [69, 204] on div at bounding box center [67, 202] width 9 height 9
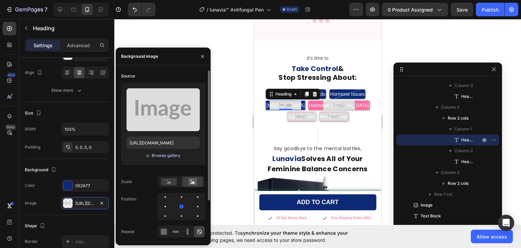
click at [161, 155] on div "Browse gallery" at bounding box center [166, 155] width 29 height 6
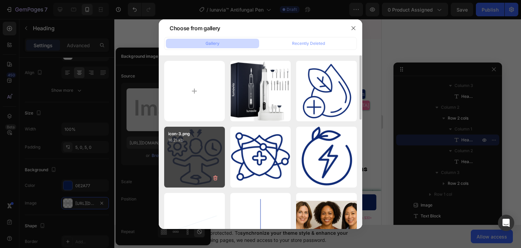
scroll to position [102, 0]
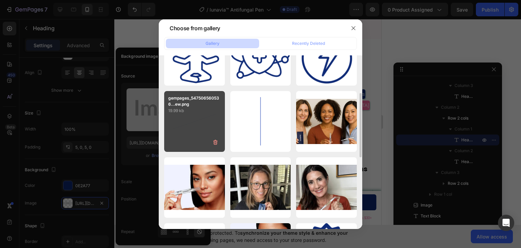
click at [188, 126] on div "gempages_547506560536...ew.png 19.99 kb" at bounding box center [194, 121] width 61 height 61
type input "[URL][DOMAIN_NAME]"
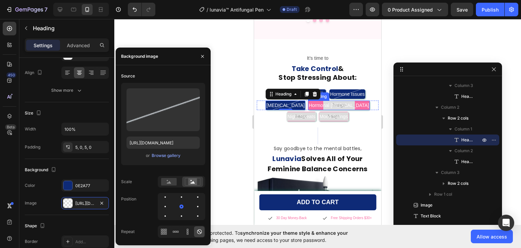
click at [345, 107] on h2 "Hormonal [MEDICAL_DATA]" at bounding box center [339, 104] width 62 height 9
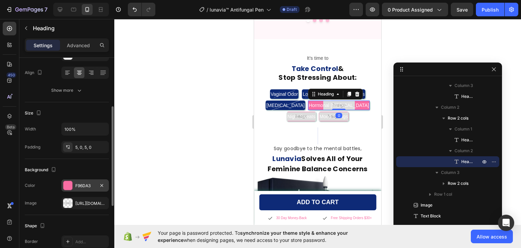
click at [66, 188] on div at bounding box center [67, 185] width 9 height 9
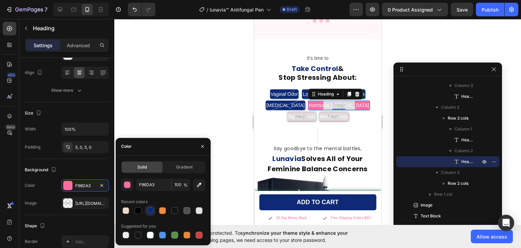
click at [149, 210] on div at bounding box center [150, 210] width 7 height 7
type input "0E2A77"
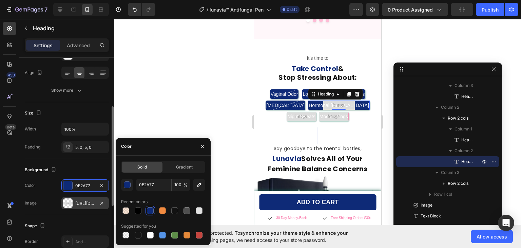
click at [67, 204] on div at bounding box center [67, 202] width 9 height 9
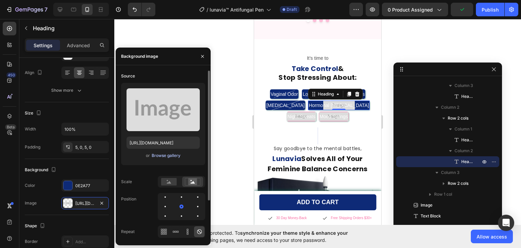
click at [171, 154] on div "Browse gallery" at bounding box center [166, 155] width 29 height 6
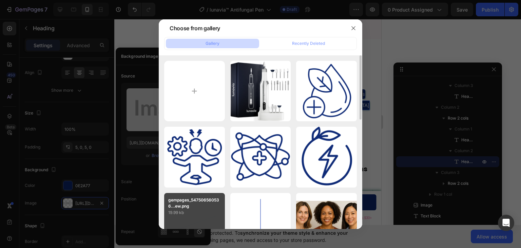
click at [201, 208] on p "gempages_547506560536...ew.png" at bounding box center [194, 203] width 53 height 12
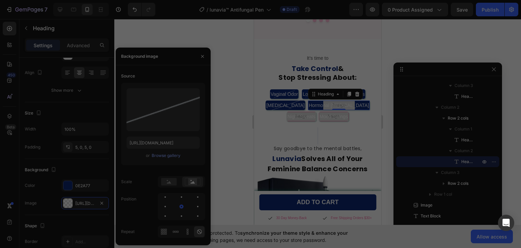
type input "[URL][DOMAIN_NAME]"
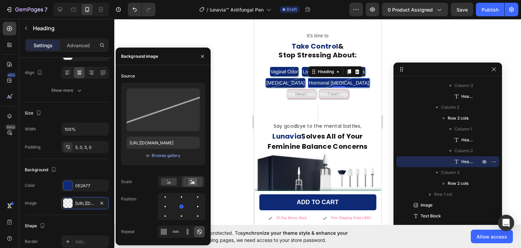
scroll to position [883, 0]
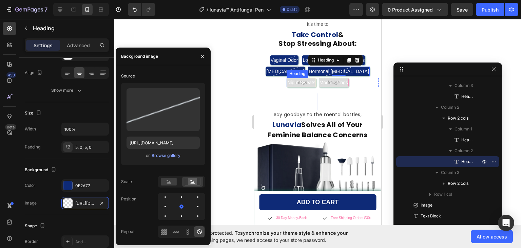
click at [298, 83] on h2 "Night Sweats" at bounding box center [301, 82] width 29 height 9
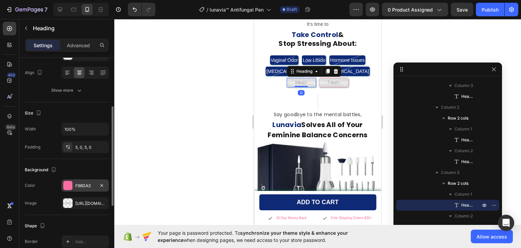
click at [69, 184] on div at bounding box center [67, 185] width 9 height 9
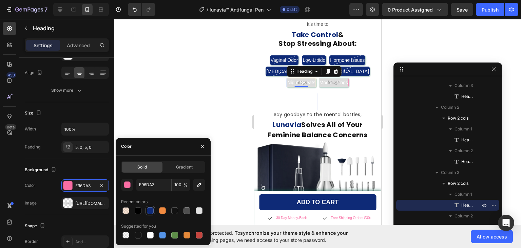
click at [149, 212] on div at bounding box center [150, 210] width 7 height 7
type input "0E2A77"
click at [68, 202] on div at bounding box center [67, 202] width 9 height 9
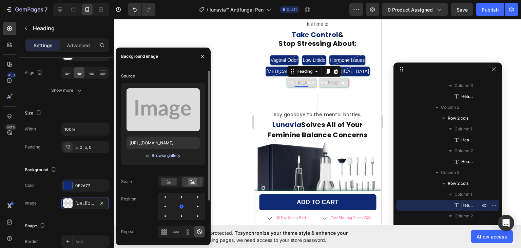
click at [162, 154] on div "Browse gallery" at bounding box center [166, 155] width 29 height 6
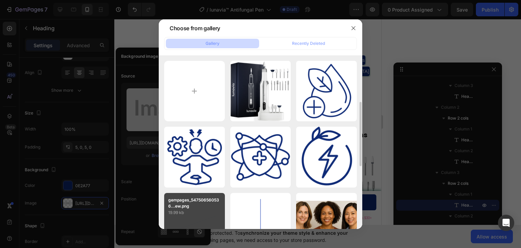
scroll to position [34, 0]
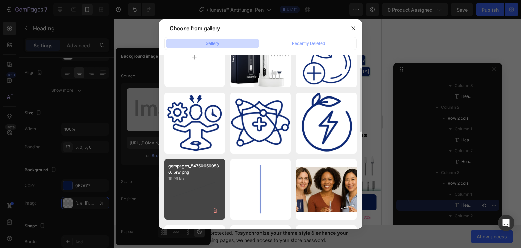
click at [192, 185] on div "gempages_547506560536...ew.png 19.99 kb" at bounding box center [194, 189] width 61 height 61
type input "[URL][DOMAIN_NAME]"
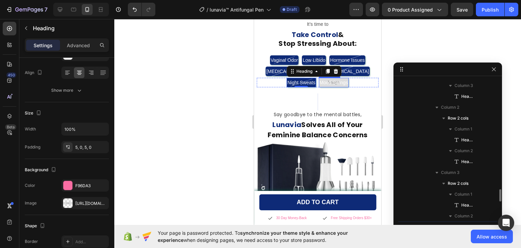
click at [333, 84] on h2 "Mood Swings" at bounding box center [334, 82] width 30 height 9
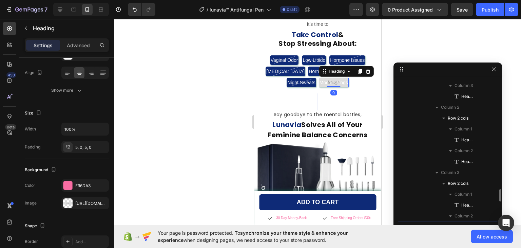
scroll to position [270, 0]
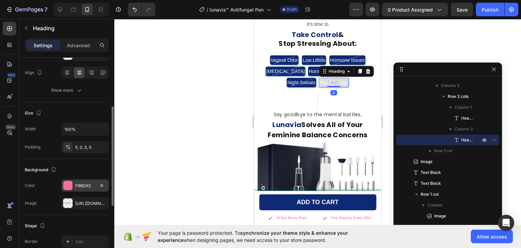
click at [69, 188] on div at bounding box center [67, 185] width 9 height 9
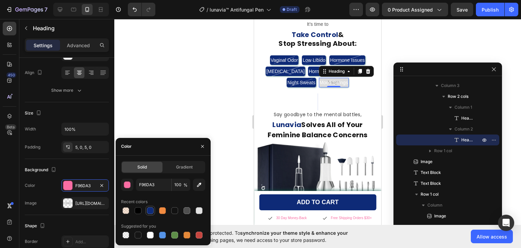
click at [152, 212] on div at bounding box center [150, 210] width 7 height 7
type input "0E2A77"
click at [69, 201] on div at bounding box center [67, 202] width 9 height 9
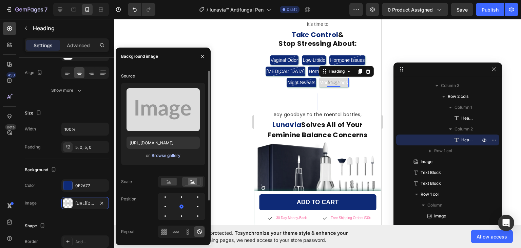
click at [164, 154] on div "Browse gallery" at bounding box center [166, 155] width 29 height 6
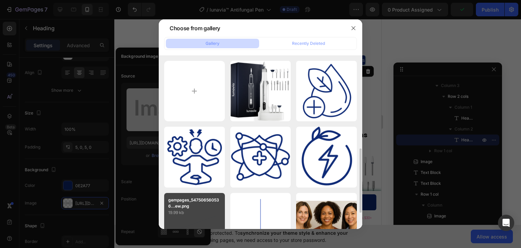
scroll to position [68, 0]
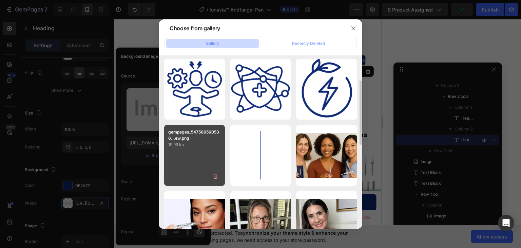
click at [195, 158] on div "gempages_547506560536...ew.png 19.99 kb" at bounding box center [194, 155] width 61 height 61
type input "https://cdn.shopify.com/s/files/1/0911/1712/5959/files/gempages_581651384412144…"
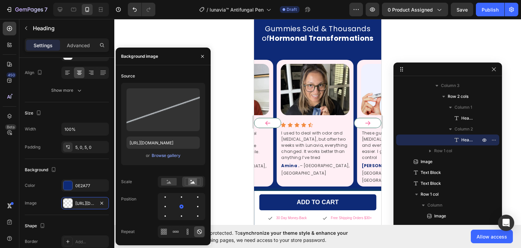
scroll to position [1354, 0]
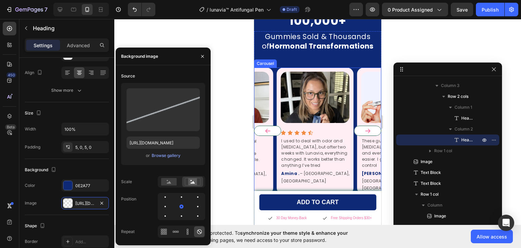
click at [357, 70] on div "Image Icon Icon Icon Icon Icon Icon List I used to deal with odor and dryness, …" at bounding box center [317, 131] width 127 height 127
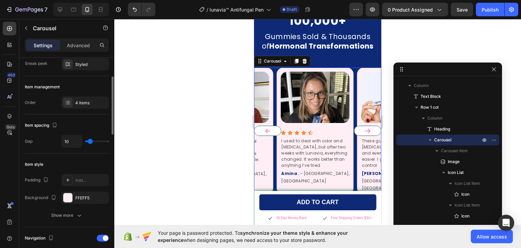
scroll to position [170, 0]
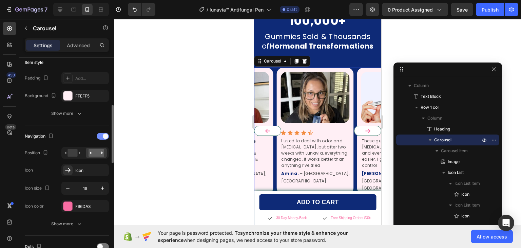
click at [100, 136] on div at bounding box center [103, 136] width 12 height 7
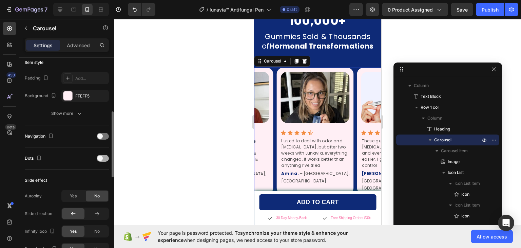
click at [104, 158] on div at bounding box center [103, 158] width 12 height 7
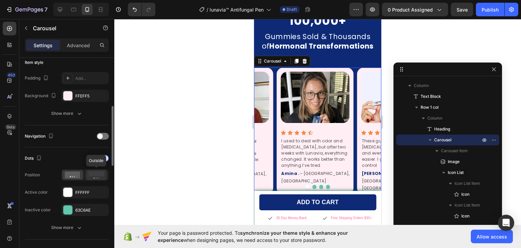
click at [98, 175] on rect at bounding box center [97, 173] width 16 height 5
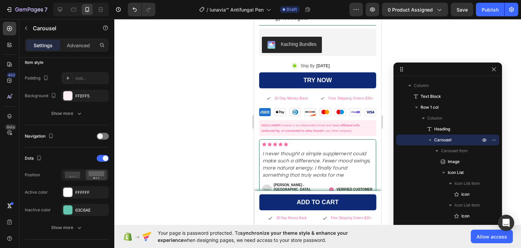
scroll to position [305, 0]
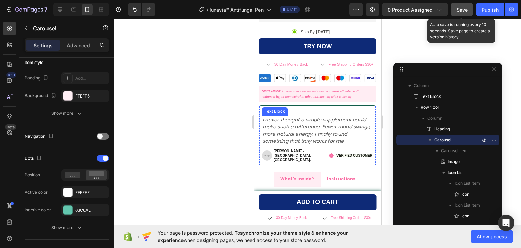
click at [461, 8] on span "Save" at bounding box center [462, 10] width 11 height 6
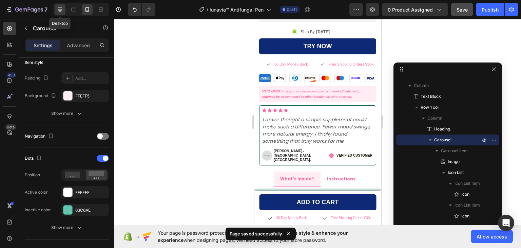
click at [59, 9] on icon at bounding box center [60, 9] width 7 height 7
type input "16"
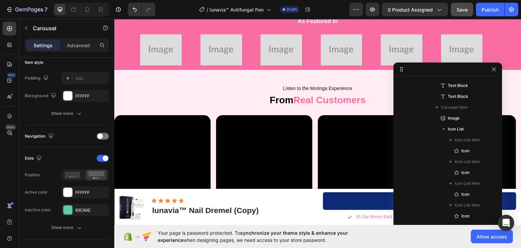
scroll to position [441, 0]
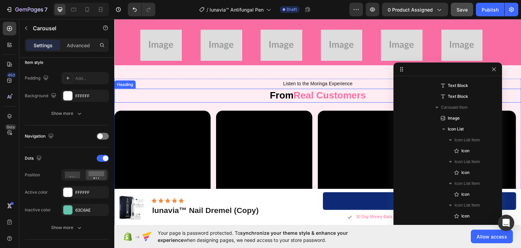
click at [311, 96] on span "Real Customers" at bounding box center [329, 95] width 72 height 11
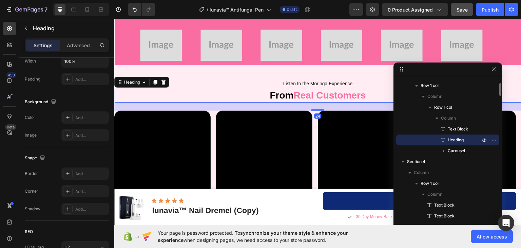
scroll to position [0, 0]
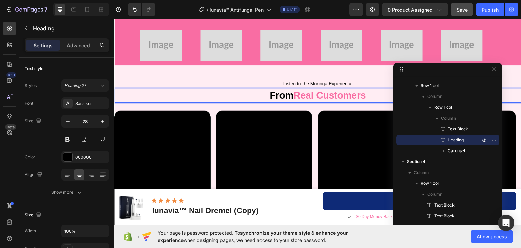
click at [309, 95] on span "Real Customers" at bounding box center [329, 95] width 72 height 11
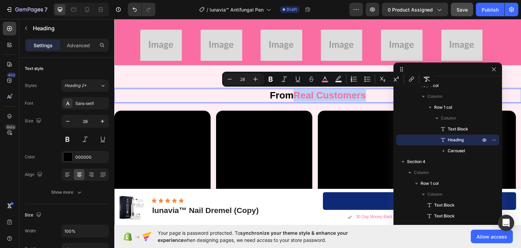
drag, startPoint x: 365, startPoint y: 97, endPoint x: 294, endPoint y: 92, distance: 70.8
click at [294, 92] on p "From Real Customers" at bounding box center [318, 95] width 406 height 12
click at [324, 79] on icon "Editor contextual toolbar" at bounding box center [324, 78] width 3 height 4
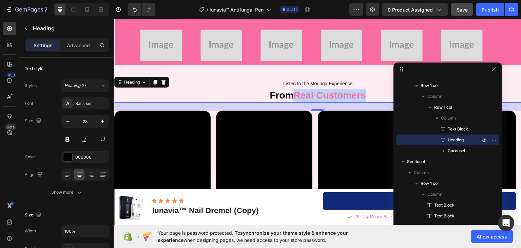
click at [324, 94] on span "Real Customers" at bounding box center [329, 95] width 72 height 11
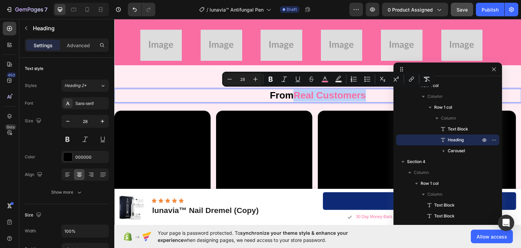
drag, startPoint x: 366, startPoint y: 95, endPoint x: 294, endPoint y: 92, distance: 71.7
click at [294, 92] on p "From Real Customers" at bounding box center [318, 95] width 406 height 12
click at [327, 77] on icon "Editor contextual toolbar" at bounding box center [325, 79] width 7 height 7
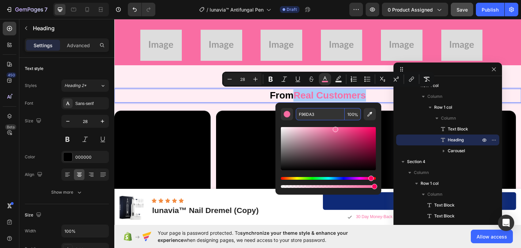
click at [301, 113] on input "F96DA3" at bounding box center [320, 114] width 49 height 12
paste input "0e2a77"
type input "0E2A77"
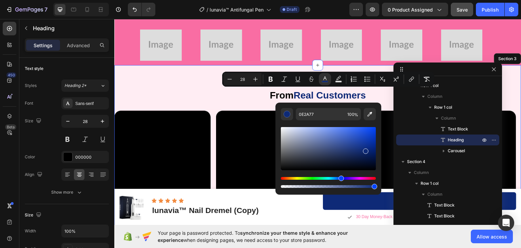
click at [203, 76] on div "Listen to the Moringa Experience Text Block From Real Customers Heading 24 Vide…" at bounding box center [317, 180] width 407 height 230
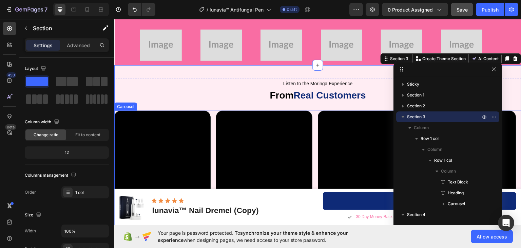
click at [213, 120] on div "Video Video Video Video" at bounding box center [317, 195] width 407 height 171
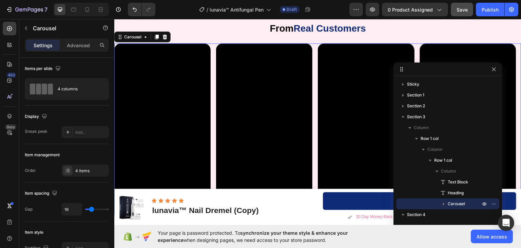
scroll to position [509, 0]
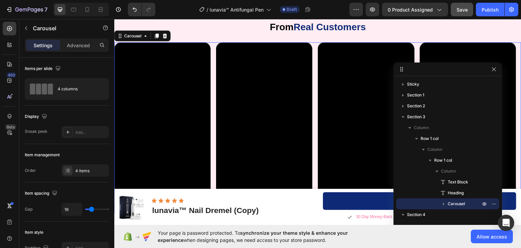
click at [214, 53] on div "Video Video Video Video" at bounding box center [317, 127] width 407 height 171
click at [124, 47] on div "Video" at bounding box center [123, 46] width 14 height 6
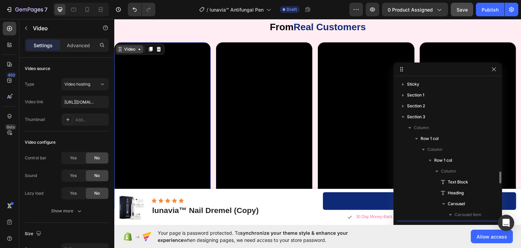
scroll to position [85, 0]
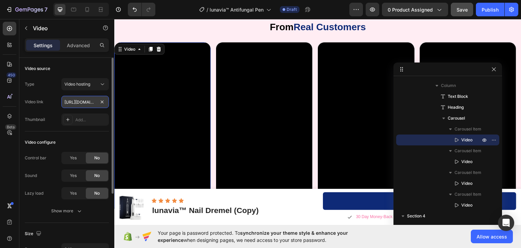
click at [81, 103] on input "https://cdn.shopify.com/videos/c/o/v/5eba16bb21c34521a653beac8e34646a.mp4" at bounding box center [84, 102] width 47 height 12
click at [83, 102] on input "https://cdn.shopify.com/videos/c/o/v/5eba16bb21c34521a653beac8e34646a.mp4" at bounding box center [84, 102] width 47 height 12
click at [77, 99] on input "https://cdn.shopify.com/videos/c/o/v/5eba16bb21c34521a653beac8e34646a.mp4" at bounding box center [84, 102] width 47 height 12
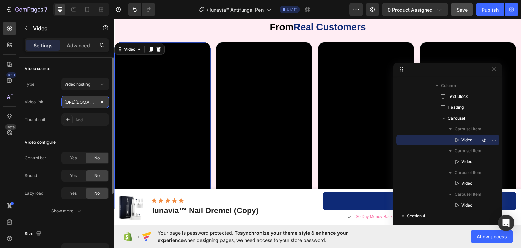
click at [77, 99] on input "https://cdn.shopify.com/videos/c/o/v/5eba16bb21c34521a653beac8e34646a.mp4" at bounding box center [84, 102] width 47 height 12
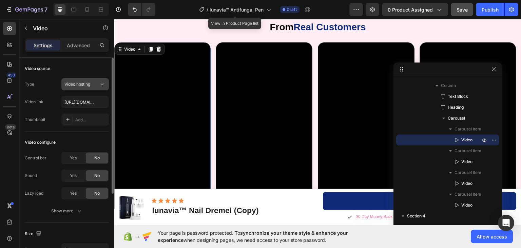
click at [100, 83] on icon at bounding box center [102, 84] width 7 height 7
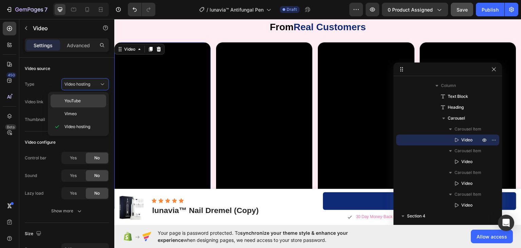
click at [82, 99] on p "YouTube" at bounding box center [83, 101] width 39 height 6
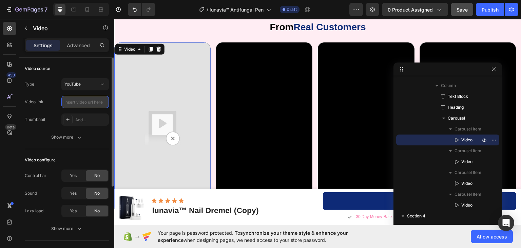
click at [81, 102] on input "text" at bounding box center [84, 102] width 47 height 12
paste input "https://youtu.be/pkF2diVmaIw?si=1IwNcSQdScOmUocO"
type input "https://youtu.be/pkF2diVmaIw?si=1IwNcSQdScOmUocO"
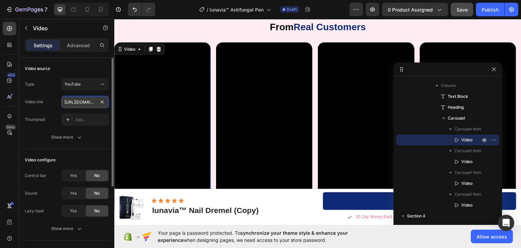
scroll to position [0, 78]
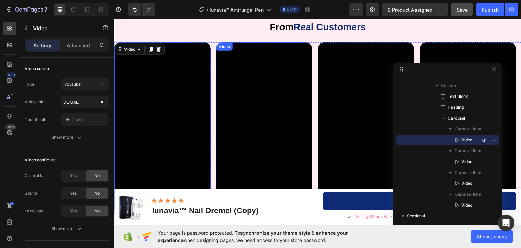
click at [267, 53] on video at bounding box center [264, 127] width 96 height 171
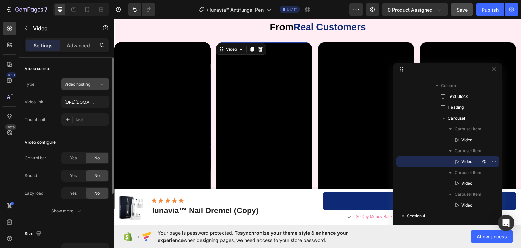
click at [76, 84] on span "Video hosting" at bounding box center [77, 83] width 26 height 5
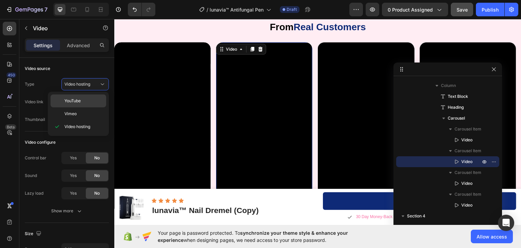
click at [80, 101] on span "YouTube" at bounding box center [72, 101] width 16 height 6
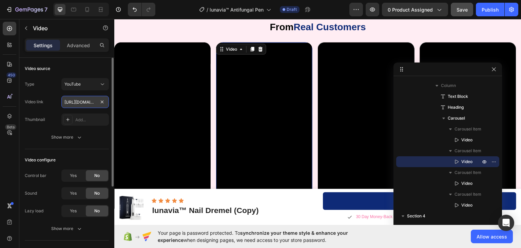
click at [78, 103] on input "https://youtube.com/shorts/2NNgbAfjiw8?si=caTx1XBL8jnd-i06" at bounding box center [84, 102] width 47 height 12
paste input ".be/pkF2diVmaIw?si=1IwNcSQdScOmUocO"
type input "https://youtu.be/pkF2diVmaIw?si=1IwNcSQdScOmUocO"
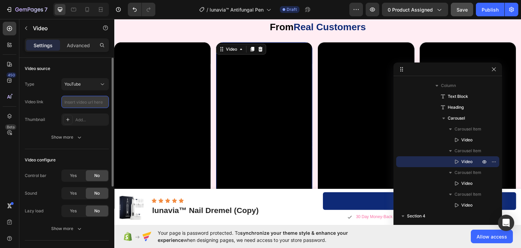
scroll to position [0, 0]
paste input "https://youtu.be/pkF2diVmaIw?si=1IwNcSQdScOmUocO"
type input "https://youtu.be/pkF2diVmaIw?si=1IwNcSQdScOmUocO"
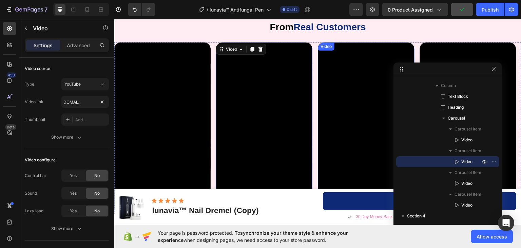
click at [332, 52] on div "Video" at bounding box center [366, 127] width 96 height 171
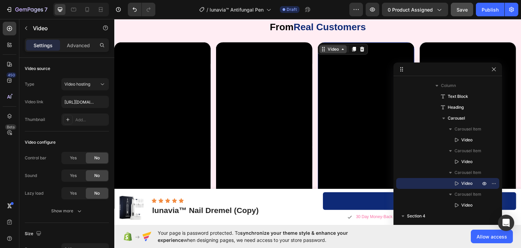
click at [330, 49] on div "Video" at bounding box center [333, 48] width 14 height 6
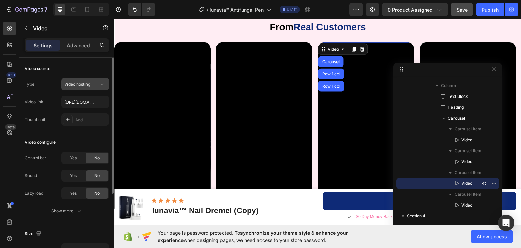
click at [94, 88] on button "Video hosting" at bounding box center [84, 84] width 47 height 12
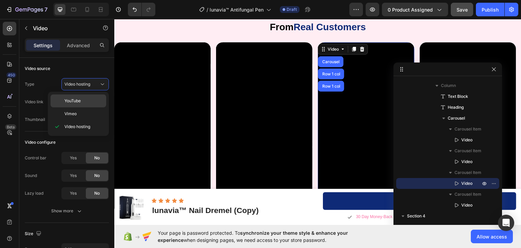
click at [81, 101] on p "YouTube" at bounding box center [83, 101] width 39 height 6
type input "https://youtube.com/shorts/2NNgbAfjiw8?si=caTx1XBL8jnd-i06"
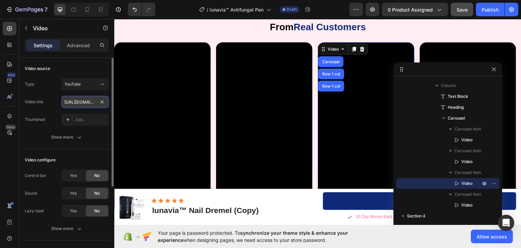
click at [74, 98] on input "https://youtube.com/shorts/2NNgbAfjiw8?si=caTx1XBL8jnd-i06" at bounding box center [84, 102] width 47 height 12
click at [83, 102] on input "text" at bounding box center [84, 102] width 47 height 12
paste input "https://youtu.be/pkF2diVmaIw?si=1IwNcSQdScOmUocO"
type input "https://youtu.be/pkF2diVmaIw?si=1IwNcSQdScOmUocO"
click at [47, 109] on div "Type YouTube Video link https://youtu.be/pkF2diVmaIw?si=1IwNcSQdScOmUocO Thumbn…" at bounding box center [67, 101] width 84 height 47
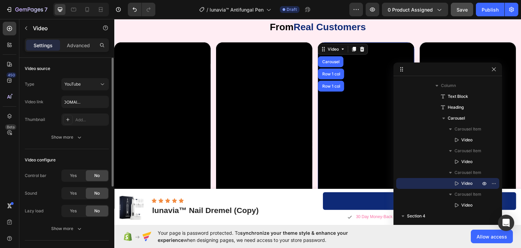
scroll to position [0, 0]
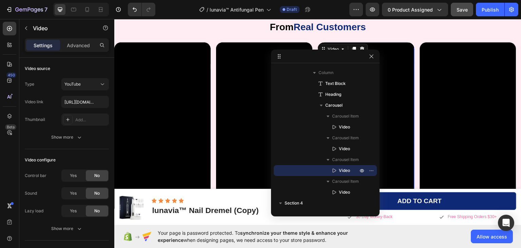
drag, startPoint x: 438, startPoint y: 70, endPoint x: 315, endPoint y: 56, distance: 124.3
click at [470, 52] on video at bounding box center [468, 127] width 96 height 171
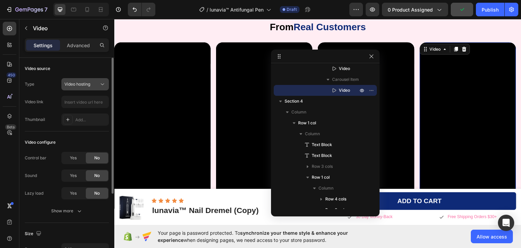
click at [76, 83] on span "Video hosting" at bounding box center [77, 83] width 26 height 5
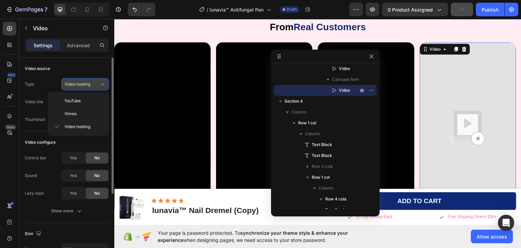
click at [77, 98] on span "YouTube" at bounding box center [72, 101] width 16 height 6
type input "https://youtube.com/shorts/2NNgbAfjiw8?si=caTx1XBL8jnd-i06"
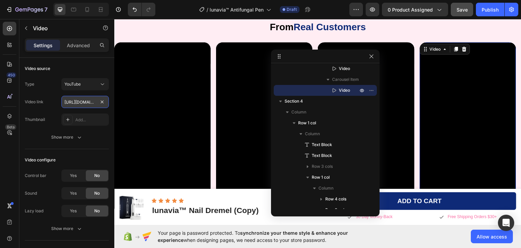
click at [79, 102] on input "https://youtube.com/shorts/2NNgbAfjiw8?si=caTx1XBL8jnd-i06" at bounding box center [84, 102] width 47 height 12
paste input "https://youtu.be/pkF2diVmaIw?si=1IwNcSQdScOmUocO"
type input "https://youtu.be/pkF2diVmaIw?si=1IwNcSQdScOmUocO"
click at [44, 87] on div "Type YouTube" at bounding box center [67, 84] width 84 height 12
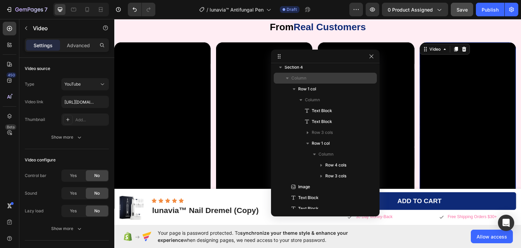
scroll to position [153, 0]
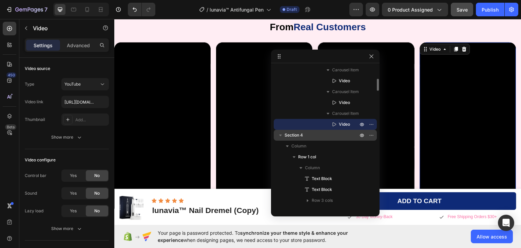
click at [281, 136] on icon "button" at bounding box center [280, 135] width 7 height 7
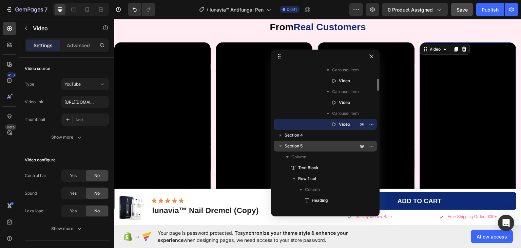
click at [280, 146] on icon "button" at bounding box center [280, 146] width 3 height 2
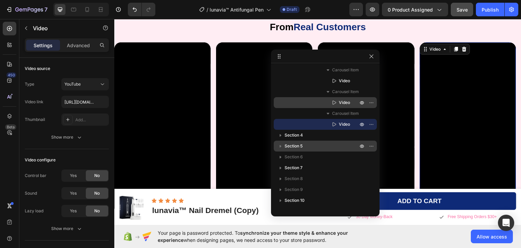
scroll to position [18, 0]
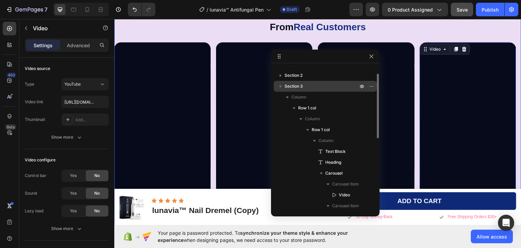
click at [281, 86] on icon "button" at bounding box center [280, 86] width 3 height 2
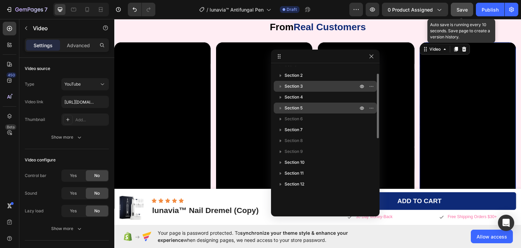
click at [459, 10] on span "Save" at bounding box center [462, 10] width 11 height 6
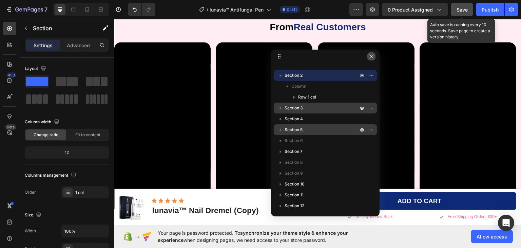
click at [372, 55] on icon "button" at bounding box center [371, 56] width 5 height 5
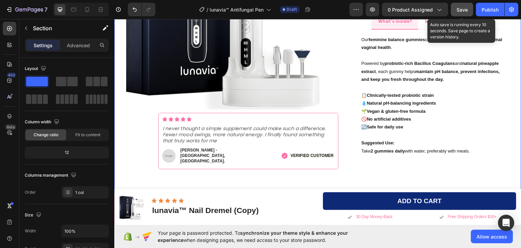
scroll to position [305, 0]
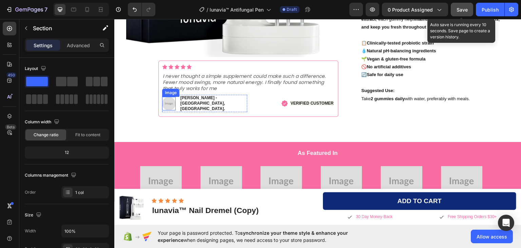
click at [170, 104] on img at bounding box center [169, 103] width 14 height 14
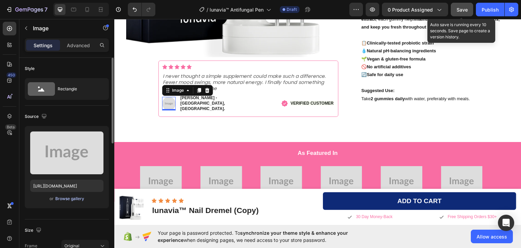
click at [69, 198] on div "Browse gallery" at bounding box center [69, 198] width 29 height 6
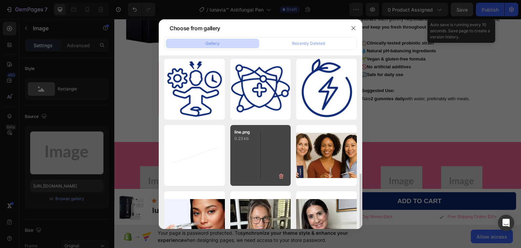
scroll to position [136, 0]
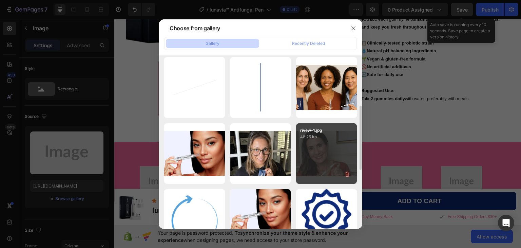
click at [319, 159] on div "rivew-1.jpg 48.25 kb" at bounding box center [326, 153] width 61 height 61
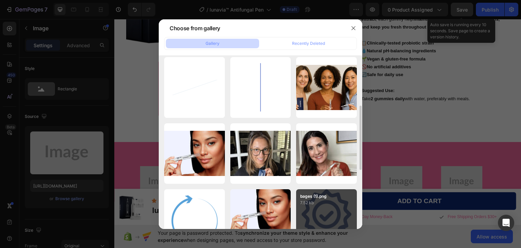
type input "https://cdn.shopify.com/s/files/1/0911/1712/5959/files/gempages_581651384412144…"
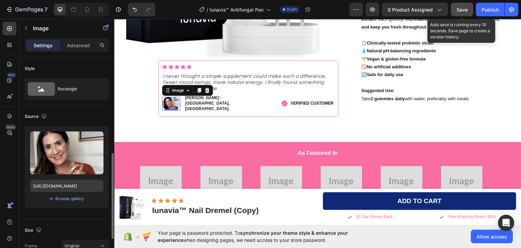
scroll to position [68, 0]
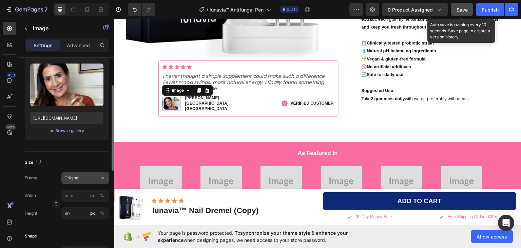
click at [81, 181] on button "Original" at bounding box center [84, 178] width 47 height 12
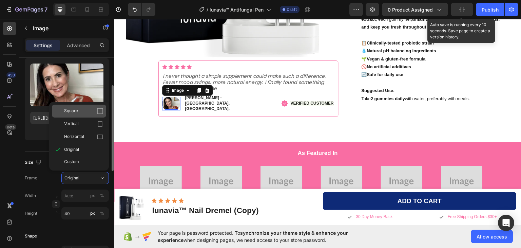
click at [100, 113] on icon at bounding box center [100, 111] width 7 height 7
type input "40"
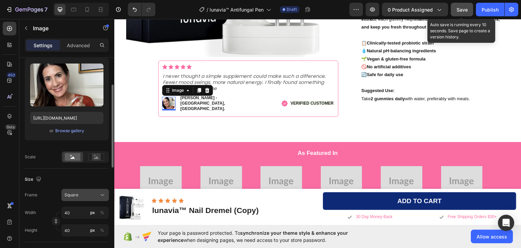
click at [69, 194] on span "Square" at bounding box center [71, 195] width 14 height 6
click at [11, 164] on div "450 Beta" at bounding box center [10, 110] width 14 height 177
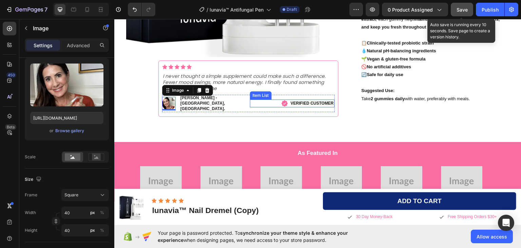
click at [283, 104] on icon at bounding box center [285, 103] width 6 height 6
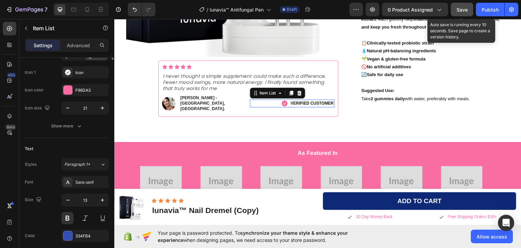
scroll to position [0, 0]
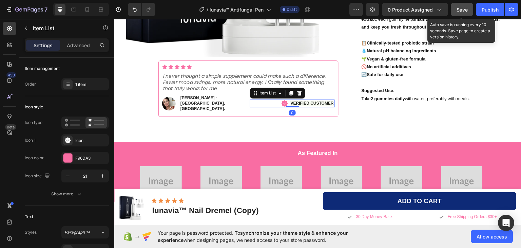
click at [283, 104] on icon at bounding box center [285, 103] width 6 height 6
click at [68, 156] on div at bounding box center [67, 157] width 9 height 9
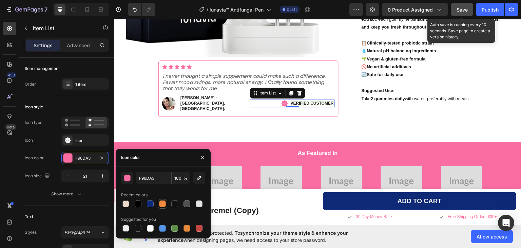
click at [162, 203] on div at bounding box center [162, 203] width 7 height 7
click at [151, 205] on div at bounding box center [150, 203] width 7 height 7
type input "0E2A77"
click at [193, 69] on div "Icon Icon Icon Icon Icon Icon List Row" at bounding box center [248, 66] width 173 height 5
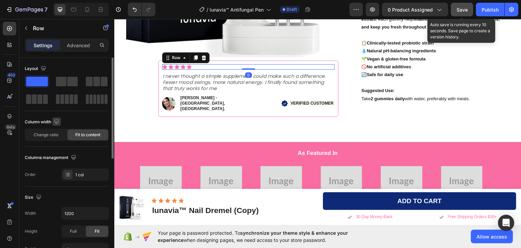
scroll to position [68, 0]
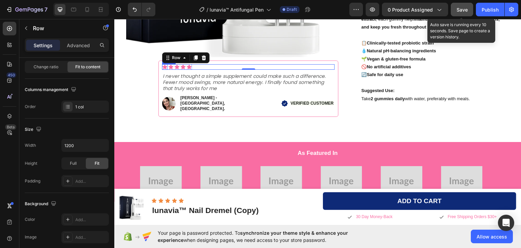
click at [165, 69] on icon at bounding box center [164, 66] width 5 height 4
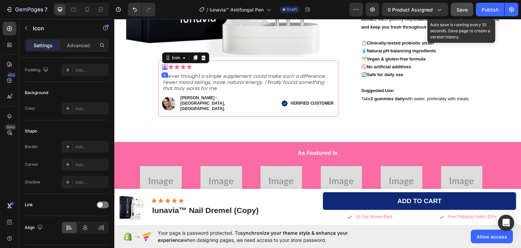
scroll to position [0, 0]
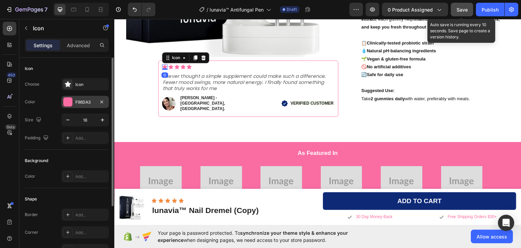
click at [69, 102] on div at bounding box center [67, 101] width 9 height 9
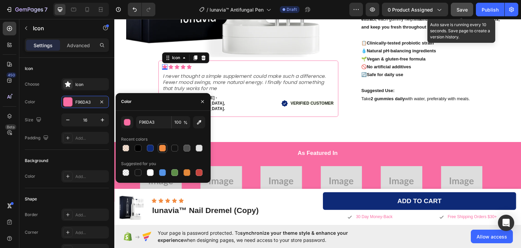
click at [161, 146] on div at bounding box center [162, 148] width 7 height 7
type input "F28B40"
click at [172, 69] on icon at bounding box center [171, 66] width 5 height 4
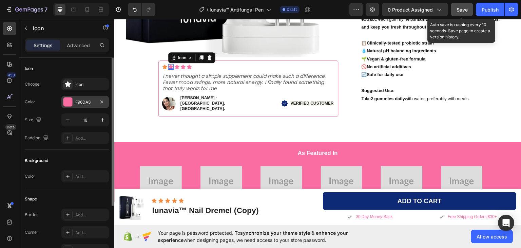
click at [66, 102] on div at bounding box center [67, 101] width 9 height 9
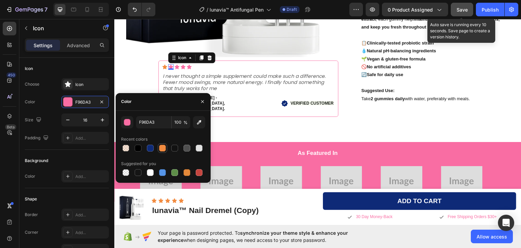
click at [163, 147] on div at bounding box center [162, 148] width 7 height 7
type input "F28B40"
click at [177, 69] on icon at bounding box center [177, 66] width 5 height 4
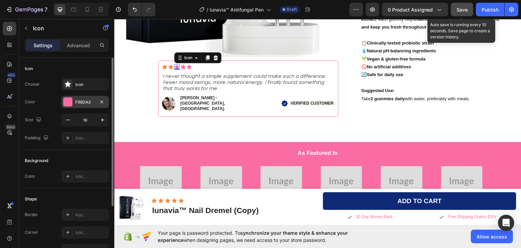
click at [68, 101] on div at bounding box center [67, 101] width 9 height 9
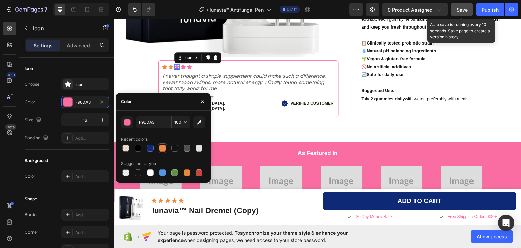
click at [164, 147] on div at bounding box center [162, 148] width 7 height 7
type input "F28B40"
click at [183, 69] on icon at bounding box center [183, 66] width 5 height 4
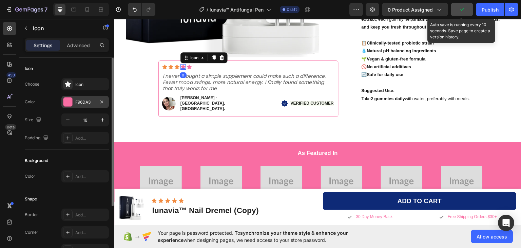
click at [69, 103] on div at bounding box center [67, 101] width 9 height 9
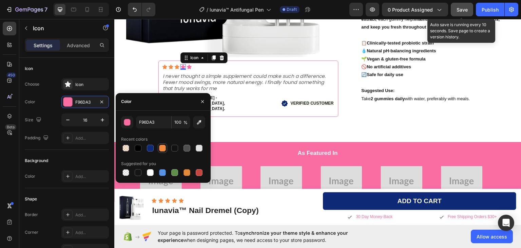
click at [162, 147] on div at bounding box center [162, 148] width 7 height 7
type input "F28B40"
click at [189, 68] on icon at bounding box center [189, 66] width 5 height 4
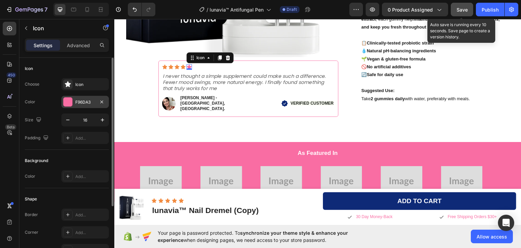
click at [66, 103] on div at bounding box center [67, 101] width 9 height 9
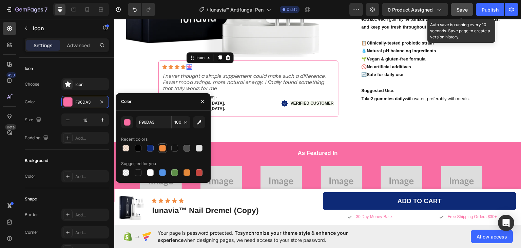
click at [164, 146] on div at bounding box center [162, 148] width 7 height 7
type input "F28B40"
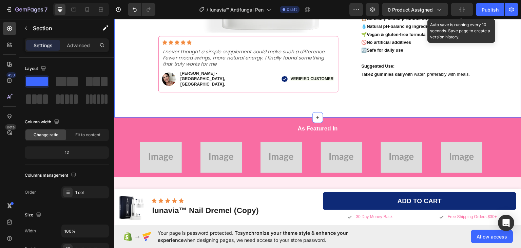
scroll to position [373, 0]
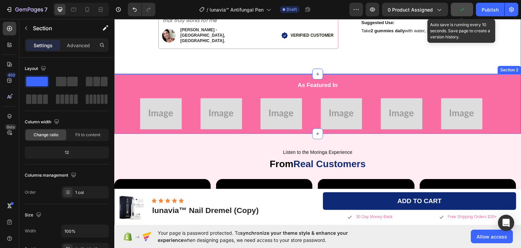
click at [373, 75] on div "As Featured In Heading Image Image Image Image Image Image Image Image Image Im…" at bounding box center [317, 104] width 407 height 60
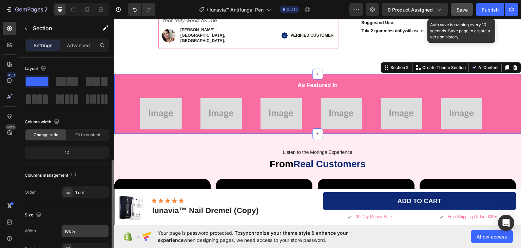
scroll to position [102, 0]
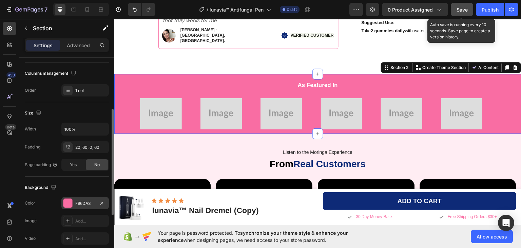
click at [69, 201] on div at bounding box center [67, 202] width 9 height 9
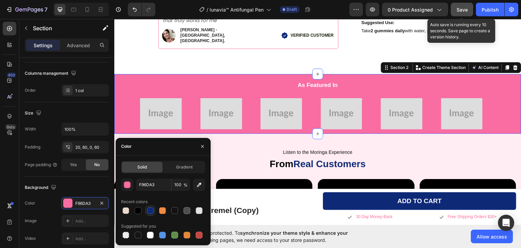
click at [150, 208] on div at bounding box center [150, 210] width 7 height 7
type input "0E2A77"
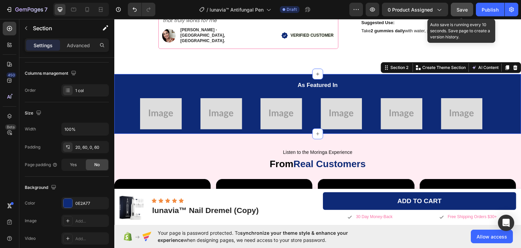
click at [5, 171] on div "450 Beta" at bounding box center [10, 110] width 14 height 177
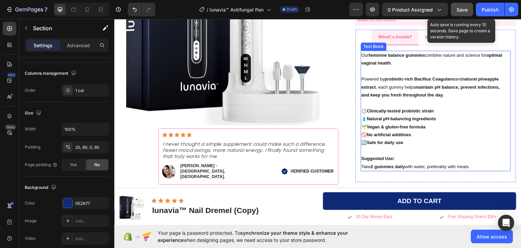
scroll to position [204, 0]
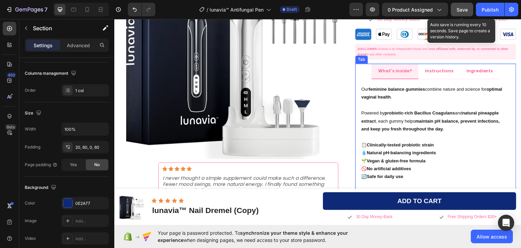
click at [411, 69] on li "What's inside?" at bounding box center [395, 71] width 47 height 16
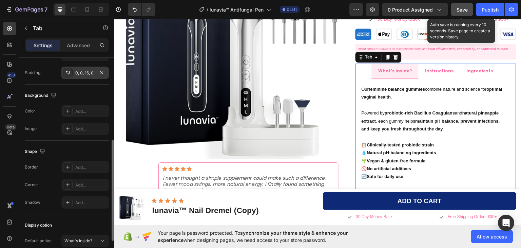
scroll to position [224, 0]
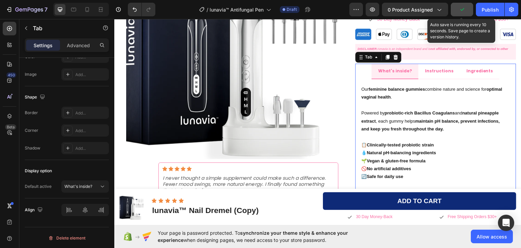
click at [384, 70] on p "What's inside?" at bounding box center [395, 70] width 34 height 7
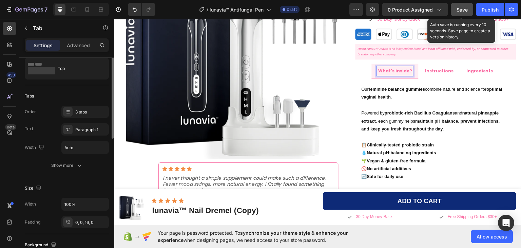
scroll to position [0, 0]
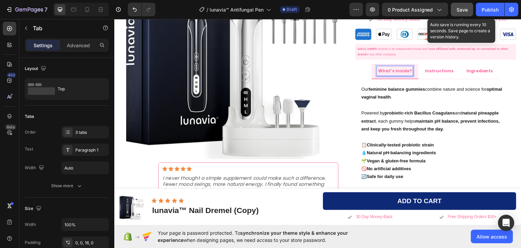
click at [395, 69] on p "What's inside?" at bounding box center [395, 70] width 34 height 7
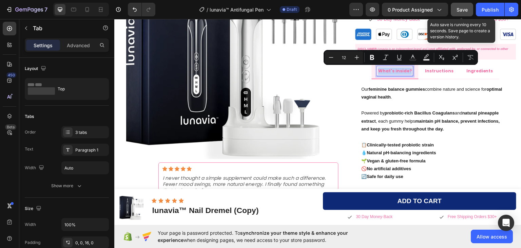
click at [395, 69] on p "What's inside?" at bounding box center [395, 70] width 34 height 7
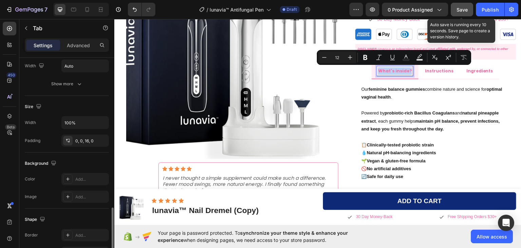
scroll to position [224, 0]
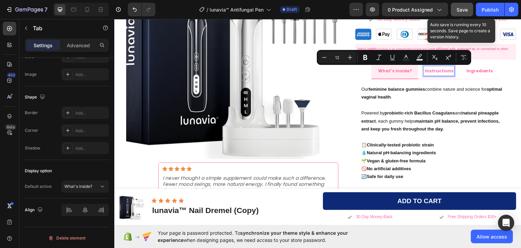
click at [438, 73] on p "Instructions" at bounding box center [439, 70] width 28 height 7
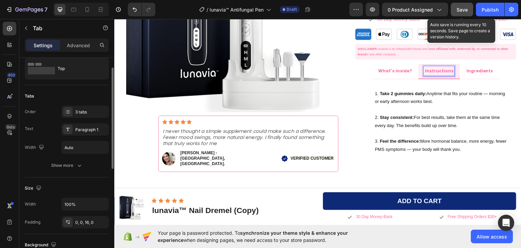
scroll to position [0, 0]
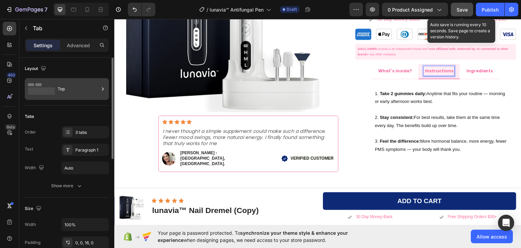
click at [84, 84] on div "Top" at bounding box center [78, 89] width 41 height 16
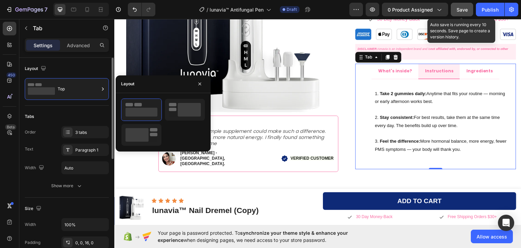
drag, startPoint x: 84, startPoint y: 84, endPoint x: 79, endPoint y: 70, distance: 15.8
click at [84, 84] on div "Top" at bounding box center [78, 89] width 41 height 16
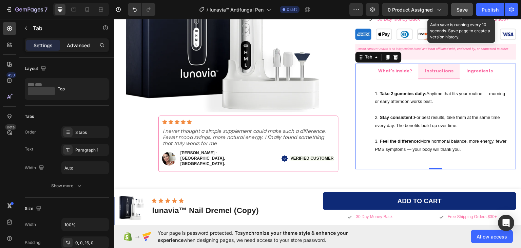
click at [71, 44] on p "Advanced" at bounding box center [78, 45] width 23 height 7
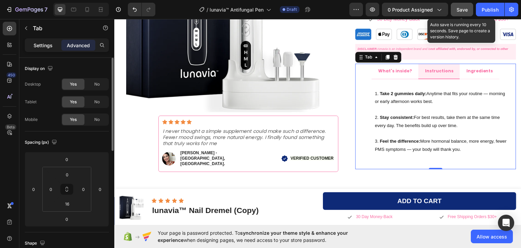
click at [40, 46] on p "Settings" at bounding box center [43, 45] width 19 height 7
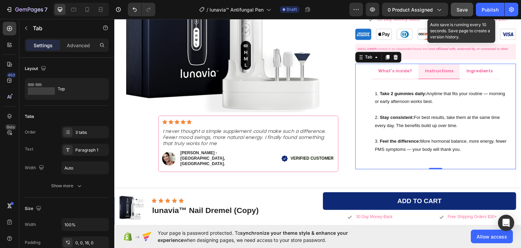
click at [493, 73] on ul "What's inside? Instructions Ingredients" at bounding box center [436, 71] width 161 height 16
click at [375, 57] on icon at bounding box center [376, 56] width 5 height 5
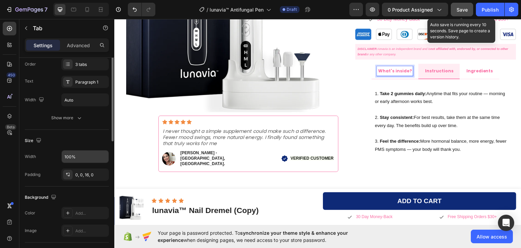
scroll to position [34, 0]
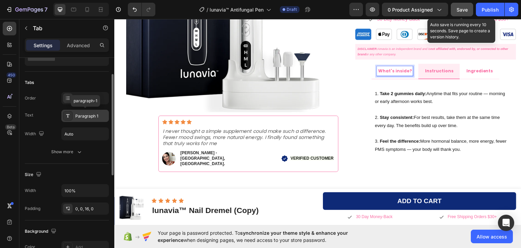
click at [87, 113] on div "Paragraph 1" at bounding box center [91, 116] width 32 height 6
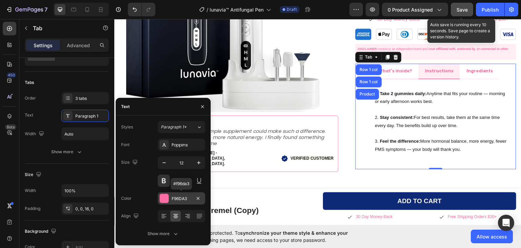
click at [165, 198] on div at bounding box center [164, 198] width 9 height 9
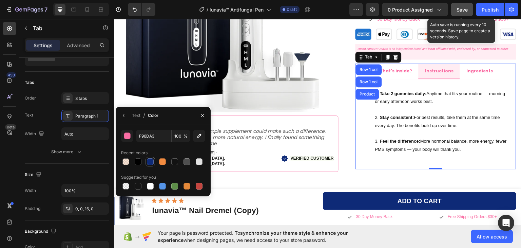
click at [150, 160] on div at bounding box center [150, 161] width 7 height 7
type input "0E2A77"
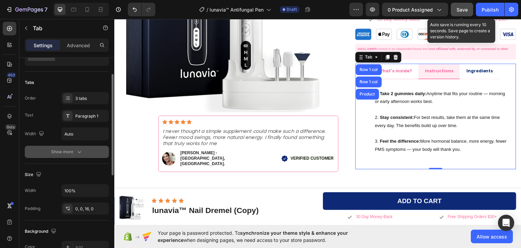
click at [76, 152] on icon "button" at bounding box center [79, 151] width 7 height 7
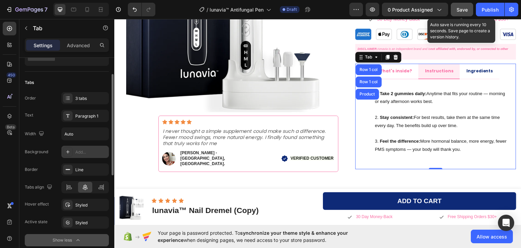
scroll to position [68, 0]
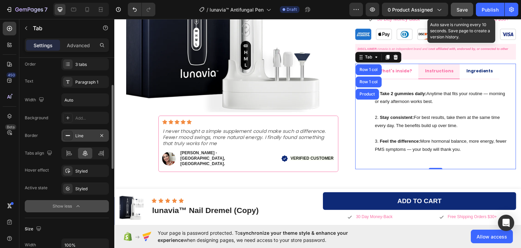
click at [76, 134] on div "Line" at bounding box center [85, 136] width 20 height 6
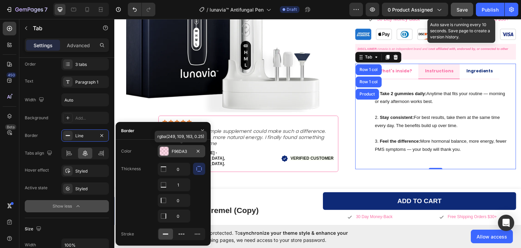
click at [165, 152] on div at bounding box center [164, 151] width 9 height 9
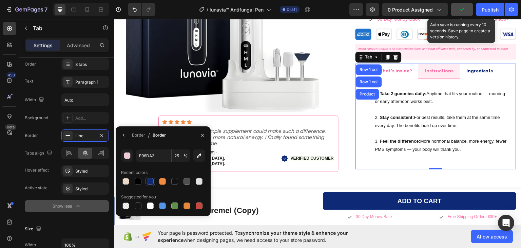
click at [149, 179] on div at bounding box center [150, 181] width 7 height 7
type input "0E2A77"
type input "100"
type input "F96DA3"
type input "25"
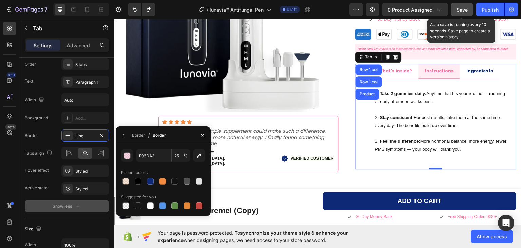
click at [4, 157] on div "450 Beta" at bounding box center [10, 110] width 14 height 177
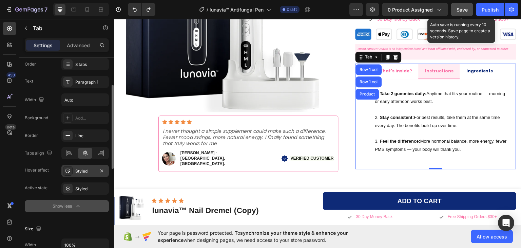
click at [83, 168] on div "Styled" at bounding box center [85, 171] width 20 height 6
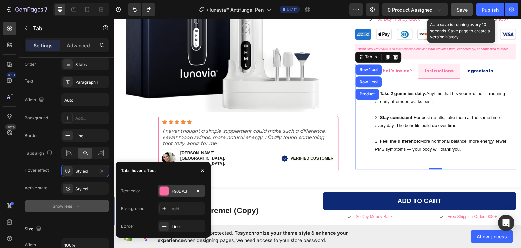
click at [166, 187] on div at bounding box center [164, 190] width 9 height 9
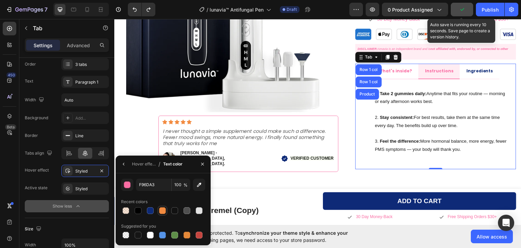
click at [160, 210] on div at bounding box center [162, 210] width 7 height 7
type input "F28B40"
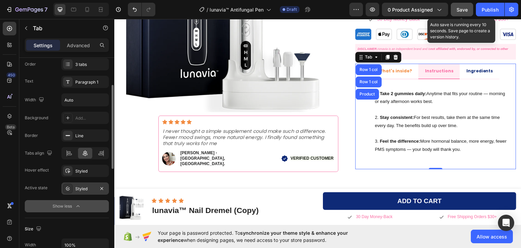
click at [79, 189] on div "Styled" at bounding box center [85, 189] width 20 height 6
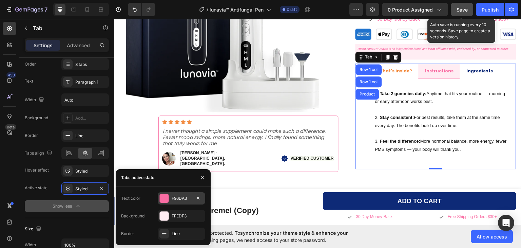
click at [163, 199] on div at bounding box center [164, 198] width 9 height 9
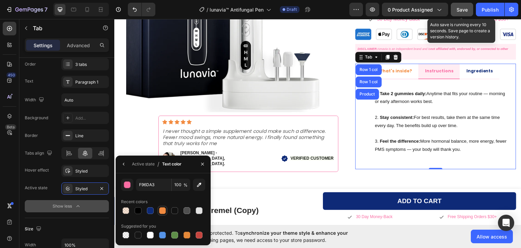
click at [164, 208] on div at bounding box center [162, 210] width 7 height 7
click at [151, 211] on div at bounding box center [150, 210] width 7 height 7
type input "0E2A77"
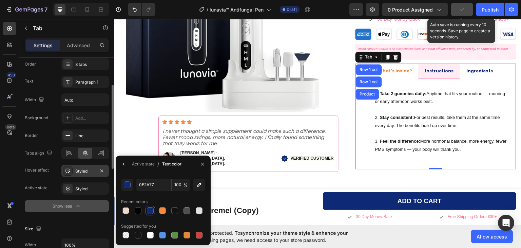
click at [84, 167] on div "Styled" at bounding box center [84, 171] width 47 height 12
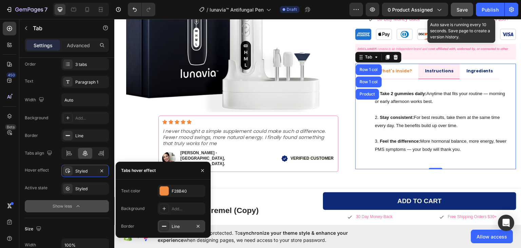
click at [177, 226] on div "Line" at bounding box center [182, 226] width 20 height 6
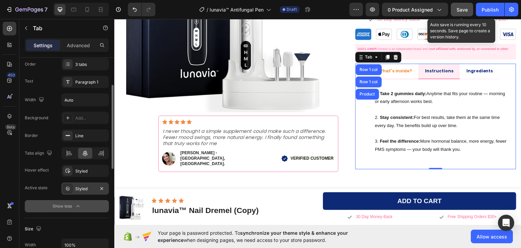
click at [80, 188] on div "Styled" at bounding box center [85, 189] width 20 height 6
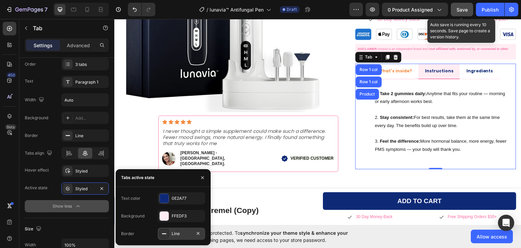
click at [176, 232] on div "Line" at bounding box center [182, 233] width 20 height 6
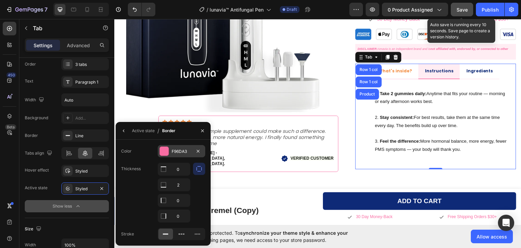
click at [166, 152] on div at bounding box center [164, 151] width 9 height 9
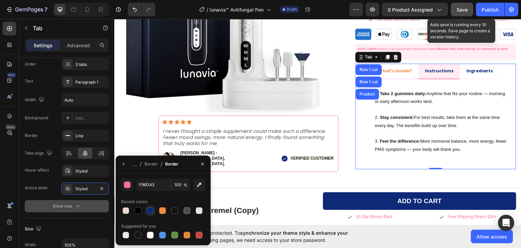
click at [150, 210] on div at bounding box center [150, 210] width 7 height 7
type input "0E2A77"
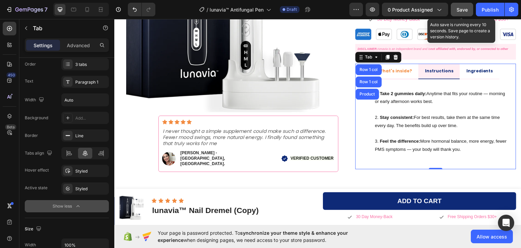
click at [9, 167] on div "450 Beta" at bounding box center [10, 110] width 14 height 177
click at [79, 169] on div "Styled" at bounding box center [85, 171] width 20 height 6
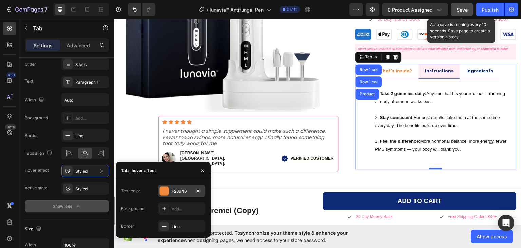
click at [164, 190] on div at bounding box center [164, 190] width 9 height 9
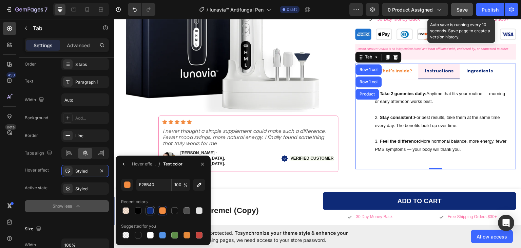
click at [152, 211] on div at bounding box center [150, 210] width 7 height 7
type input "0E2A77"
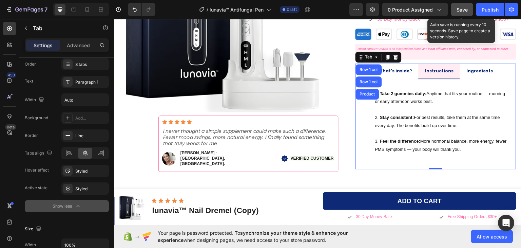
click at [3, 162] on div "450 Beta" at bounding box center [10, 110] width 14 height 177
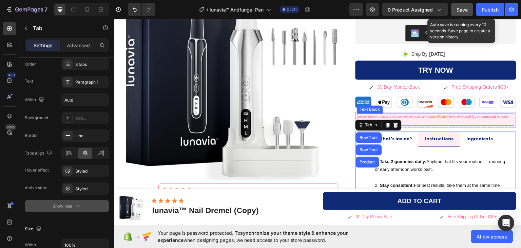
click at [432, 119] on p "DISCLAIMER: Amavia is an independent brand and is not affiliated with, endorsed…" at bounding box center [436, 119] width 156 height 11
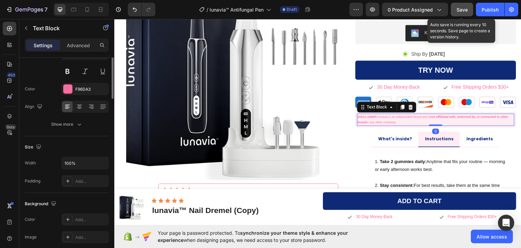
scroll to position [0, 0]
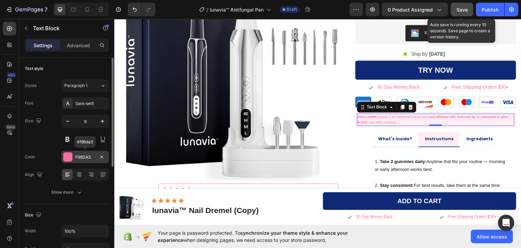
click at [65, 156] on div at bounding box center [67, 156] width 9 height 9
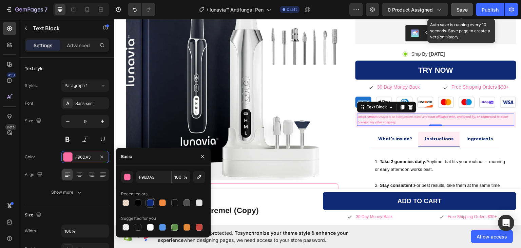
click at [151, 202] on div at bounding box center [150, 202] width 7 height 7
type input "0E2A77"
click at [4, 149] on div "450 Beta" at bounding box center [10, 110] width 14 height 177
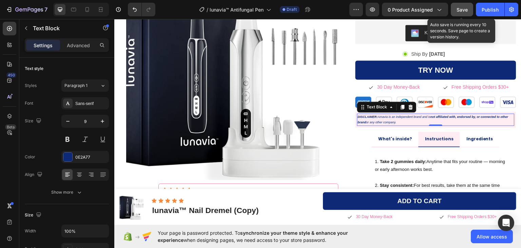
click at [381, 117] on icon "DISCLAIMER: Amavia is an independent brand and is not affiliated with, endorsed…" at bounding box center [433, 119] width 151 height 9
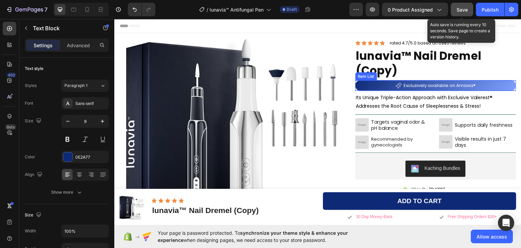
click at [455, 84] on p "Exclusively available on Amavia®" at bounding box center [440, 85] width 72 height 8
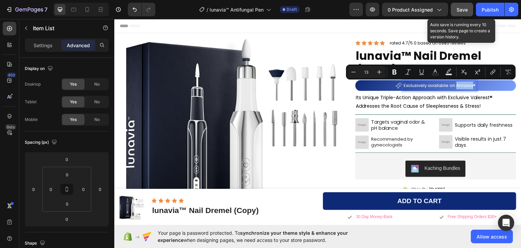
click at [468, 88] on p "Exclusively available on Amavia®" at bounding box center [440, 85] width 72 height 8
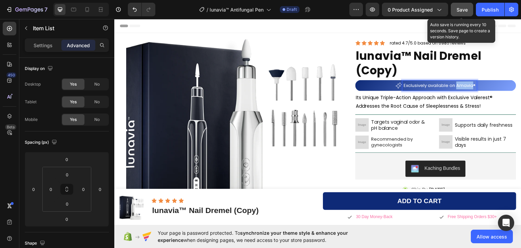
click at [453, 84] on p "Exclusively available on Amavia®" at bounding box center [440, 85] width 72 height 8
click at [459, 9] on span "Save" at bounding box center [462, 10] width 11 height 6
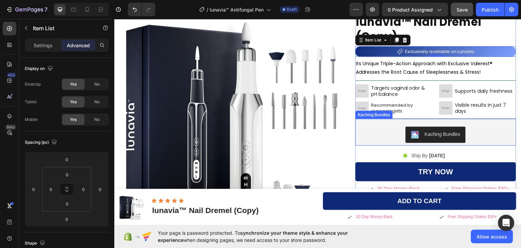
scroll to position [68, 0]
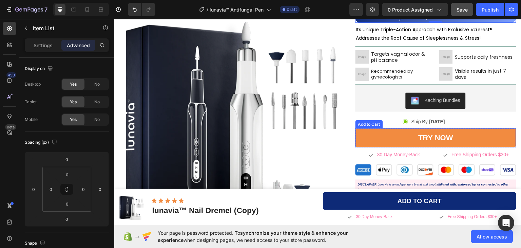
click at [458, 137] on button "Try Now" at bounding box center [436, 137] width 161 height 19
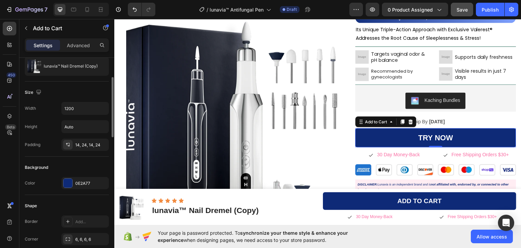
scroll to position [0, 0]
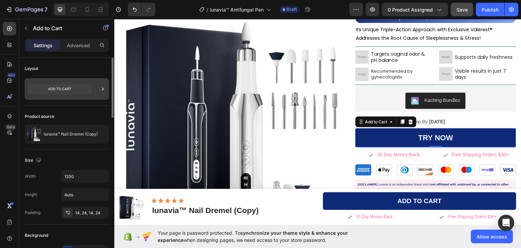
click at [89, 90] on icon at bounding box center [60, 89] width 64 height 10
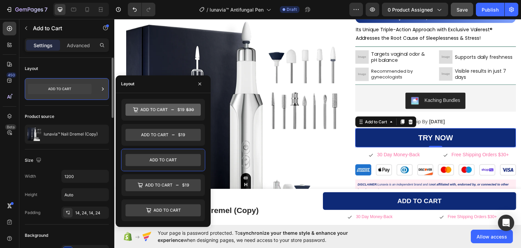
click at [89, 90] on icon at bounding box center [60, 89] width 64 height 10
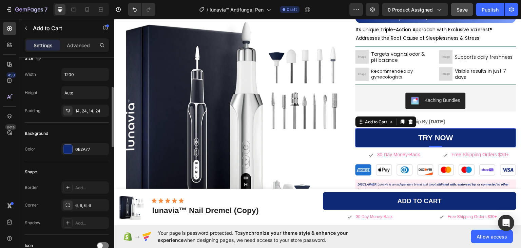
scroll to position [237, 0]
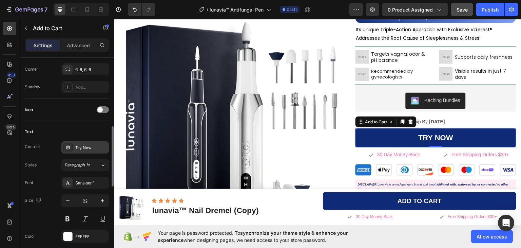
click at [82, 142] on div "Try Now" at bounding box center [84, 147] width 47 height 12
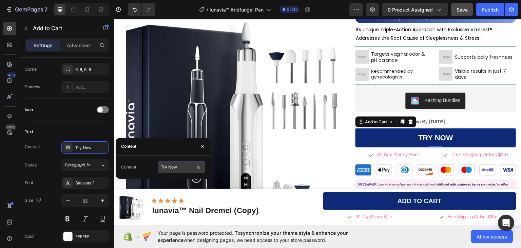
click at [169, 166] on input "Try Now" at bounding box center [181, 167] width 47 height 12
type input "add to cart"
click at [61, 127] on div "Text" at bounding box center [67, 131] width 84 height 11
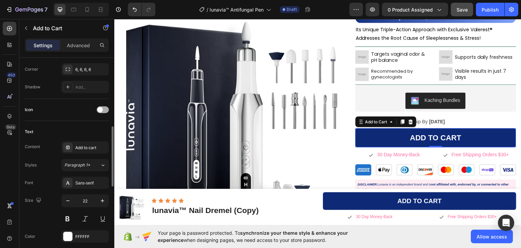
click at [103, 109] on div at bounding box center [103, 109] width 12 height 7
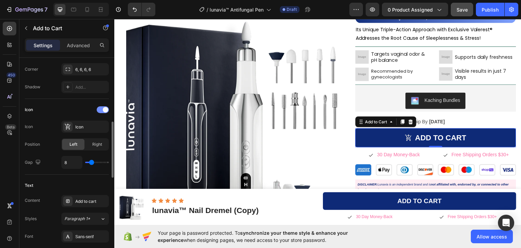
click at [103, 109] on span at bounding box center [105, 109] width 5 height 5
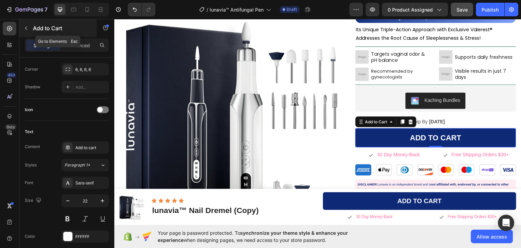
click at [26, 26] on icon "button" at bounding box center [26, 28] width 2 height 4
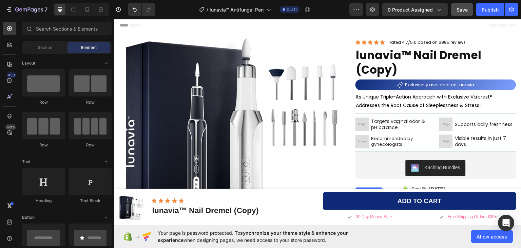
scroll to position [0, 0]
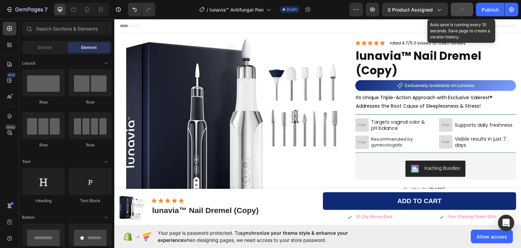
click at [460, 12] on icon "button" at bounding box center [462, 9] width 7 height 7
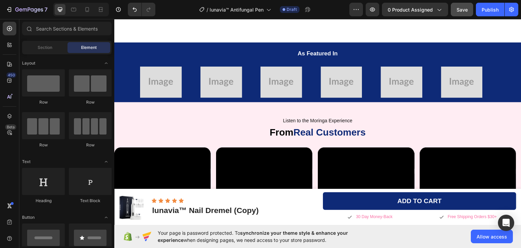
scroll to position [407, 0]
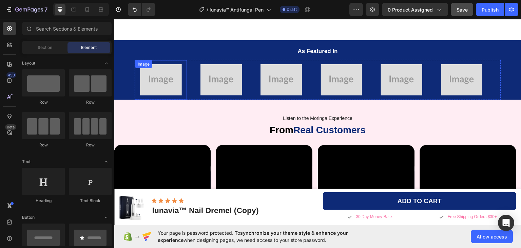
click at [173, 75] on img at bounding box center [161, 79] width 42 height 31
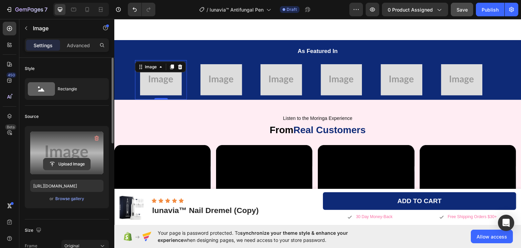
click at [68, 165] on input "file" at bounding box center [66, 164] width 47 height 12
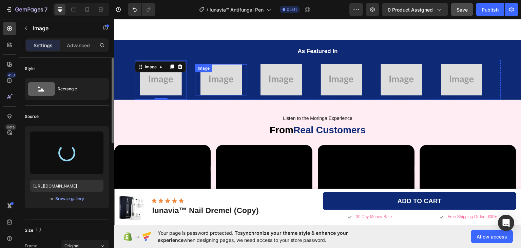
type input "https://cdn.shopify.com/s/files/1/0911/1712/5959/files/gempages_581651384412144…"
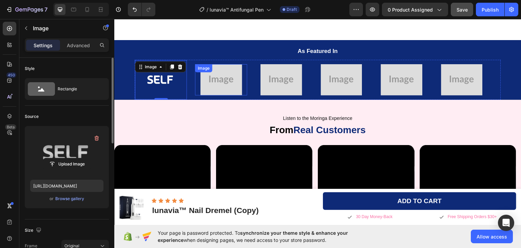
click at [215, 82] on img at bounding box center [221, 79] width 42 height 31
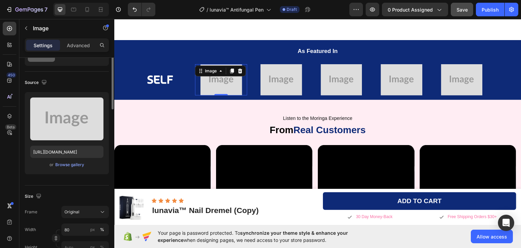
scroll to position [0, 0]
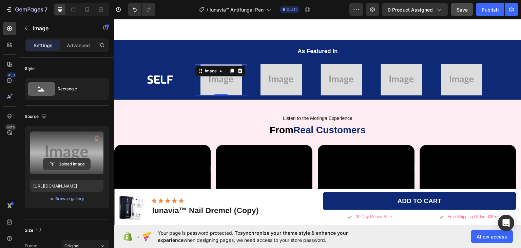
click at [71, 161] on input "file" at bounding box center [66, 164] width 47 height 12
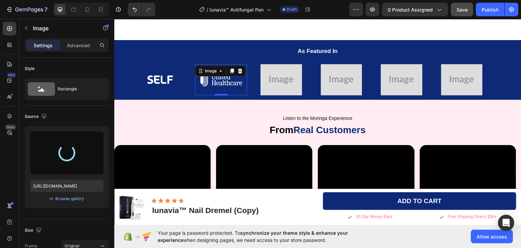
type input "https://cdn.shopify.com/s/files/1/0911/1712/5959/files/gempages_581651384412144…"
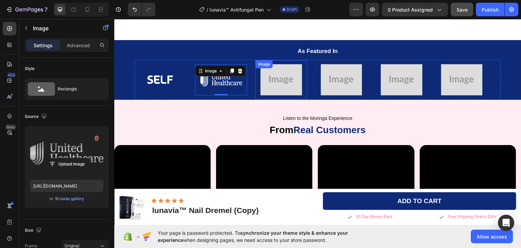
click at [281, 80] on img at bounding box center [282, 79] width 42 height 31
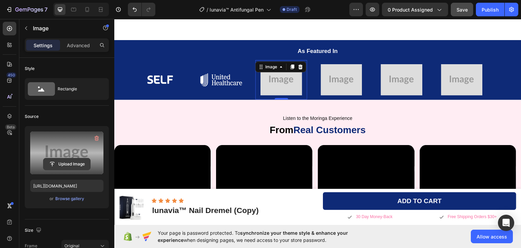
click at [67, 164] on input "file" at bounding box center [66, 164] width 47 height 12
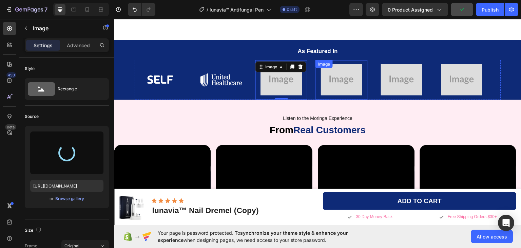
type input "https://cdn.shopify.com/s/files/1/0911/1712/5959/files/gempages_581651384412144…"
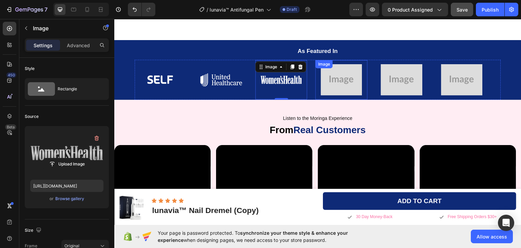
drag, startPoint x: 336, startPoint y: 79, endPoint x: 330, endPoint y: 79, distance: 6.1
click at [336, 79] on img at bounding box center [342, 79] width 42 height 31
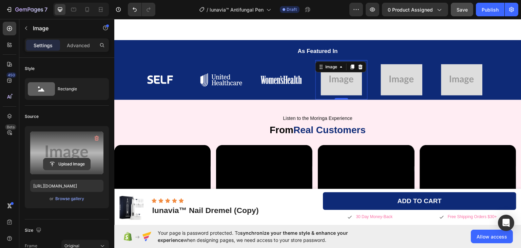
click at [71, 162] on input "file" at bounding box center [66, 164] width 47 height 12
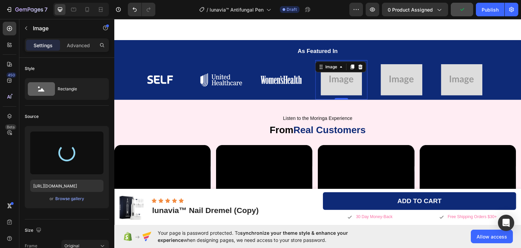
type input "https://cdn.shopify.com/s/files/1/0911/1712/5959/files/gempages_581651384412144…"
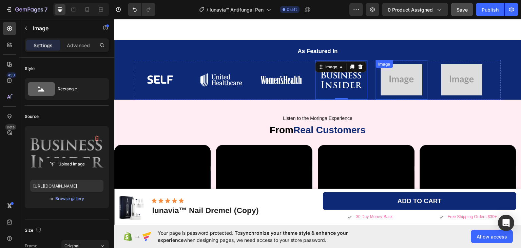
click at [414, 73] on img at bounding box center [402, 79] width 42 height 31
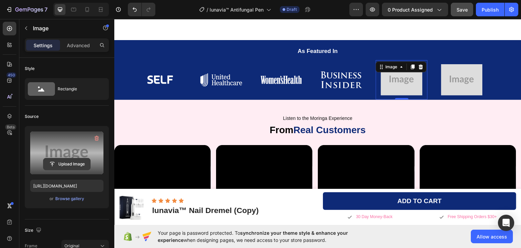
click at [61, 165] on input "file" at bounding box center [66, 164] width 47 height 12
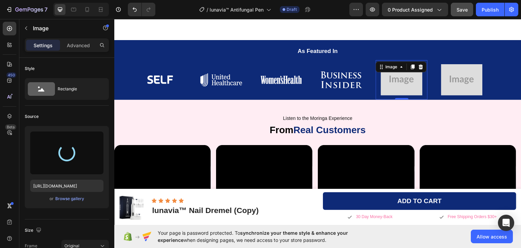
type input "https://cdn.shopify.com/s/files/1/0911/1712/5959/files/gempages_581651384412144…"
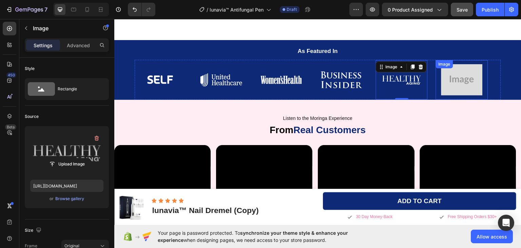
click at [454, 81] on img at bounding box center [462, 79] width 42 height 31
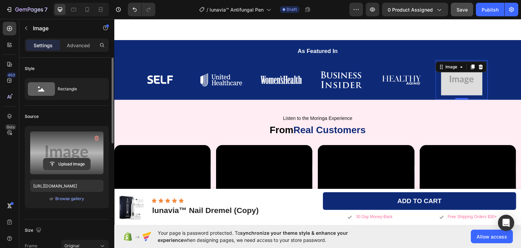
click at [65, 164] on input "file" at bounding box center [66, 164] width 47 height 12
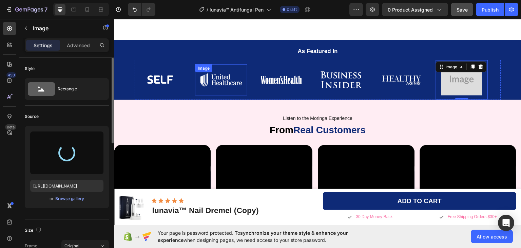
type input "https://cdn.shopify.com/s/files/1/0911/1712/5959/files/gempages_581651384412144…"
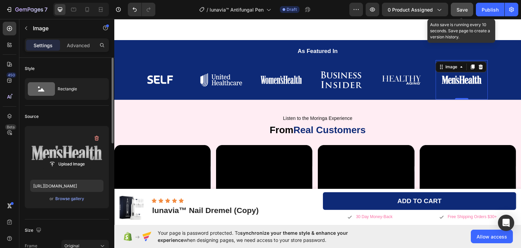
click at [464, 9] on span "Save" at bounding box center [462, 10] width 11 height 6
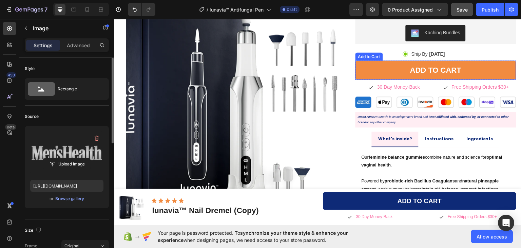
scroll to position [102, 0]
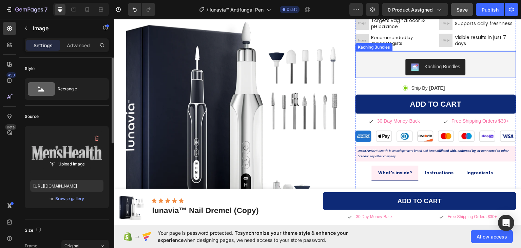
click at [379, 61] on div "Kaching Bundles" at bounding box center [435, 66] width 155 height 16
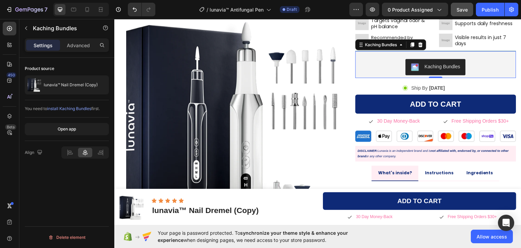
click at [373, 57] on div "Kaching Bundles" at bounding box center [436, 67] width 161 height 22
click at [7, 115] on icon at bounding box center [9, 116] width 7 height 7
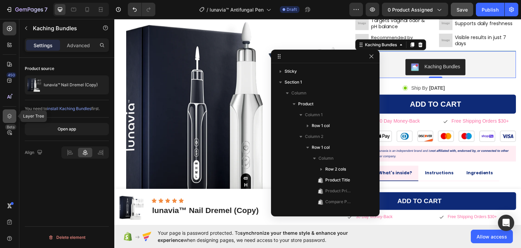
scroll to position [151, 0]
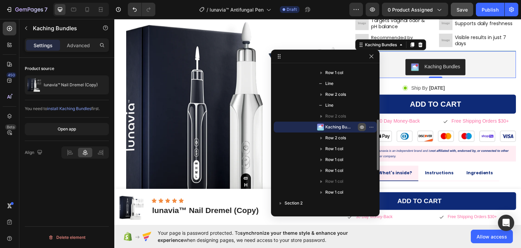
click at [372, 127] on icon "button" at bounding box center [372, 127] width 1 height 1
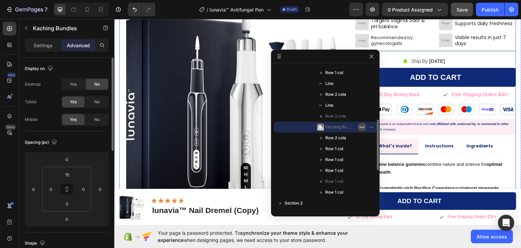
click at [345, 43] on div "Product Images Icon Icon Icon Icon Icon Icon List Row Row I never thought a sim…" at bounding box center [317, 115] width 397 height 362
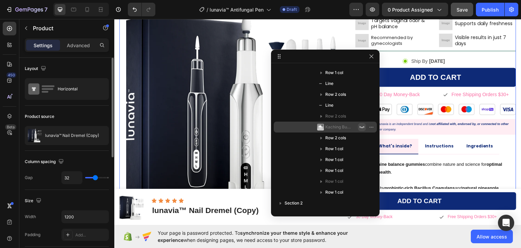
scroll to position [0, 0]
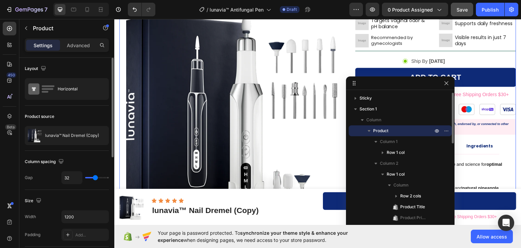
drag, startPoint x: 347, startPoint y: 58, endPoint x: 424, endPoint y: 85, distance: 81.9
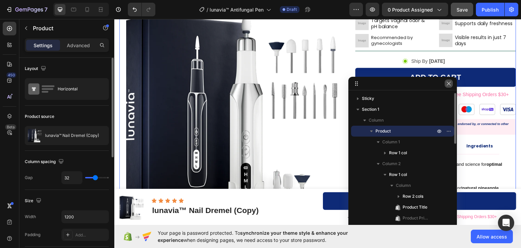
click at [449, 84] on icon "button" at bounding box center [449, 83] width 4 height 4
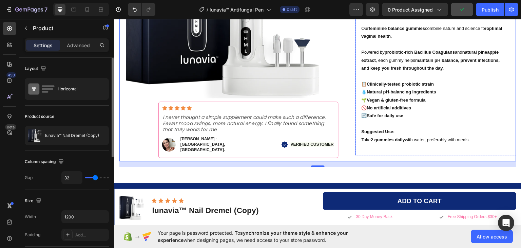
scroll to position [102, 0]
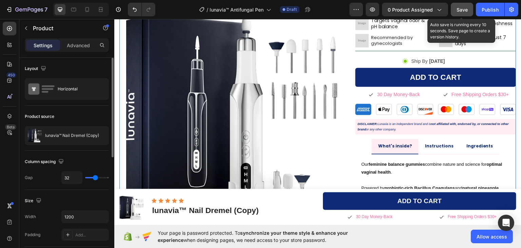
click at [461, 8] on span "Save" at bounding box center [462, 10] width 11 height 6
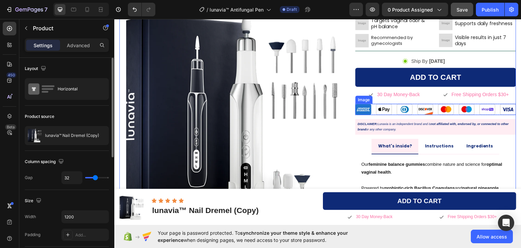
scroll to position [68, 0]
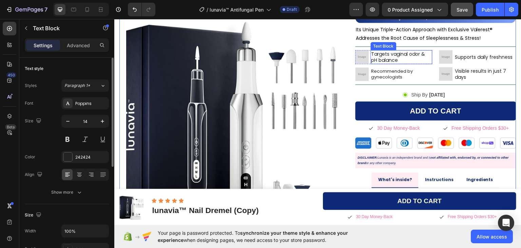
click at [414, 53] on p "Targets vaginal odor & pH balance" at bounding box center [401, 57] width 60 height 12
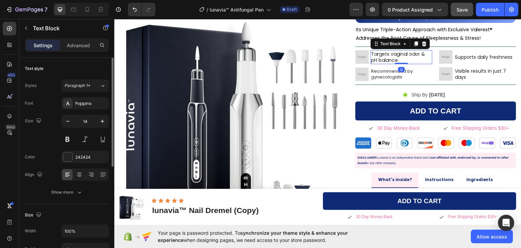
click at [414, 53] on p "Targets vaginal odor & pH balance" at bounding box center [401, 57] width 60 height 12
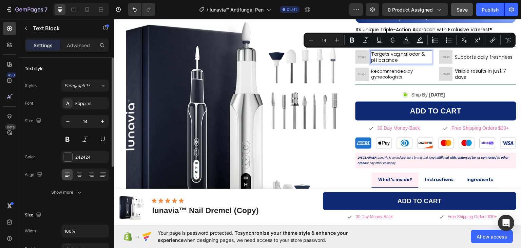
click at [395, 56] on p "Targets vaginal odor & pH balance" at bounding box center [401, 57] width 60 height 12
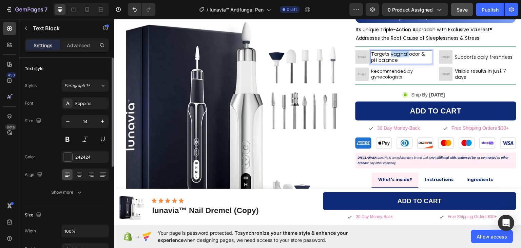
click at [395, 56] on p "Targets vaginal odor & pH balance" at bounding box center [401, 57] width 60 height 12
click at [461, 57] on p "Supports daily freshness" at bounding box center [484, 57] width 58 height 6
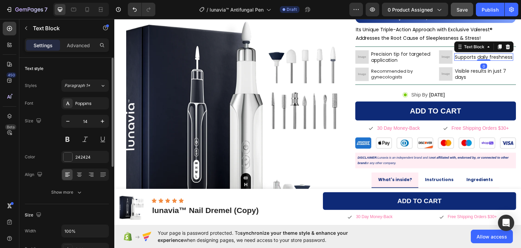
click at [461, 57] on p "Supports daily freshness" at bounding box center [484, 57] width 58 height 6
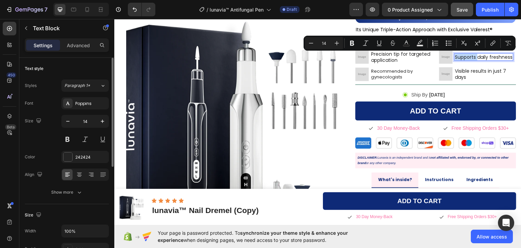
click at [461, 57] on p "Supports daily freshness" at bounding box center [484, 57] width 58 height 6
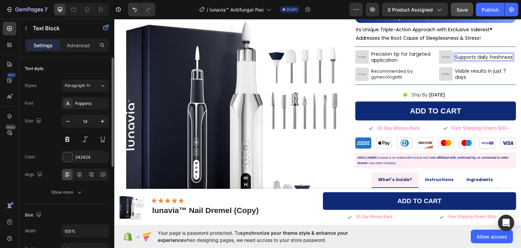
click at [461, 57] on p "Supports daily freshness" at bounding box center [484, 57] width 58 height 6
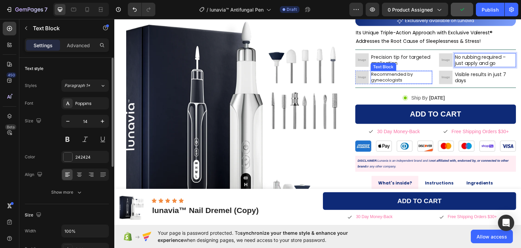
click at [388, 74] on p "Recommended by gynecologists" at bounding box center [401, 77] width 60 height 12
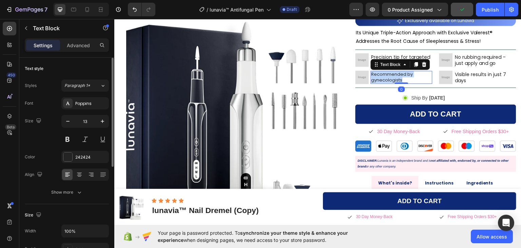
click at [388, 74] on p "Recommended by gynecologists" at bounding box center [401, 77] width 60 height 12
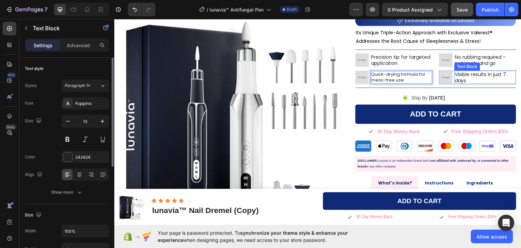
click at [466, 75] on p "Visible results in just 7 days" at bounding box center [485, 77] width 60 height 12
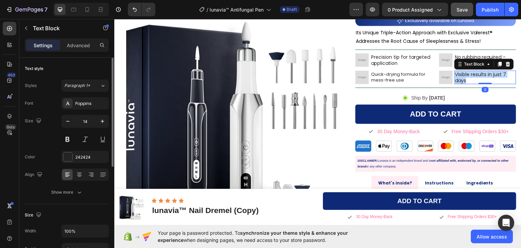
click at [466, 75] on p "Visible results in just 7 days" at bounding box center [485, 77] width 60 height 12
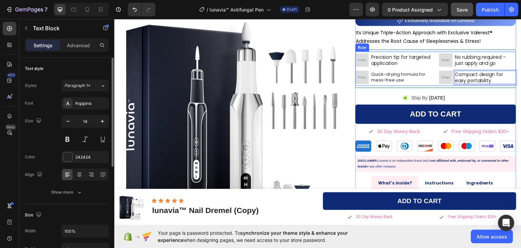
click at [432, 77] on div "Image Precision tip for targeted application Text Block Row Image Quick-drying …" at bounding box center [436, 68] width 161 height 34
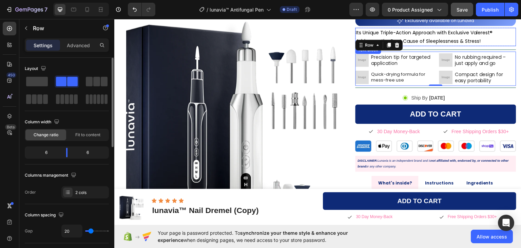
click at [437, 34] on span "Its Unique Triple-Action Approach with Exclusive Valerest® Addresses the Root C…" at bounding box center [424, 36] width 137 height 15
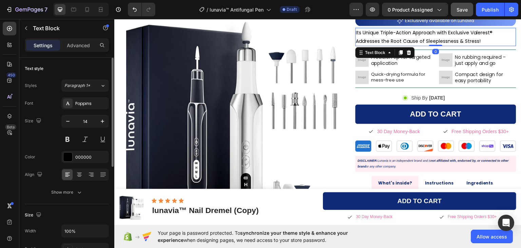
click at [437, 34] on span "Its Unique Triple-Action Approach with Exclusive Valerest® Addresses the Root C…" at bounding box center [424, 36] width 137 height 15
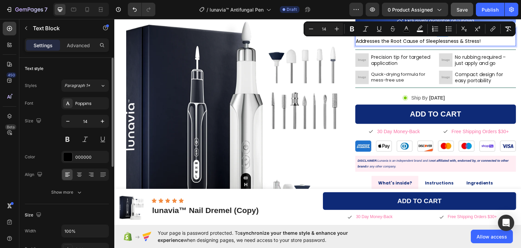
click at [437, 34] on button "Numbered List" at bounding box center [435, 29] width 12 height 12
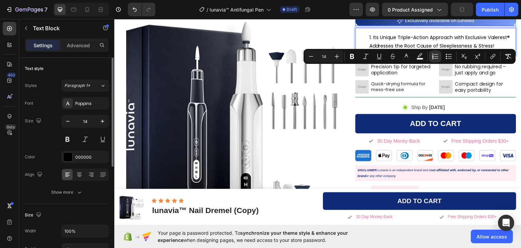
scroll to position [0, 0]
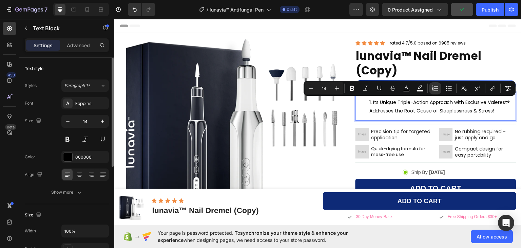
click at [415, 110] on span "Its Unique Triple-Action Approach with Exclusive Valerest® Addresses the Root C…" at bounding box center [440, 105] width 140 height 15
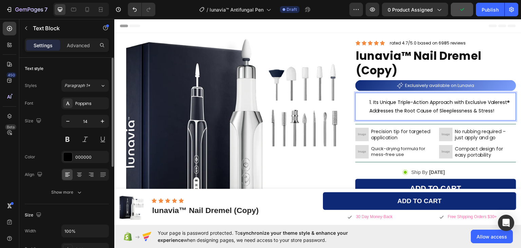
click at [378, 102] on span "Its Unique Triple-Action Approach with Exclusive Valerest® Addresses the Root C…" at bounding box center [440, 105] width 140 height 15
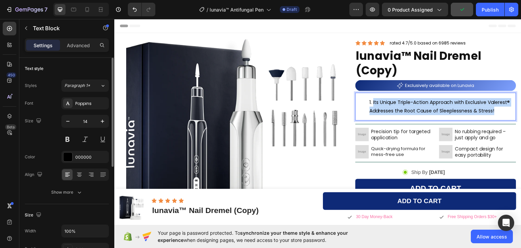
click at [378, 102] on span "Its Unique Triple-Action Approach with Exclusive Valerest® Addresses the Root C…" at bounding box center [440, 105] width 140 height 15
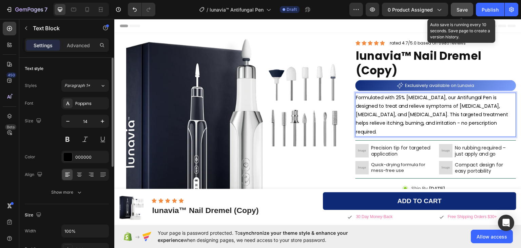
click at [464, 8] on span "Save" at bounding box center [462, 10] width 11 height 6
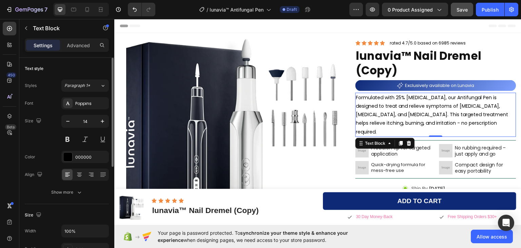
scroll to position [68, 0]
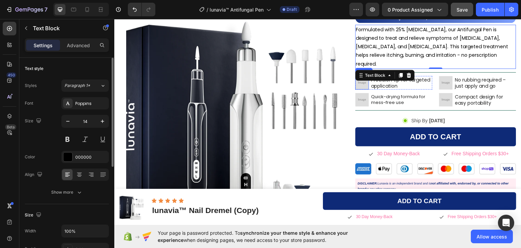
click at [361, 76] on img at bounding box center [363, 83] width 14 height 14
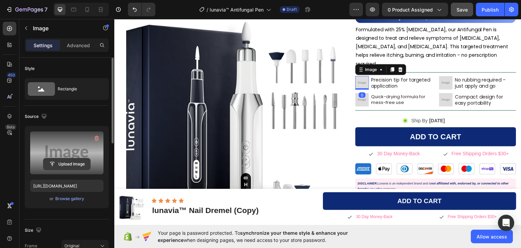
click at [69, 162] on input "file" at bounding box center [66, 164] width 47 height 12
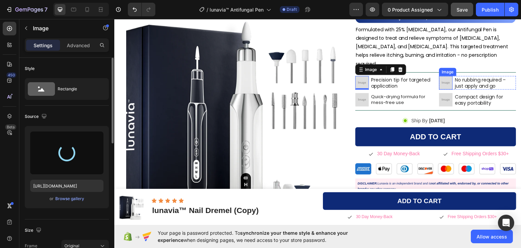
click at [441, 76] on img at bounding box center [446, 83] width 14 height 14
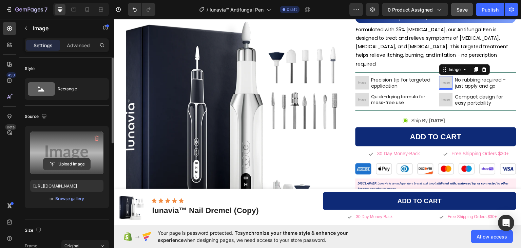
click at [62, 164] on input "file" at bounding box center [66, 164] width 47 height 12
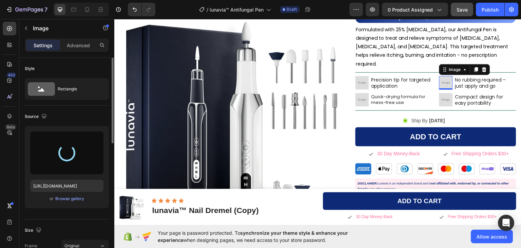
type input "https://cdn.shopify.com/s/files/1/0911/1712/5959/files/gempages_581651384412144…"
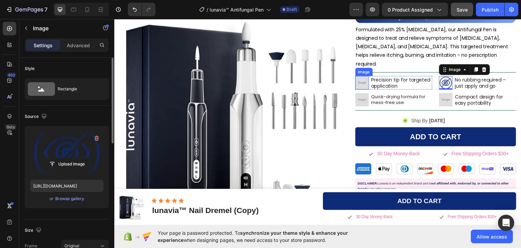
click at [356, 76] on img at bounding box center [363, 83] width 14 height 14
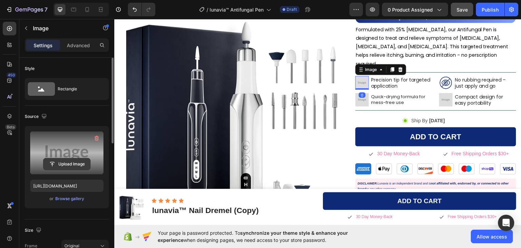
click at [66, 162] on input "file" at bounding box center [66, 164] width 47 height 12
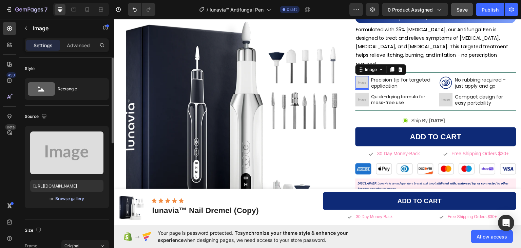
click at [60, 198] on div "Browse gallery" at bounding box center [69, 198] width 29 height 6
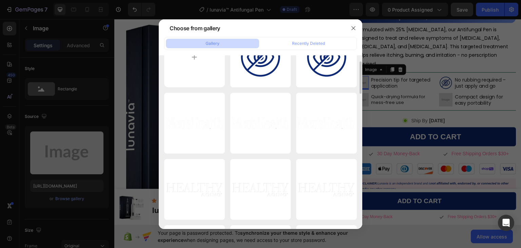
scroll to position [0, 0]
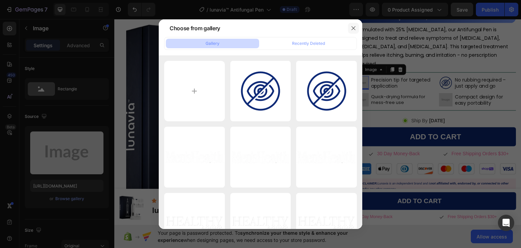
click at [352, 29] on icon "button" at bounding box center [353, 28] width 4 height 4
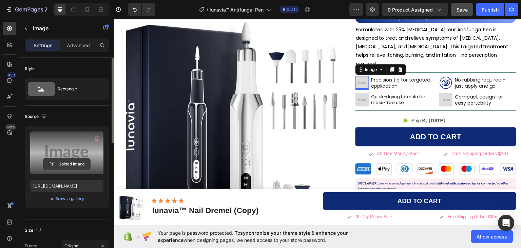
click at [74, 161] on input "file" at bounding box center [66, 164] width 47 height 12
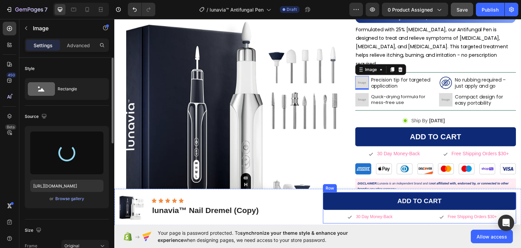
type input "https://cdn.shopify.com/s/files/1/0911/1712/5959/files/gempages_581651384412144…"
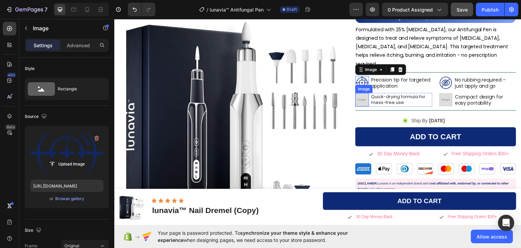
click at [358, 93] on img at bounding box center [363, 100] width 14 height 14
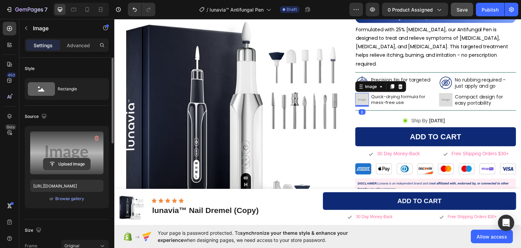
click at [71, 161] on input "file" at bounding box center [66, 164] width 47 height 12
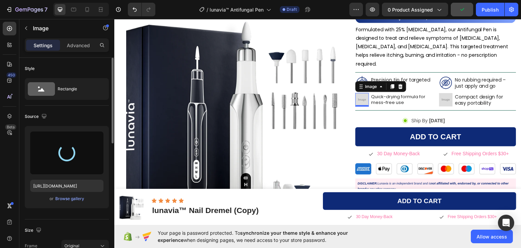
type input "https://cdn.shopify.com/s/files/1/0911/1712/5959/files/gempages_581651384412144…"
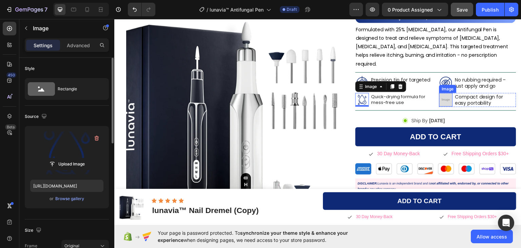
click at [443, 93] on img at bounding box center [446, 100] width 14 height 14
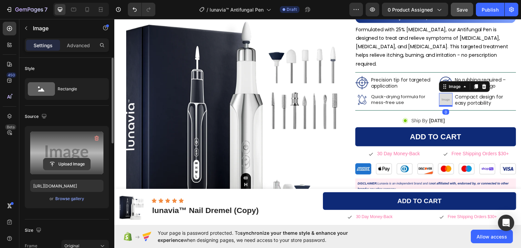
click at [70, 163] on input "file" at bounding box center [66, 164] width 47 height 12
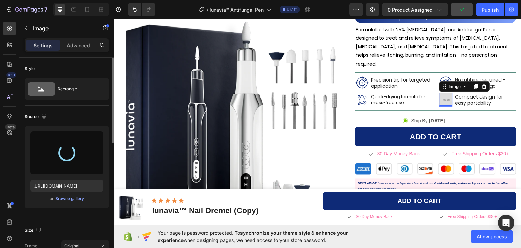
type input "https://cdn.shopify.com/s/files/1/0911/1712/5959/files/gempages_581651384412144…"
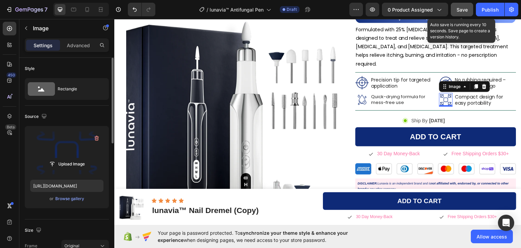
click at [463, 10] on span "Save" at bounding box center [462, 10] width 11 height 6
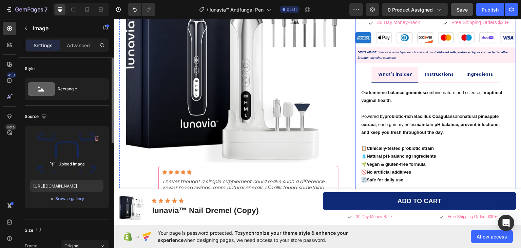
scroll to position [204, 0]
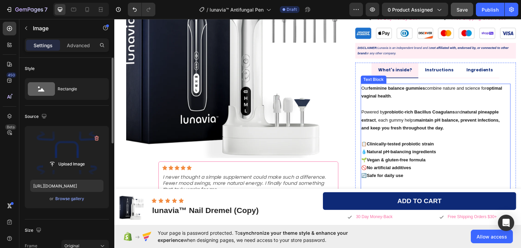
click at [403, 85] on p "Our feminine balance gummies combine nature and science for optimal vaginal hea…" at bounding box center [436, 112] width 149 height 56
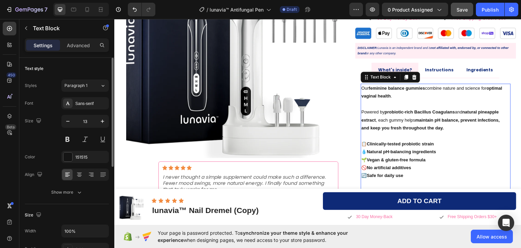
click at [403, 85] on p "Our feminine balance gummies combine nature and science for optimal vaginal hea…" at bounding box center [436, 112] width 149 height 56
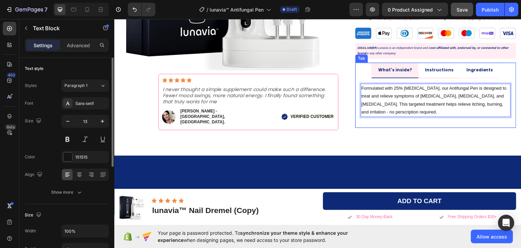
click at [436, 66] on p "Instructions" at bounding box center [439, 69] width 28 height 7
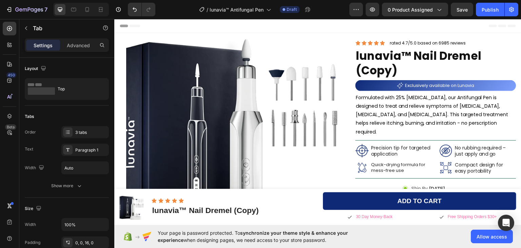
scroll to position [204, 0]
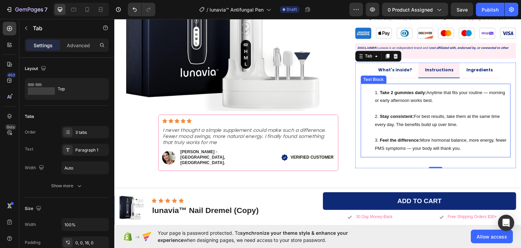
click at [419, 94] on li "Take 2 gummies daily: Anytime that fits your routine — morning or early afterno…" at bounding box center [442, 100] width 135 height 24
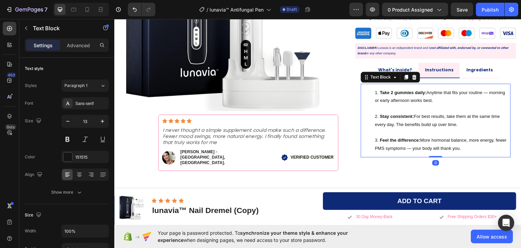
click at [413, 93] on li "Take 2 gummies daily: Anytime that fits your routine — morning or early afterno…" at bounding box center [442, 100] width 135 height 24
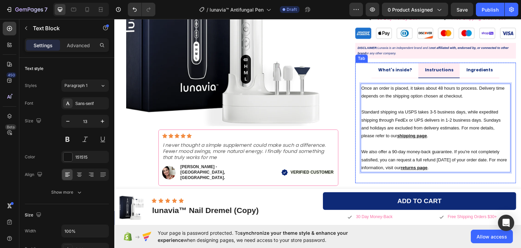
click at [474, 66] on p "Ingredients" at bounding box center [479, 69] width 27 height 7
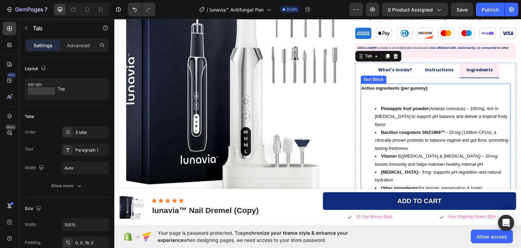
drag, startPoint x: 441, startPoint y: 80, endPoint x: 436, endPoint y: 82, distance: 5.2
click at [440, 84] on p "Active ingredients (per gummy)" at bounding box center [436, 92] width 149 height 16
click at [436, 84] on p "Active ingredients (per gummy)" at bounding box center [436, 92] width 149 height 16
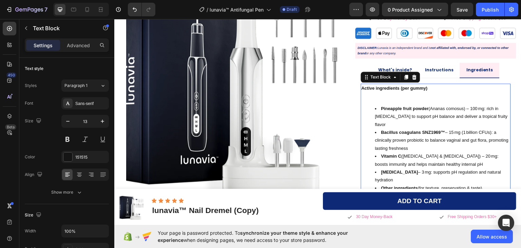
click at [436, 84] on p "Active ingredients (per gummy)" at bounding box center [436, 92] width 149 height 16
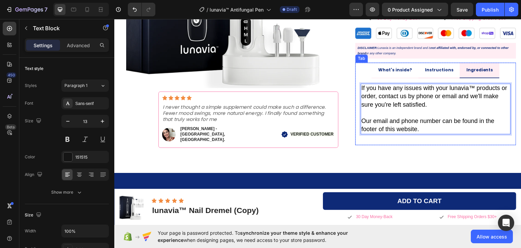
click at [429, 66] on p "Instructions" at bounding box center [439, 69] width 28 height 7
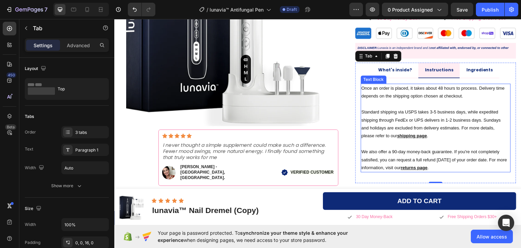
click at [452, 84] on p "Once an order is placed, it takes about 48 hours to process. Delivery time depe…" at bounding box center [436, 92] width 149 height 16
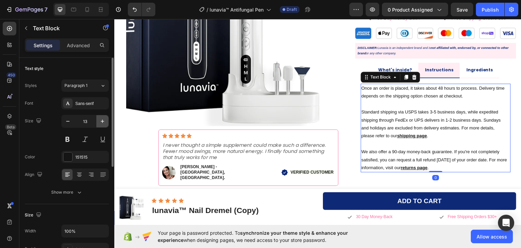
click at [102, 121] on icon "button" at bounding box center [102, 120] width 3 height 3
type input "14"
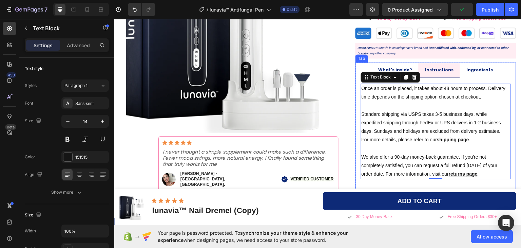
click at [471, 66] on p "Ingredients" at bounding box center [479, 69] width 27 height 7
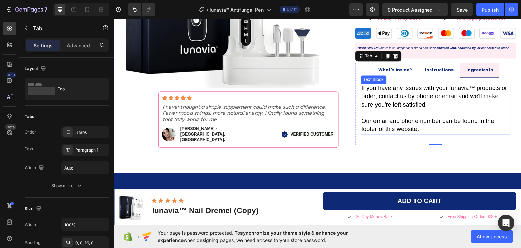
click at [467, 89] on span "If you have any issues with your lunavia™ products or order, contact us by phon…" at bounding box center [436, 95] width 148 height 23
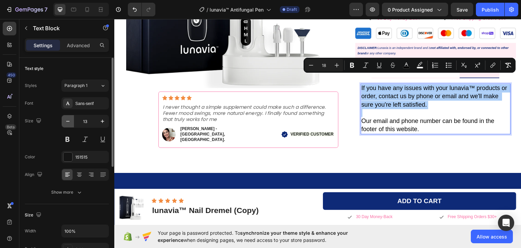
click at [70, 123] on icon "button" at bounding box center [67, 121] width 7 height 7
type input "12"
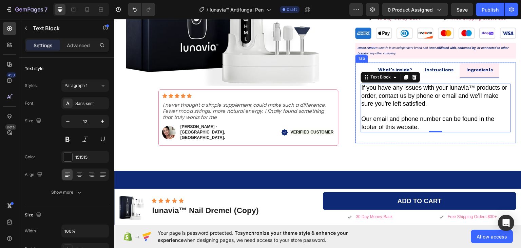
drag, startPoint x: 442, startPoint y: 66, endPoint x: 414, endPoint y: 63, distance: 29.1
click at [442, 66] on li "Instructions" at bounding box center [439, 70] width 41 height 16
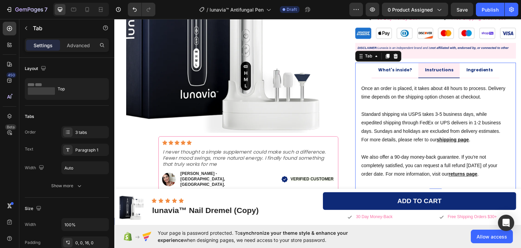
click at [401, 66] on p "What's inside?" at bounding box center [395, 69] width 34 height 7
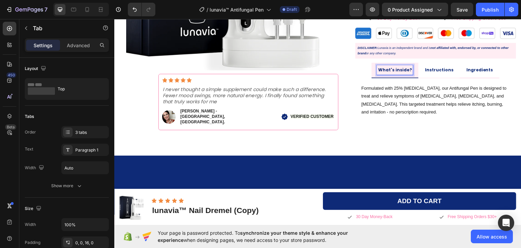
click at [444, 66] on p "Instructions" at bounding box center [439, 69] width 28 height 7
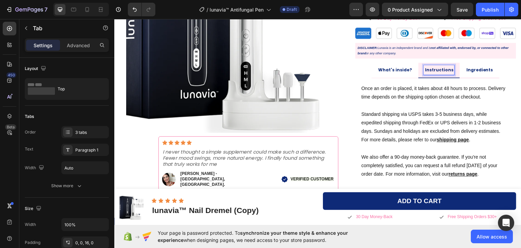
click at [470, 66] on p "Ingredients" at bounding box center [479, 69] width 27 height 7
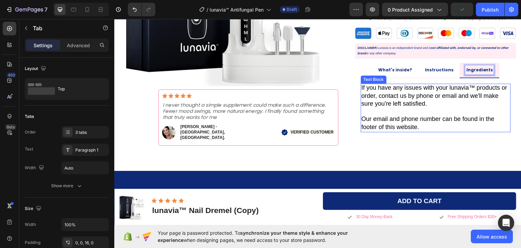
click at [407, 103] on p "If you have any issues with your lunavia™ products or order, contact us by phon…" at bounding box center [436, 107] width 149 height 47
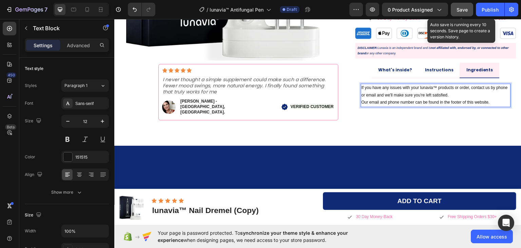
click at [464, 7] on span "Save" at bounding box center [462, 10] width 11 height 6
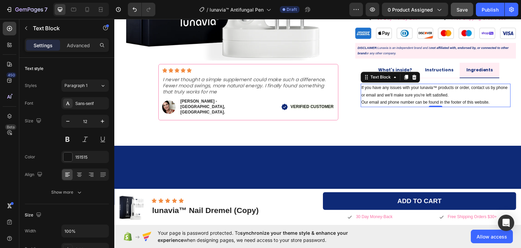
click at [388, 84] on p "If you have any issues with your lunavia™ products or order, contact us by phon…" at bounding box center [436, 91] width 149 height 15
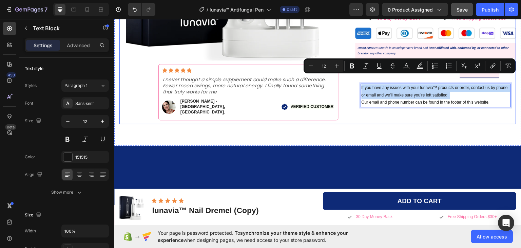
click at [421, 107] on div "What's inside? Instructions Ingredients Formulated with 25% Undecylenic acid, o…" at bounding box center [436, 89] width 161 height 55
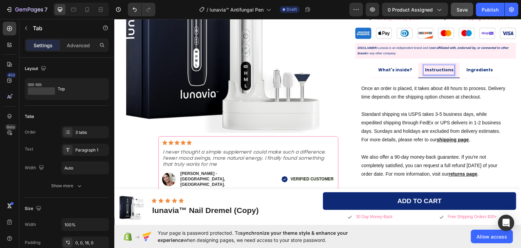
click at [402, 110] on p "Standard shipping via USPS takes 3-5 business days, while expedited shipping th…" at bounding box center [436, 127] width 149 height 34
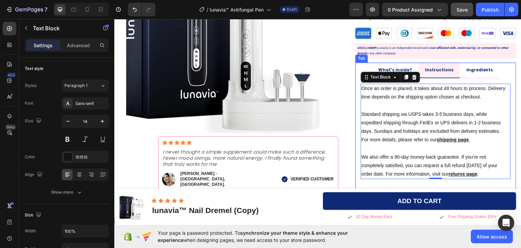
click at [472, 66] on p "Ingredients" at bounding box center [479, 69] width 27 height 7
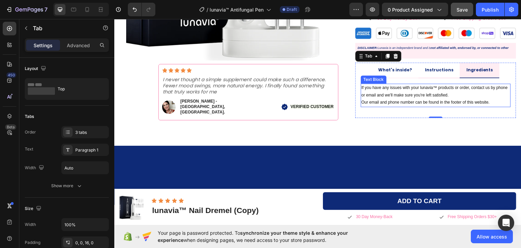
click at [469, 84] on p "If you have any issues with your lunavia™ products or order, contact us by phon…" at bounding box center [436, 91] width 149 height 15
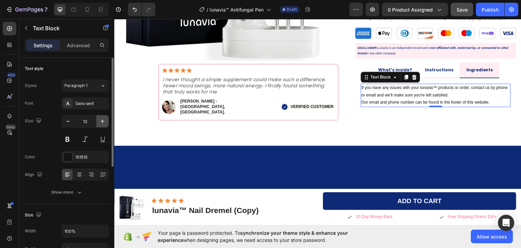
click at [102, 120] on icon "button" at bounding box center [102, 120] width 3 height 3
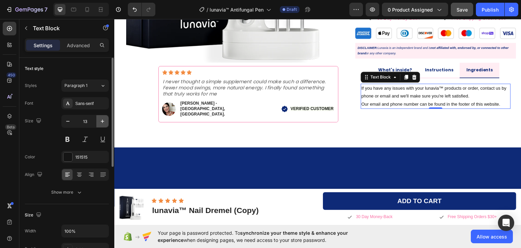
type input "14"
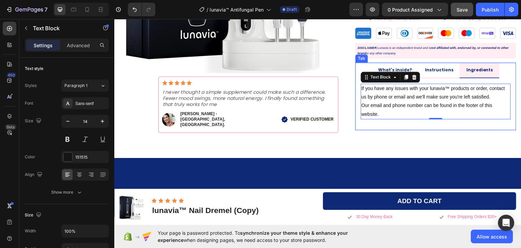
click at [396, 66] on p "What's inside?" at bounding box center [395, 69] width 34 height 7
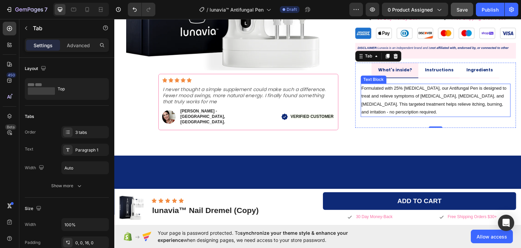
click at [392, 87] on p "Formulated with 25% Undecylenic acid, our Antifungal Pen is designed to treat a…" at bounding box center [436, 100] width 149 height 32
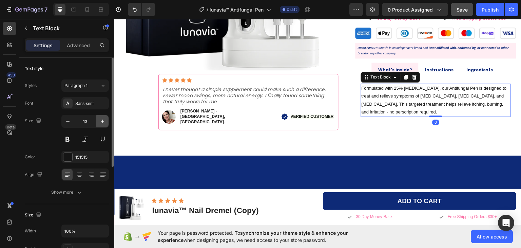
click at [103, 121] on icon "button" at bounding box center [102, 120] width 3 height 3
type input "14"
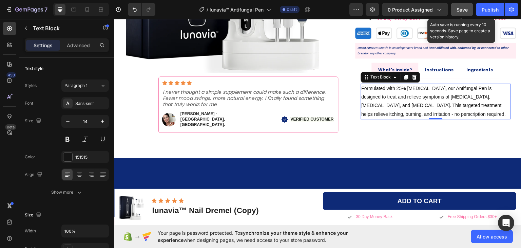
click at [461, 12] on span "Save" at bounding box center [462, 10] width 11 height 6
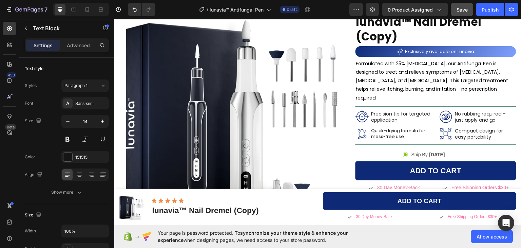
scroll to position [102, 0]
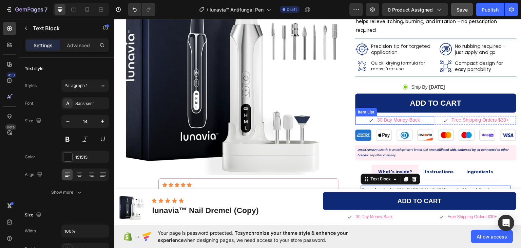
click at [396, 116] on p "30 Day Money-Back" at bounding box center [398, 119] width 43 height 6
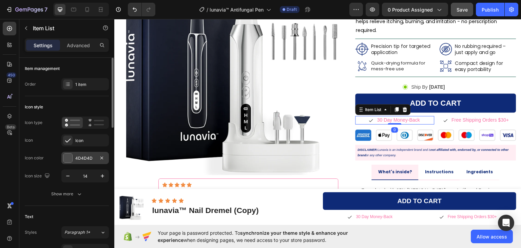
click at [66, 159] on div at bounding box center [67, 157] width 9 height 9
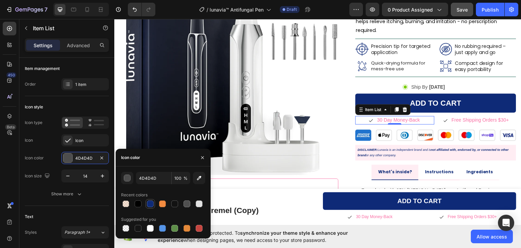
click at [152, 201] on div at bounding box center [150, 203] width 7 height 7
type input "0E2A77"
click at [465, 116] on p "Free Shipping Orders $30+" at bounding box center [480, 119] width 57 height 6
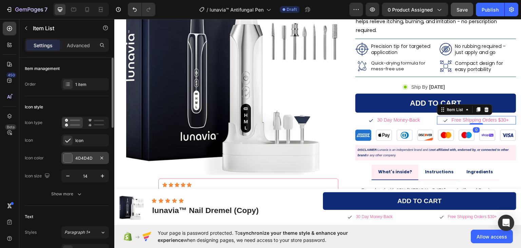
click at [67, 159] on div at bounding box center [67, 157] width 9 height 9
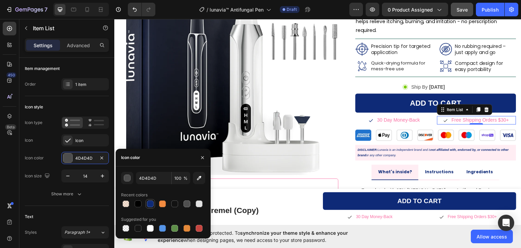
click at [150, 202] on div at bounding box center [150, 203] width 7 height 7
type input "0E2A77"
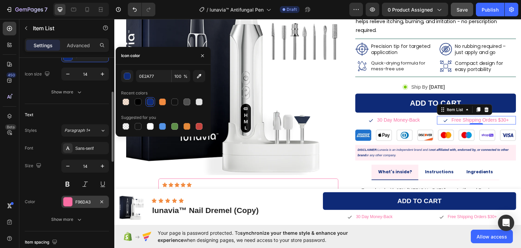
click at [71, 203] on div at bounding box center [67, 201] width 9 height 9
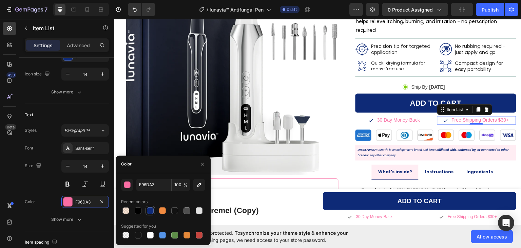
click at [148, 210] on div at bounding box center [150, 210] width 7 height 7
type input "0E2A77"
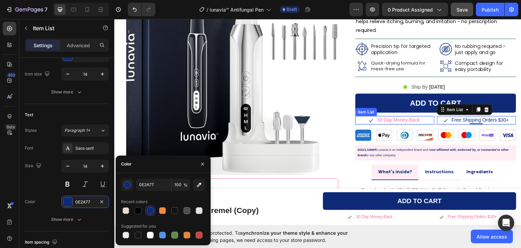
click at [403, 116] on p "30 Day Money-Back" at bounding box center [398, 119] width 43 height 6
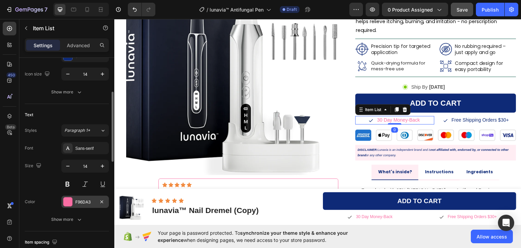
click at [69, 199] on div at bounding box center [67, 201] width 9 height 9
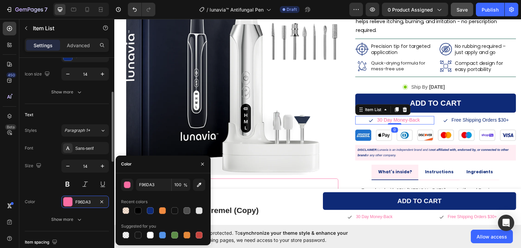
click at [151, 210] on div at bounding box center [150, 210] width 7 height 7
type input "0E2A77"
click at [7, 170] on div "450 Beta" at bounding box center [10, 110] width 14 height 177
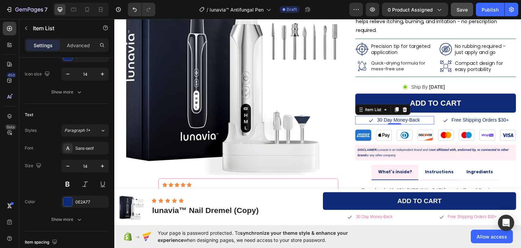
click at [460, 11] on span "Save" at bounding box center [462, 10] width 11 height 6
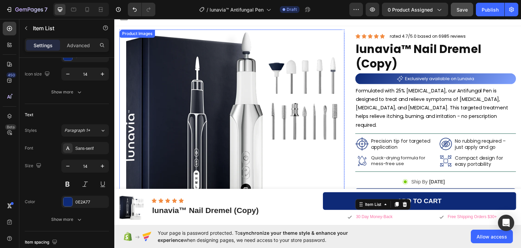
scroll to position [0, 0]
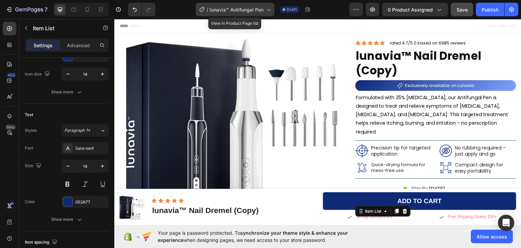
click at [268, 9] on icon at bounding box center [268, 9] width 7 height 7
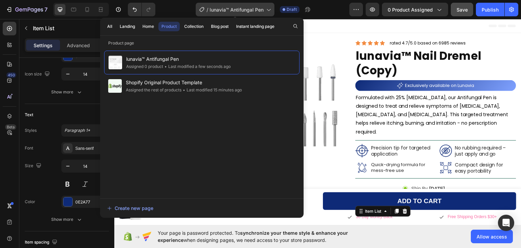
click at [268, 9] on icon at bounding box center [269, 10] width 4 height 2
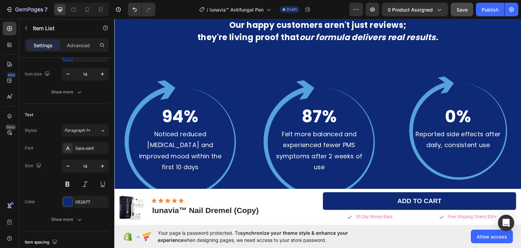
scroll to position [1198, 0]
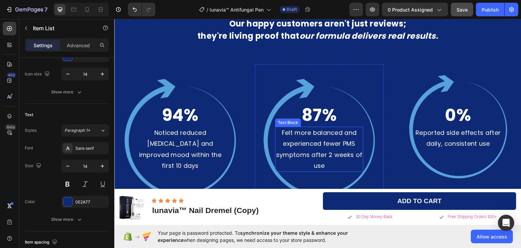
click at [297, 103] on p "87%" at bounding box center [319, 114] width 87 height 22
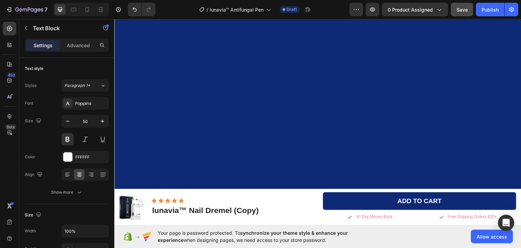
scroll to position [1584, 0]
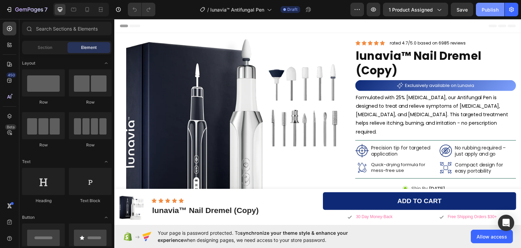
click at [485, 9] on div "Publish" at bounding box center [490, 9] width 17 height 7
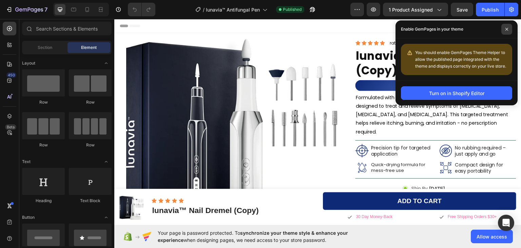
click at [506, 28] on icon at bounding box center [506, 28] width 3 height 3
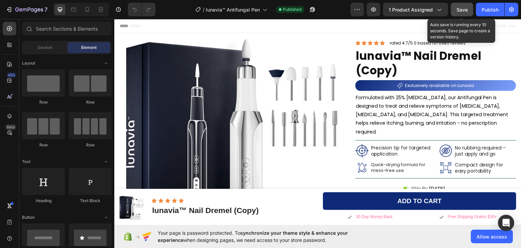
click at [461, 9] on span "Save" at bounding box center [462, 10] width 11 height 6
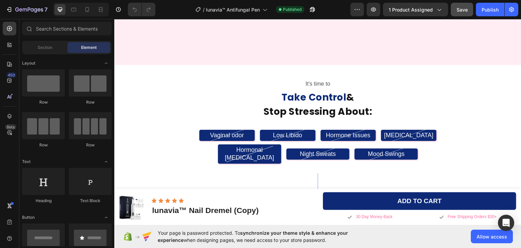
scroll to position [645, 0]
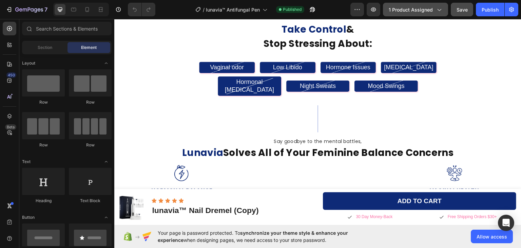
click at [439, 10] on icon "button" at bounding box center [439, 9] width 7 height 7
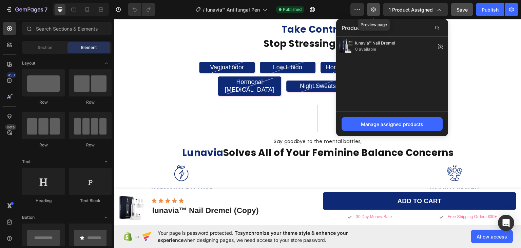
click at [374, 9] on icon "button" at bounding box center [373, 9] width 5 height 4
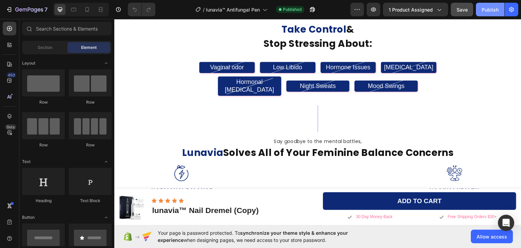
click at [486, 13] on div "Publish" at bounding box center [490, 9] width 17 height 7
click at [373, 10] on icon "button" at bounding box center [373, 9] width 7 height 7
click at [313, 8] on icon "button" at bounding box center [312, 9] width 7 height 7
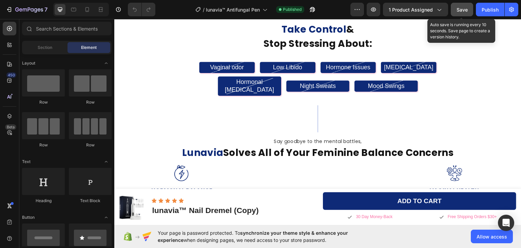
click at [464, 9] on span "Save" at bounding box center [462, 10] width 11 height 6
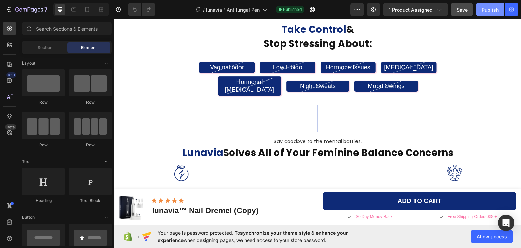
click at [493, 13] on button "Publish" at bounding box center [490, 10] width 28 height 14
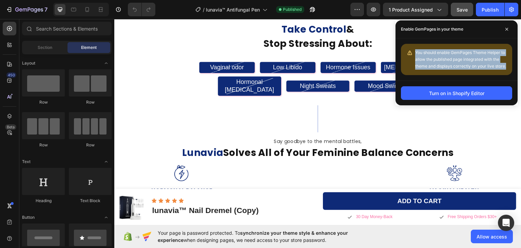
drag, startPoint x: 415, startPoint y: 52, endPoint x: 507, endPoint y: 65, distance: 92.6
click at [507, 65] on div "You should enable GemPages Theme Helper to allow the published page integrated …" at bounding box center [456, 59] width 111 height 31
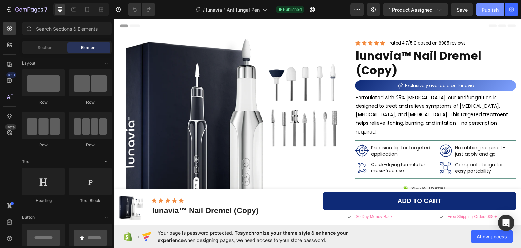
click at [487, 8] on div "Publish" at bounding box center [490, 9] width 17 height 7
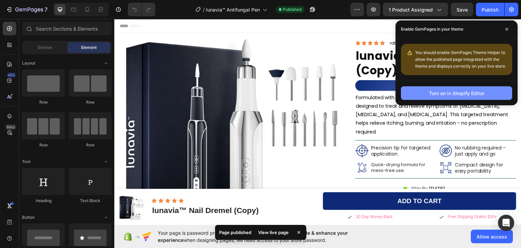
click at [462, 93] on div "Turn on in Shopify Editor" at bounding box center [456, 93] width 55 height 7
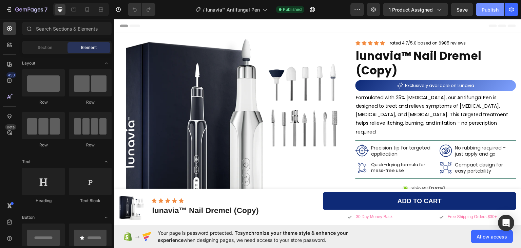
click at [486, 7] on div "Publish" at bounding box center [490, 9] width 17 height 7
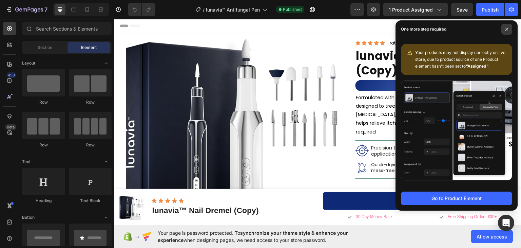
click at [507, 28] on icon at bounding box center [506, 28] width 3 height 3
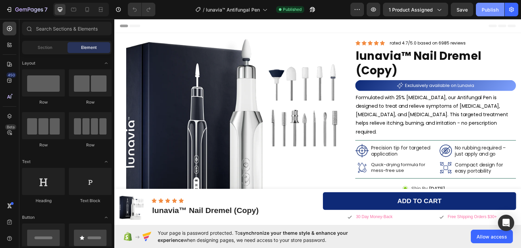
click at [491, 8] on div "Publish" at bounding box center [490, 9] width 17 height 7
click at [364, 218] on p "30 Day Money-Back" at bounding box center [374, 216] width 37 height 5
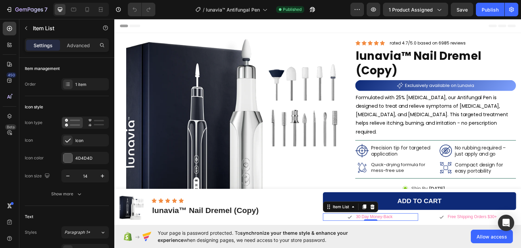
click at [383, 215] on p "30 Day Money-Back" at bounding box center [374, 216] width 37 height 5
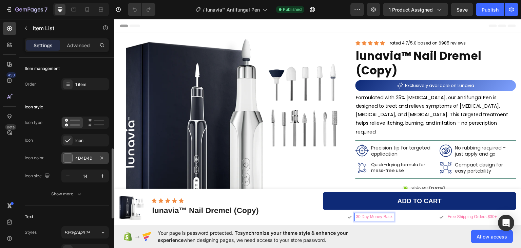
scroll to position [102, 0]
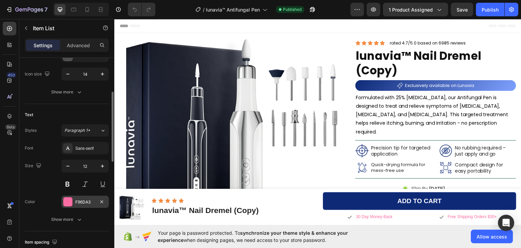
click at [67, 201] on div at bounding box center [67, 201] width 9 height 9
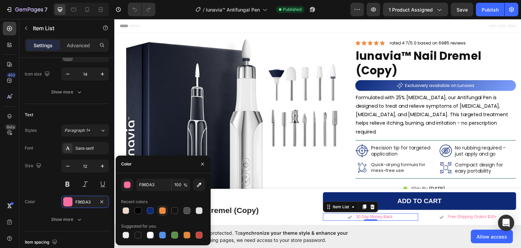
click at [163, 211] on div at bounding box center [162, 210] width 7 height 7
type input "F28B40"
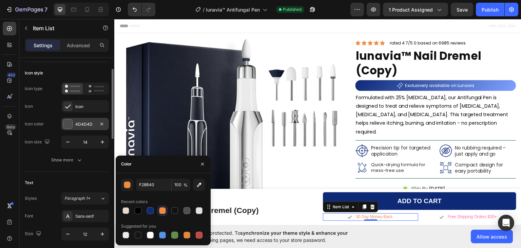
click at [65, 124] on div at bounding box center [67, 123] width 9 height 9
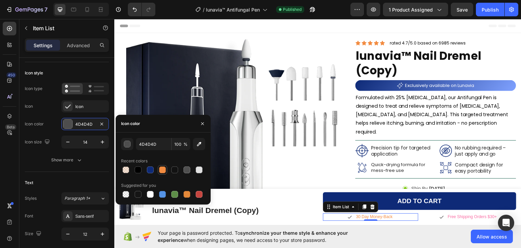
click at [160, 170] on div at bounding box center [162, 169] width 7 height 7
type input "F28B40"
click at [450, 217] on p "Free Shipping Orders $30+" at bounding box center [472, 216] width 49 height 5
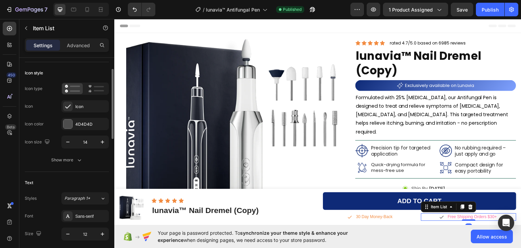
scroll to position [102, 0]
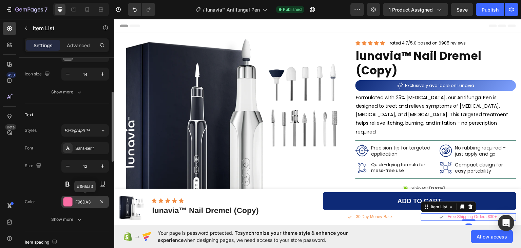
click at [69, 199] on div at bounding box center [67, 201] width 9 height 9
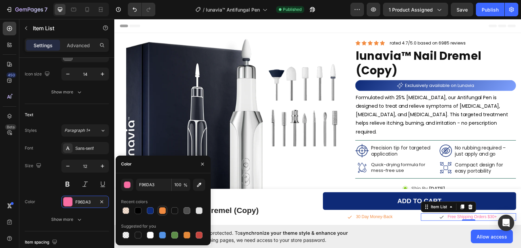
click at [164, 210] on div at bounding box center [162, 210] width 7 height 7
type input "F28B40"
click at [439, 216] on icon at bounding box center [441, 216] width 5 height 5
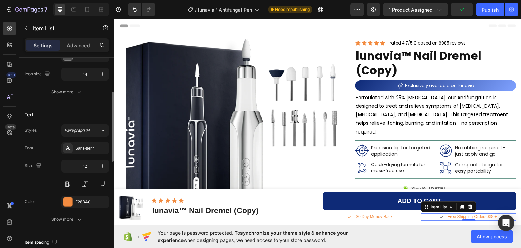
scroll to position [68, 0]
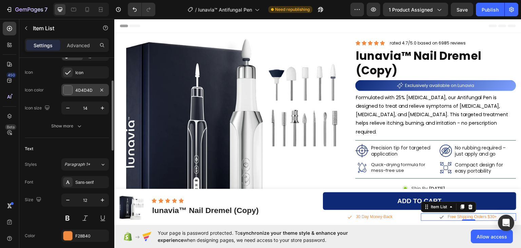
click at [68, 91] on div at bounding box center [67, 89] width 9 height 9
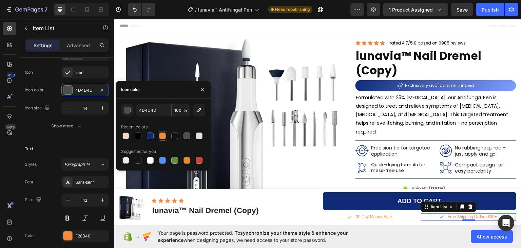
click at [162, 134] on div at bounding box center [162, 135] width 7 height 7
type input "F28B40"
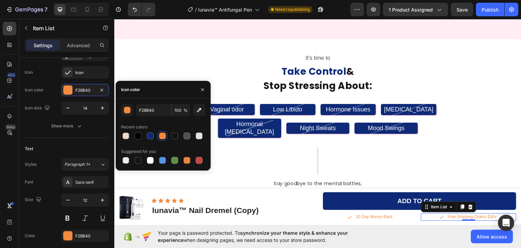
scroll to position [645, 0]
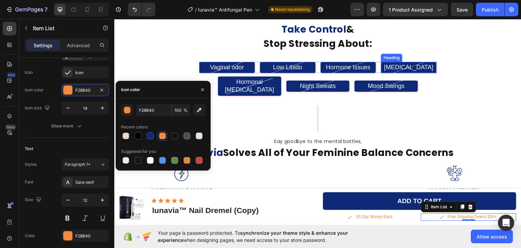
click at [432, 68] on h2 "[MEDICAL_DATA]" at bounding box center [409, 66] width 56 height 11
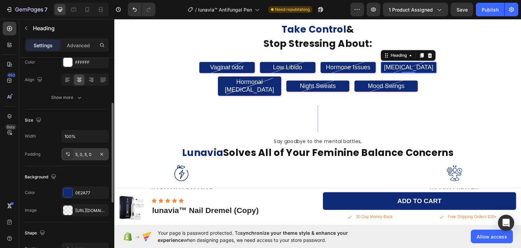
scroll to position [0, 0]
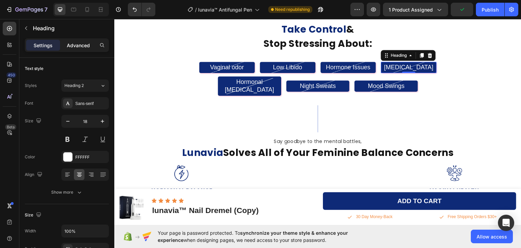
click at [74, 46] on p "Advanced" at bounding box center [78, 45] width 23 height 7
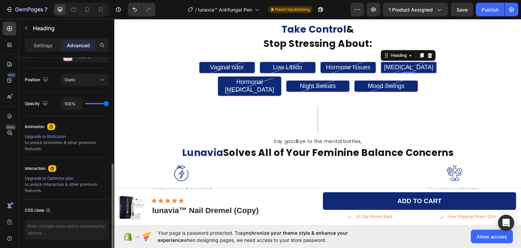
scroll to position [136, 0]
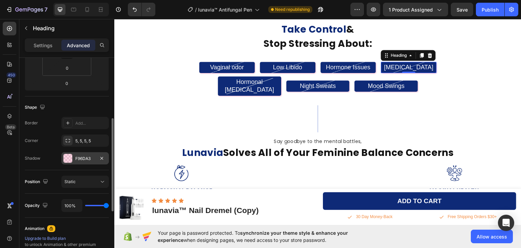
click at [65, 158] on div at bounding box center [67, 158] width 9 height 9
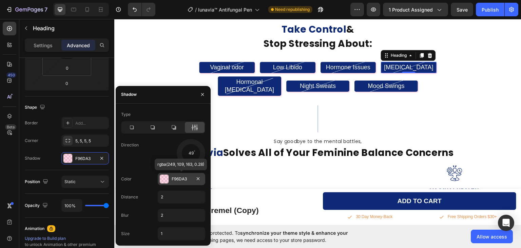
click at [163, 179] on div at bounding box center [164, 178] width 9 height 9
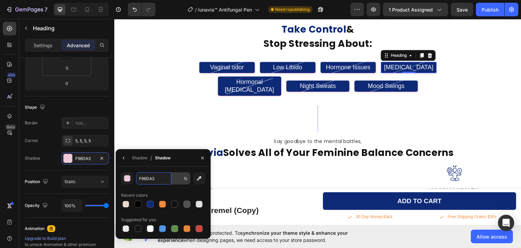
type input "28"
type input "100"
type input "28"
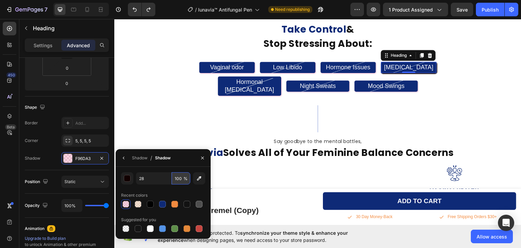
type input "10028"
type input "F96DA3"
type input "100"
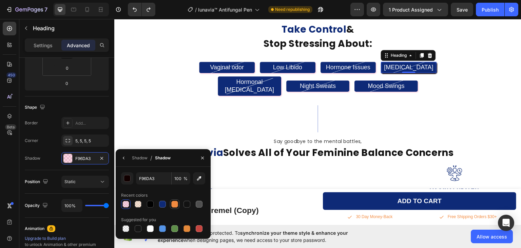
click at [174, 205] on div at bounding box center [163, 203] width 84 height 9
type input "F96DA3"
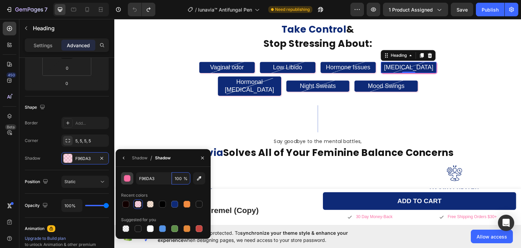
type input "100"
click at [127, 178] on div "button" at bounding box center [127, 178] width 7 height 7
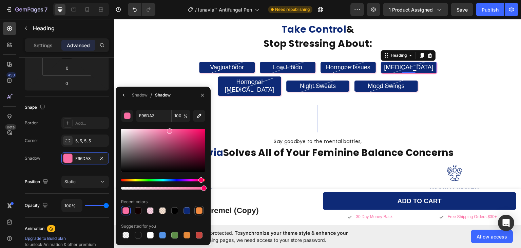
click at [198, 208] on div at bounding box center [199, 210] width 7 height 7
type input "F28B40"
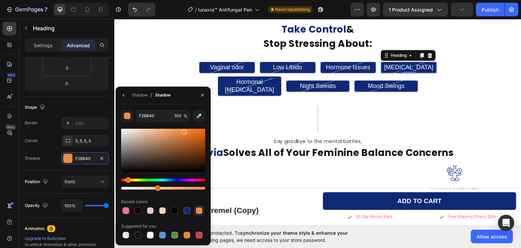
drag, startPoint x: 202, startPoint y: 187, endPoint x: 156, endPoint y: 187, distance: 45.5
click at [156, 187] on div at bounding box center [157, 187] width 5 height 5
click at [177, 116] on input "42" at bounding box center [181, 116] width 19 height 12
click at [177, 115] on input "42" at bounding box center [181, 116] width 19 height 12
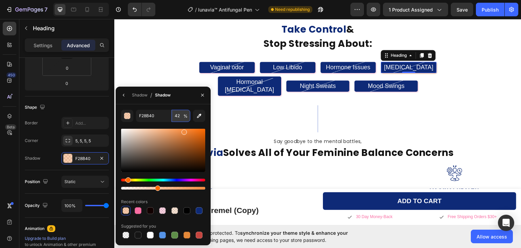
drag, startPoint x: 181, startPoint y: 115, endPoint x: 174, endPoint y: 116, distance: 6.5
click at [174, 116] on input "42" at bounding box center [181, 116] width 19 height 12
type input "28"
click at [4, 166] on div "450 Beta" at bounding box center [10, 110] width 14 height 177
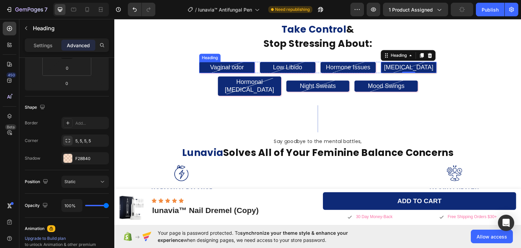
click at [249, 65] on h2 "Vaginal odor" at bounding box center [227, 66] width 56 height 11
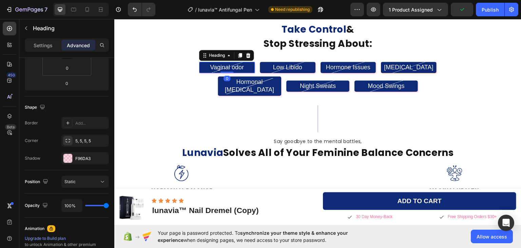
click at [249, 65] on h2 "Vaginal odor" at bounding box center [227, 66] width 56 height 11
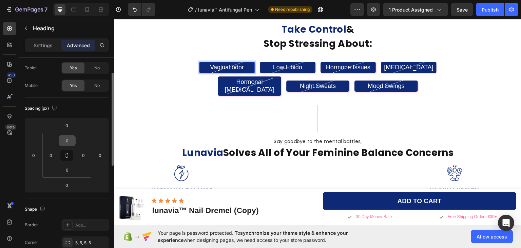
scroll to position [136, 0]
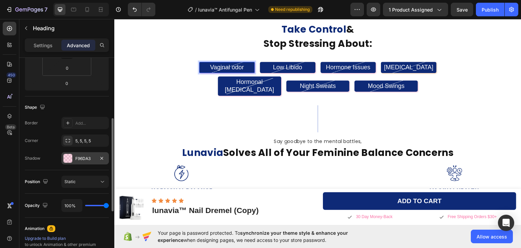
click at [67, 157] on div at bounding box center [67, 158] width 9 height 9
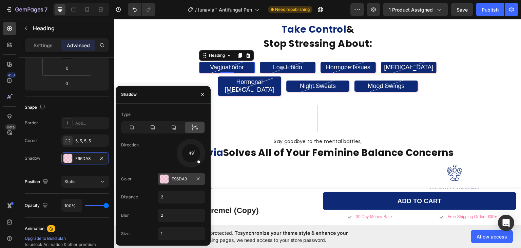
click at [165, 178] on div at bounding box center [164, 178] width 9 height 9
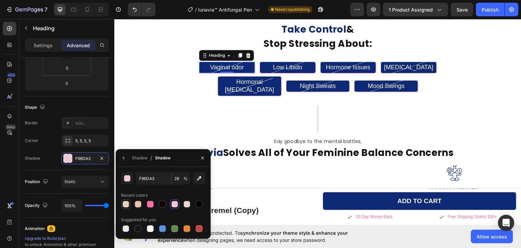
click at [126, 204] on div at bounding box center [125, 203] width 7 height 7
type input "F28B40"
click at [137, 204] on div at bounding box center [138, 203] width 7 height 7
click at [125, 203] on div at bounding box center [125, 203] width 7 height 7
click at [137, 205] on div at bounding box center [138, 203] width 7 height 7
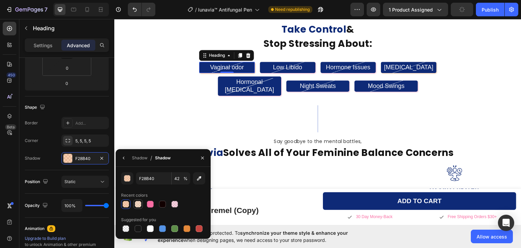
type input "28"
click at [307, 66] on h2 "Low Libido" at bounding box center [288, 66] width 56 height 11
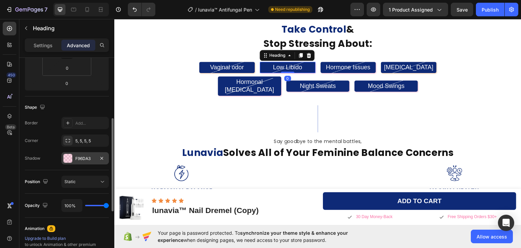
click at [69, 159] on div at bounding box center [67, 158] width 9 height 9
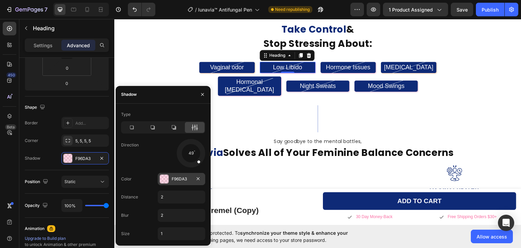
click at [161, 177] on div at bounding box center [164, 178] width 9 height 9
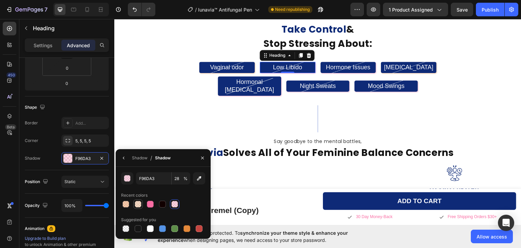
click at [137, 204] on div at bounding box center [138, 203] width 7 height 7
type input "F28B40"
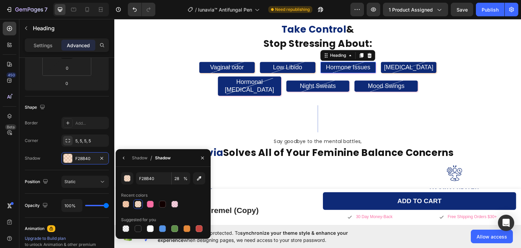
click at [363, 65] on h2 "Hormone Issues" at bounding box center [349, 66] width 56 height 11
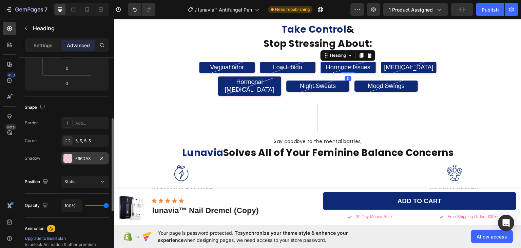
click at [68, 160] on div at bounding box center [67, 158] width 9 height 9
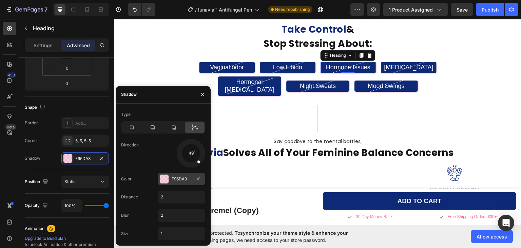
click at [160, 178] on div at bounding box center [164, 178] width 9 height 9
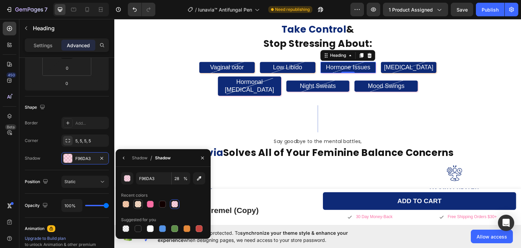
click at [139, 204] on div at bounding box center [138, 203] width 7 height 7
type input "F28B40"
click at [430, 64] on h2 "[MEDICAL_DATA]" at bounding box center [409, 66] width 56 height 11
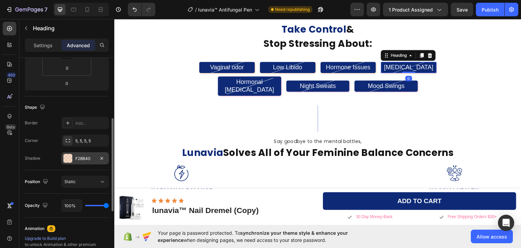
click at [68, 159] on div at bounding box center [67, 158] width 9 height 9
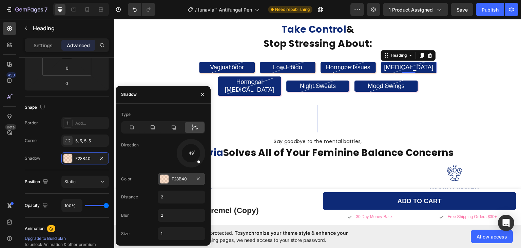
click at [164, 179] on div at bounding box center [164, 178] width 9 height 9
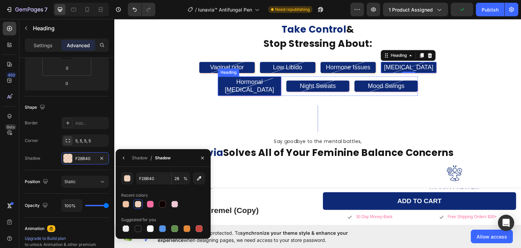
click at [274, 84] on h2 "Hormonal [MEDICAL_DATA]" at bounding box center [249, 85] width 63 height 19
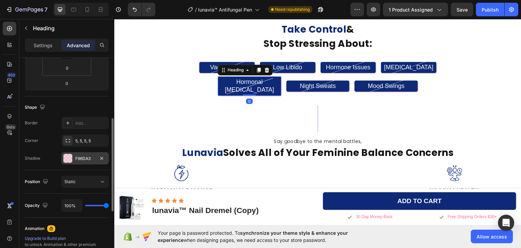
click at [69, 158] on div at bounding box center [67, 158] width 9 height 9
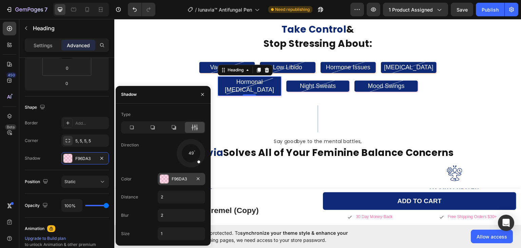
click at [165, 179] on div at bounding box center [164, 178] width 9 height 9
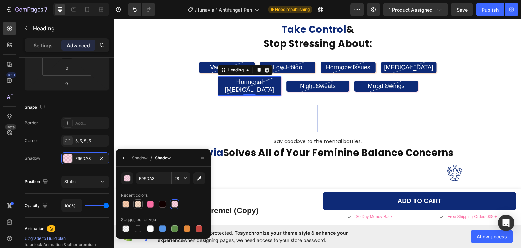
click at [137, 203] on div at bounding box center [138, 203] width 7 height 7
type input "F28B40"
click at [344, 82] on h2 "Night Sweats" at bounding box center [317, 85] width 63 height 11
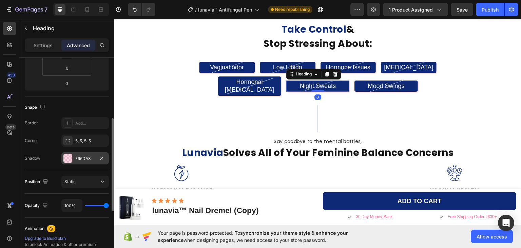
click at [69, 154] on div at bounding box center [67, 158] width 9 height 9
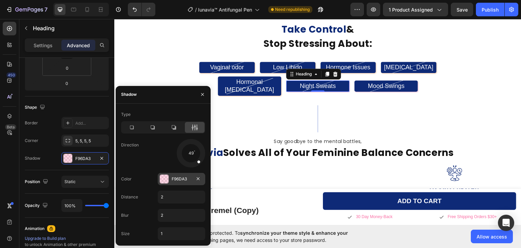
click at [164, 179] on div at bounding box center [164, 178] width 9 height 9
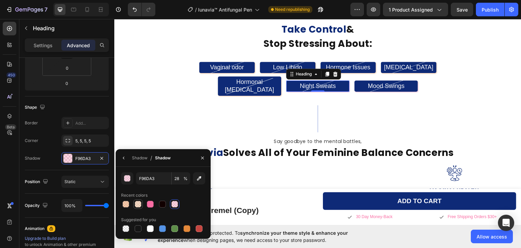
click at [138, 204] on div at bounding box center [138, 203] width 7 height 7
type input "F28B40"
click at [413, 82] on h2 "Mood Swings" at bounding box center [386, 85] width 63 height 11
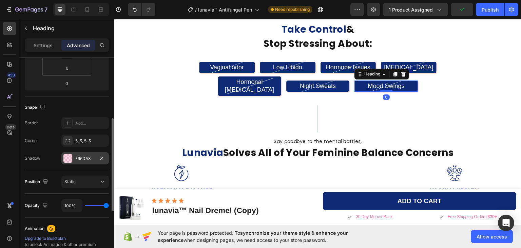
click at [68, 159] on div at bounding box center [67, 158] width 9 height 9
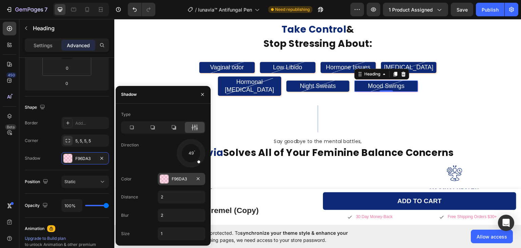
click at [166, 177] on div at bounding box center [164, 178] width 9 height 9
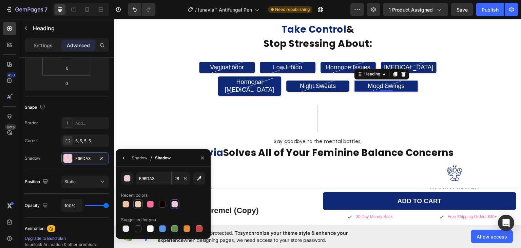
click at [137, 204] on div at bounding box center [138, 203] width 7 height 7
type input "F28B40"
click at [0, 169] on div "450 Beta" at bounding box center [9, 133] width 19 height 229
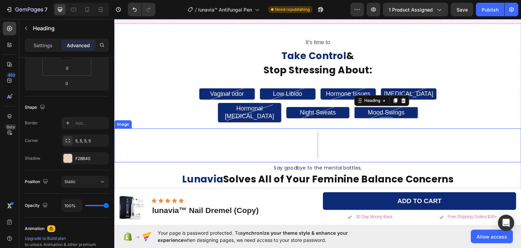
scroll to position [509, 0]
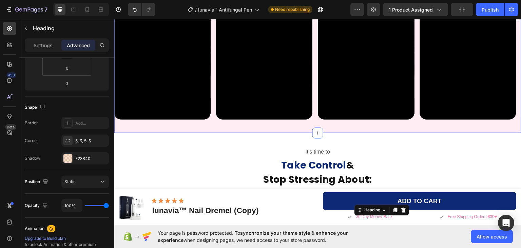
click at [457, 127] on div "Listen to the Moringa Experience Text Block From Real Customers Heading Video V…" at bounding box center [317, 17] width 407 height 230
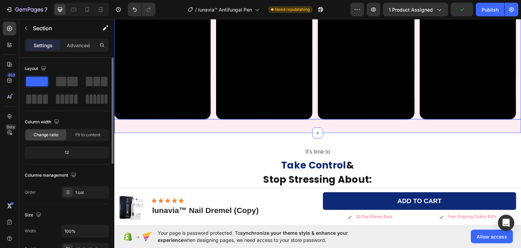
scroll to position [441, 0]
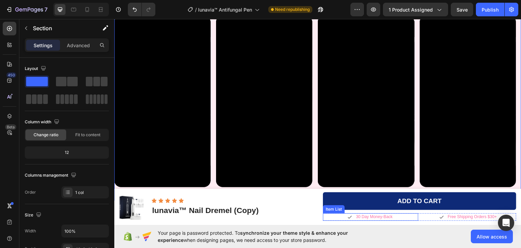
click at [375, 218] on p "30 Day Money-Back" at bounding box center [374, 216] width 37 height 5
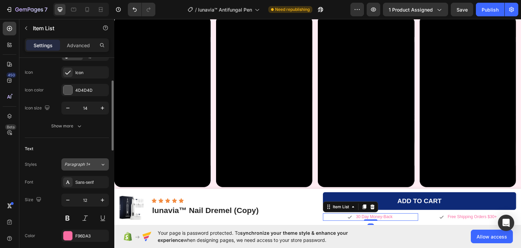
scroll to position [136, 0]
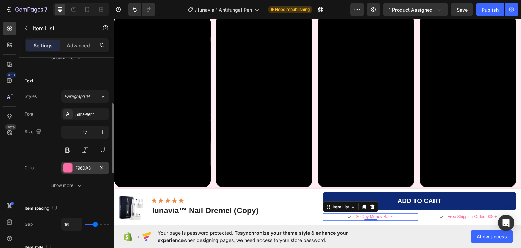
click at [67, 168] on div at bounding box center [67, 167] width 9 height 9
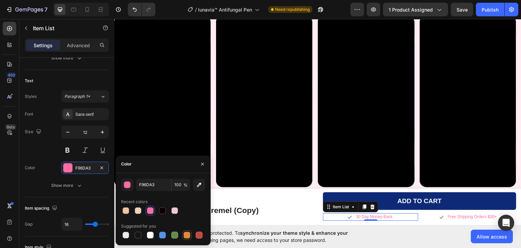
click at [185, 234] on div at bounding box center [187, 234] width 7 height 7
type input "E4893A"
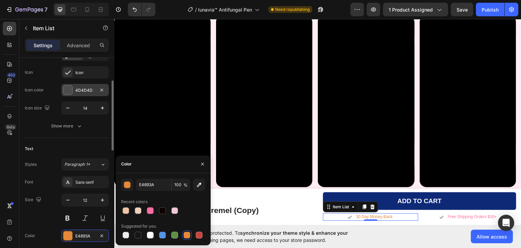
click at [69, 89] on div at bounding box center [67, 89] width 9 height 9
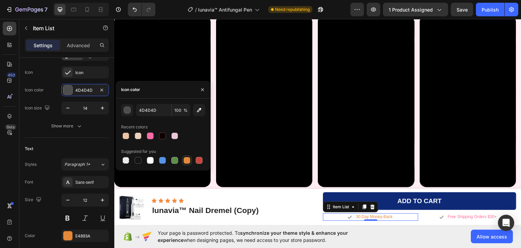
click at [186, 159] on div at bounding box center [187, 160] width 7 height 7
type input "E4893A"
click at [459, 216] on p "Free Shipping Orders $30+" at bounding box center [472, 216] width 49 height 5
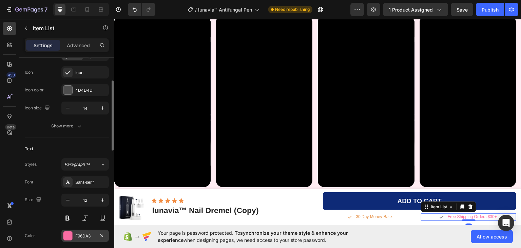
click at [68, 239] on div at bounding box center [67, 235] width 9 height 9
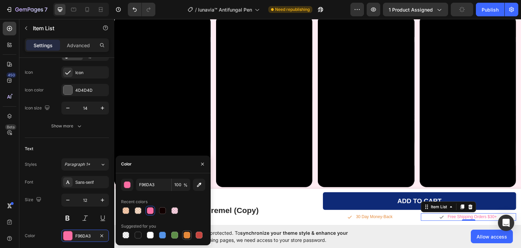
click at [185, 234] on div at bounding box center [187, 234] width 7 height 7
type input "E4893A"
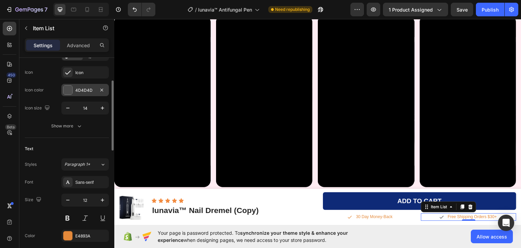
click at [66, 85] on div at bounding box center [67, 89] width 9 height 9
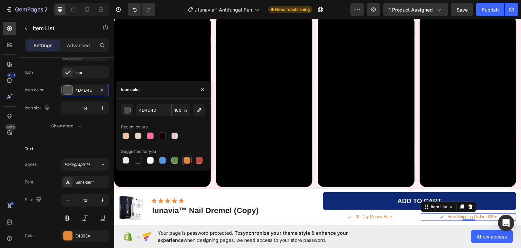
click at [187, 162] on div at bounding box center [187, 160] width 7 height 7
type input "E4893A"
click at [0, 160] on div "450 Beta" at bounding box center [9, 133] width 19 height 229
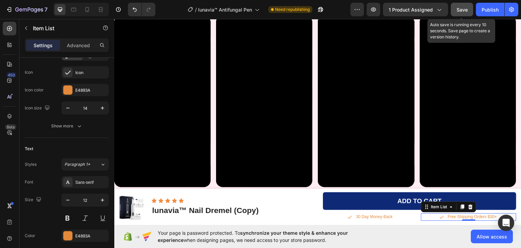
click at [463, 9] on span "Save" at bounding box center [462, 10] width 11 height 6
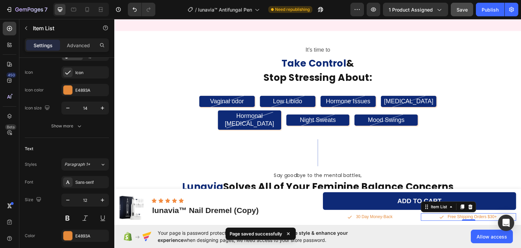
scroll to position [509, 0]
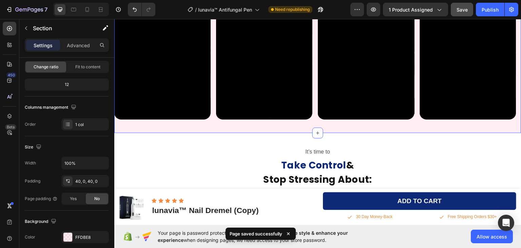
click at [339, 126] on div "Listen to the Moringa Experience Text Block From Real Customers Heading Video V…" at bounding box center [317, 17] width 407 height 230
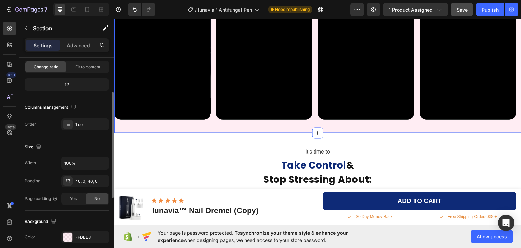
scroll to position [136, 0]
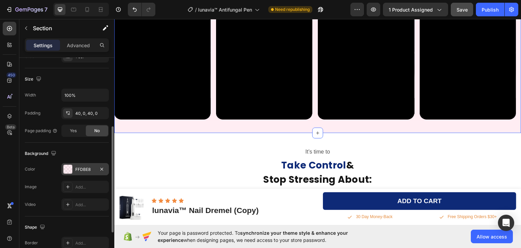
click at [69, 170] on div at bounding box center [67, 169] width 9 height 9
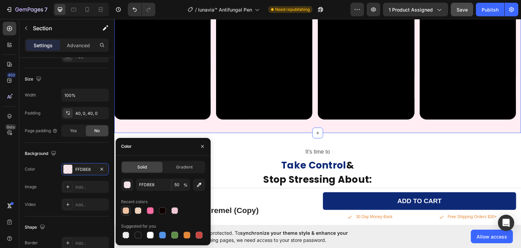
click at [126, 209] on div at bounding box center [125, 210] width 7 height 7
type input "F28B40"
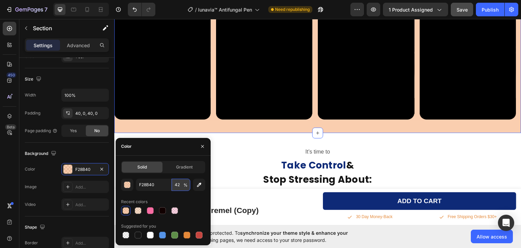
click at [179, 184] on input "42" at bounding box center [181, 184] width 19 height 12
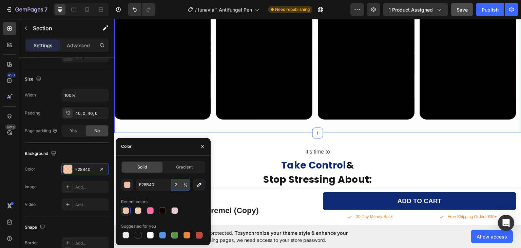
type input "20"
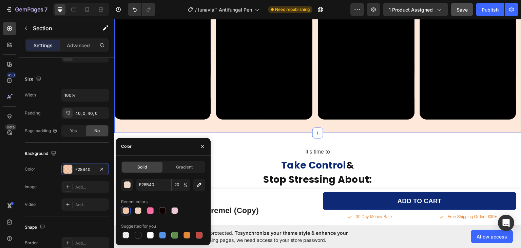
click at [4, 171] on div "450 Beta" at bounding box center [10, 110] width 14 height 177
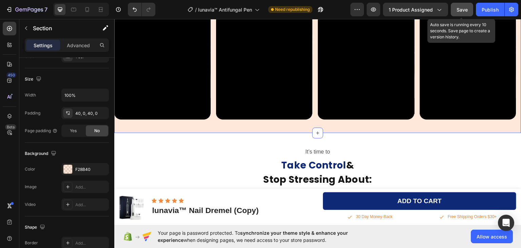
click at [461, 8] on span "Save" at bounding box center [462, 10] width 11 height 6
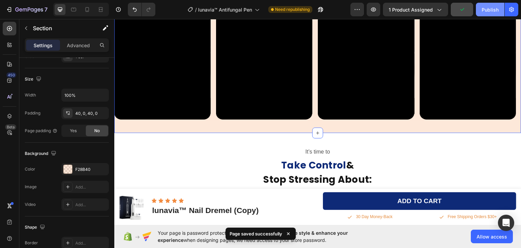
click at [490, 8] on div "Publish" at bounding box center [490, 9] width 17 height 7
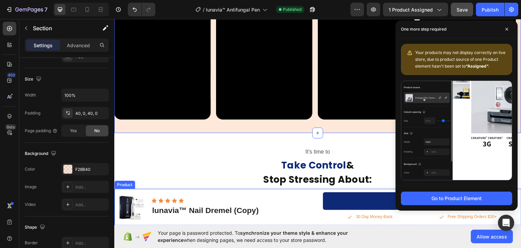
scroll to position [543, 0]
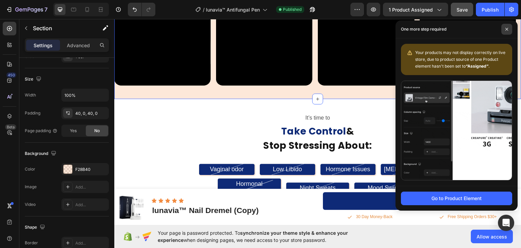
click at [508, 27] on icon at bounding box center [506, 28] width 3 height 3
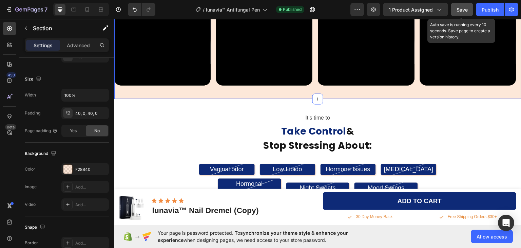
click at [463, 7] on span "Save" at bounding box center [462, 10] width 11 height 6
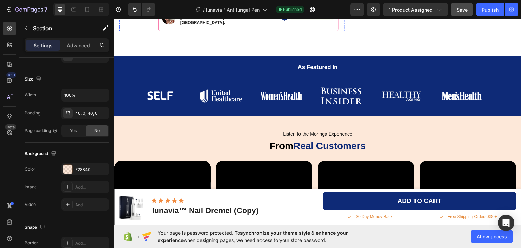
scroll to position [204, 0]
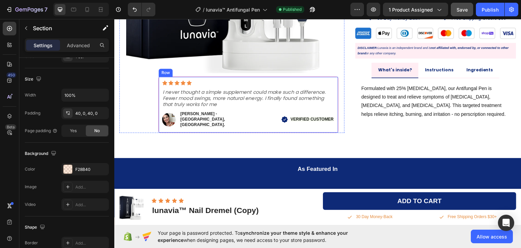
click at [334, 76] on div "Icon Icon Icon Icon Icon Icon List Row Row I never thought a simple supplement …" at bounding box center [248, 104] width 180 height 56
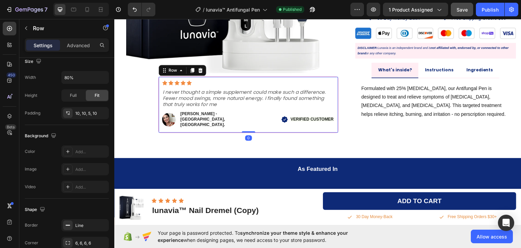
scroll to position [225, 0]
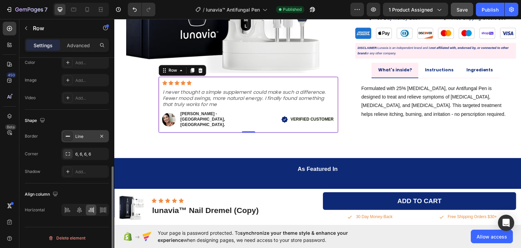
click at [70, 136] on icon at bounding box center [67, 135] width 5 height 5
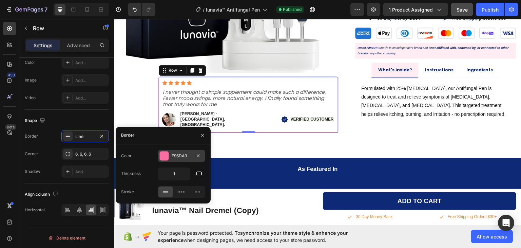
click at [164, 158] on div at bounding box center [164, 155] width 9 height 9
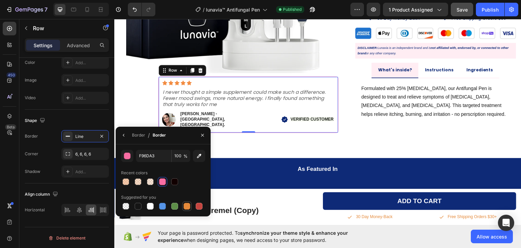
click at [189, 205] on div at bounding box center [187, 206] width 7 height 7
type input "E4893A"
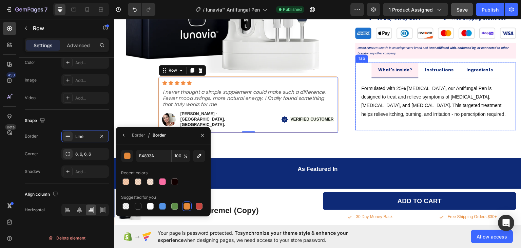
click at [411, 62] on li "What's inside?" at bounding box center [395, 70] width 47 height 16
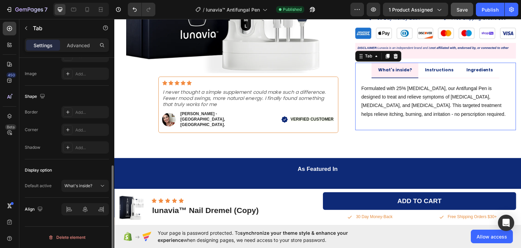
scroll to position [0, 0]
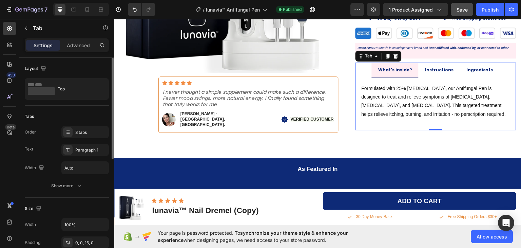
click at [414, 63] on li "What's inside?" at bounding box center [395, 70] width 47 height 16
click at [408, 66] on p "What's inside?" at bounding box center [395, 69] width 34 height 7
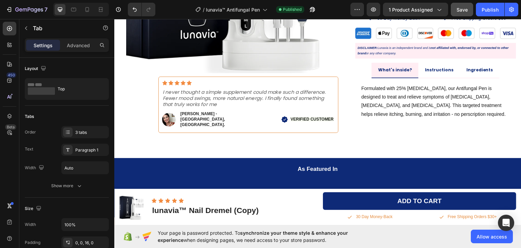
click at [415, 65] on li "What's inside?" at bounding box center [395, 70] width 47 height 16
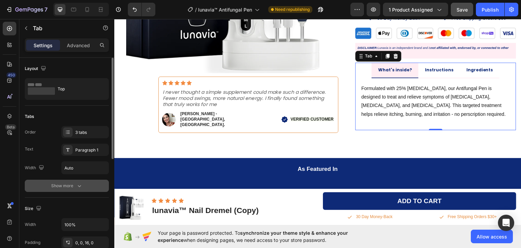
click at [77, 189] on button "Show more" at bounding box center [67, 185] width 84 height 12
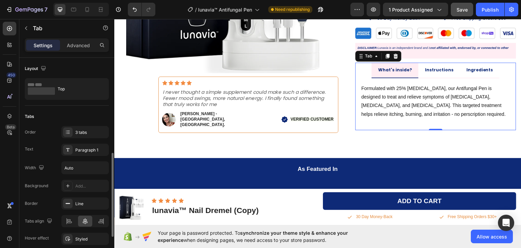
scroll to position [68, 0]
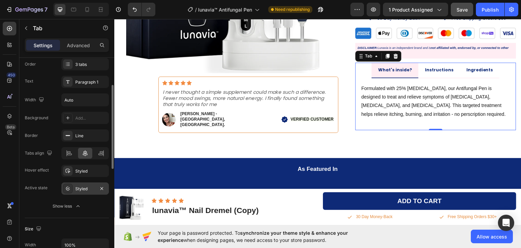
click at [81, 186] on div "Styled" at bounding box center [85, 189] width 20 height 6
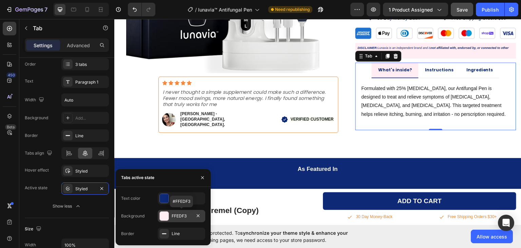
click at [162, 215] on div at bounding box center [164, 215] width 9 height 9
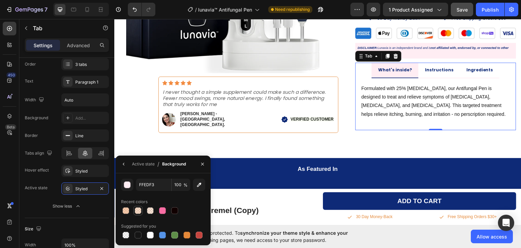
click at [140, 209] on div at bounding box center [138, 210] width 7 height 7
type input "F28B40"
click at [150, 210] on div at bounding box center [150, 210] width 7 height 7
type input "20"
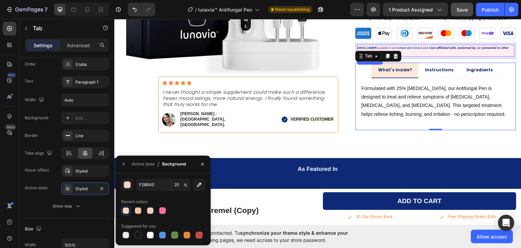
click at [468, 45] on p "DISCLAIMER: Lunavia is an independent brand and is not affiliated with, endorse…" at bounding box center [436, 50] width 156 height 11
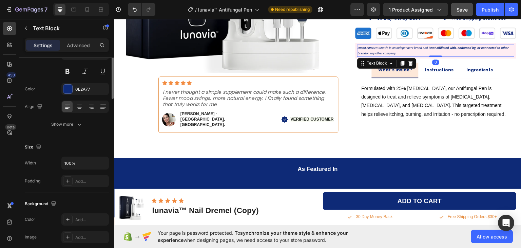
scroll to position [0, 0]
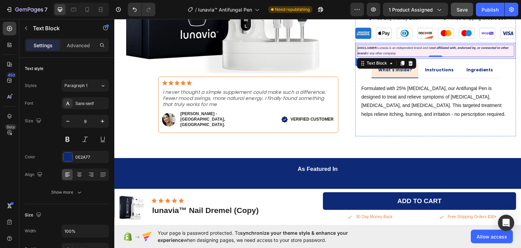
click at [509, 49] on div "DISCLAIMER: Lunavia is an independent brand and is not affiliated with, endorse…" at bounding box center [436, 50] width 161 height 16
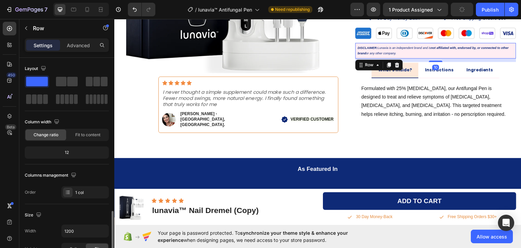
scroll to position [102, 0]
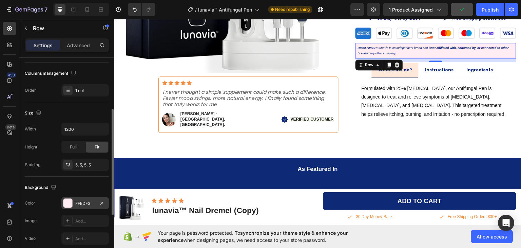
click at [68, 201] on div at bounding box center [67, 202] width 9 height 9
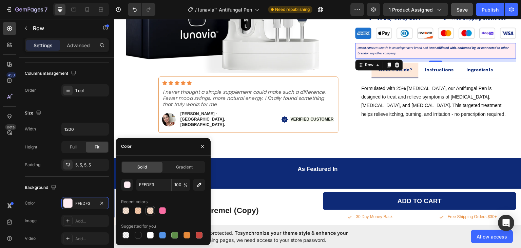
click at [151, 210] on div at bounding box center [150, 210] width 7 height 7
type input "F28B40"
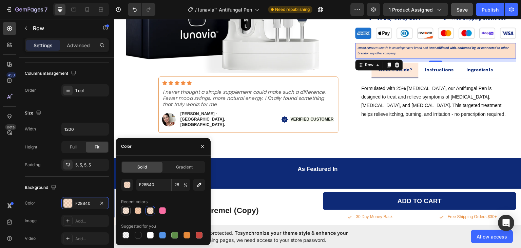
click at [127, 208] on div at bounding box center [125, 210] width 7 height 7
type input "20"
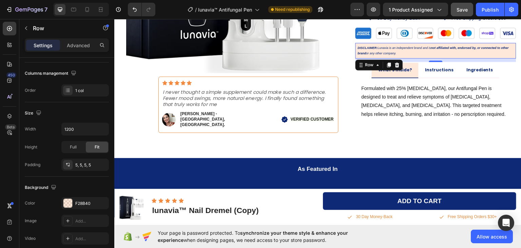
click at [0, 172] on div "450 Beta" at bounding box center [9, 133] width 19 height 229
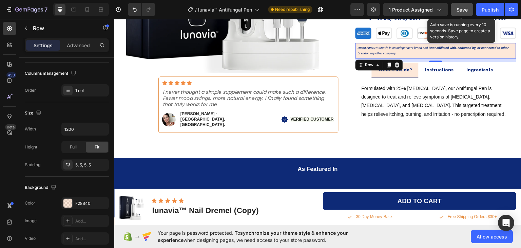
click at [460, 8] on span "Save" at bounding box center [462, 10] width 11 height 6
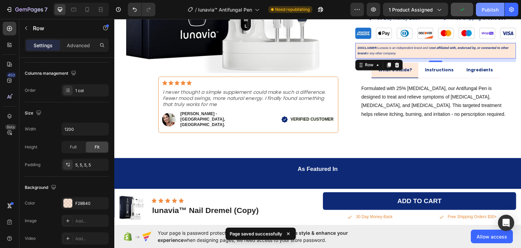
click at [484, 8] on div "Publish" at bounding box center [490, 9] width 17 height 7
